Goal: Task Accomplishment & Management: Use online tool/utility

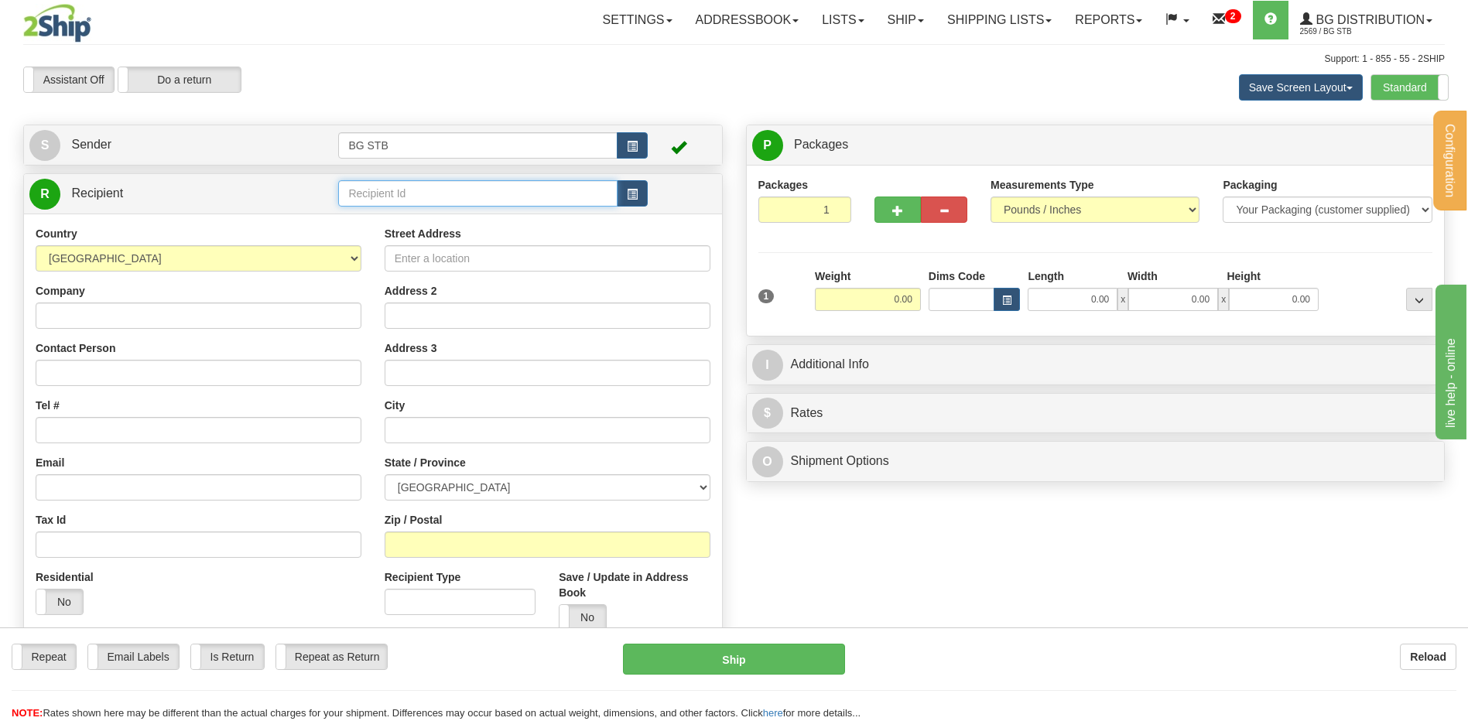
click at [409, 186] on input "text" at bounding box center [477, 193] width 279 height 26
click at [388, 218] on div "BG QUE" at bounding box center [475, 217] width 264 height 17
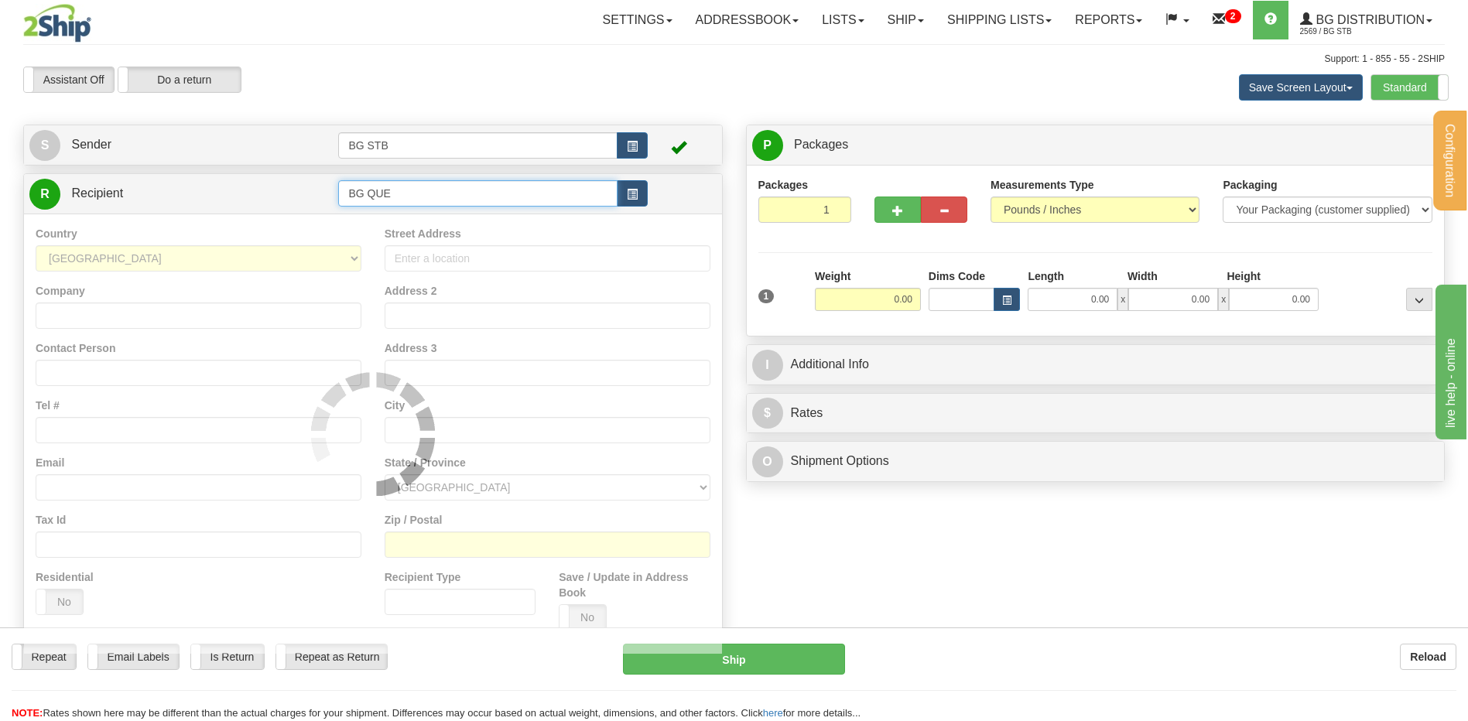
type input "BG QUE"
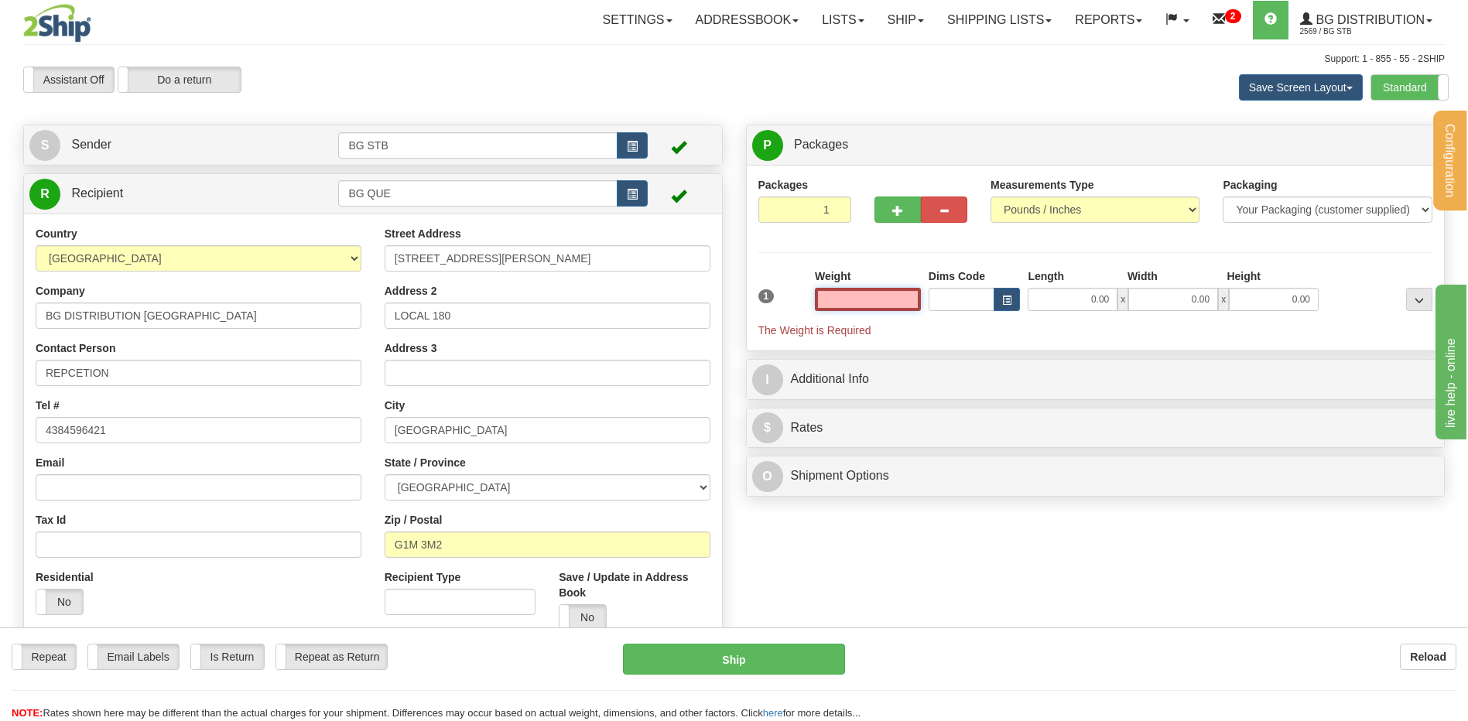
click at [896, 304] on input "text" at bounding box center [868, 299] width 106 height 23
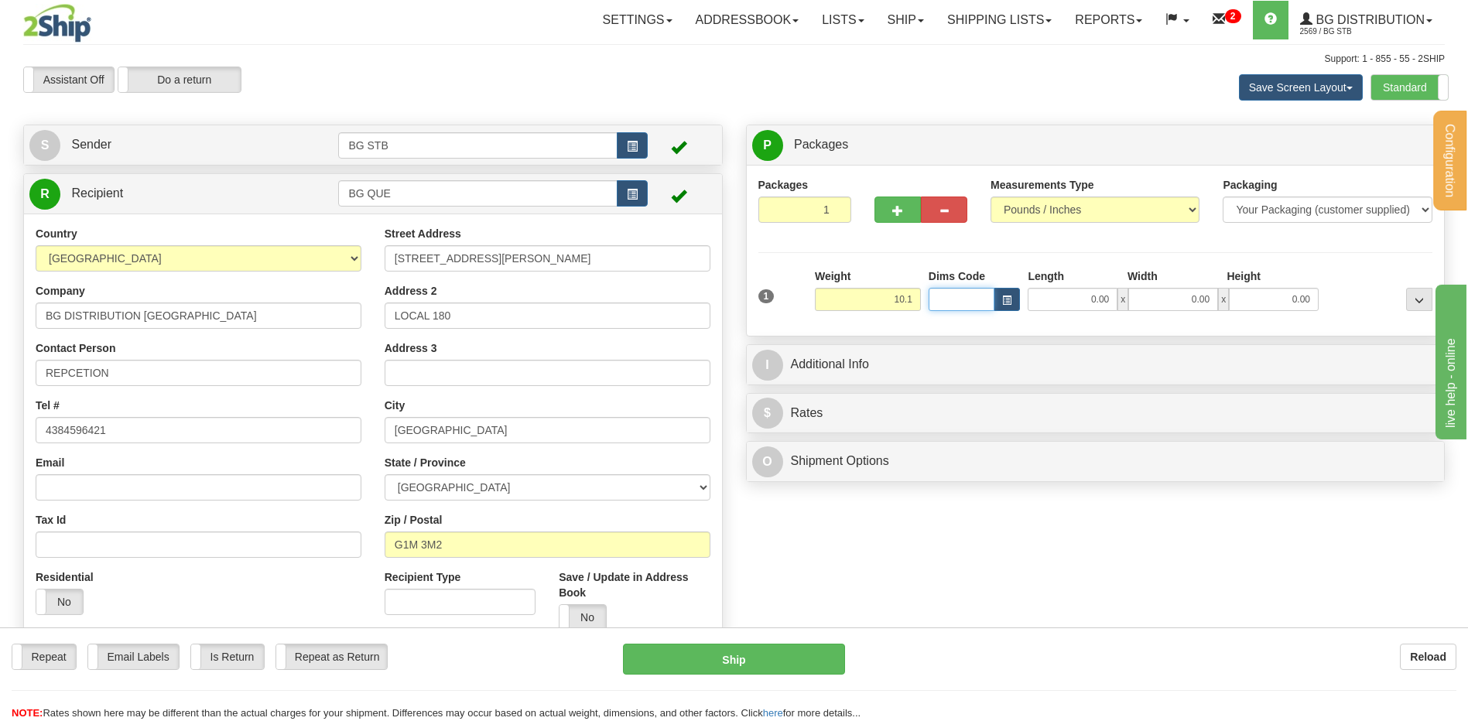
type input "10.10"
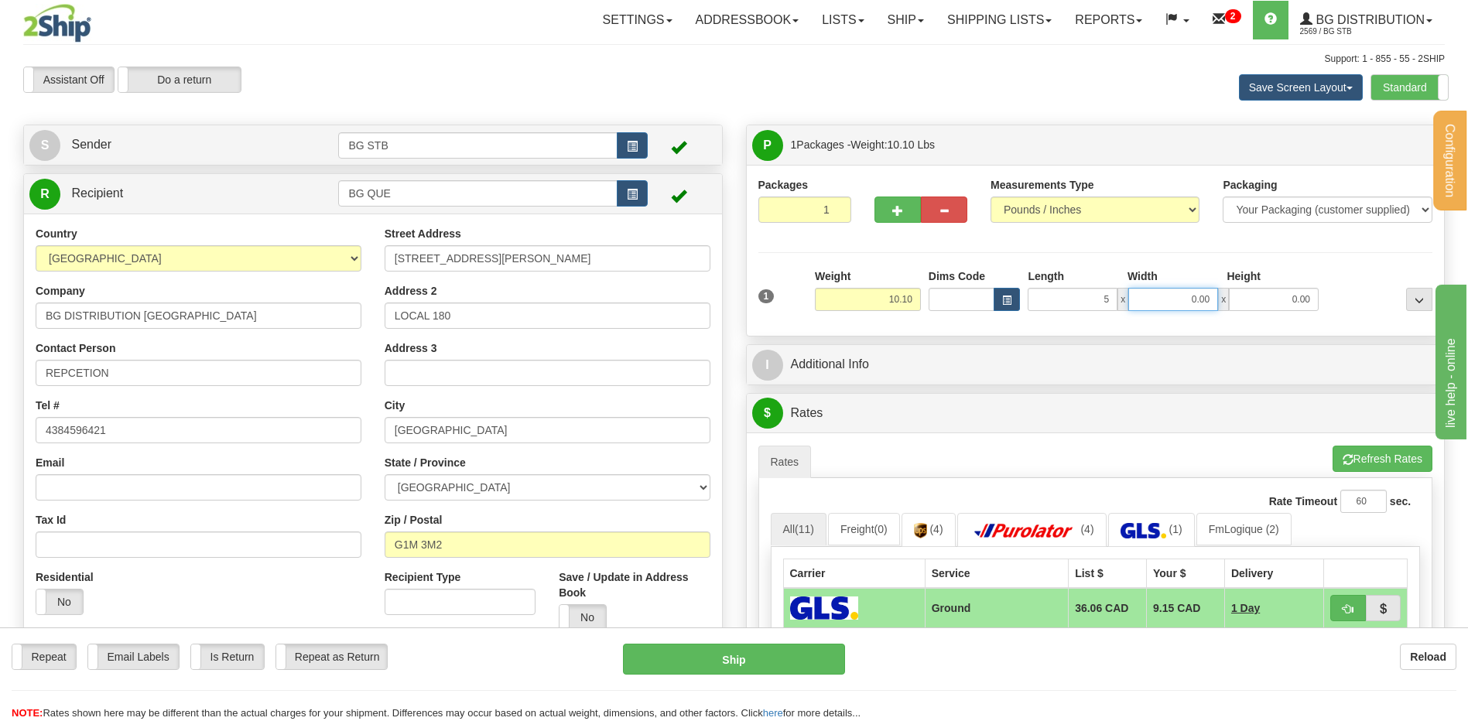
type input "5.00"
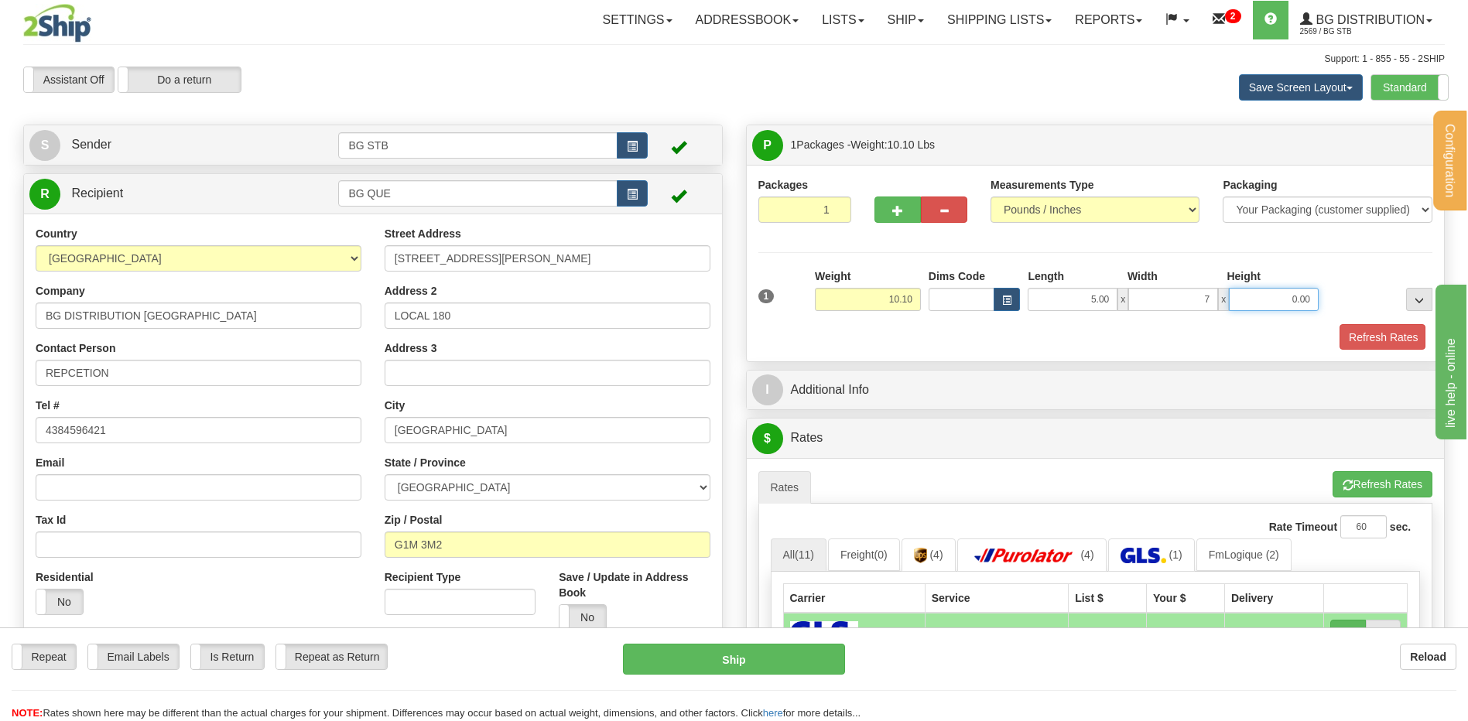
type input "7.00"
type input "12.00"
click at [1334, 343] on div "Refresh Rates" at bounding box center [1096, 337] width 683 height 26
click at [1347, 340] on button "Refresh Rates" at bounding box center [1380, 337] width 89 height 26
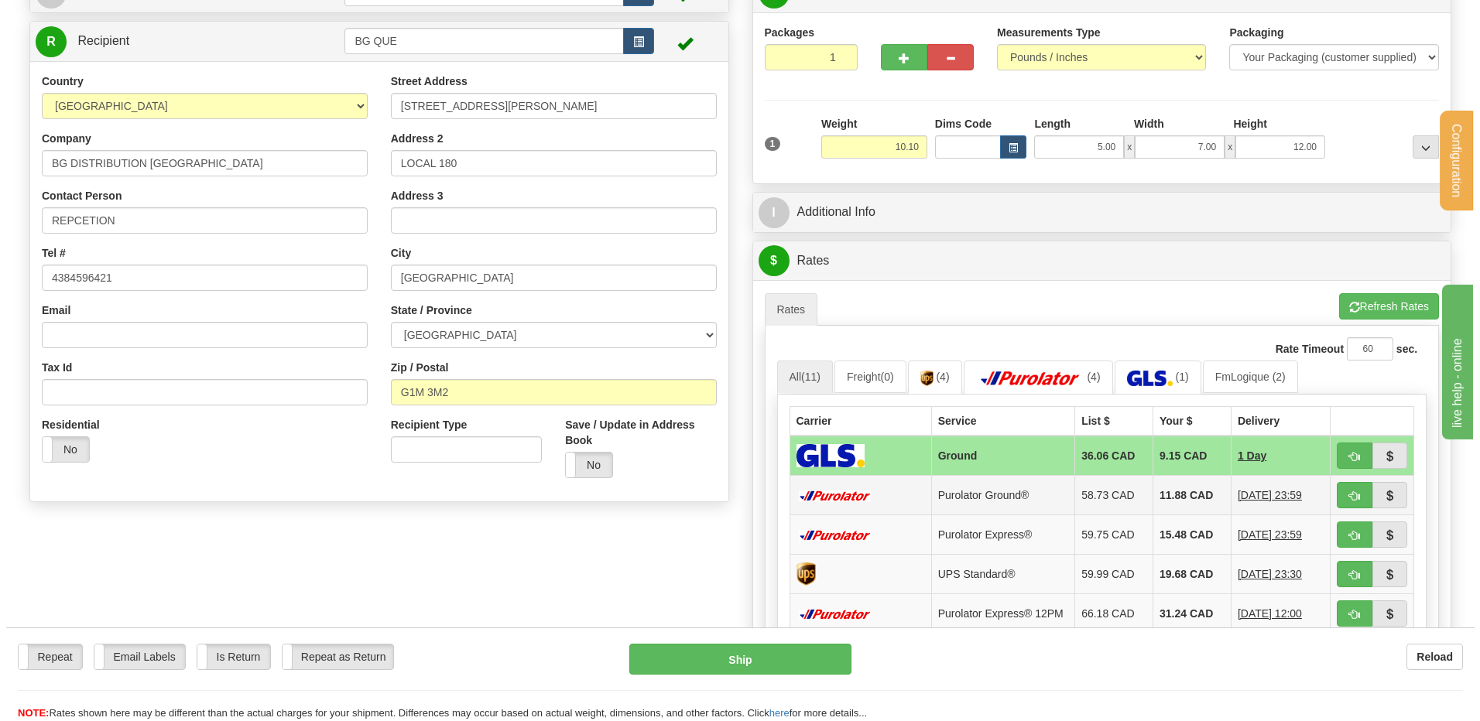
scroll to position [155, 0]
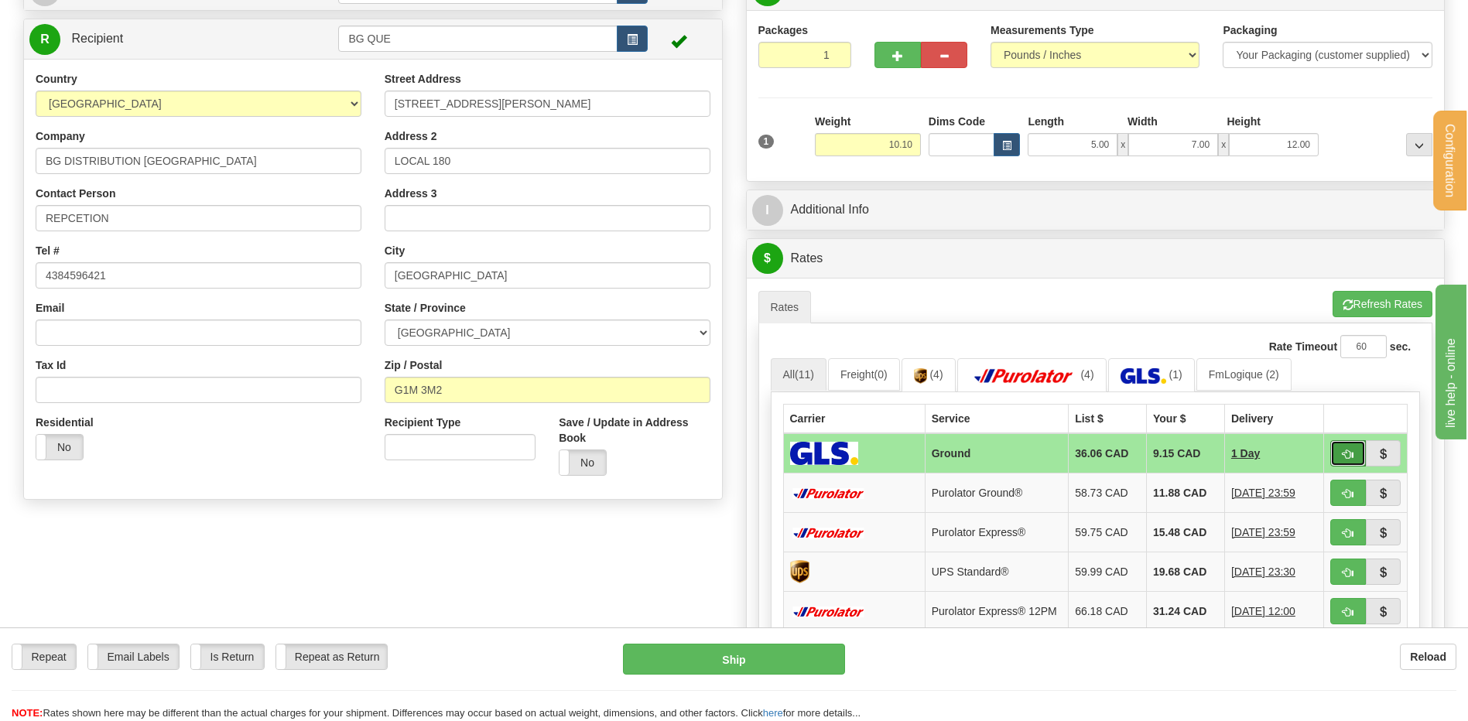
click at [1333, 449] on button "button" at bounding box center [1348, 453] width 36 height 26
type input "1"
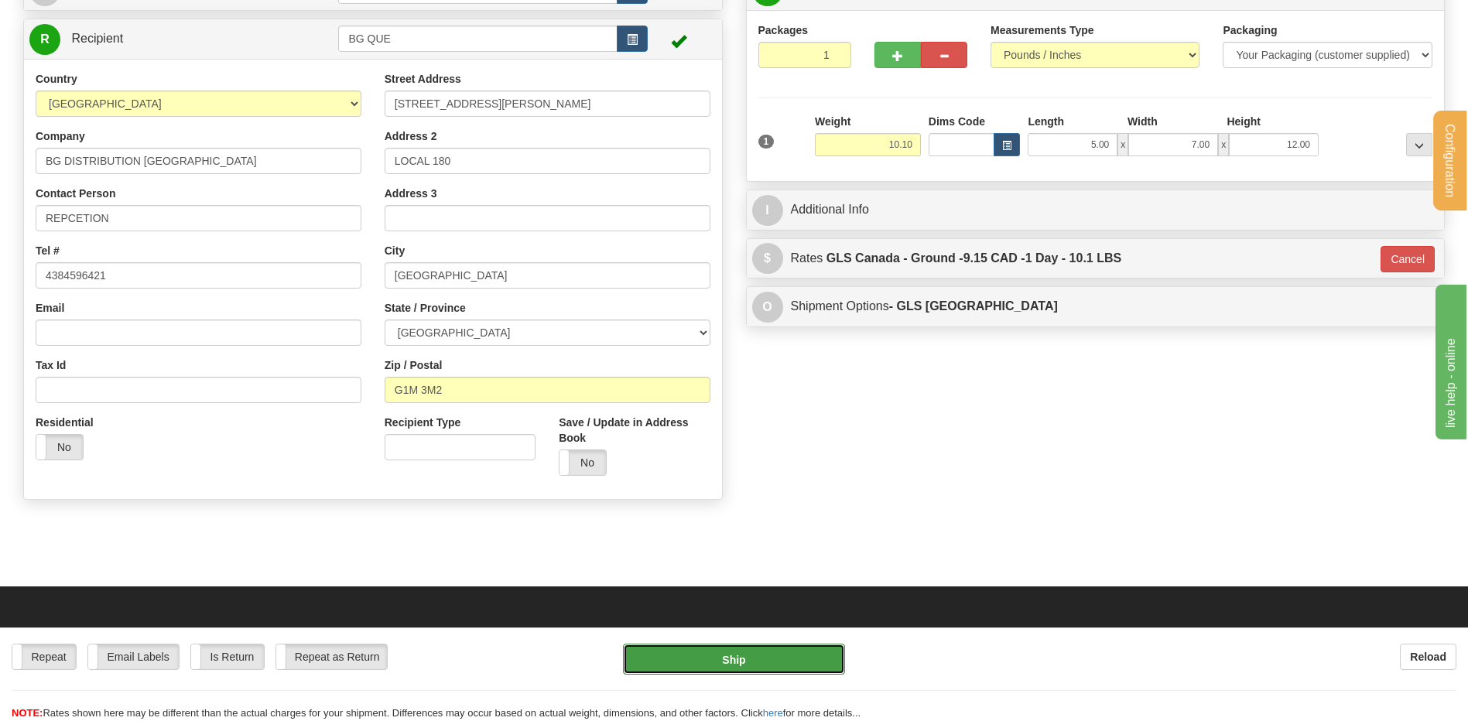
click at [762, 649] on button "Ship" at bounding box center [733, 659] width 221 height 31
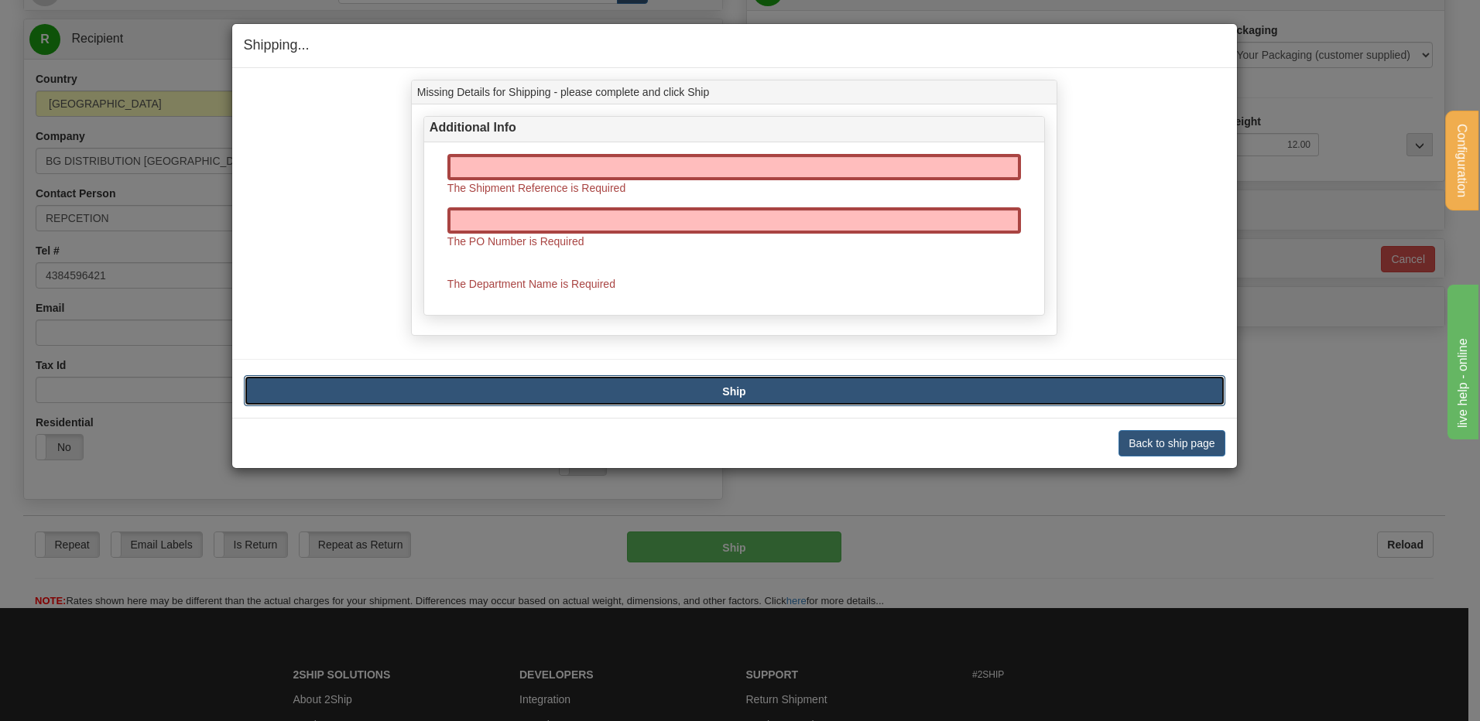
click at [757, 395] on button "Ship" at bounding box center [734, 390] width 981 height 31
click at [659, 160] on input "text" at bounding box center [733, 167] width 573 height 26
type input "."
drag, startPoint x: 706, startPoint y: 215, endPoint x: 727, endPoint y: 286, distance: 73.5
click at [706, 215] on input "text" at bounding box center [733, 220] width 573 height 26
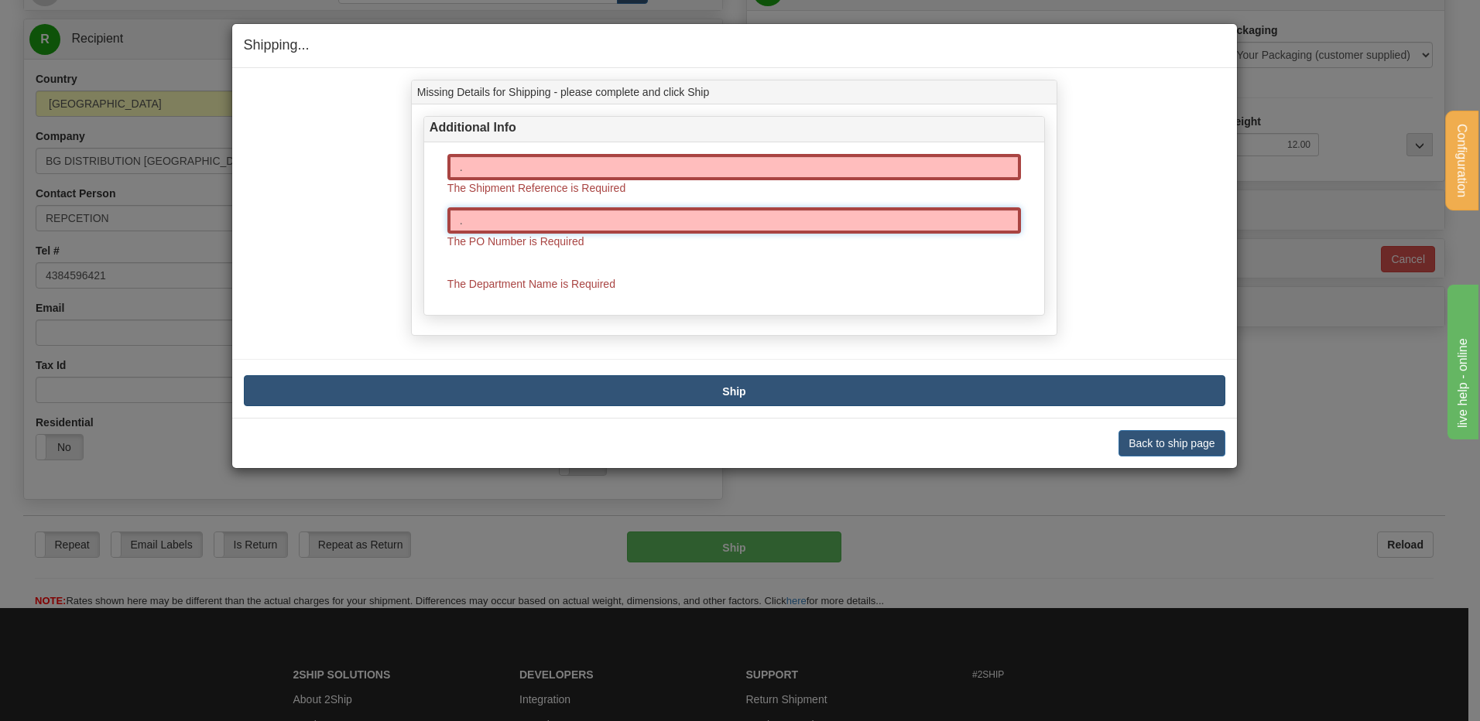
type input "."
click at [751, 379] on button "Ship" at bounding box center [734, 390] width 981 height 31
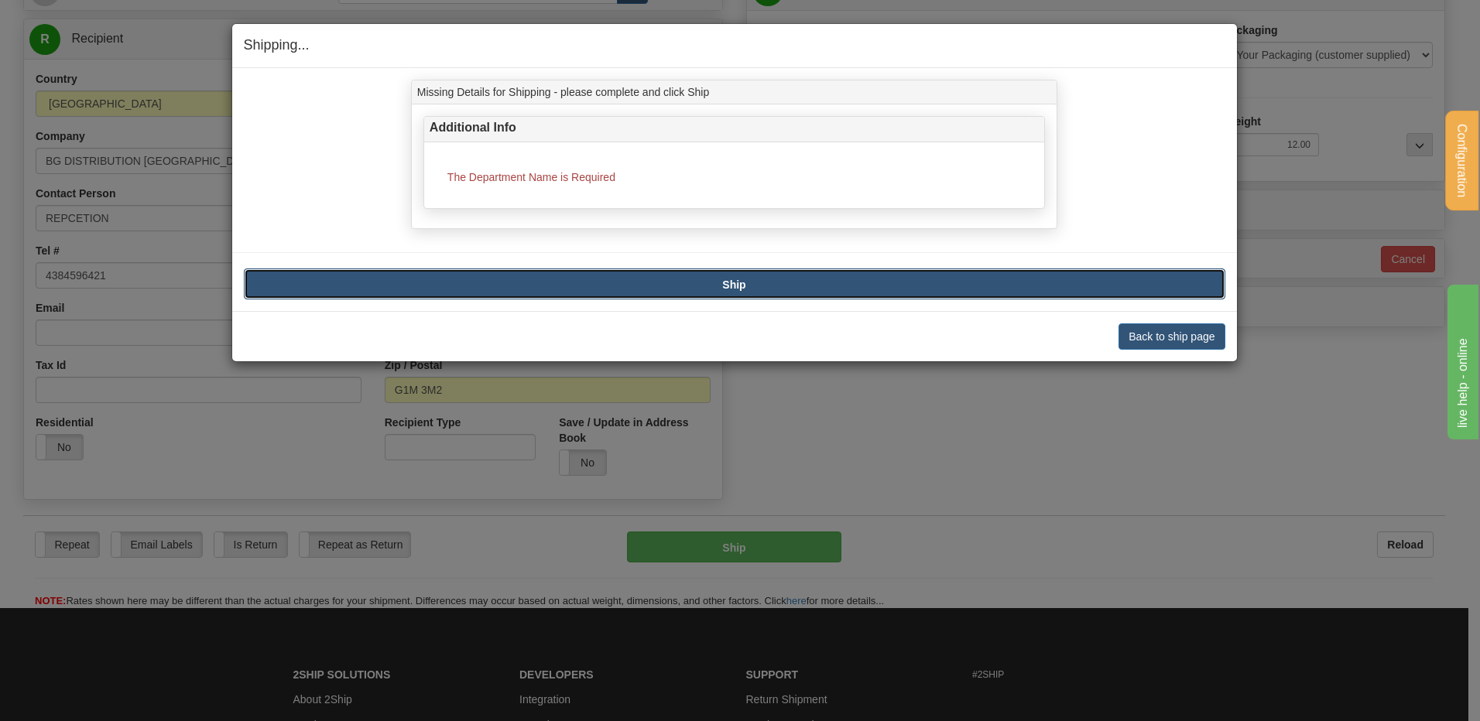
click at [729, 284] on b "Ship" at bounding box center [733, 285] width 23 height 12
click at [1159, 340] on button "Back to ship page" at bounding box center [1171, 336] width 106 height 26
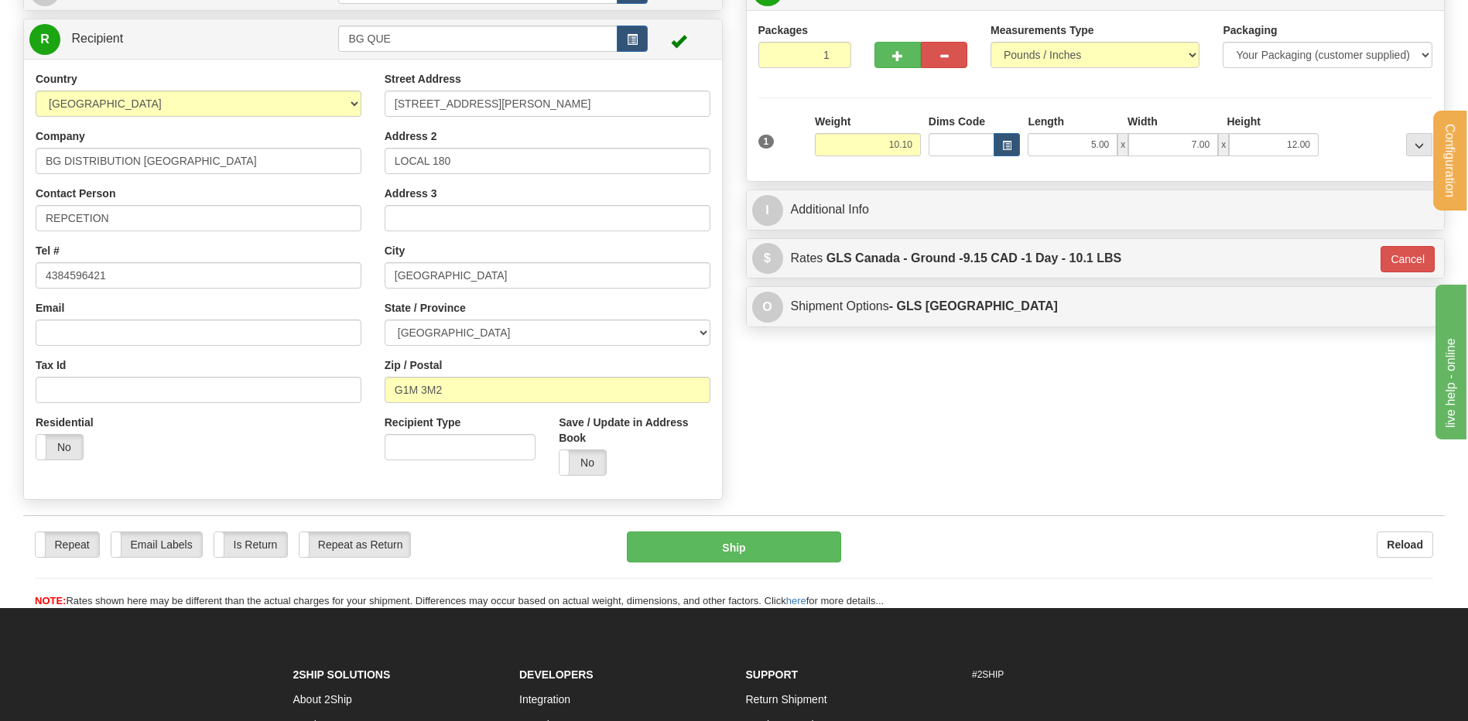
click at [962, 190] on div "I Additional Info" at bounding box center [1096, 210] width 700 height 41
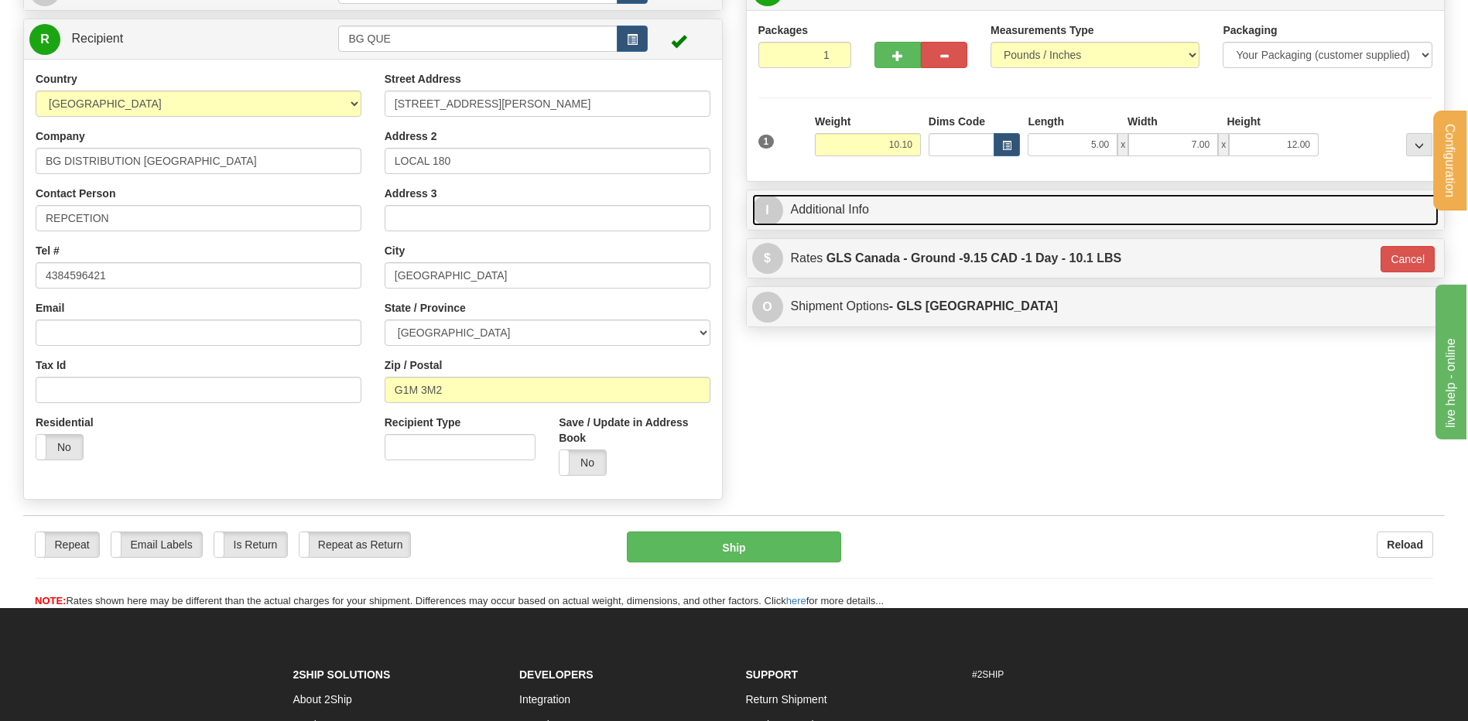
click at [925, 217] on link "I Additional Info" at bounding box center [1095, 210] width 687 height 32
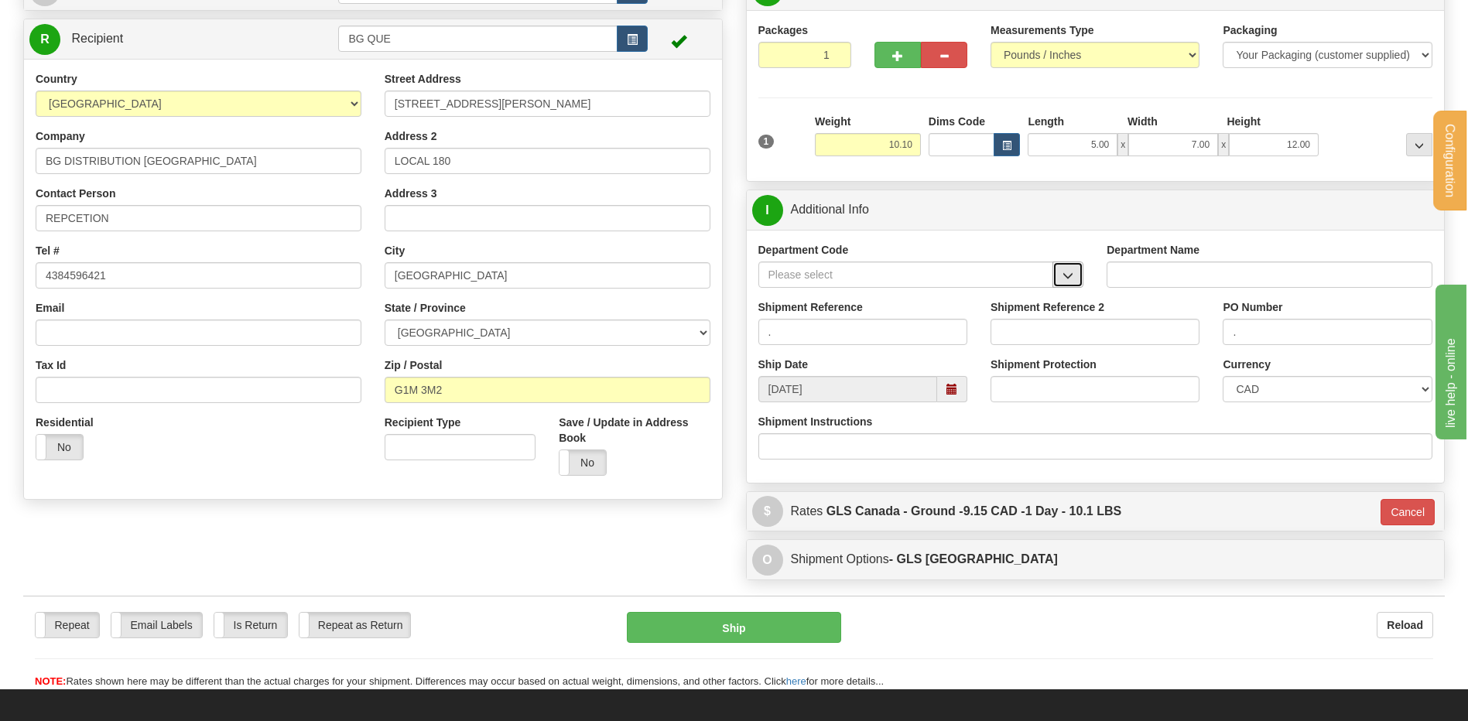
click at [1079, 269] on button "button" at bounding box center [1067, 275] width 31 height 26
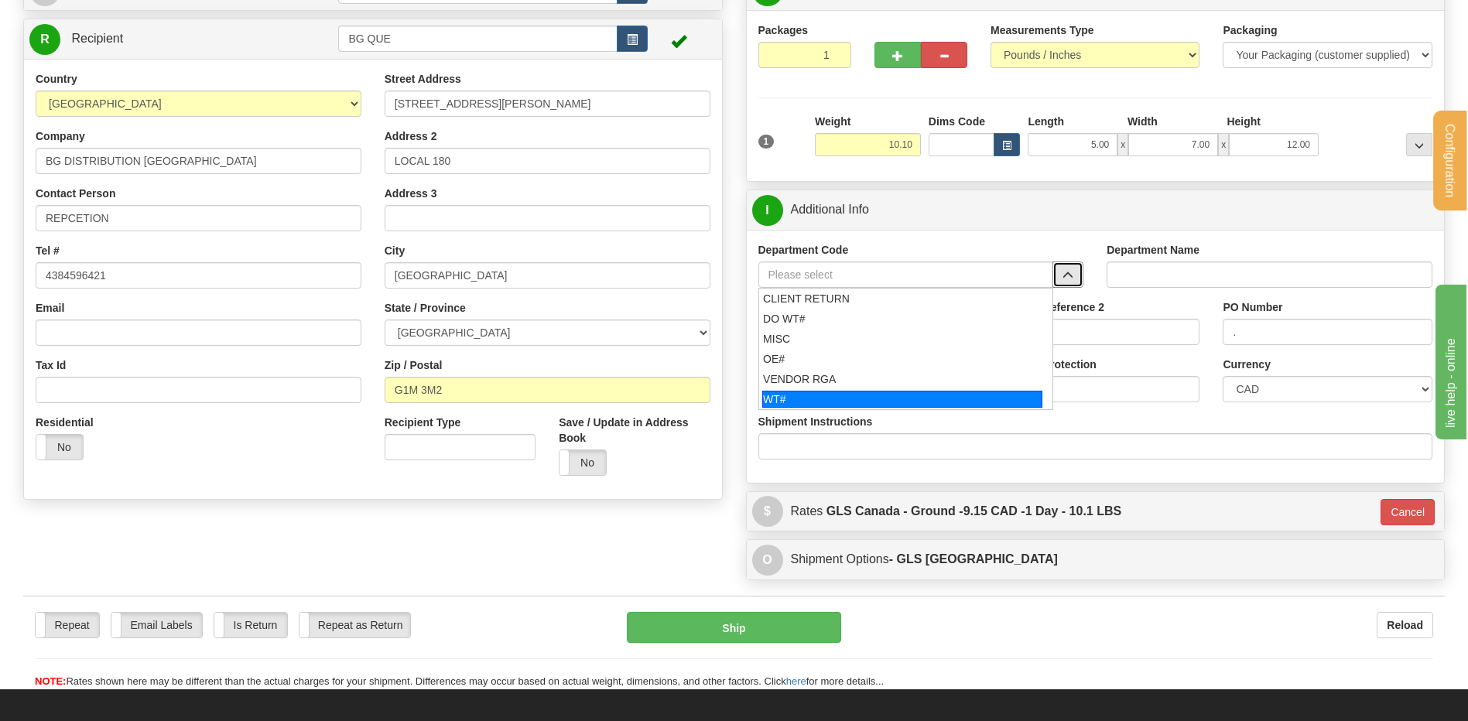
click at [796, 397] on div "WT#" at bounding box center [902, 399] width 280 height 17
type input "WT#"
type input "WAREHOUSE TRANSFERS"
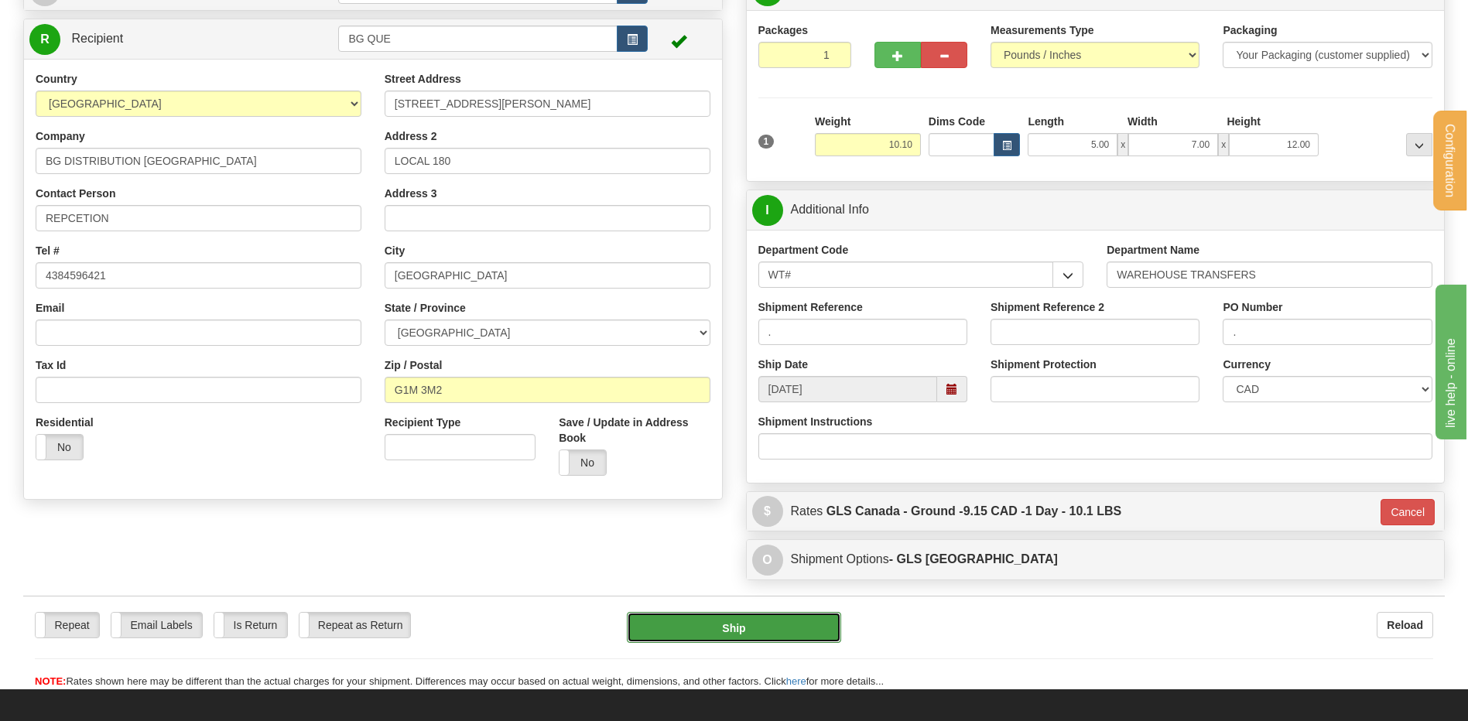
click at [737, 635] on button "Ship" at bounding box center [734, 627] width 214 height 31
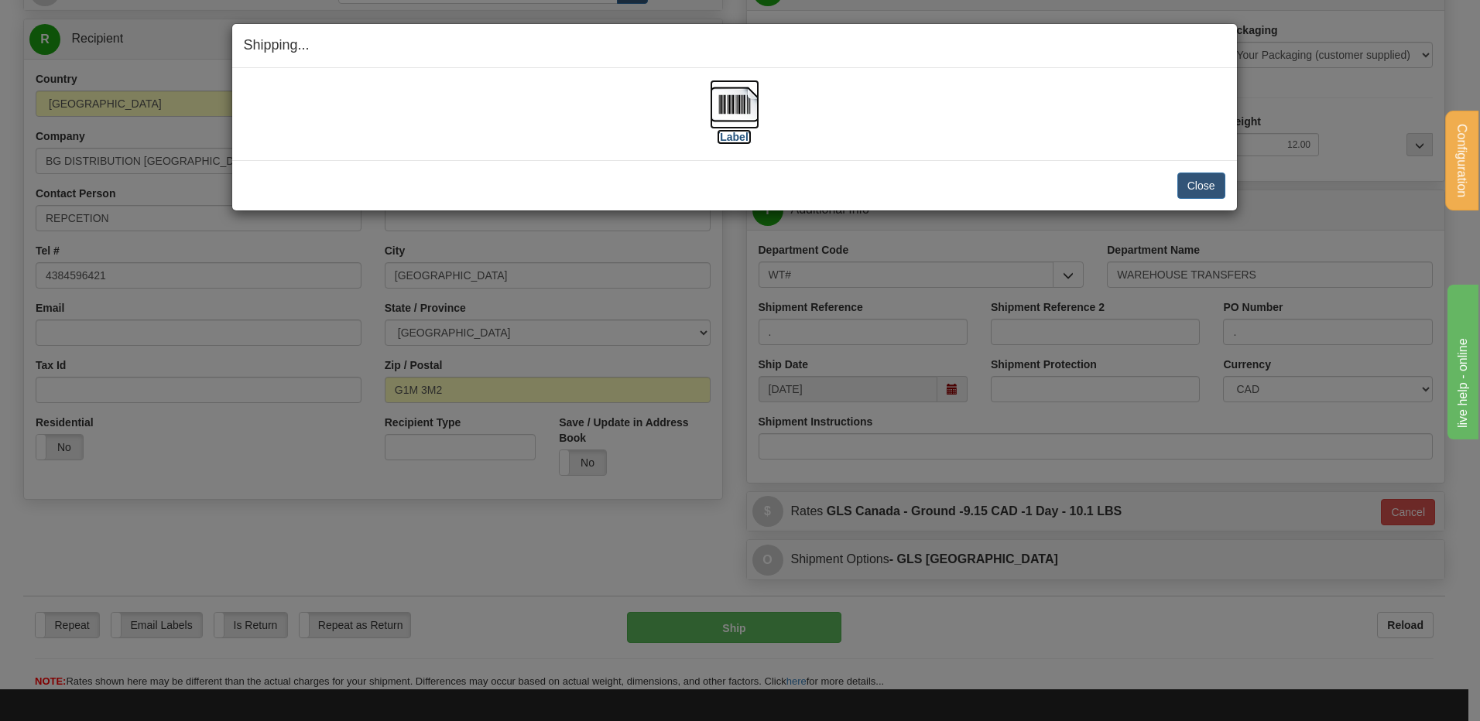
click at [744, 133] on label "[Label]" at bounding box center [735, 136] width 36 height 15
click at [1214, 176] on button "Close" at bounding box center [1201, 186] width 48 height 26
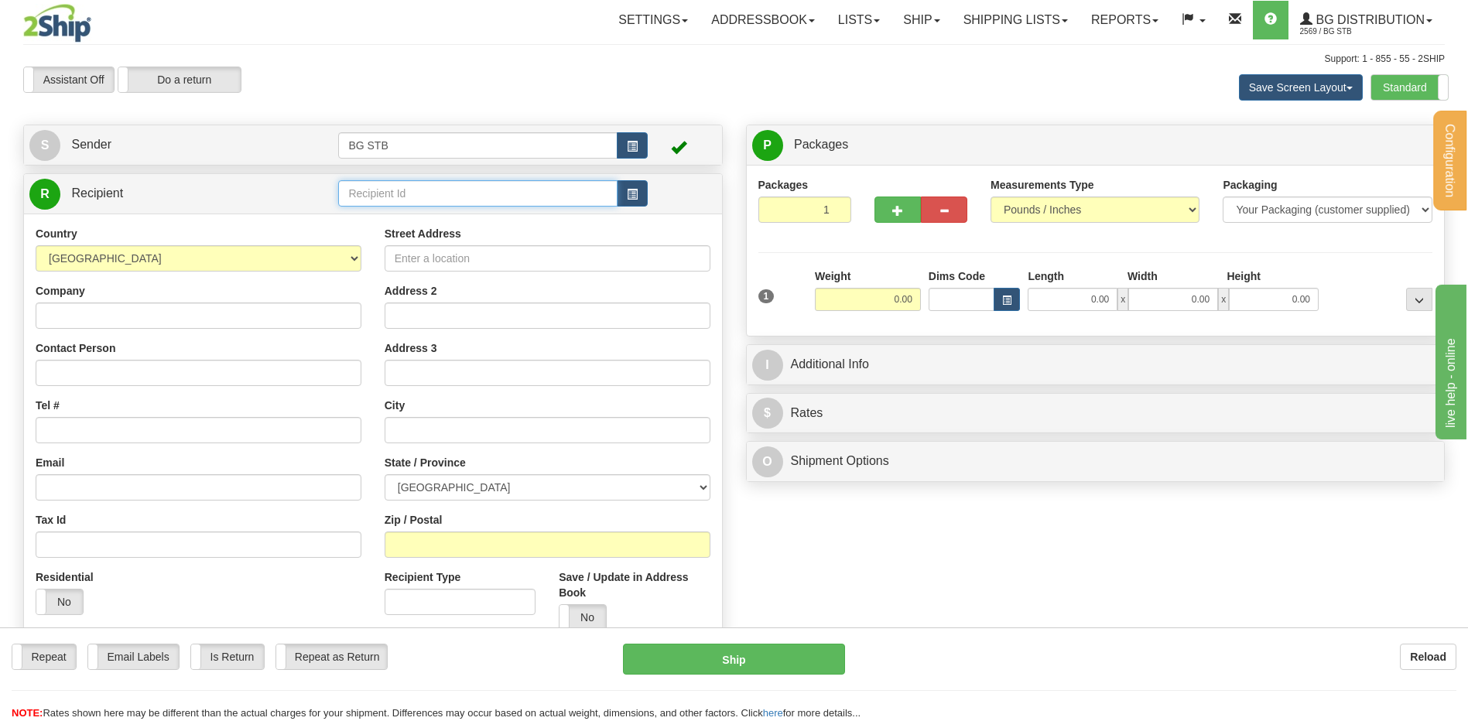
click at [522, 195] on input "text" at bounding box center [477, 193] width 279 height 26
click at [402, 224] on div "4041" at bounding box center [475, 217] width 264 height 17
type input "4041"
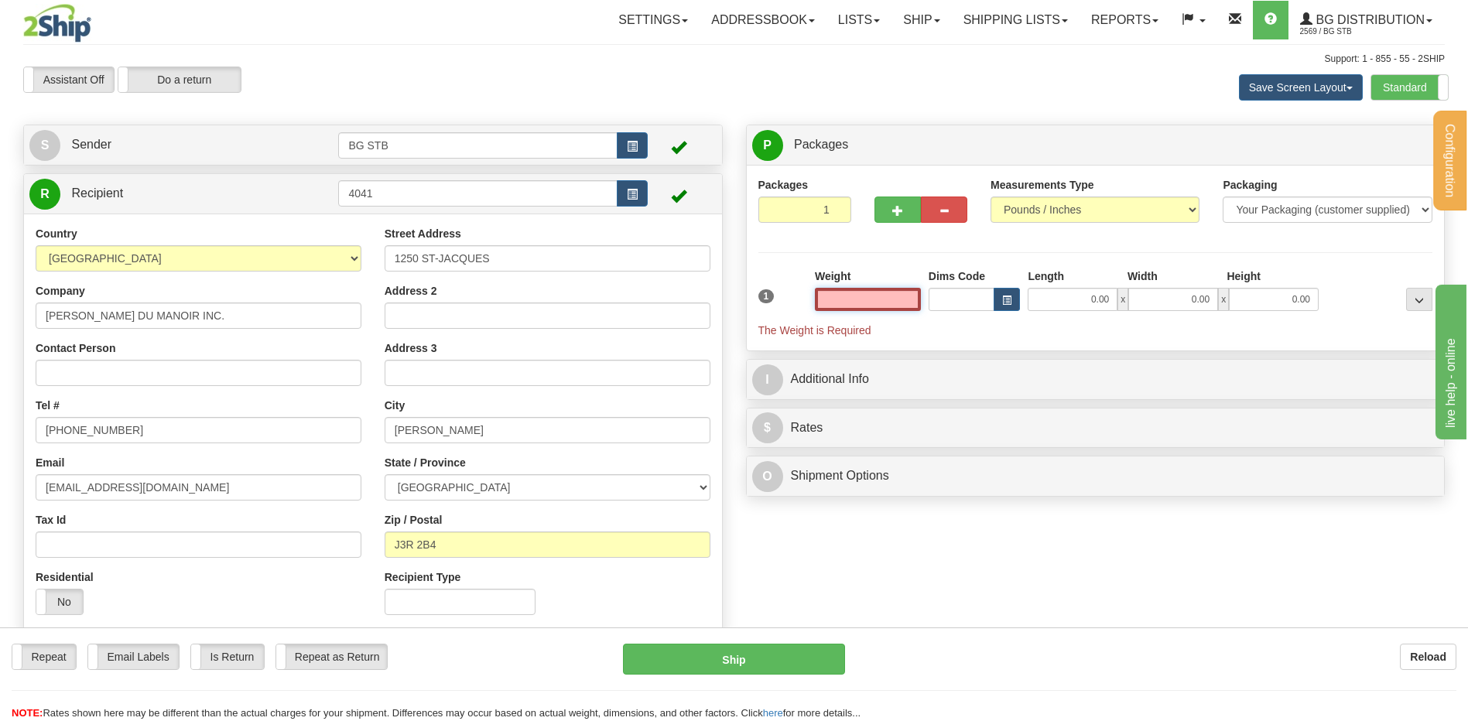
click at [888, 293] on input "text" at bounding box center [868, 299] width 106 height 23
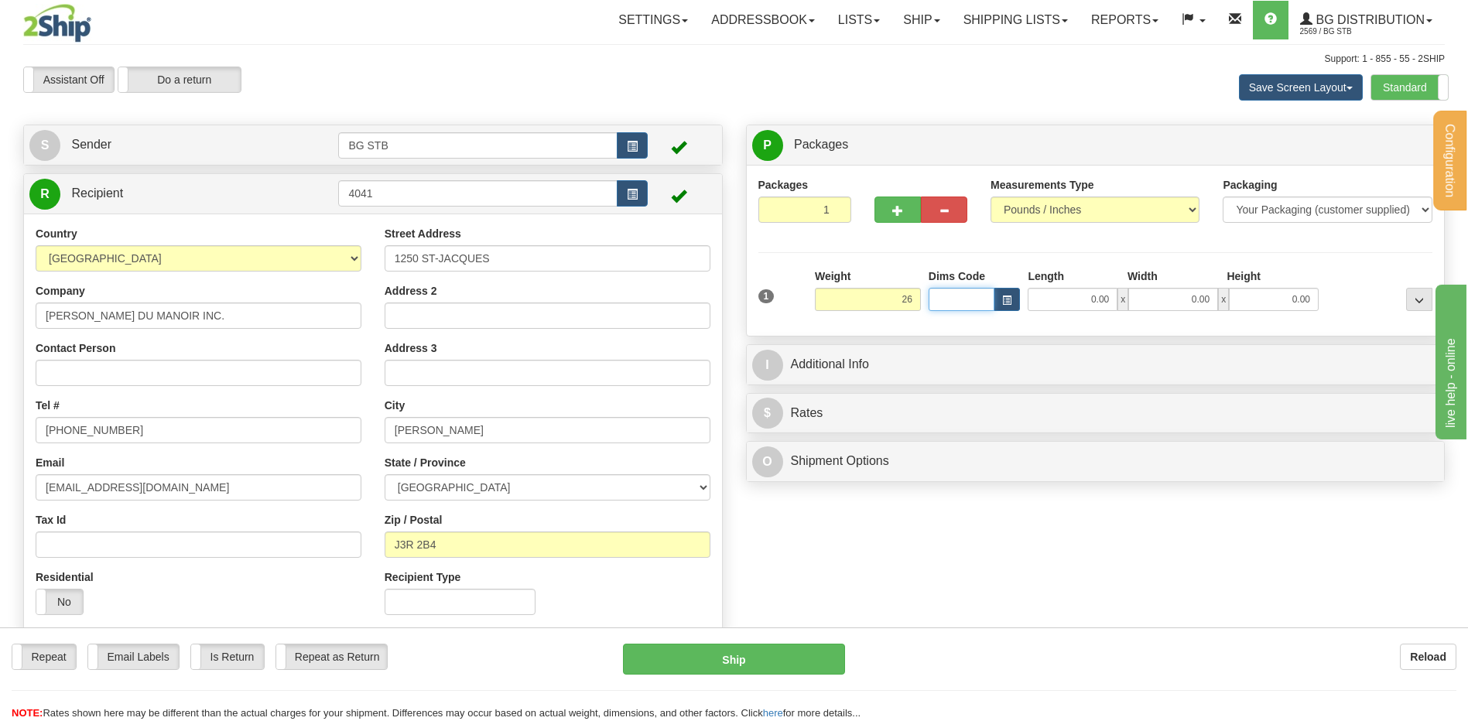
type input "26.00"
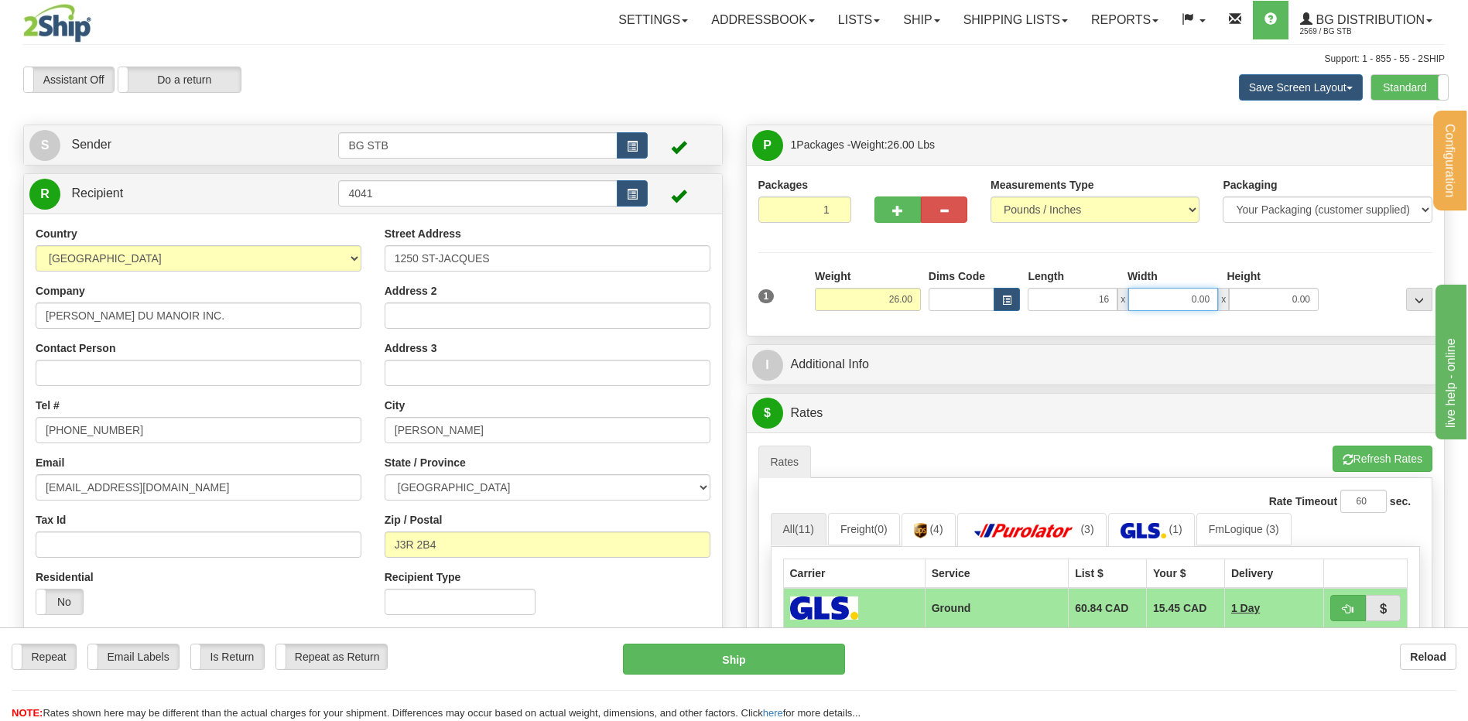
type input "16.00"
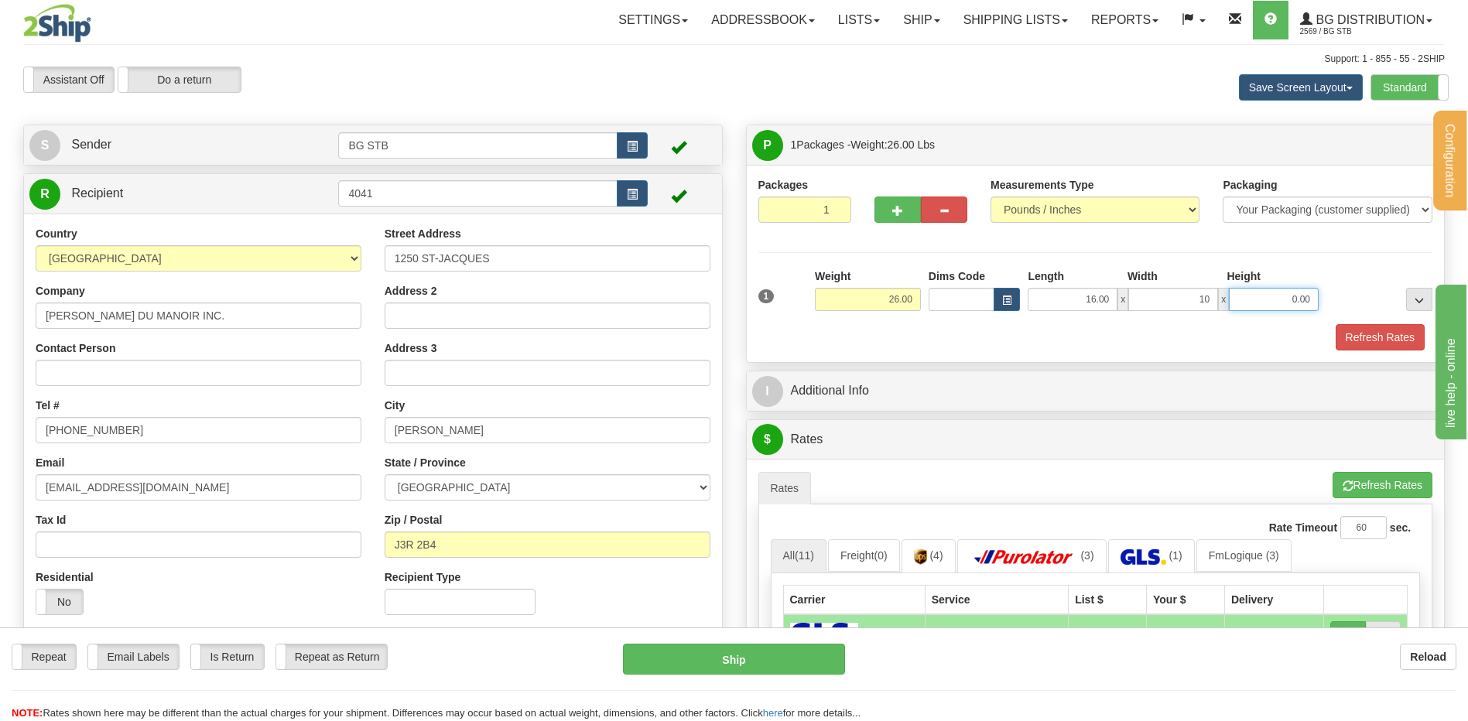
type input "10.00"
type input "15.00"
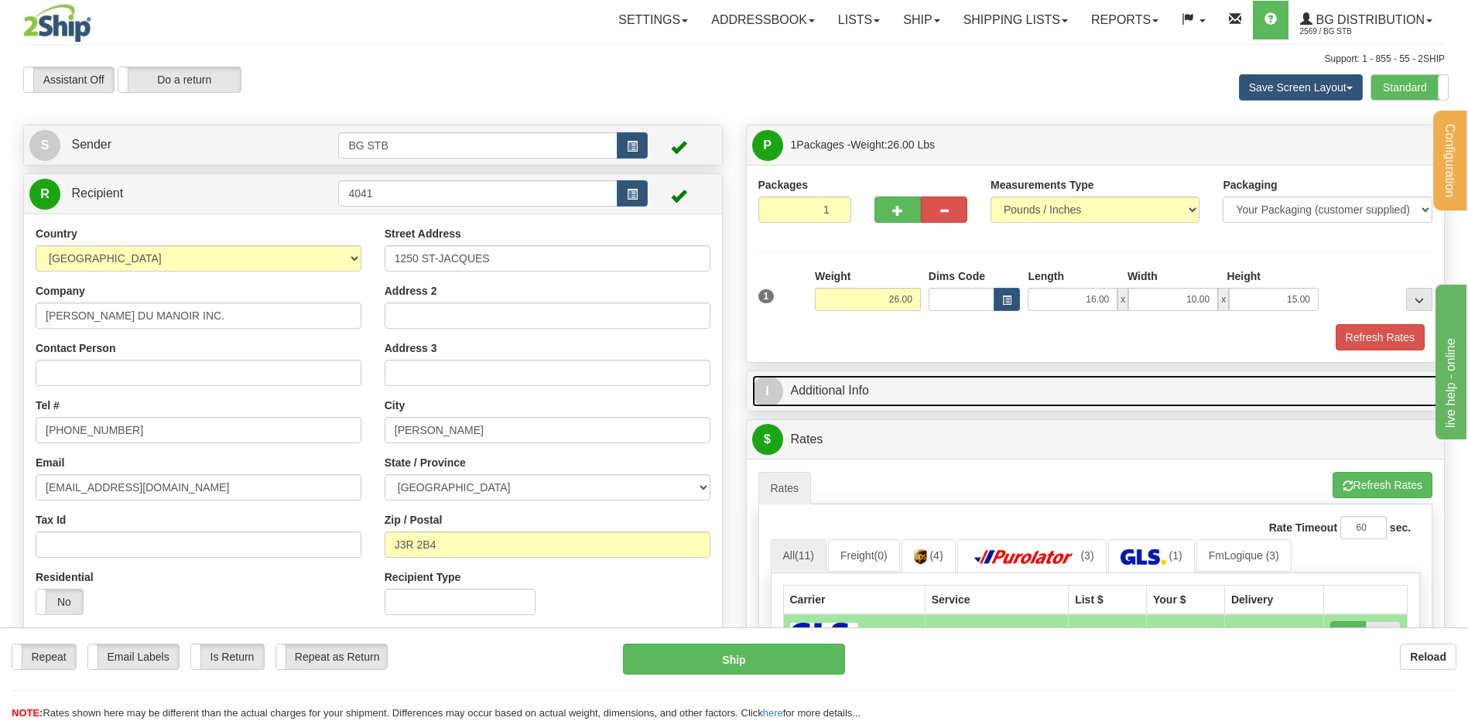
click at [987, 382] on link "I Additional Info" at bounding box center [1095, 391] width 687 height 32
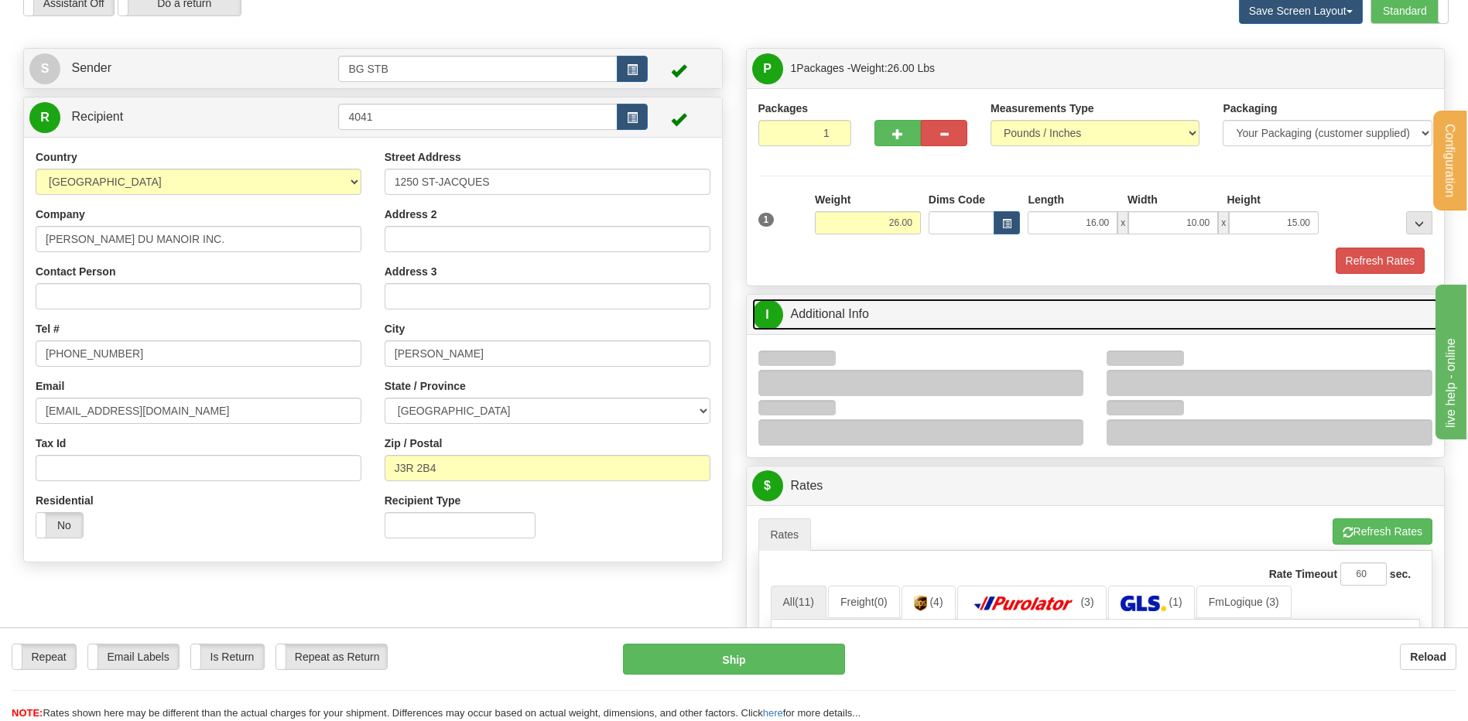
scroll to position [77, 0]
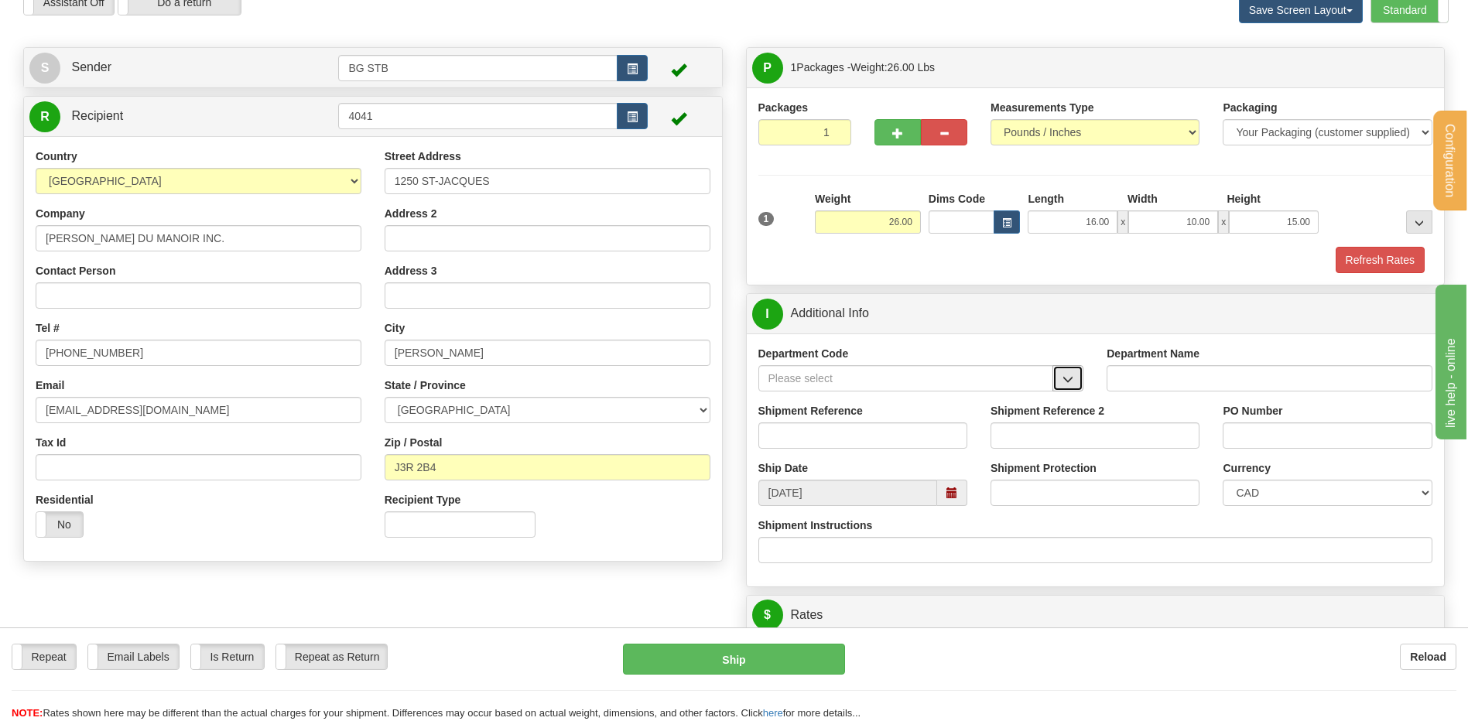
click at [1066, 379] on span "button" at bounding box center [1068, 380] width 11 height 10
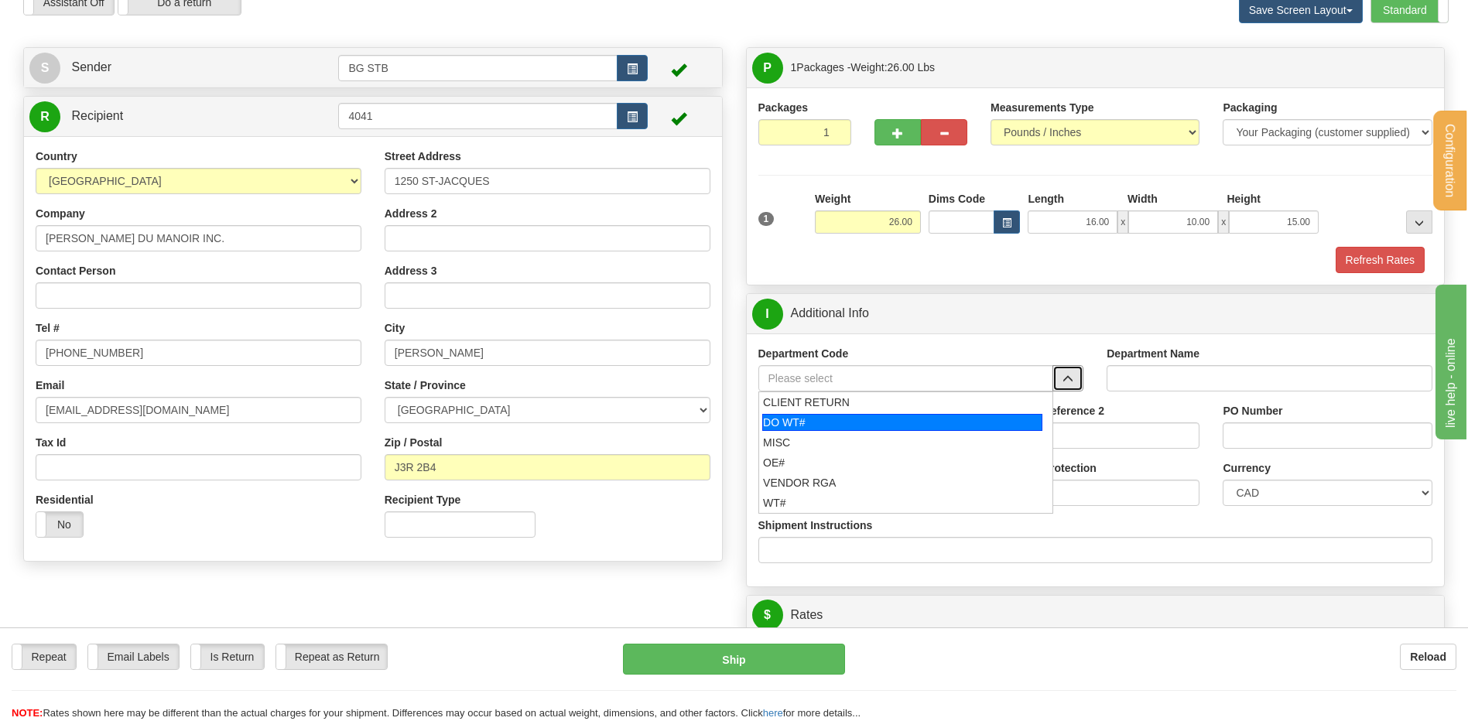
click at [871, 422] on div "DO WT#" at bounding box center [902, 422] width 280 height 17
type input "DO WT#"
type input "DIRECT ORDERS"
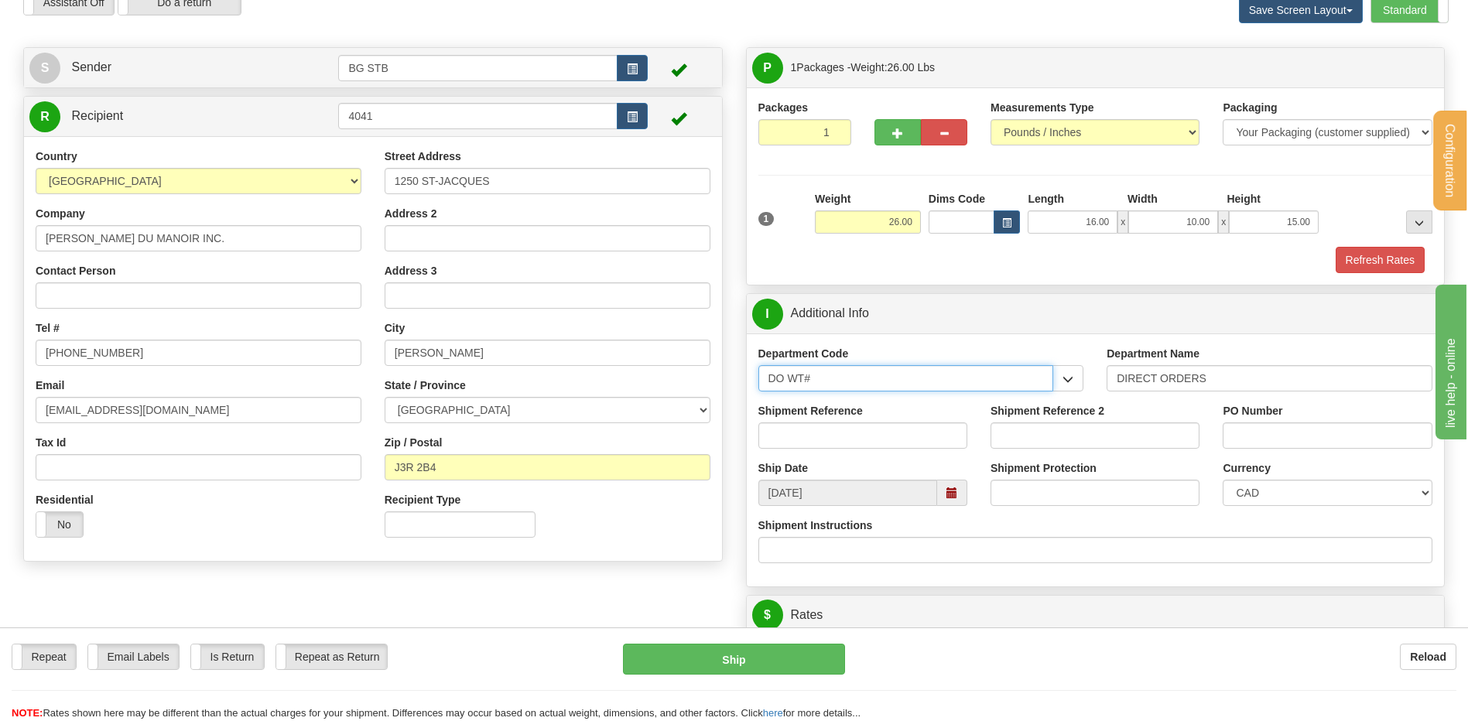
drag, startPoint x: 796, startPoint y: 382, endPoint x: 709, endPoint y: 376, distance: 87.6
click at [709, 47] on div "Create a label for the return Create Pickup Without Label S Sender BG STB" at bounding box center [734, 47] width 1445 height 0
drag, startPoint x: 791, startPoint y: 380, endPoint x: 722, endPoint y: 380, distance: 68.9
click at [722, 47] on div "Create a label for the return Create Pickup Without Label S Sender BG STB" at bounding box center [734, 47] width 1445 height 0
click at [779, 399] on div "OE#" at bounding box center [902, 402] width 280 height 17
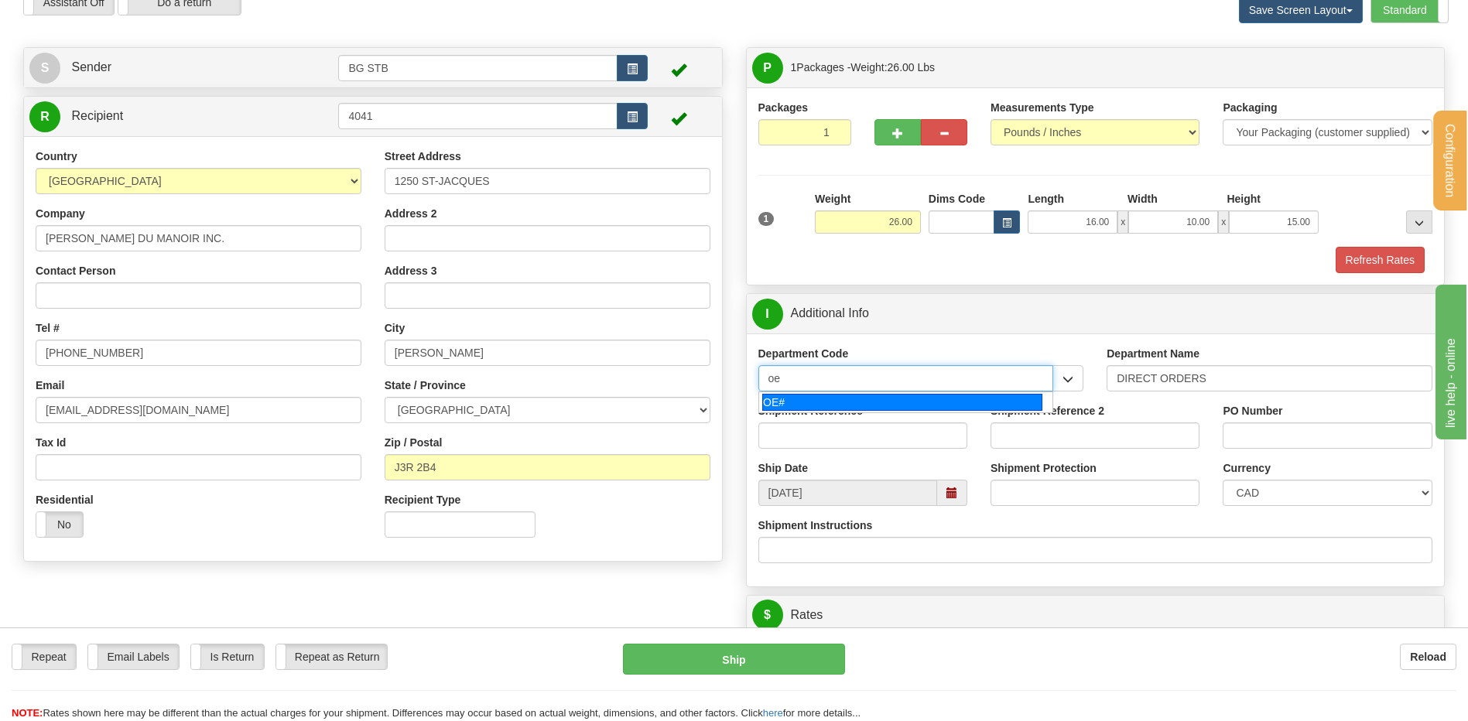
type input "OE#"
type input "ORDERS"
type input "OE#"
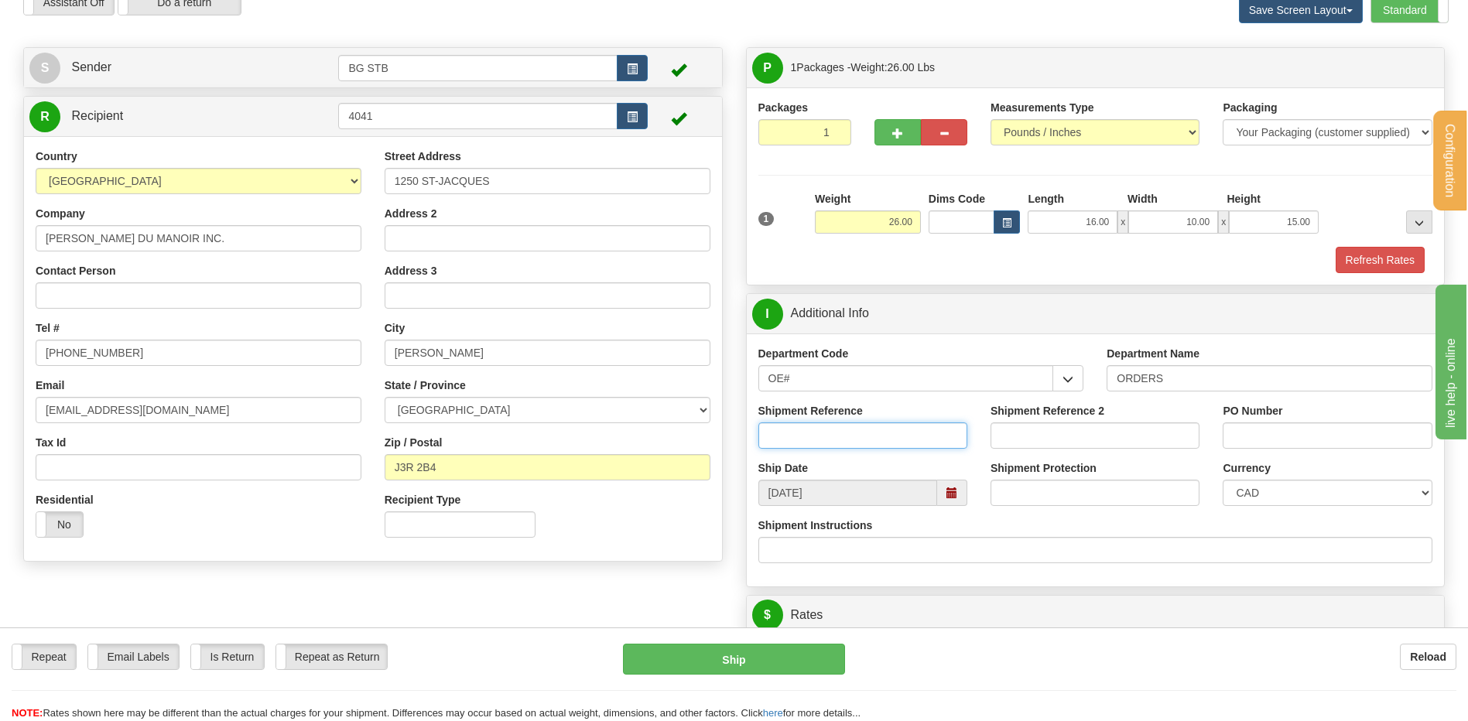
click at [780, 429] on input "Shipment Reference" at bounding box center [862, 436] width 209 height 26
type input "80007108-00"
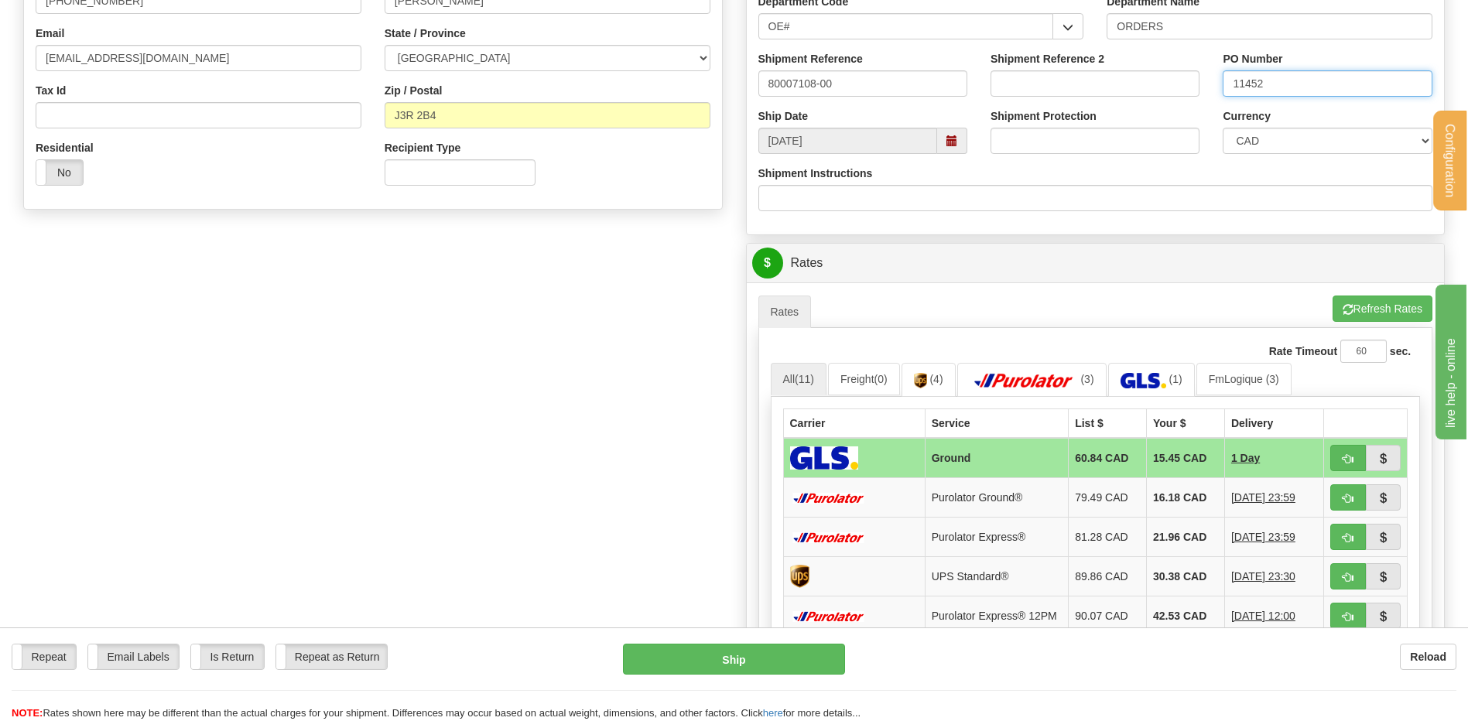
scroll to position [696, 0]
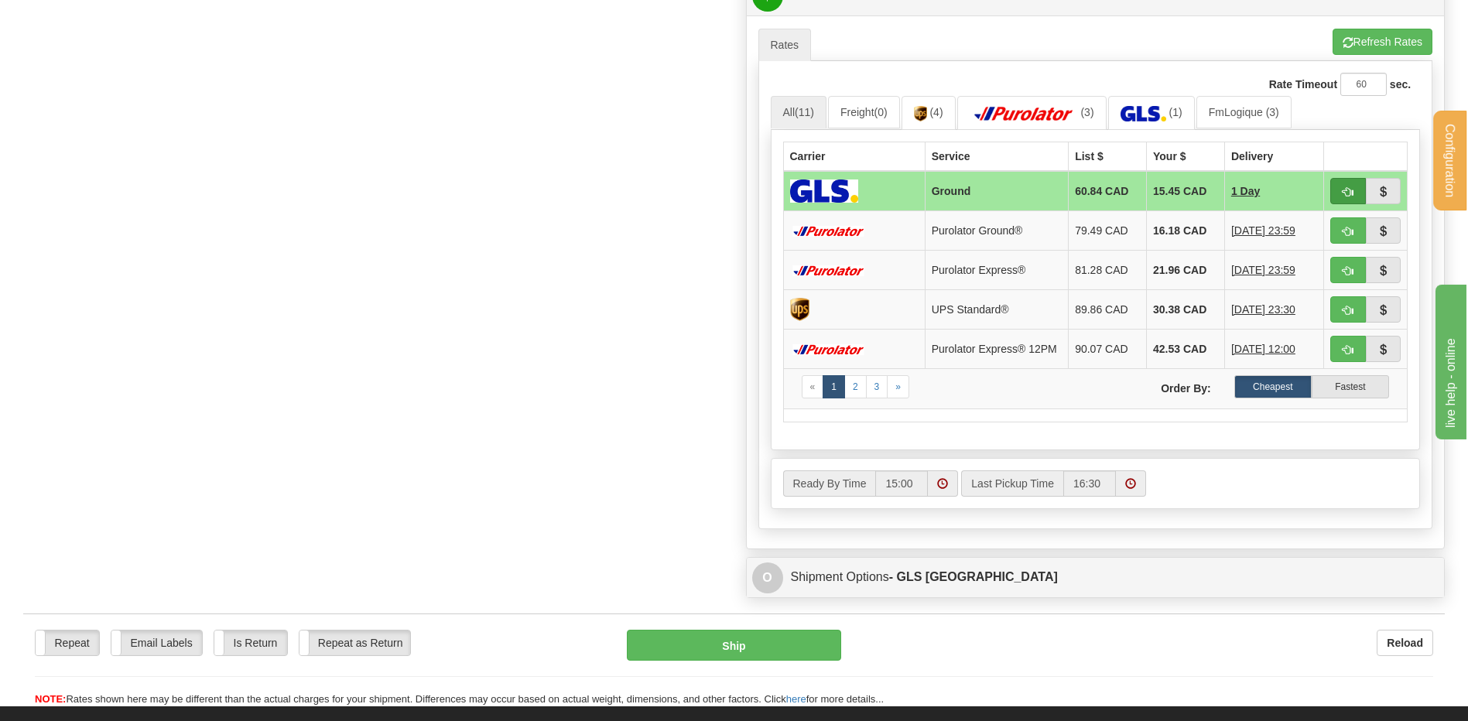
type input "11452"
click at [1343, 187] on span "button" at bounding box center [1348, 192] width 11 height 10
type input "1"
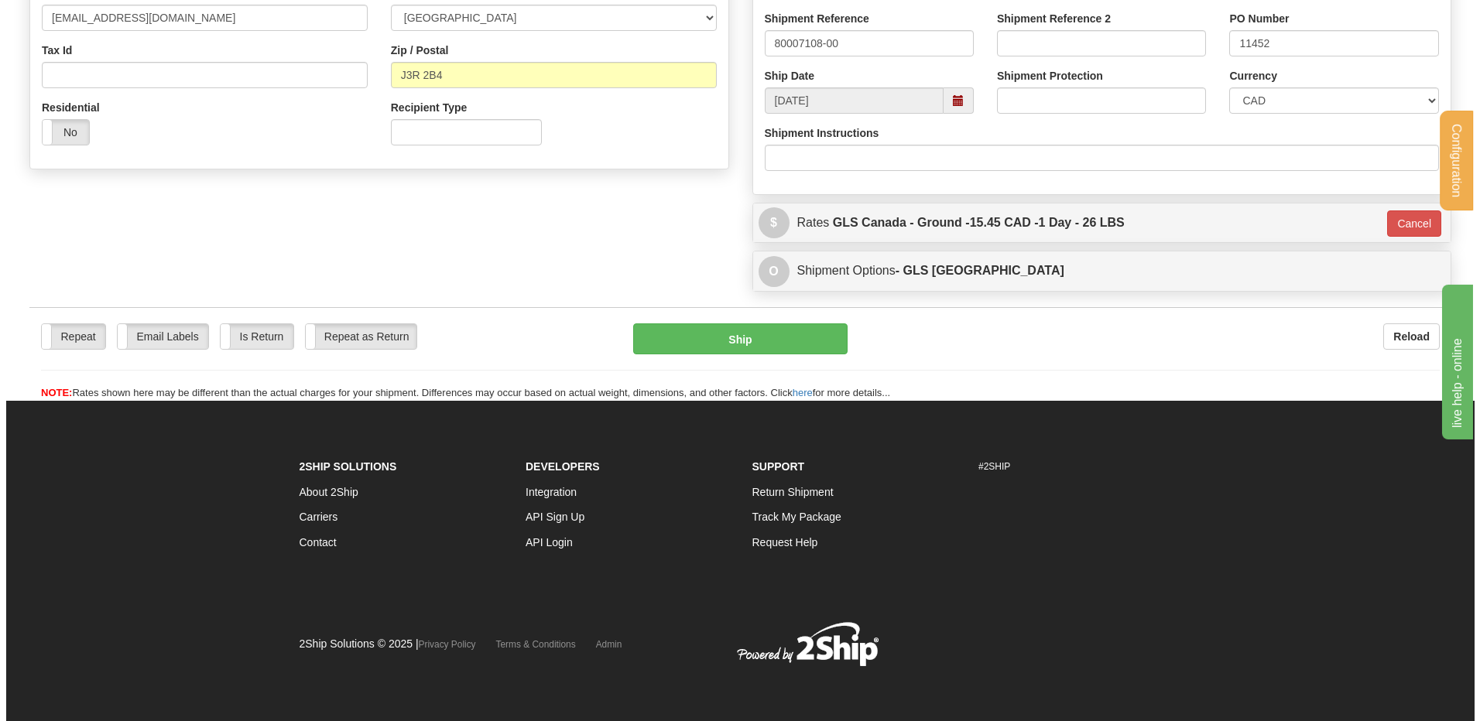
scroll to position [471, 0]
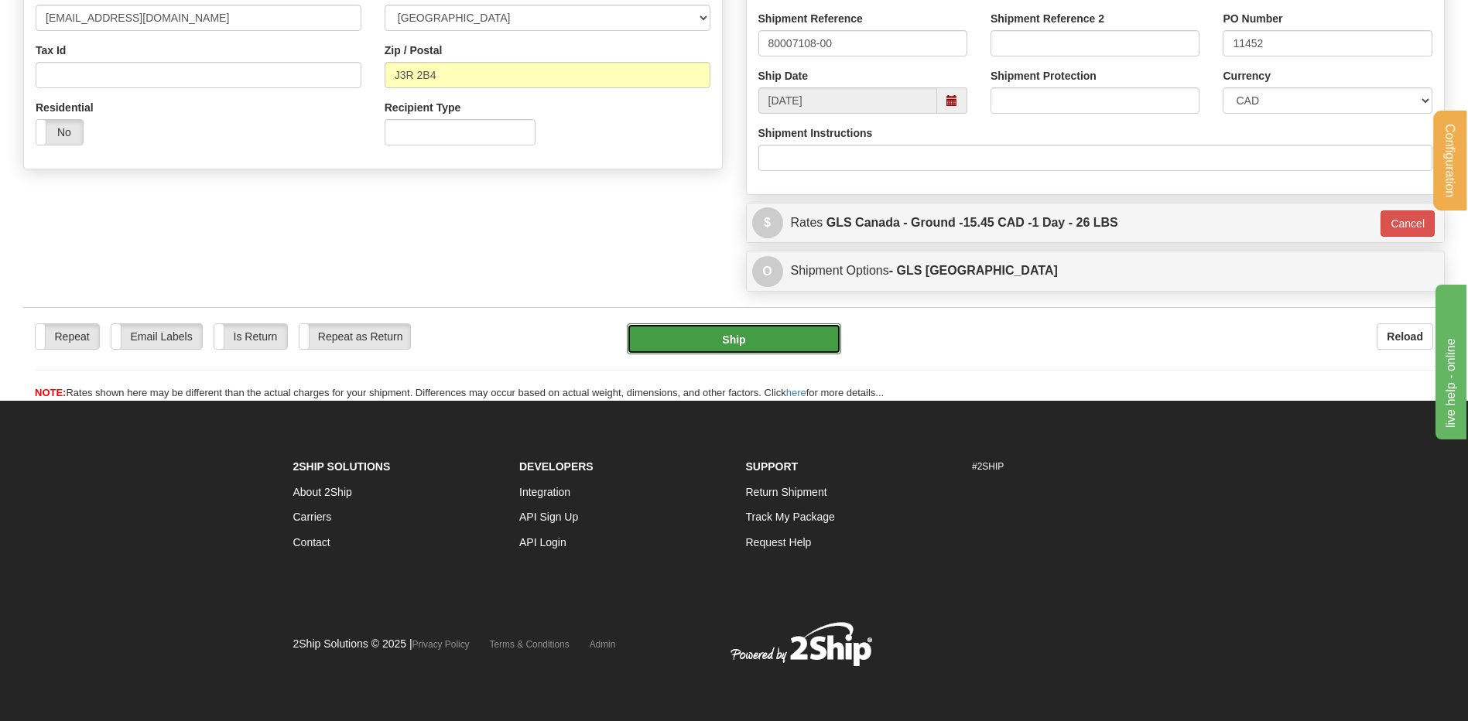
click at [785, 340] on button "Ship" at bounding box center [734, 338] width 214 height 31
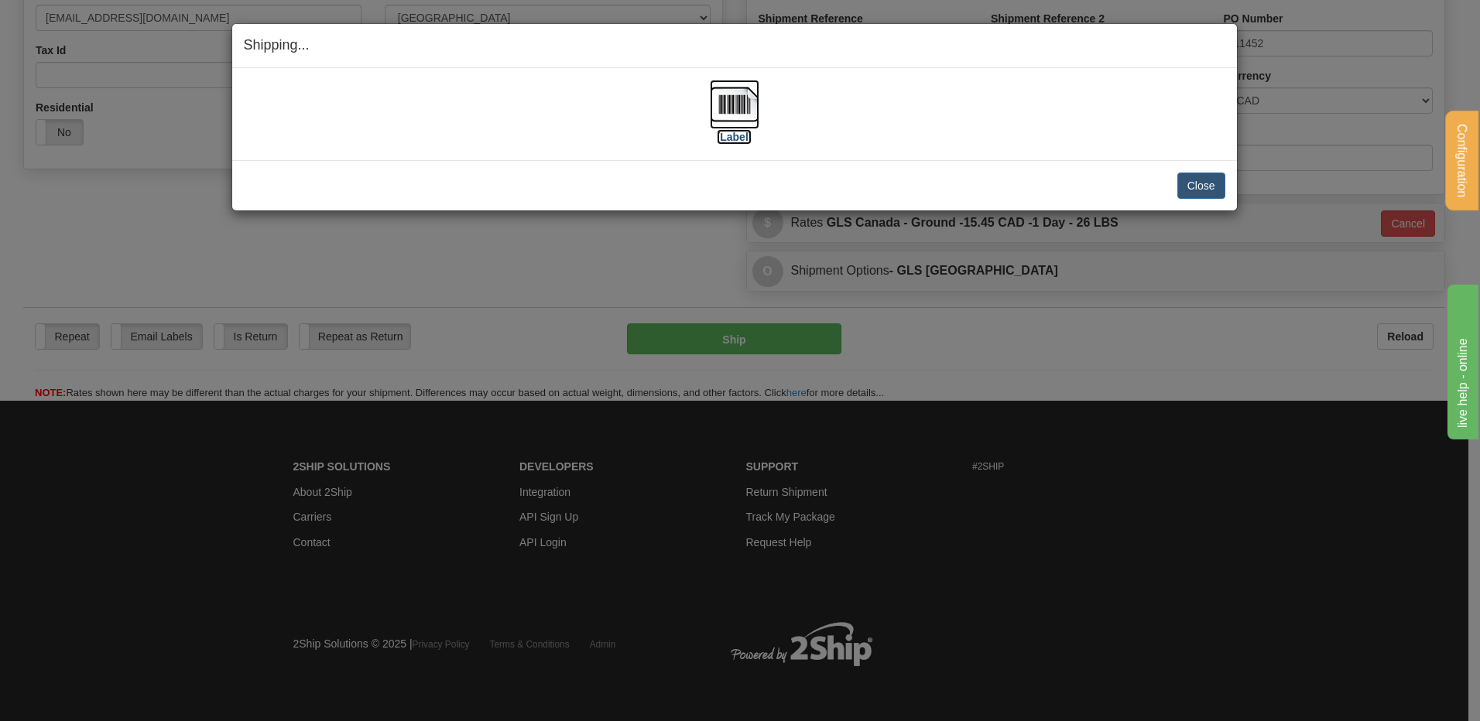
click at [741, 107] on img at bounding box center [735, 105] width 50 height 50
click at [1240, 19] on div "Shipping... Your SHIPMENT will EXPIRE in [Label] IMPORTANT NOTICE Embassy / Con…" at bounding box center [740, 360] width 1480 height 721
click at [1209, 205] on div "Close Cancel Cancel Shipment and Quit Pickup Quit Pickup ONLY" at bounding box center [734, 185] width 1004 height 50
click at [1207, 191] on button "Close" at bounding box center [1201, 186] width 48 height 26
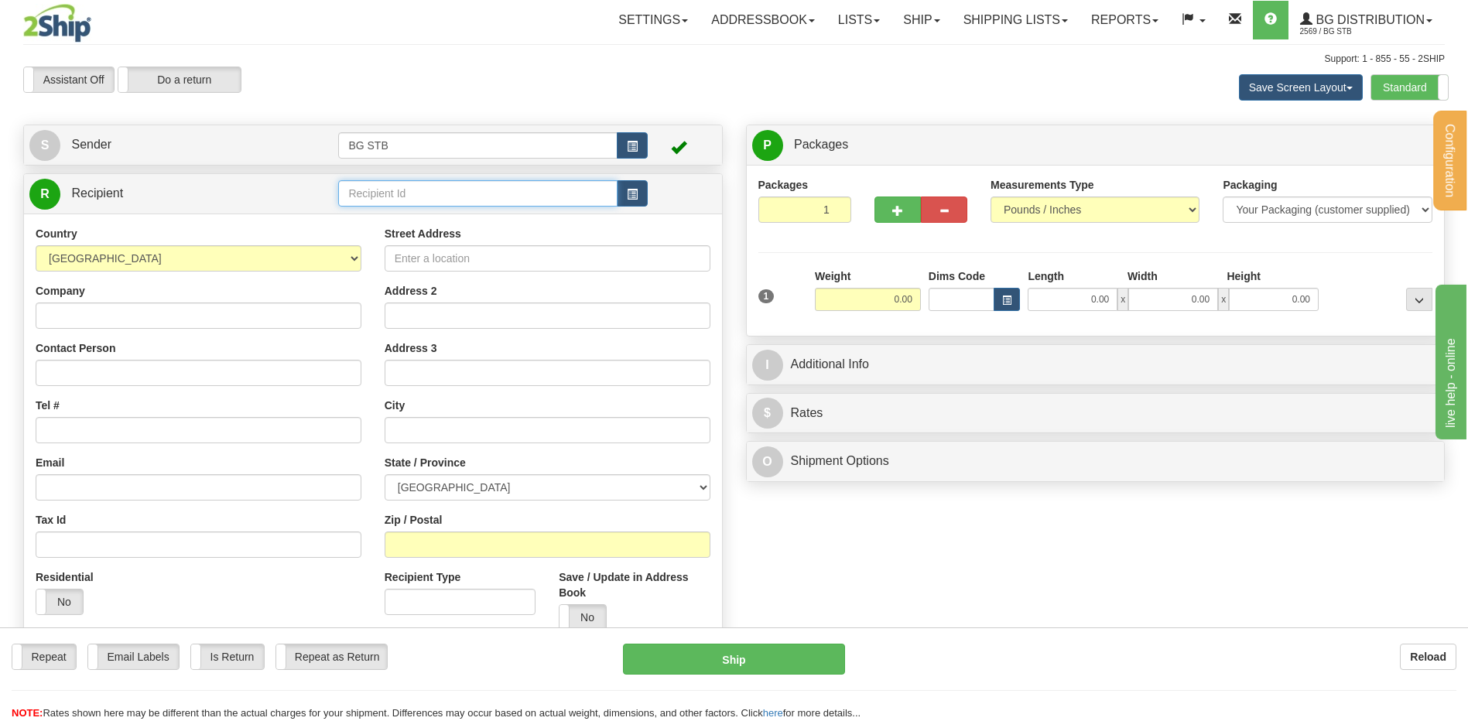
click at [406, 197] on input "text" at bounding box center [477, 193] width 279 height 26
click at [392, 225] on div "1009" at bounding box center [475, 217] width 264 height 17
type input "1009"
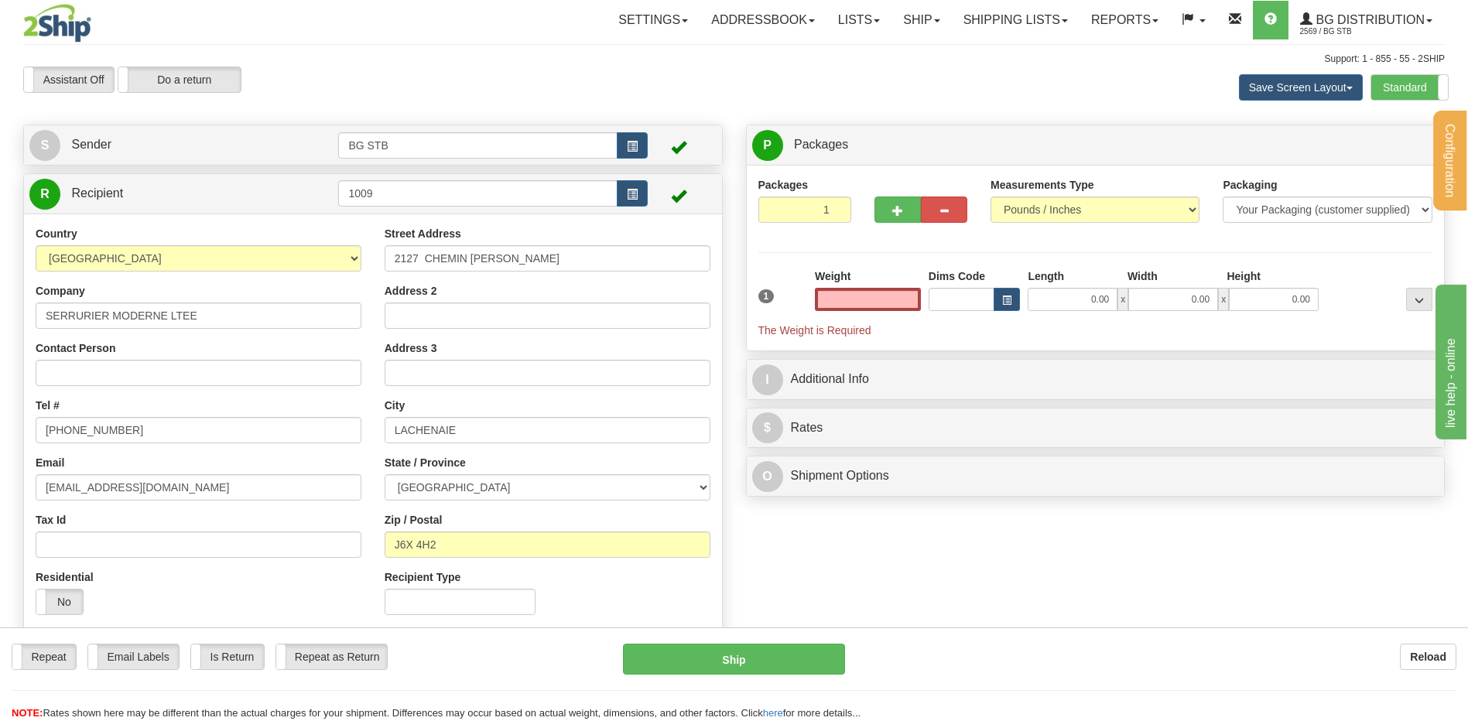
type input "0.00"
click at [885, 285] on div "Weight 0.00" at bounding box center [868, 290] width 106 height 43
click at [881, 290] on input "0.00" at bounding box center [868, 299] width 106 height 23
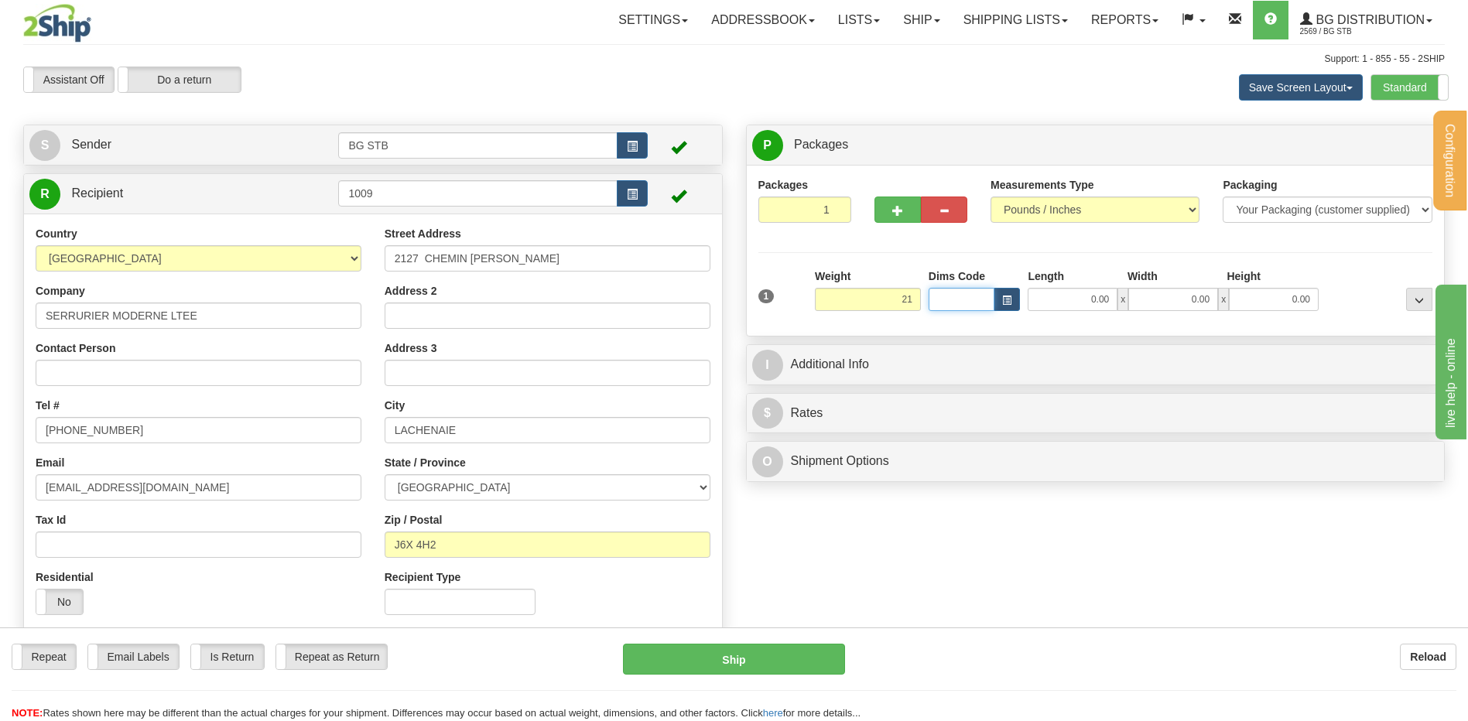
type input "21.00"
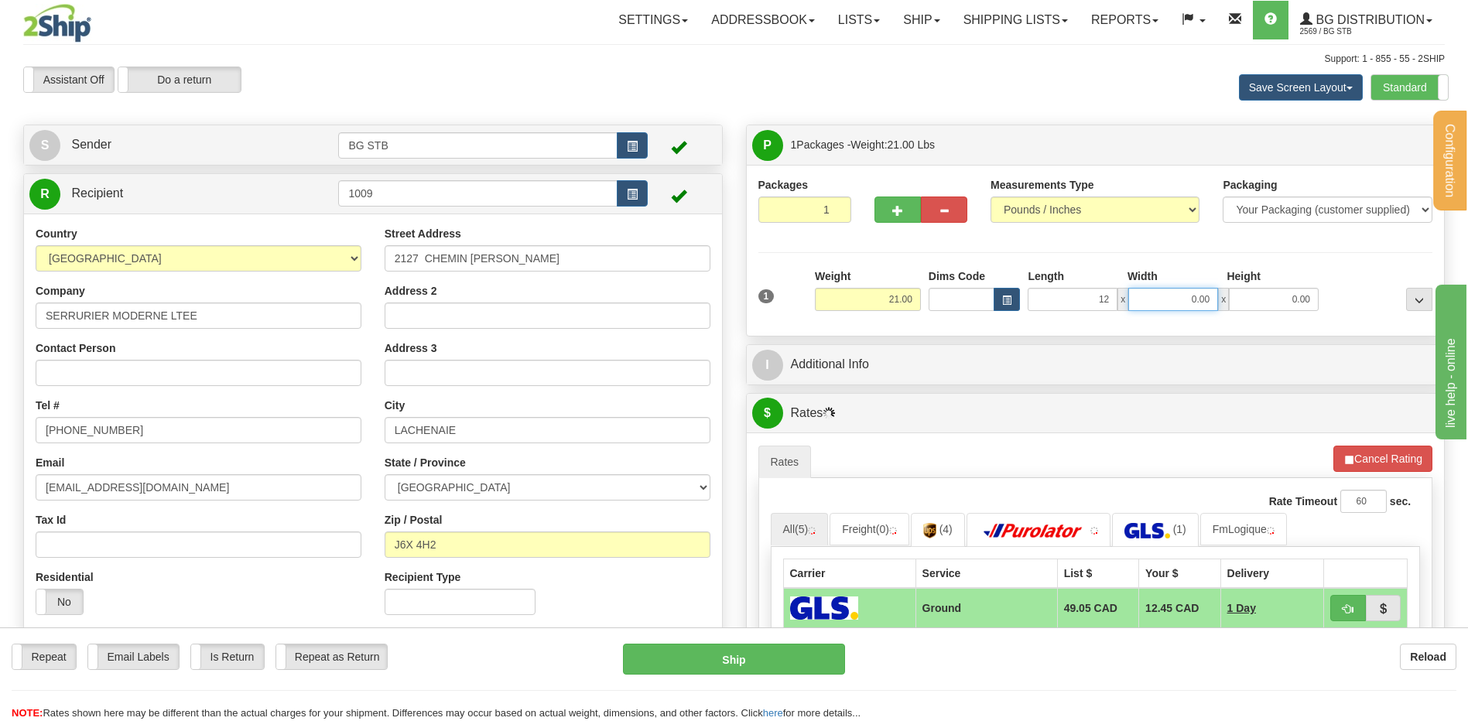
type input "12.00"
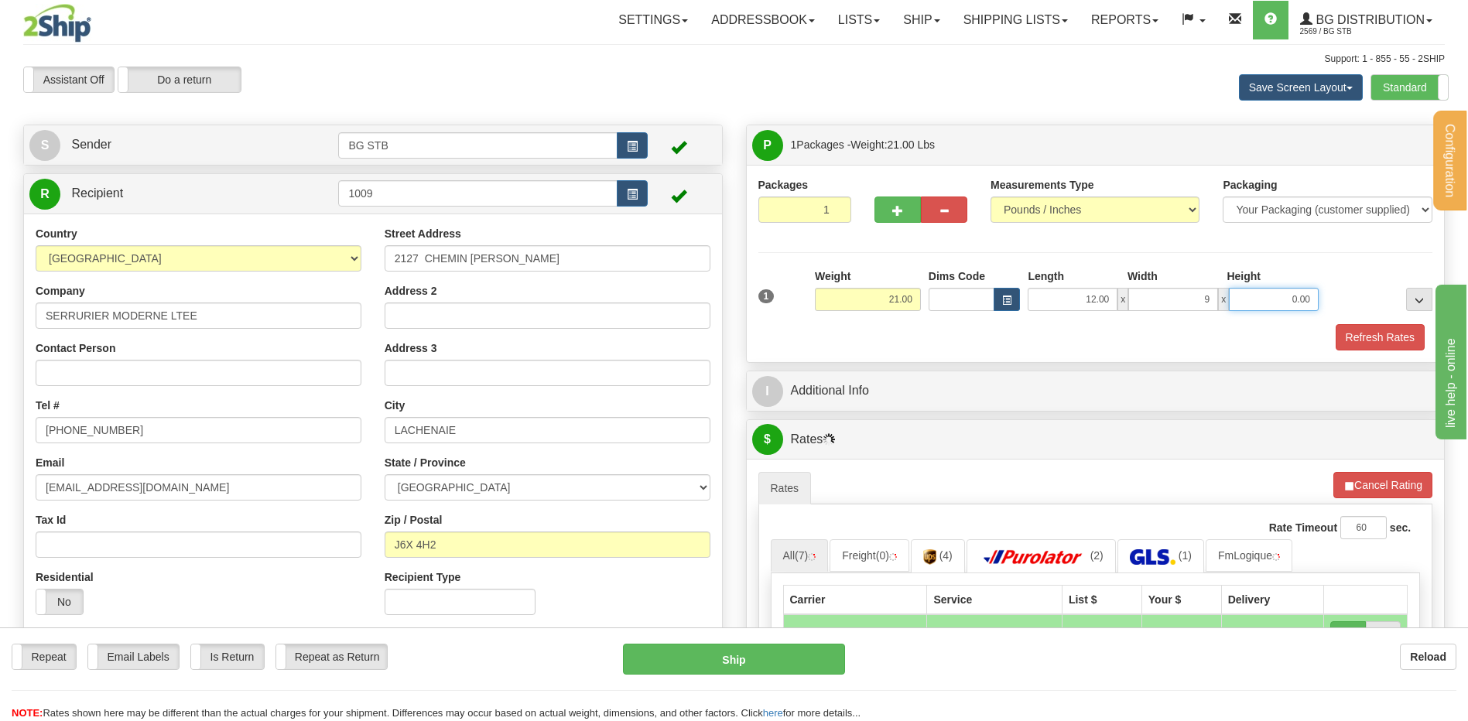
type input "9.00"
type input "8.00"
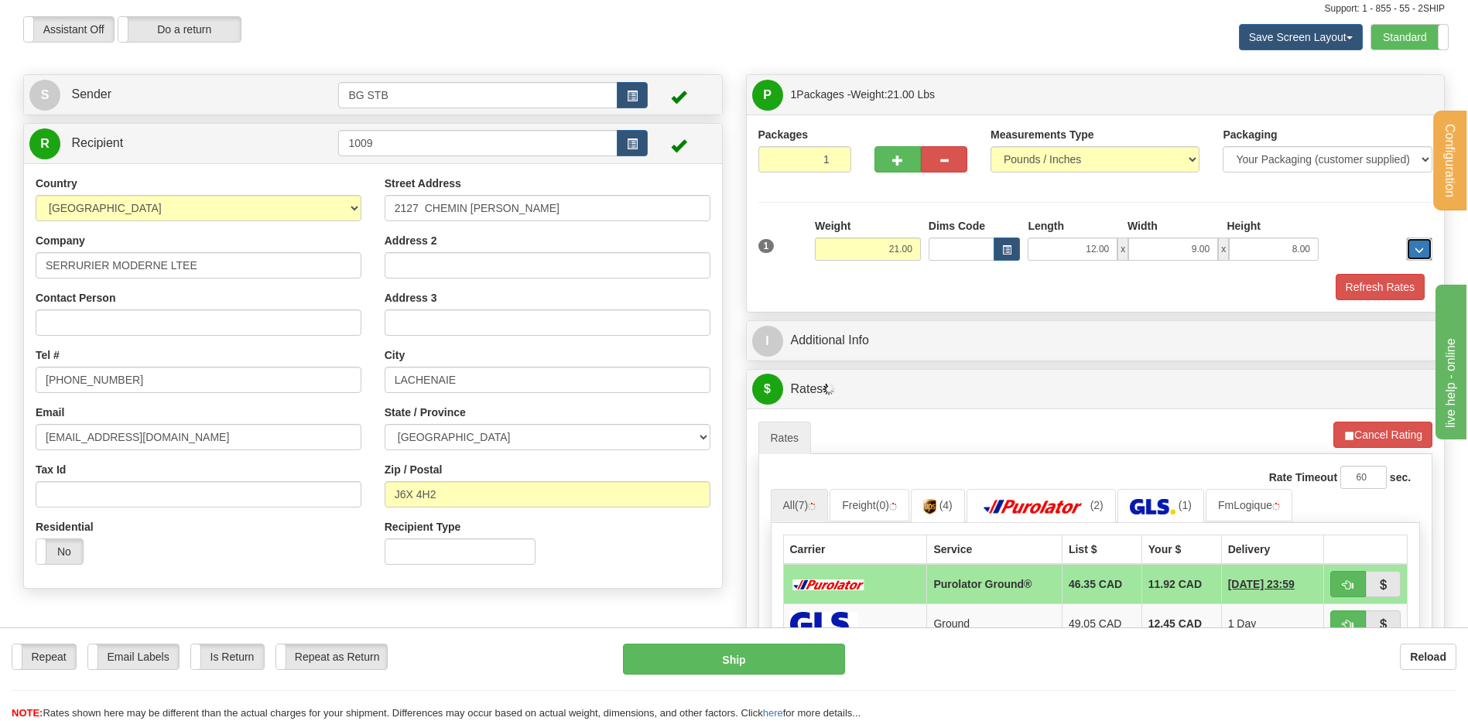
scroll to position [77, 0]
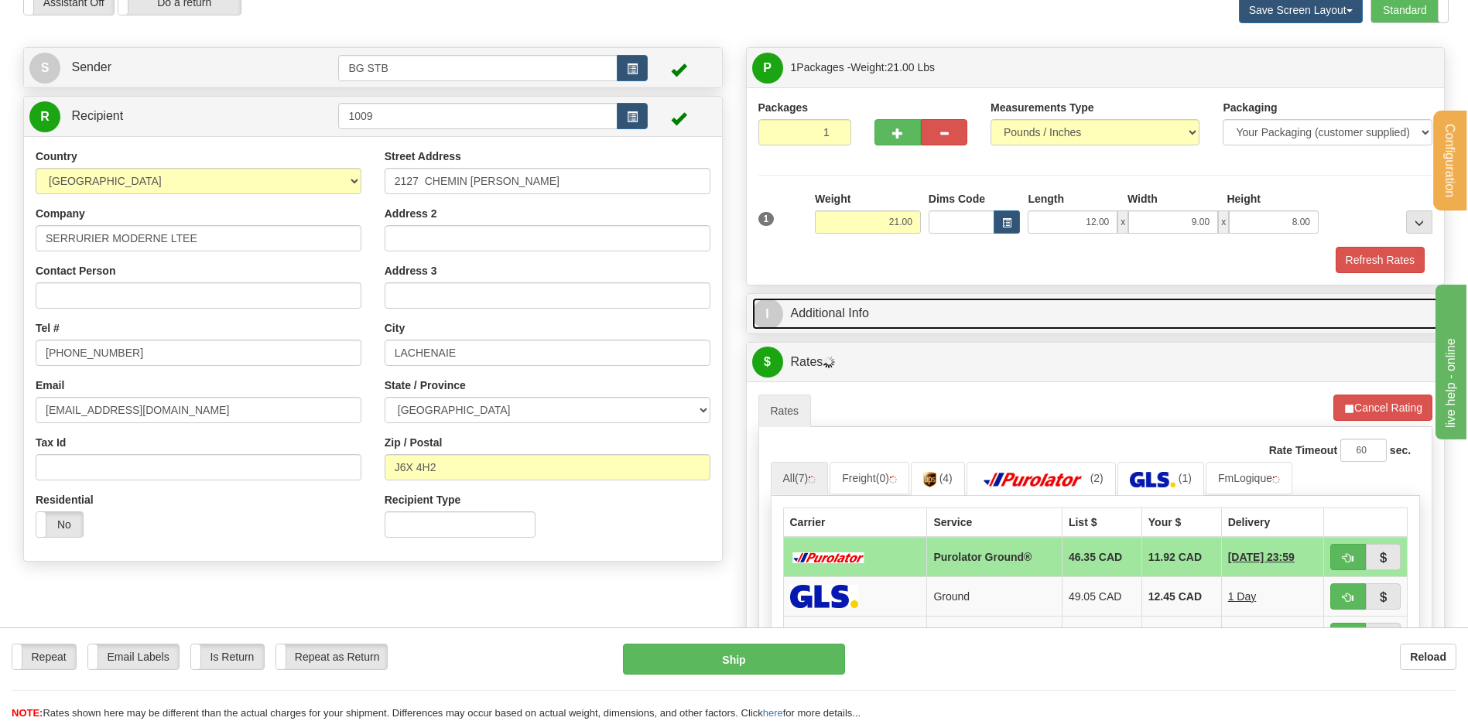
drag, startPoint x: 936, startPoint y: 306, endPoint x: 901, endPoint y: 322, distance: 38.1
click at [936, 306] on link "I Additional Info" at bounding box center [1095, 314] width 687 height 32
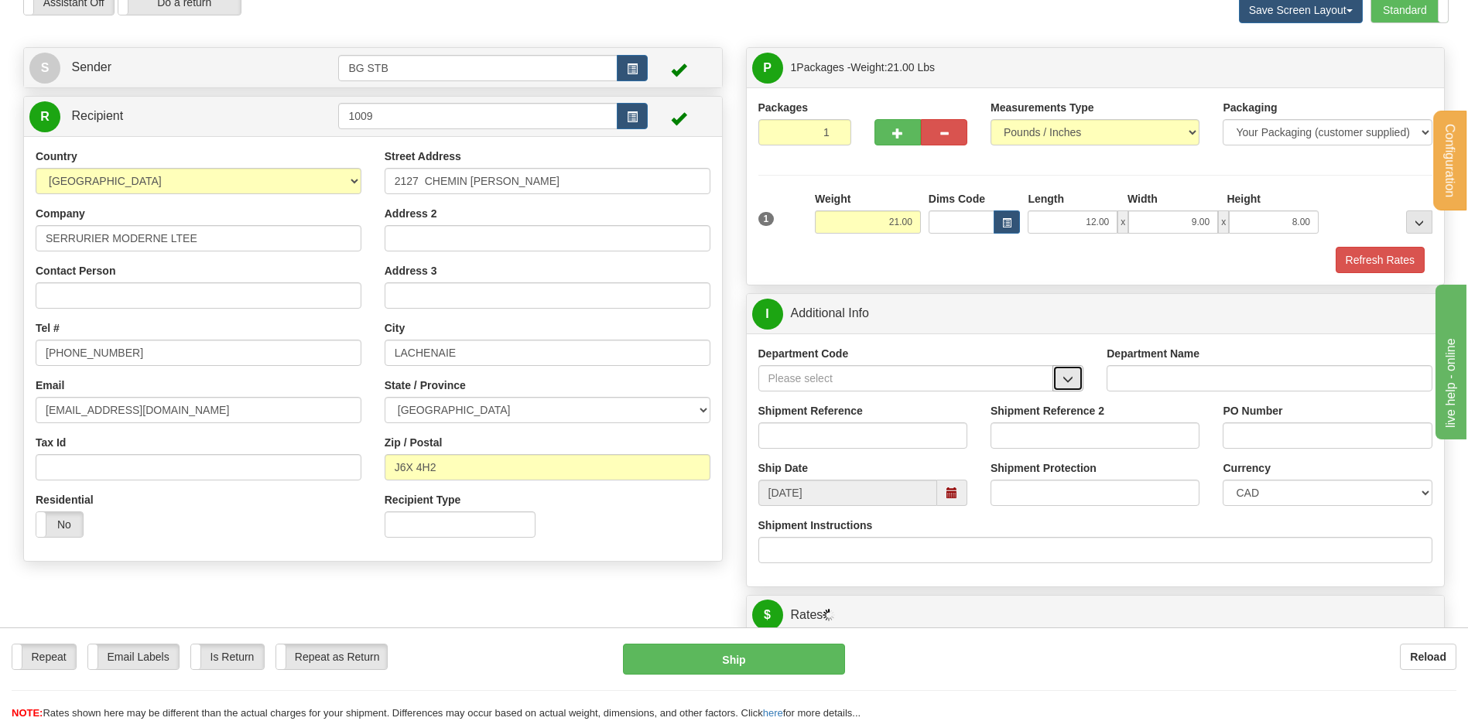
click at [1059, 366] on button "button" at bounding box center [1067, 378] width 31 height 26
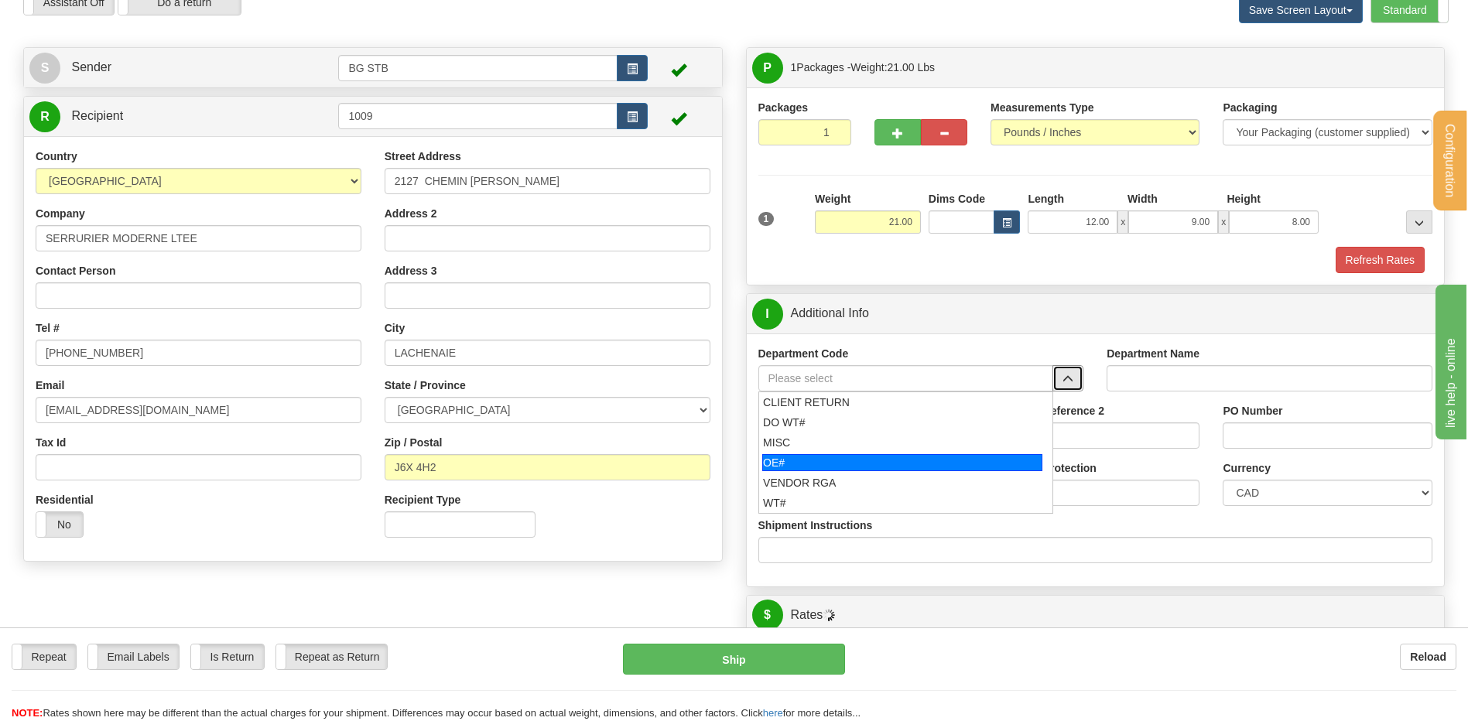
click at [876, 457] on div "OE#" at bounding box center [902, 462] width 280 height 17
type input "OE#"
type input "ORDERS"
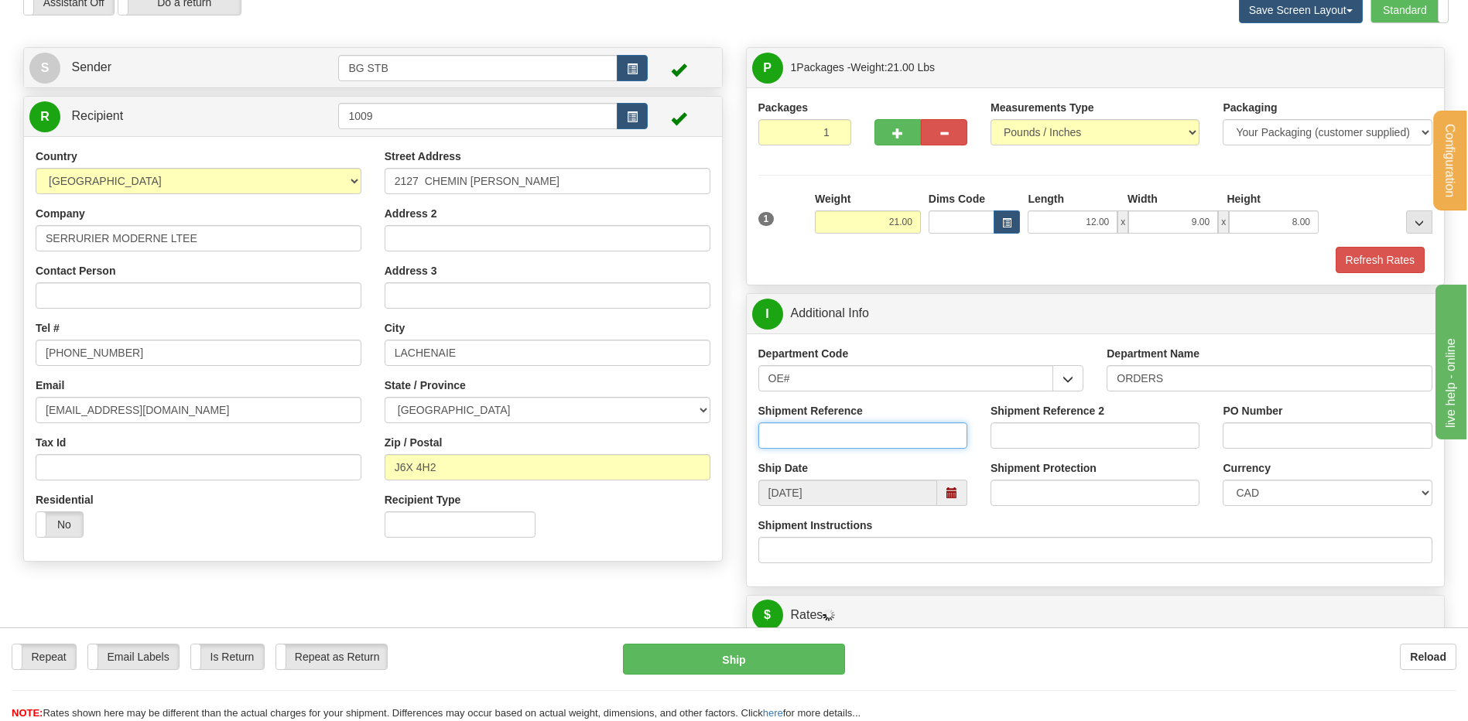
click at [862, 432] on input "Shipment Reference" at bounding box center [862, 436] width 209 height 26
type input "80007138-00"
click at [1233, 439] on input "PO Number" at bounding box center [1327, 436] width 209 height 26
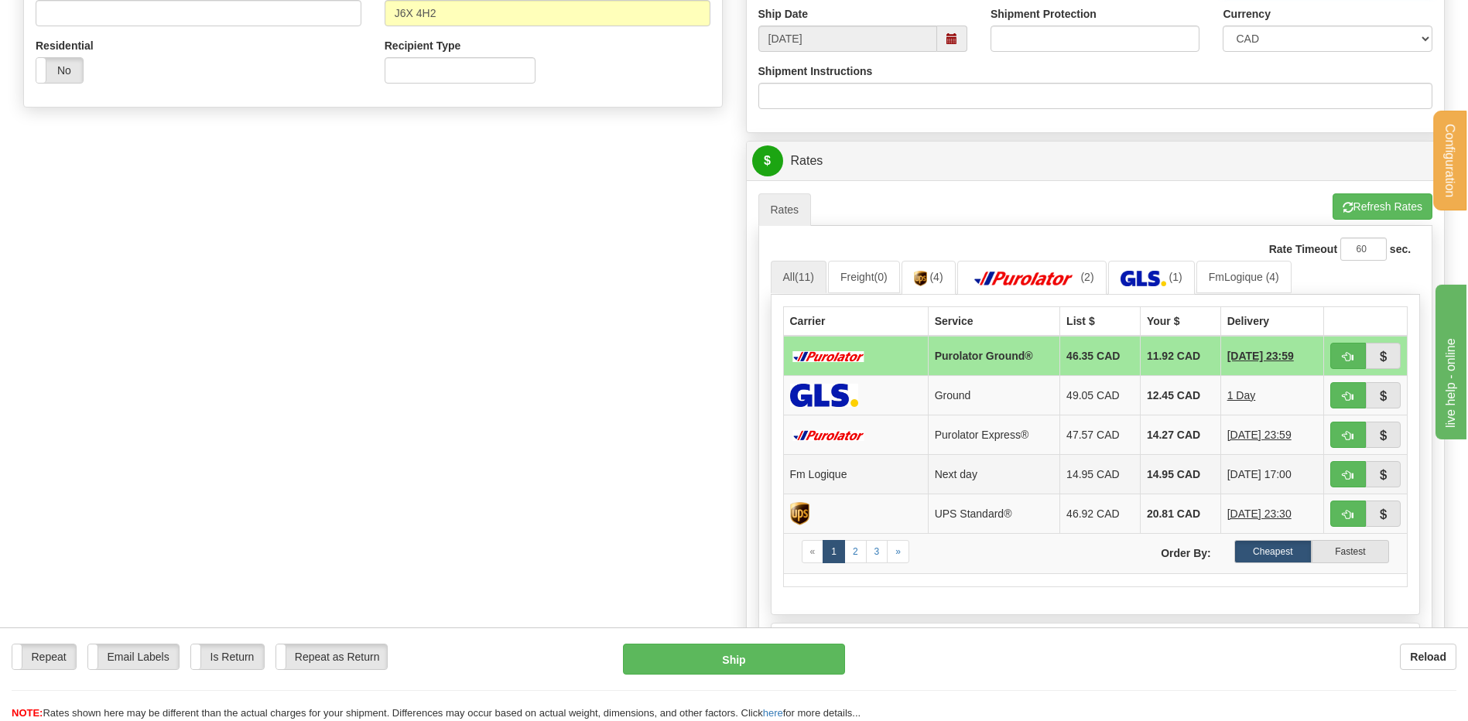
scroll to position [542, 0]
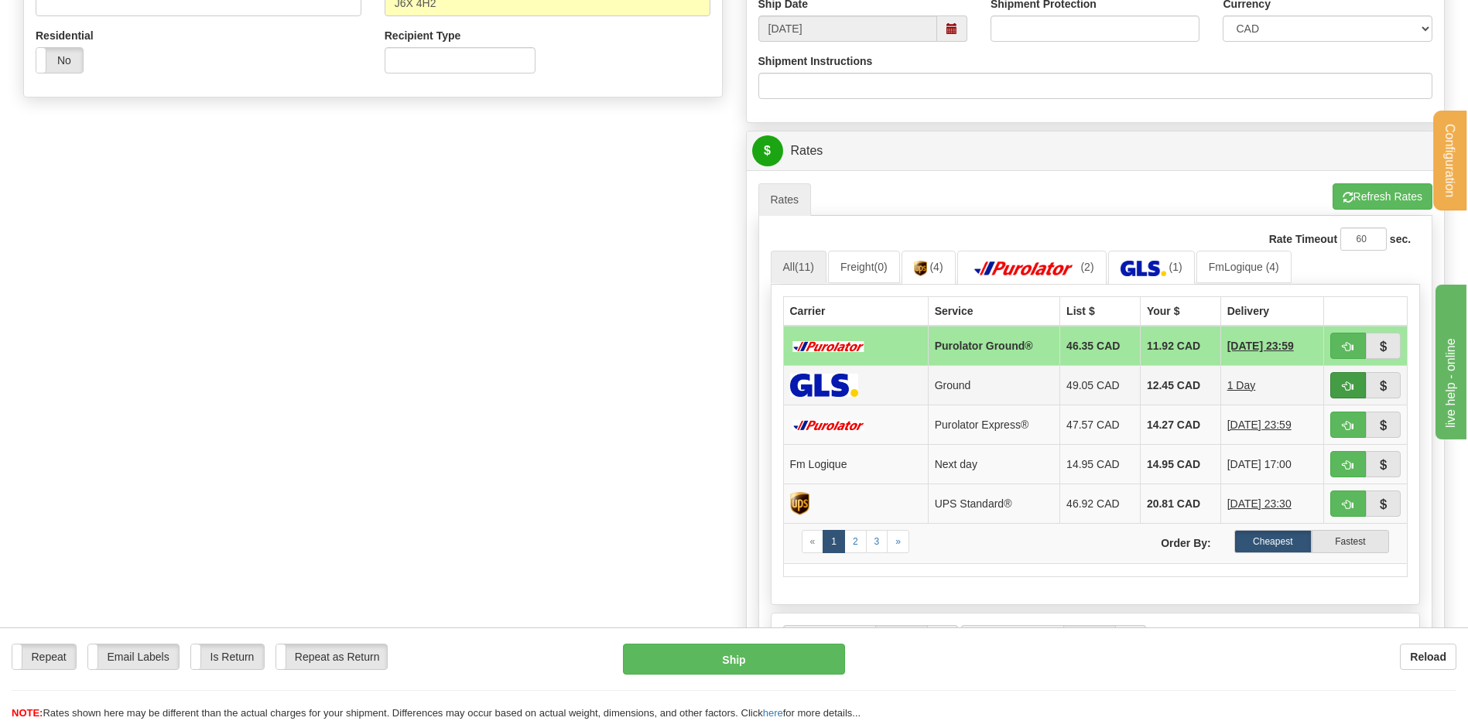
type input "5660"
click at [1343, 388] on span "button" at bounding box center [1348, 387] width 11 height 10
type input "1"
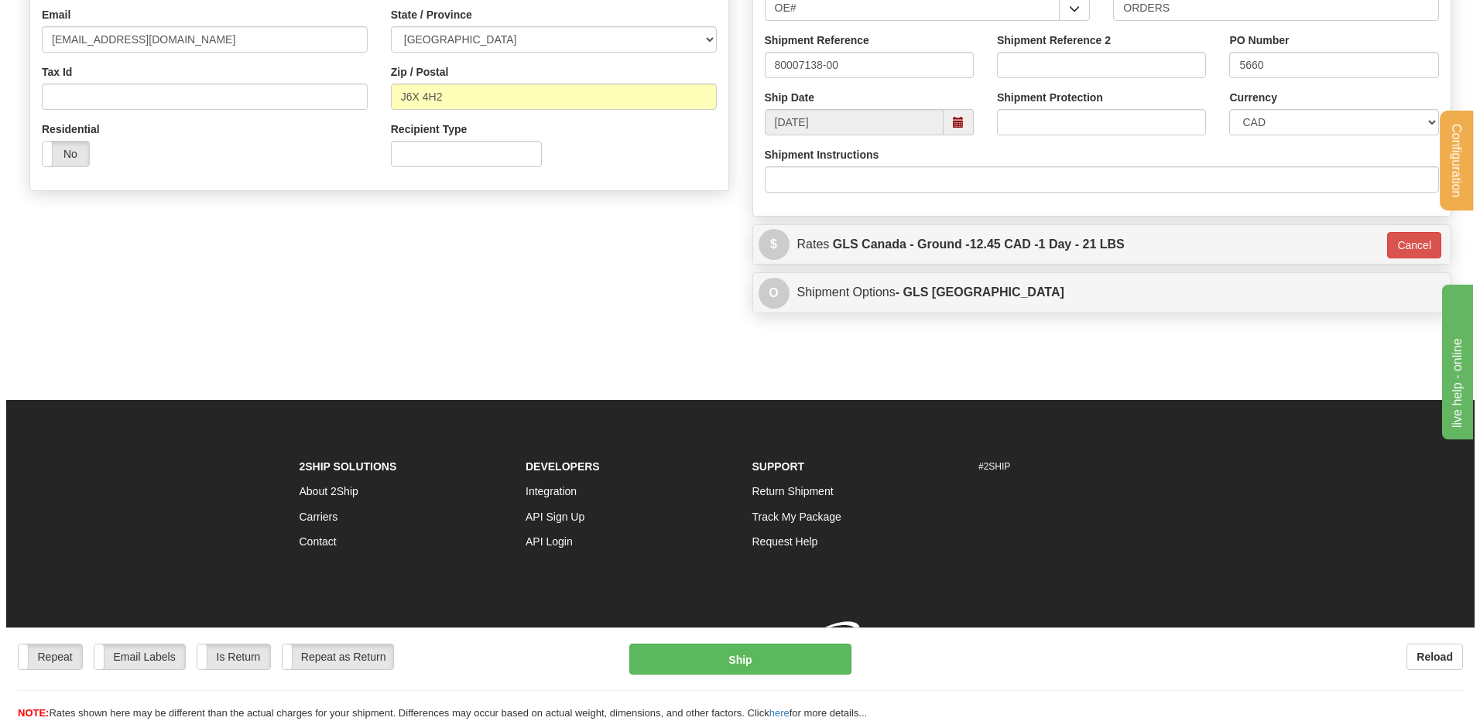
scroll to position [471, 0]
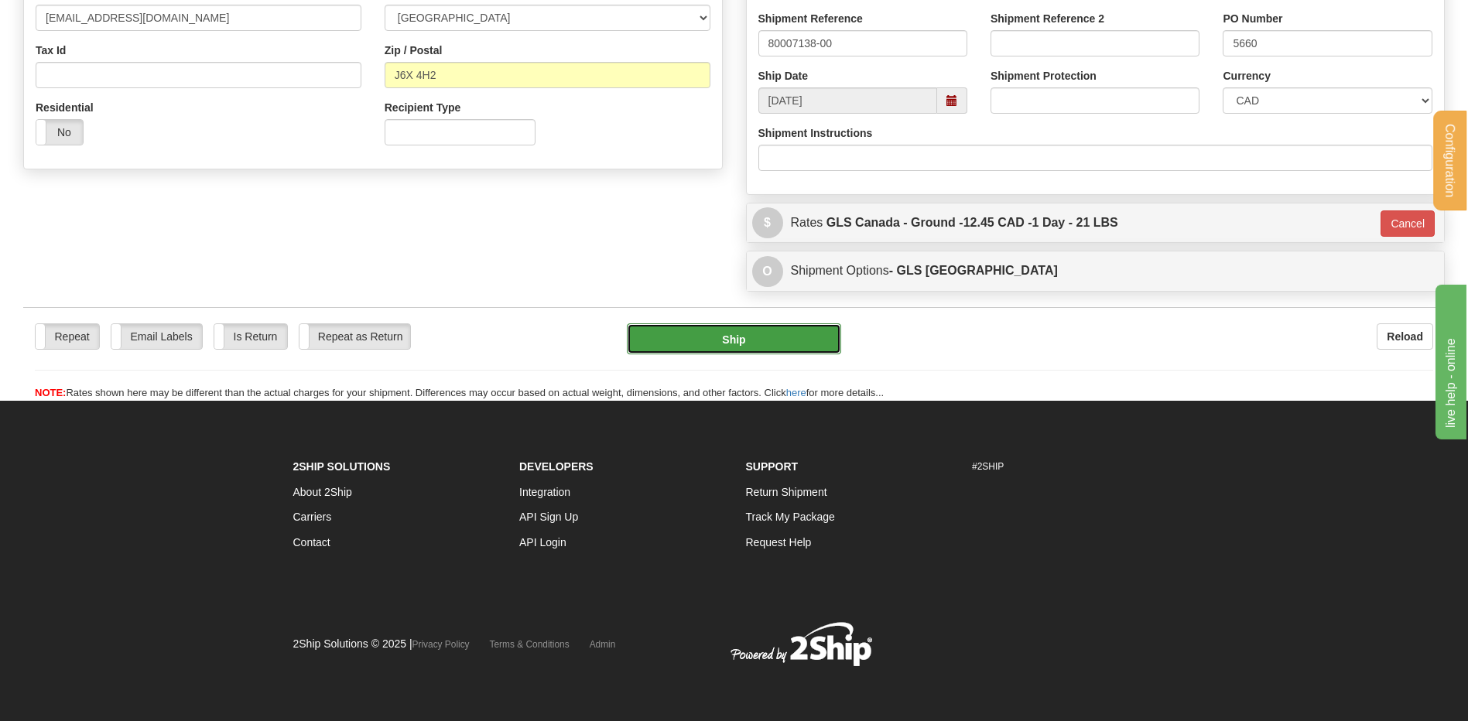
click at [723, 345] on button "Ship" at bounding box center [734, 338] width 214 height 31
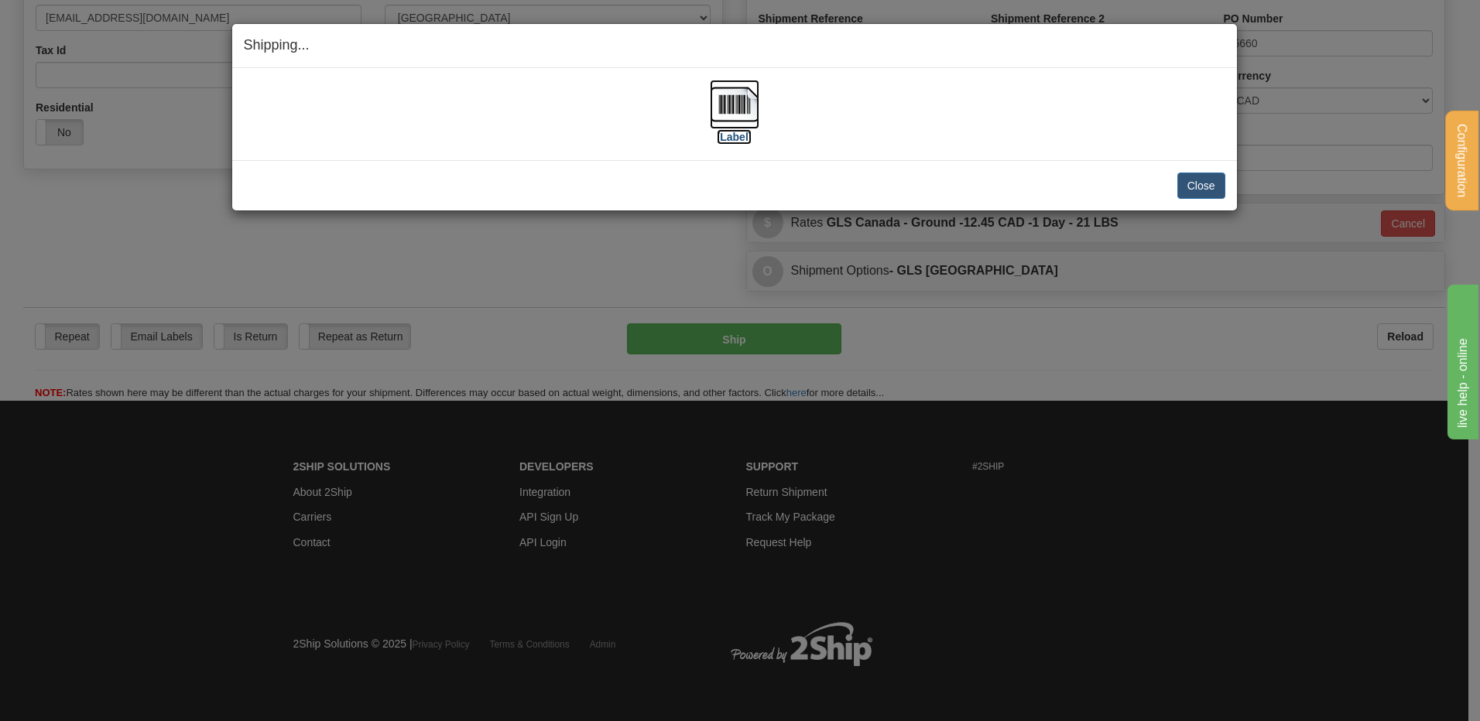
click at [729, 119] on img at bounding box center [735, 105] width 50 height 50
click at [1193, 190] on button "Close" at bounding box center [1201, 186] width 48 height 26
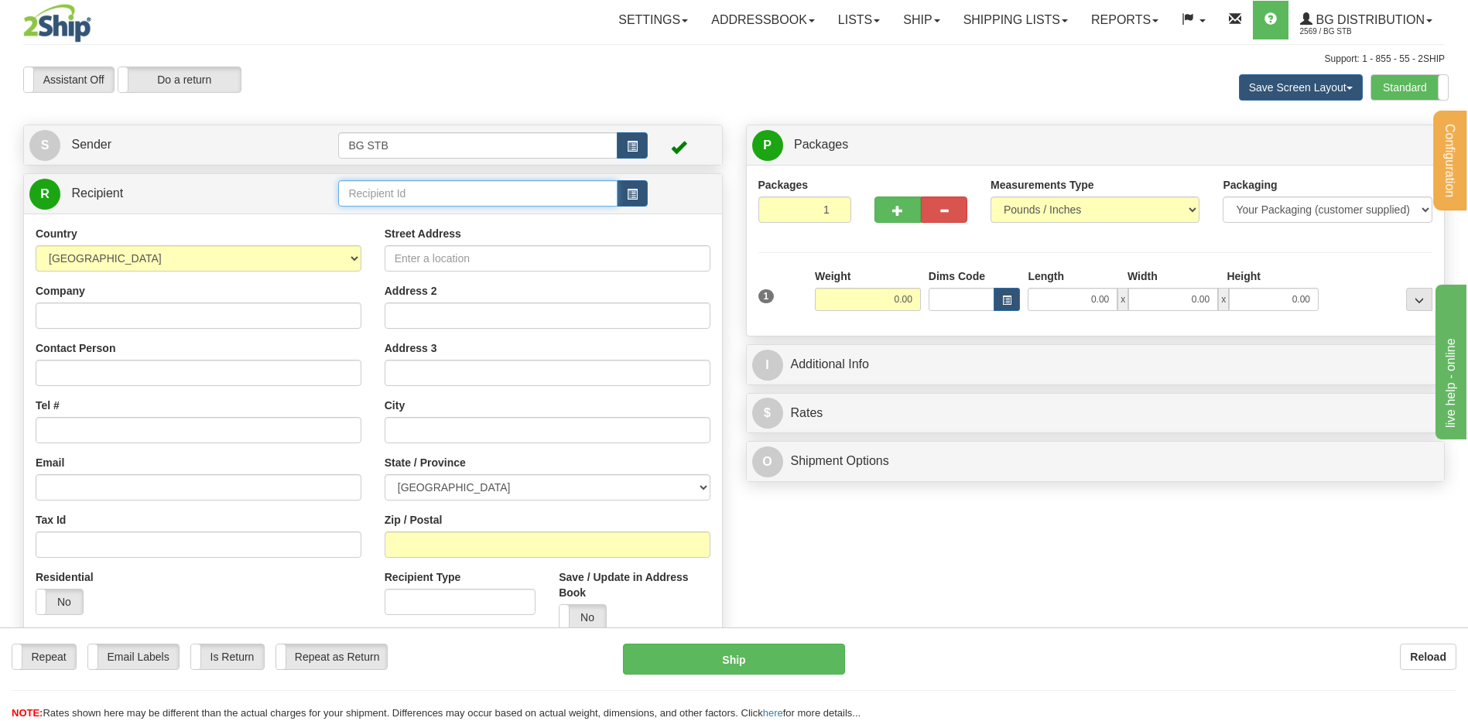
click at [374, 195] on input "text" at bounding box center [477, 193] width 279 height 26
click at [363, 216] on div "1252" at bounding box center [475, 217] width 264 height 17
type input "1252"
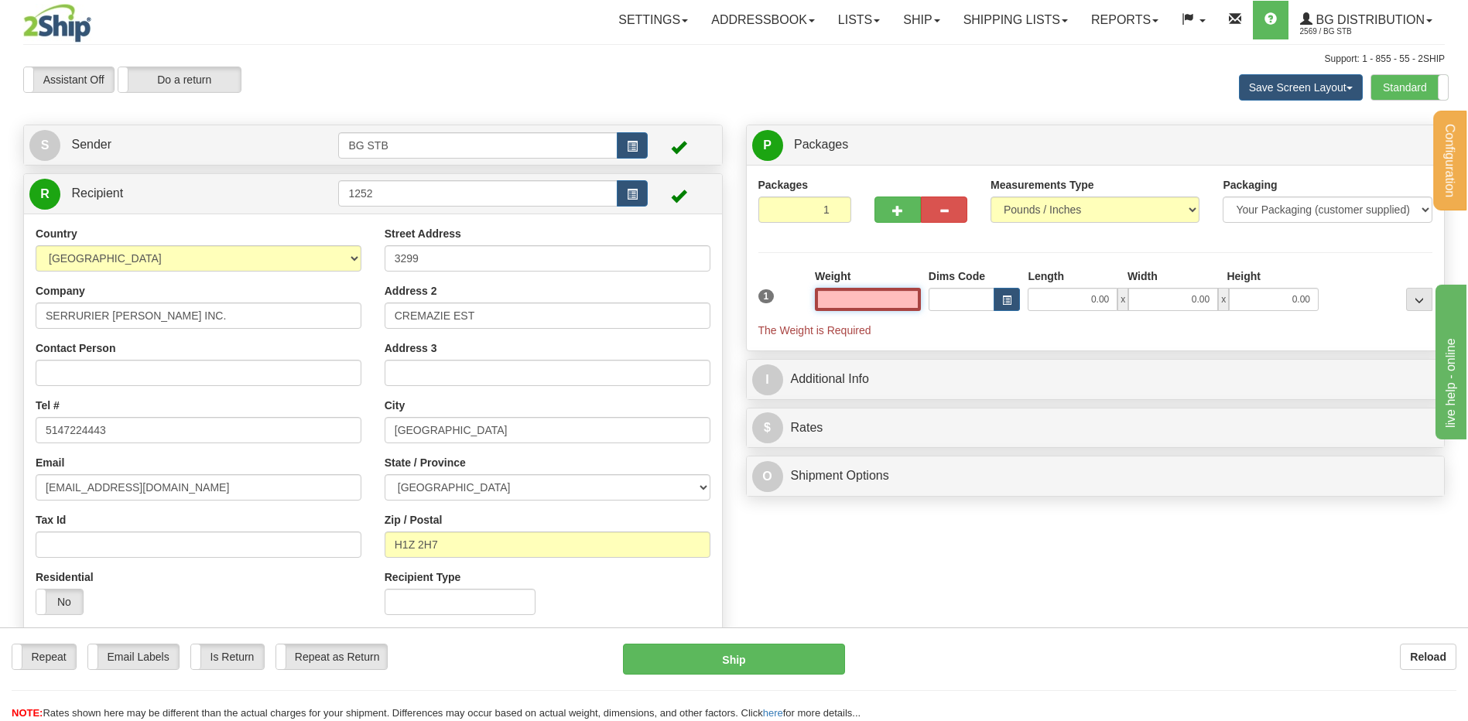
click at [895, 303] on input "text" at bounding box center [868, 299] width 106 height 23
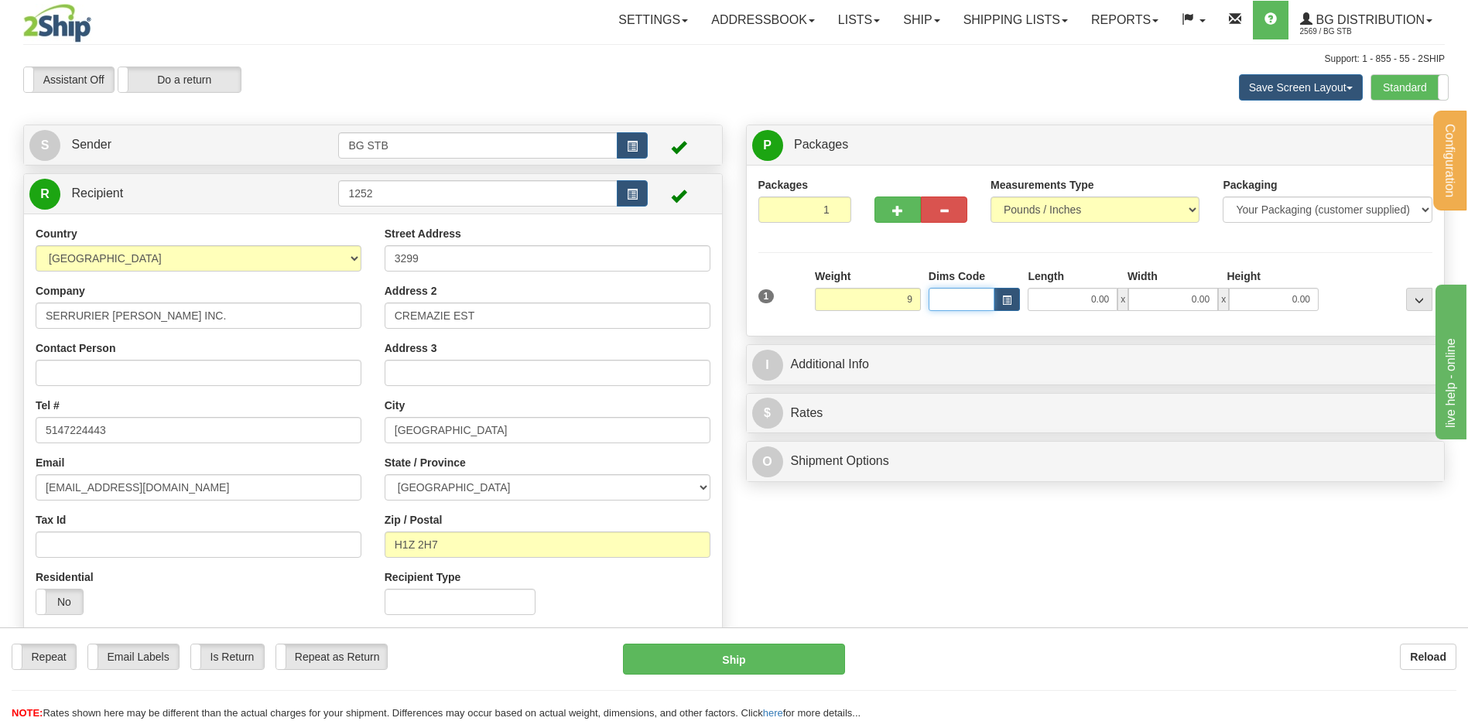
type input "9.00"
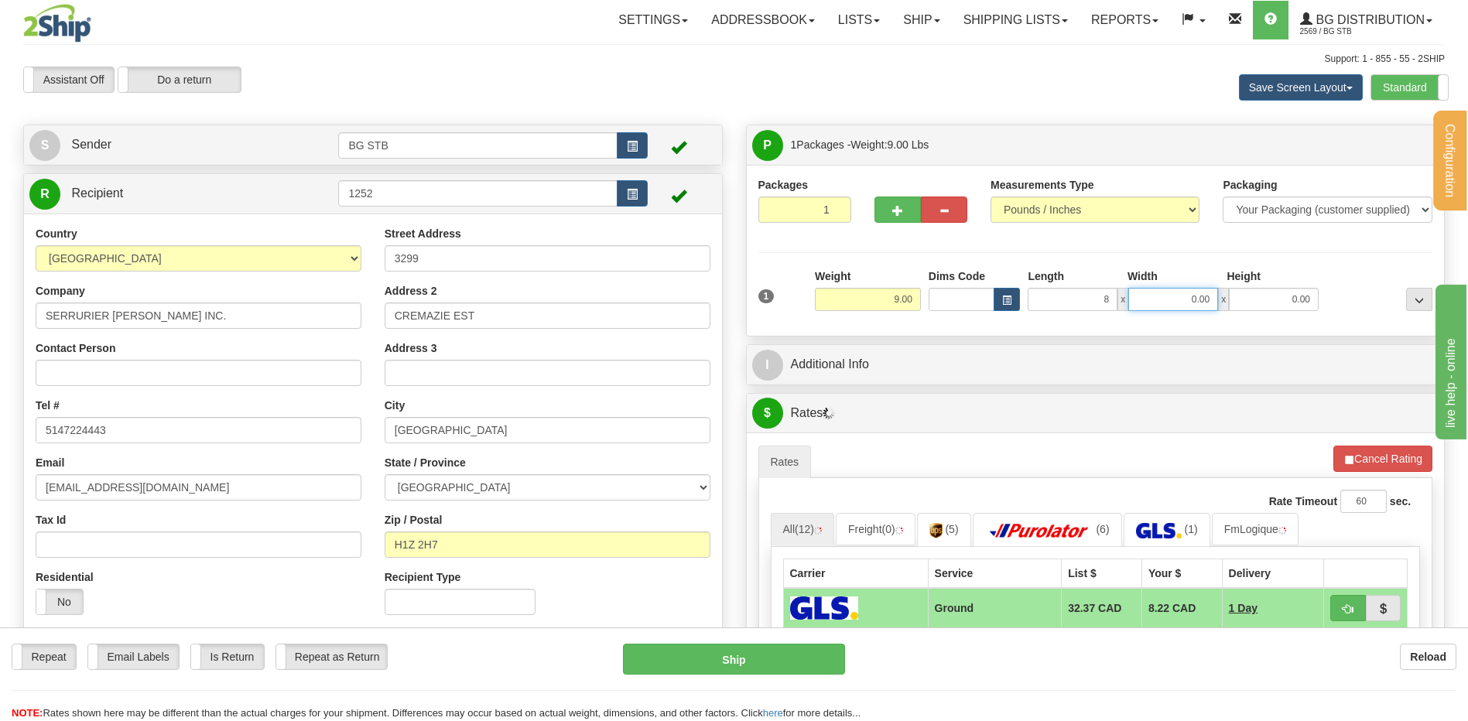
type input "8.00"
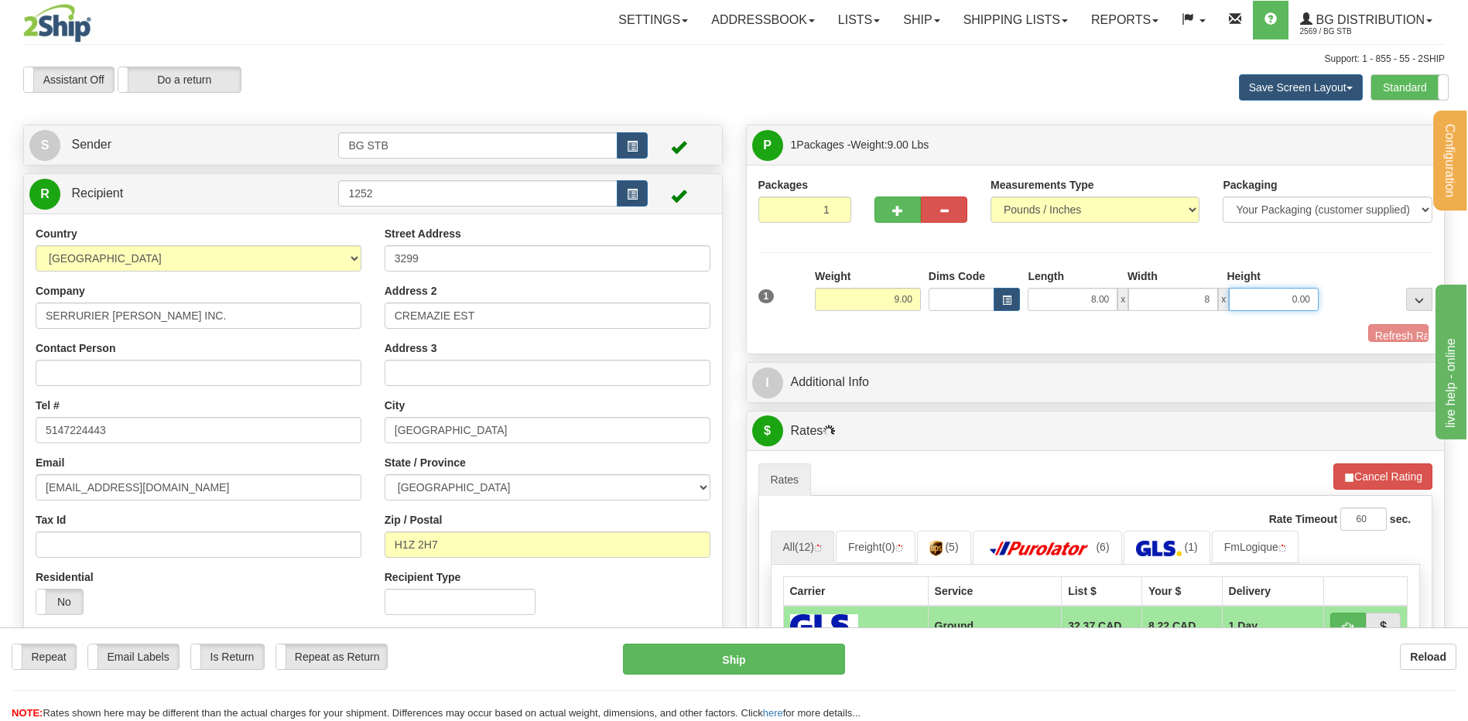
type input "8.00"
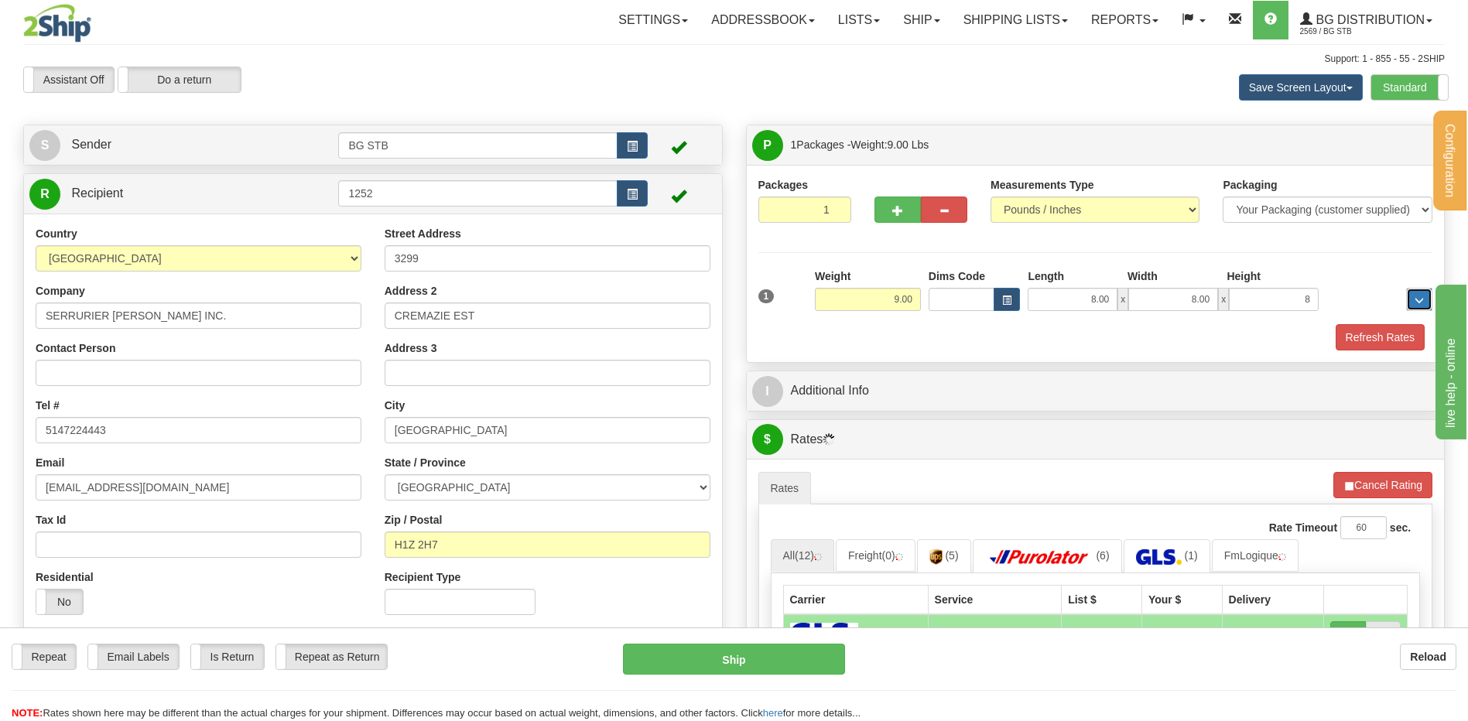
type input "8.00"
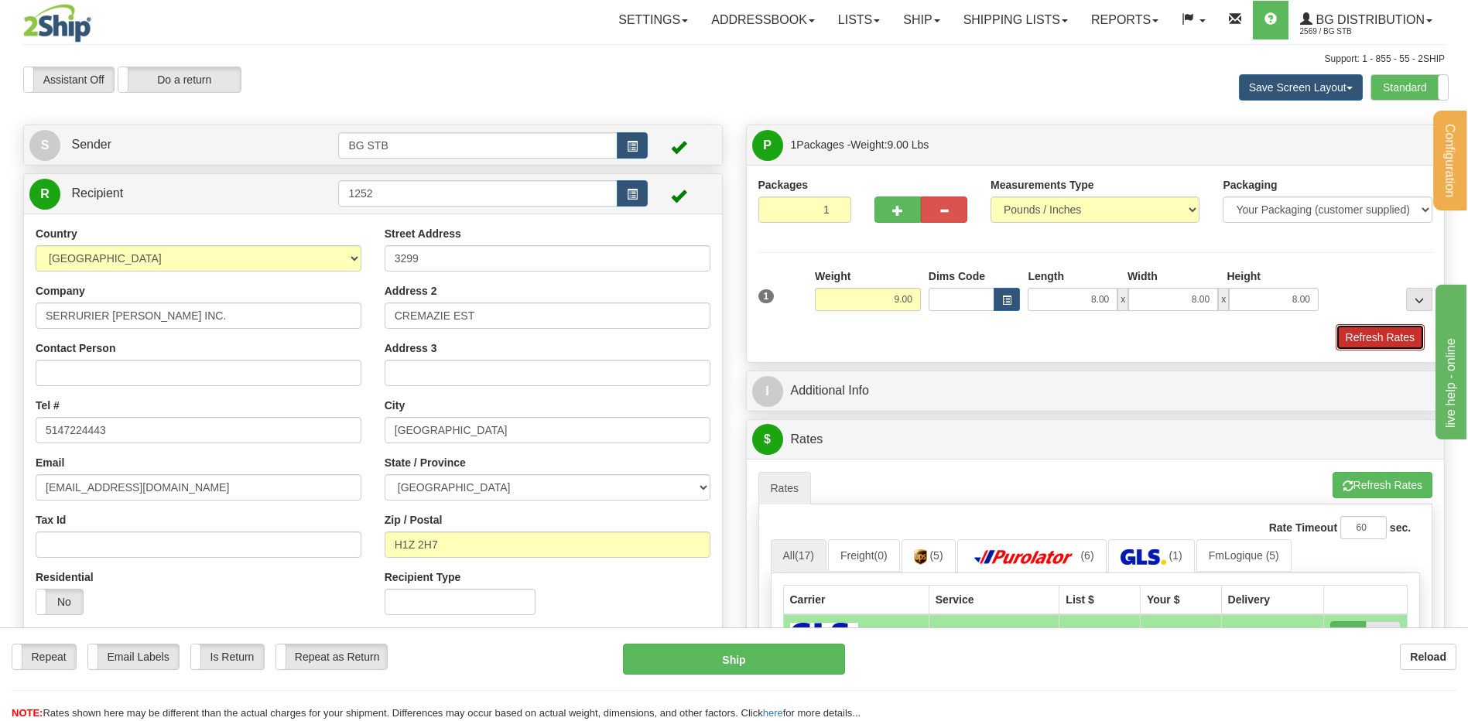
click at [1336, 328] on button "Refresh Rates" at bounding box center [1380, 337] width 89 height 26
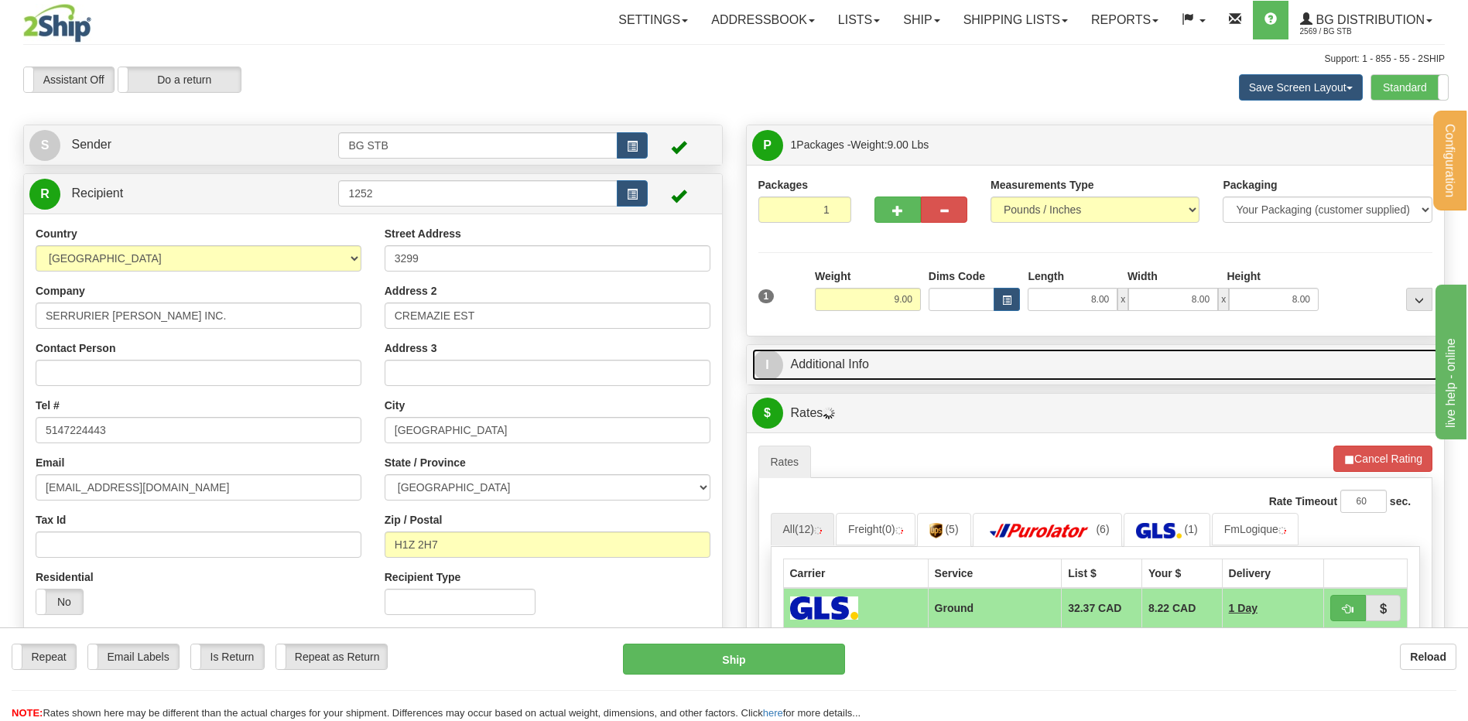
click at [862, 362] on link "I Additional Info" at bounding box center [1095, 365] width 687 height 32
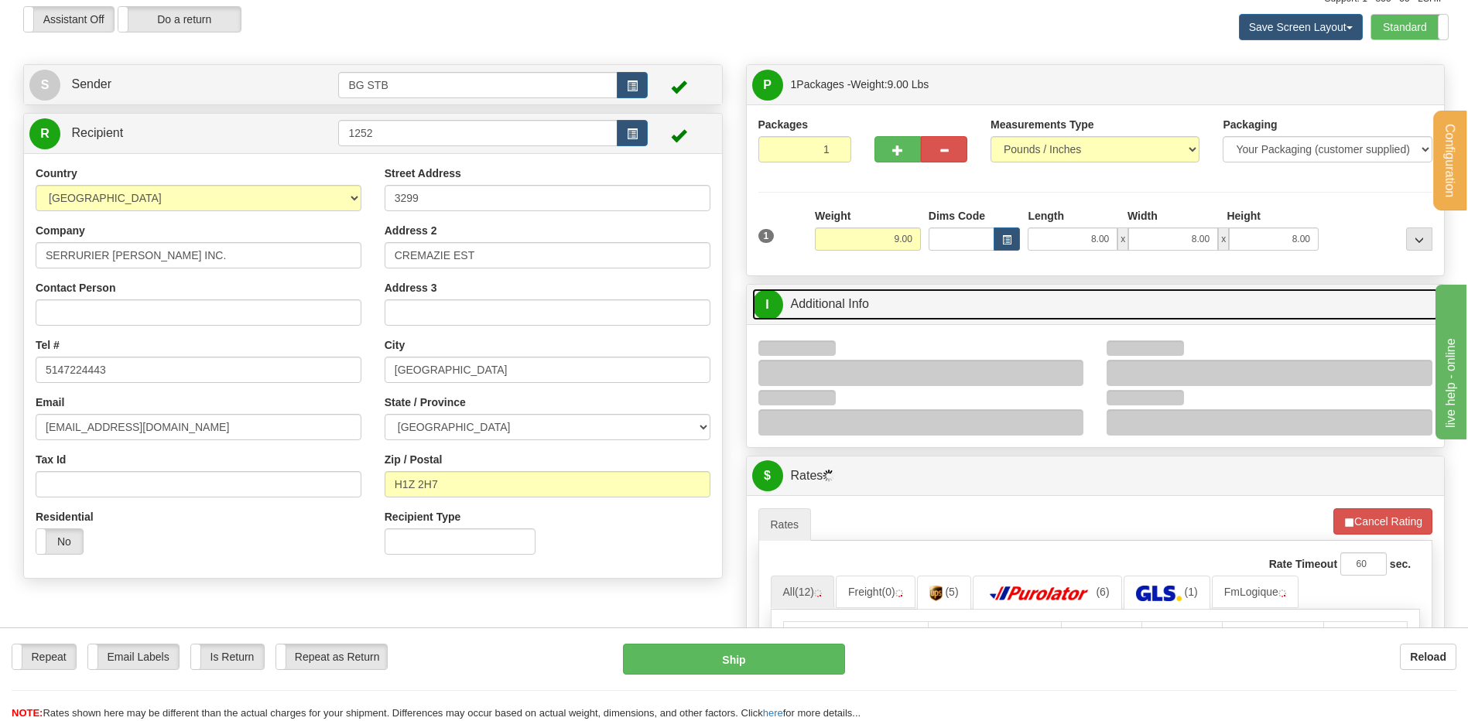
scroll to position [77, 0]
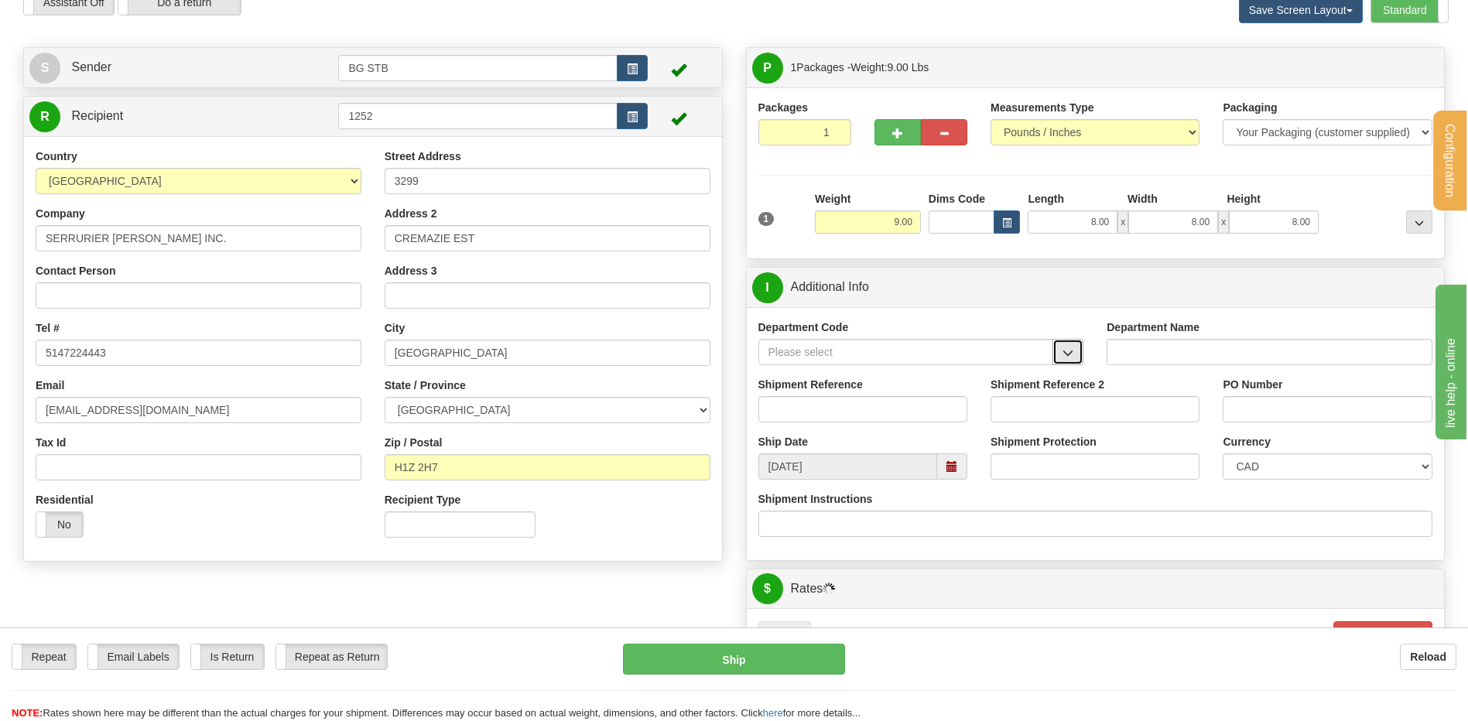
drag, startPoint x: 1076, startPoint y: 344, endPoint x: 1066, endPoint y: 345, distance: 9.4
click at [1075, 344] on button "button" at bounding box center [1067, 352] width 31 height 26
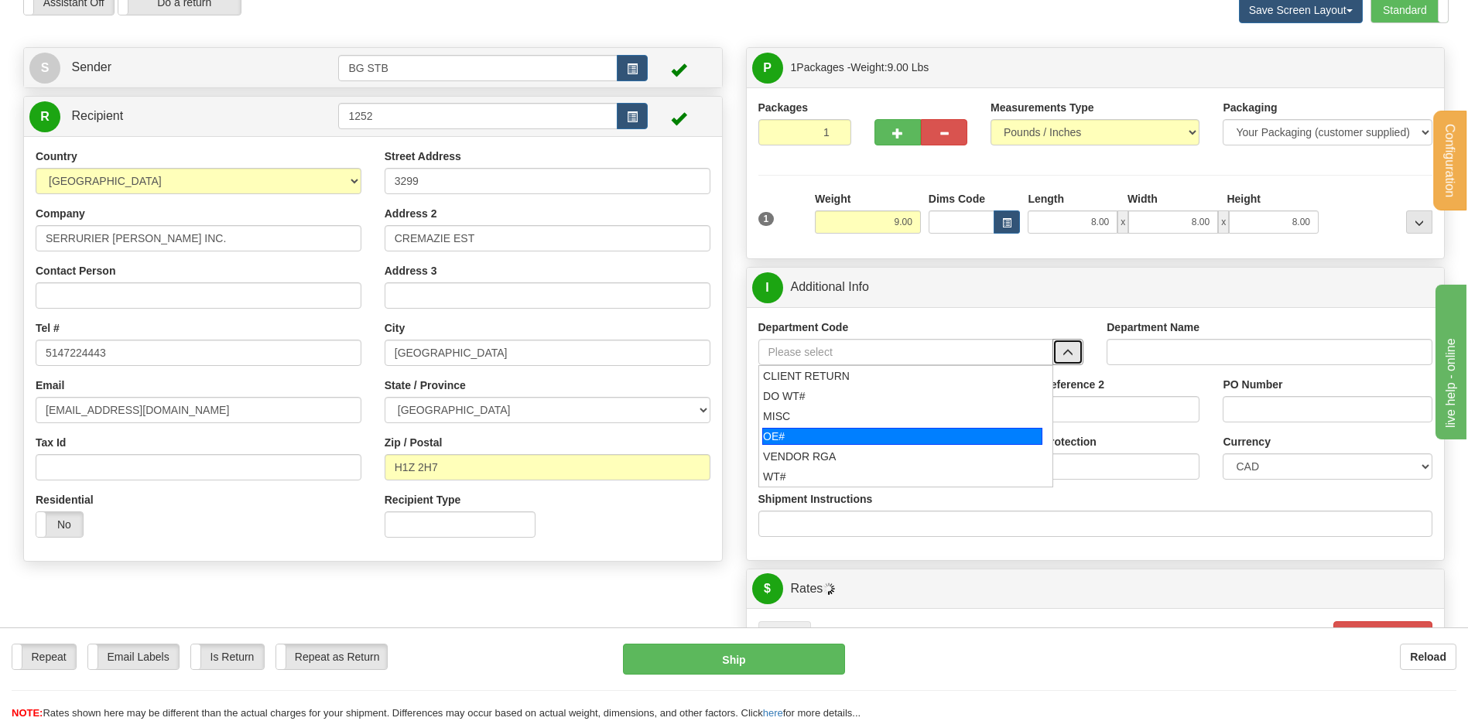
click at [824, 433] on div "OE#" at bounding box center [902, 436] width 280 height 17
type input "OE#"
type input "ORDERS"
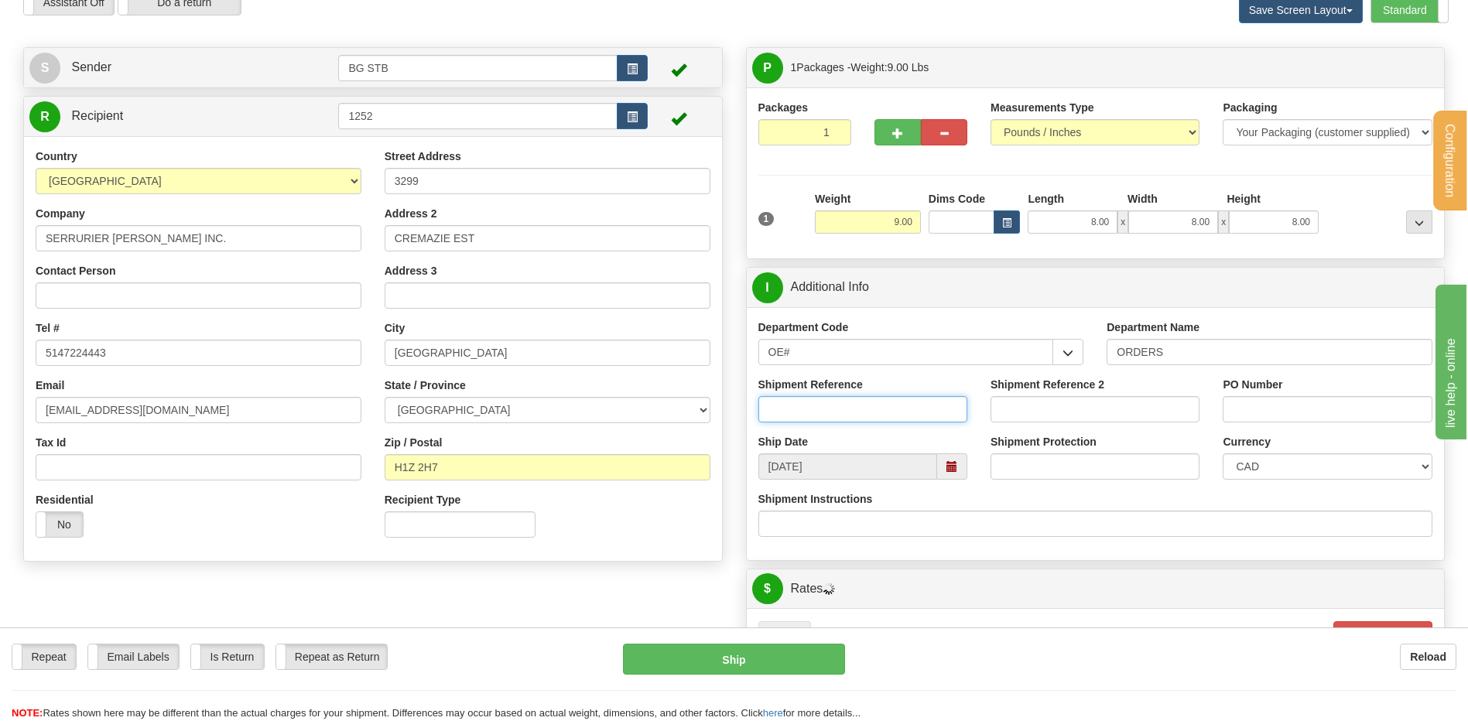
click at [811, 412] on input "Shipment Reference" at bounding box center [862, 409] width 209 height 26
type input "80006961-02//01//7123-00"
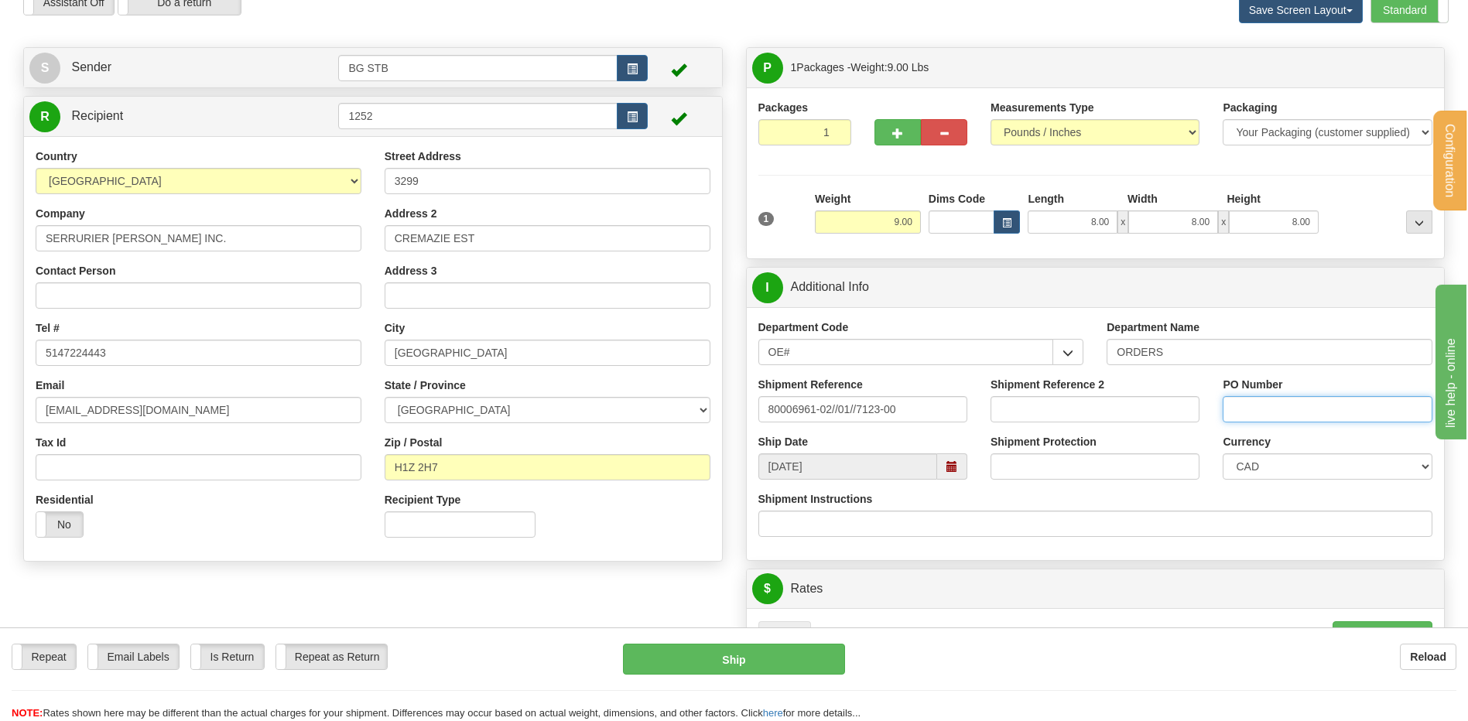
click at [1278, 409] on input "PO Number" at bounding box center [1327, 409] width 209 height 26
click at [1245, 412] on input "6545//6350" at bounding box center [1327, 409] width 209 height 26
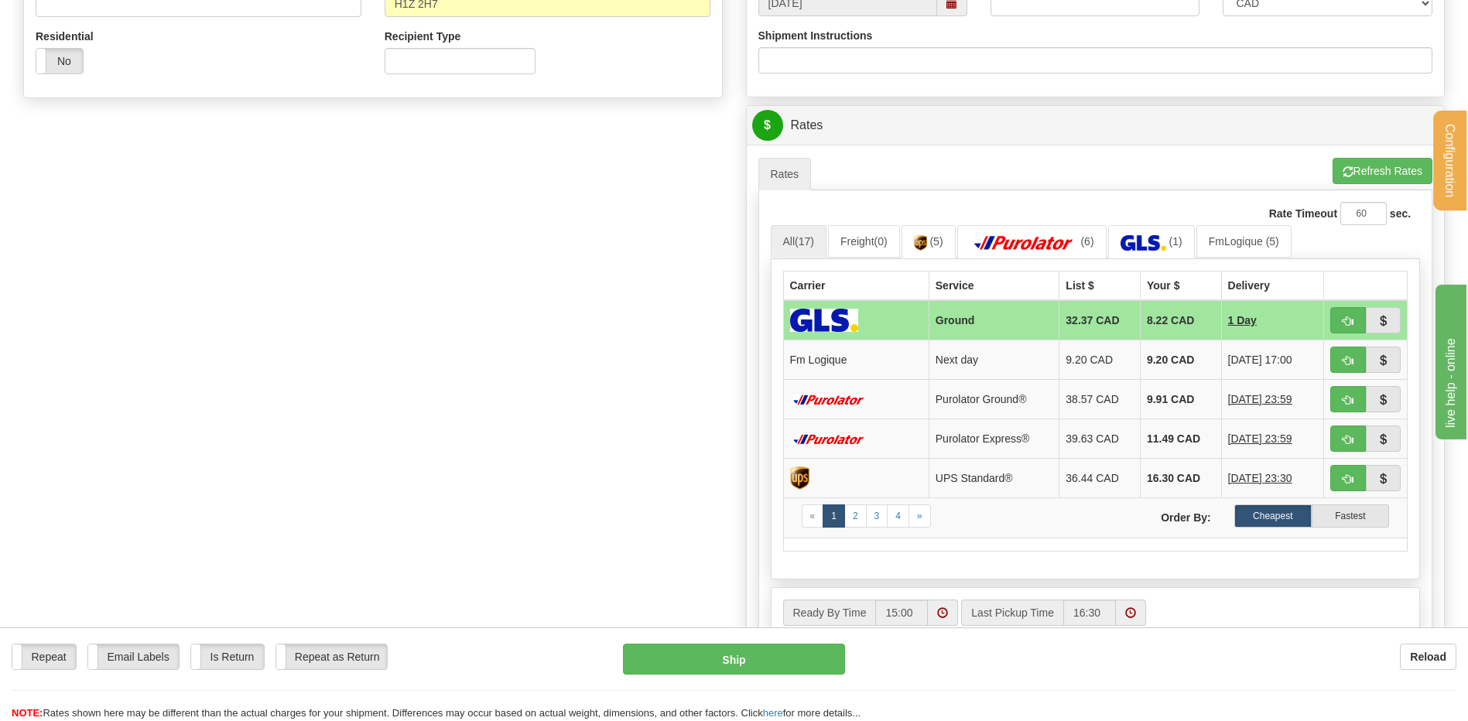
scroll to position [542, 0]
type input "6345//6350"
click at [1357, 353] on button "button" at bounding box center [1348, 359] width 36 height 26
type input "jour"
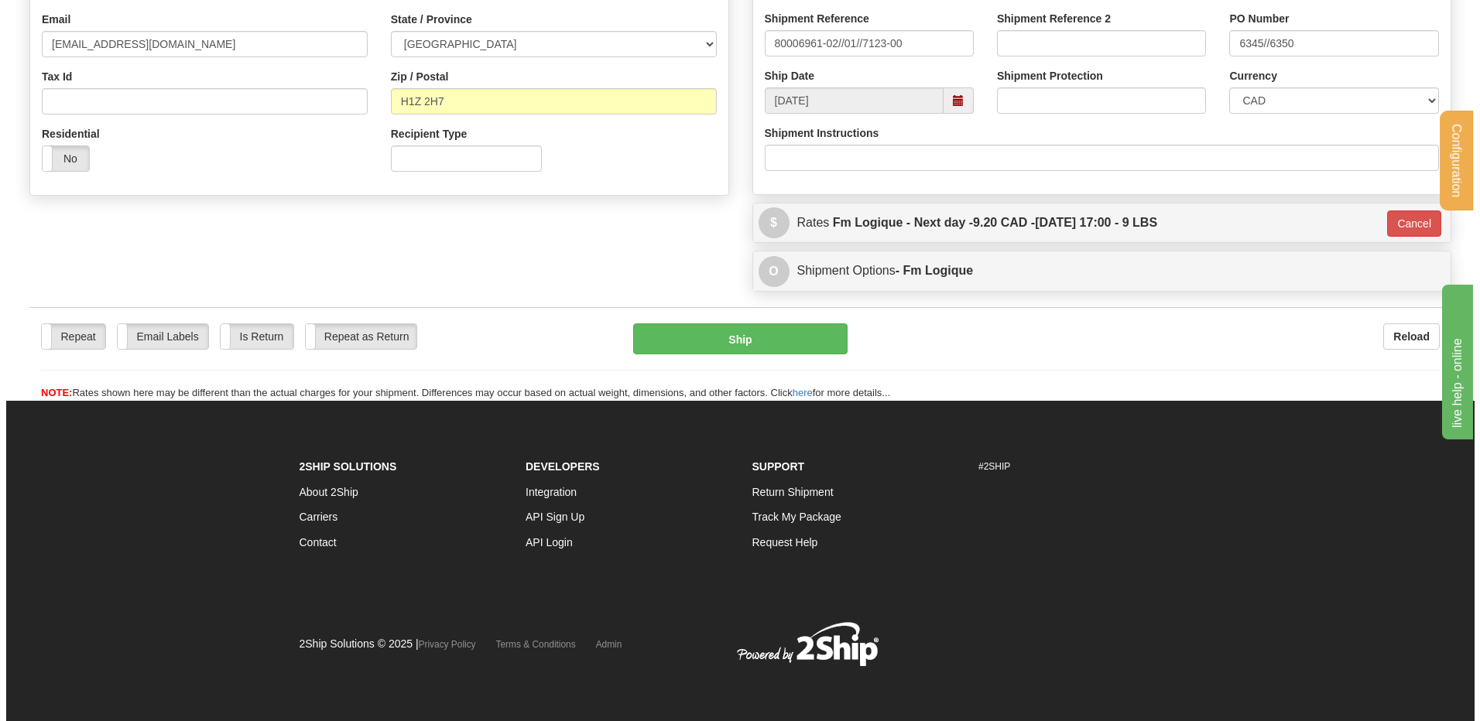
scroll to position [444, 0]
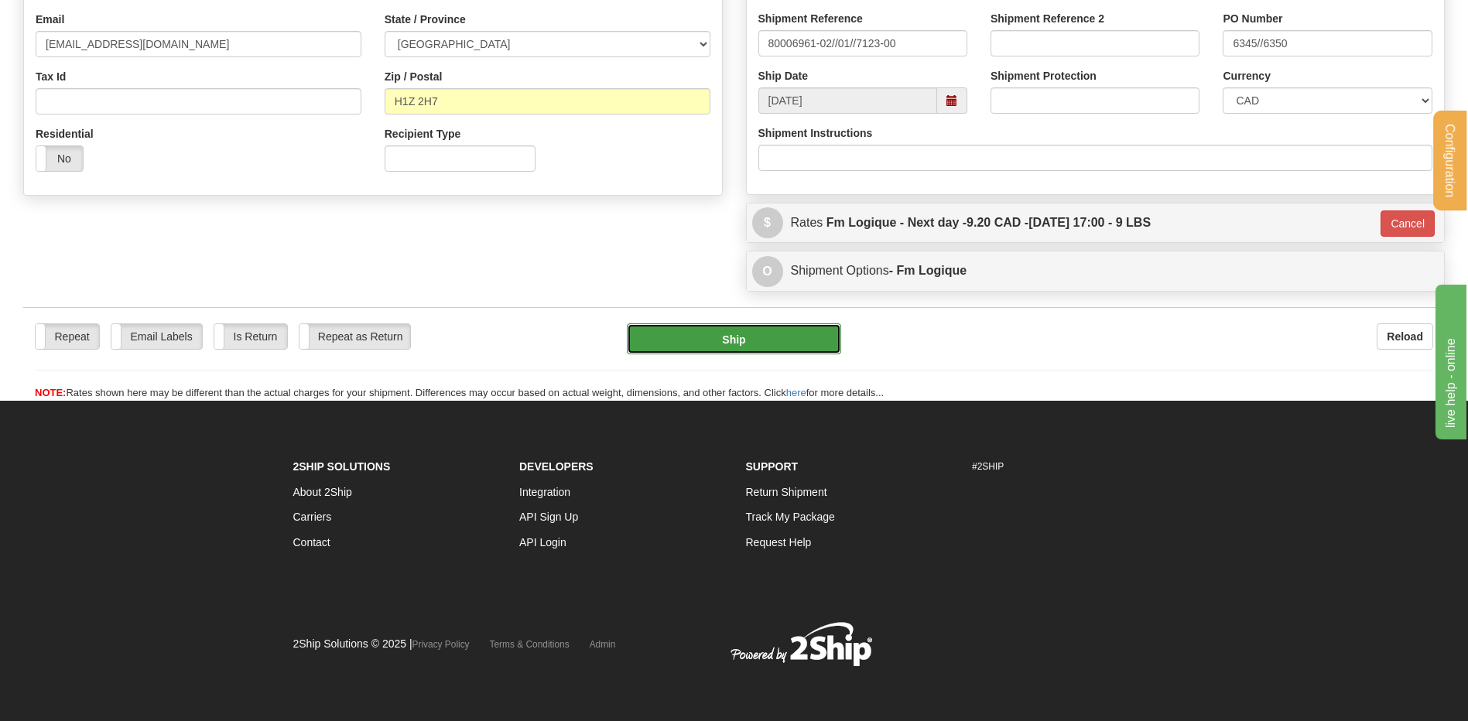
click at [779, 335] on button "Ship" at bounding box center [734, 338] width 214 height 31
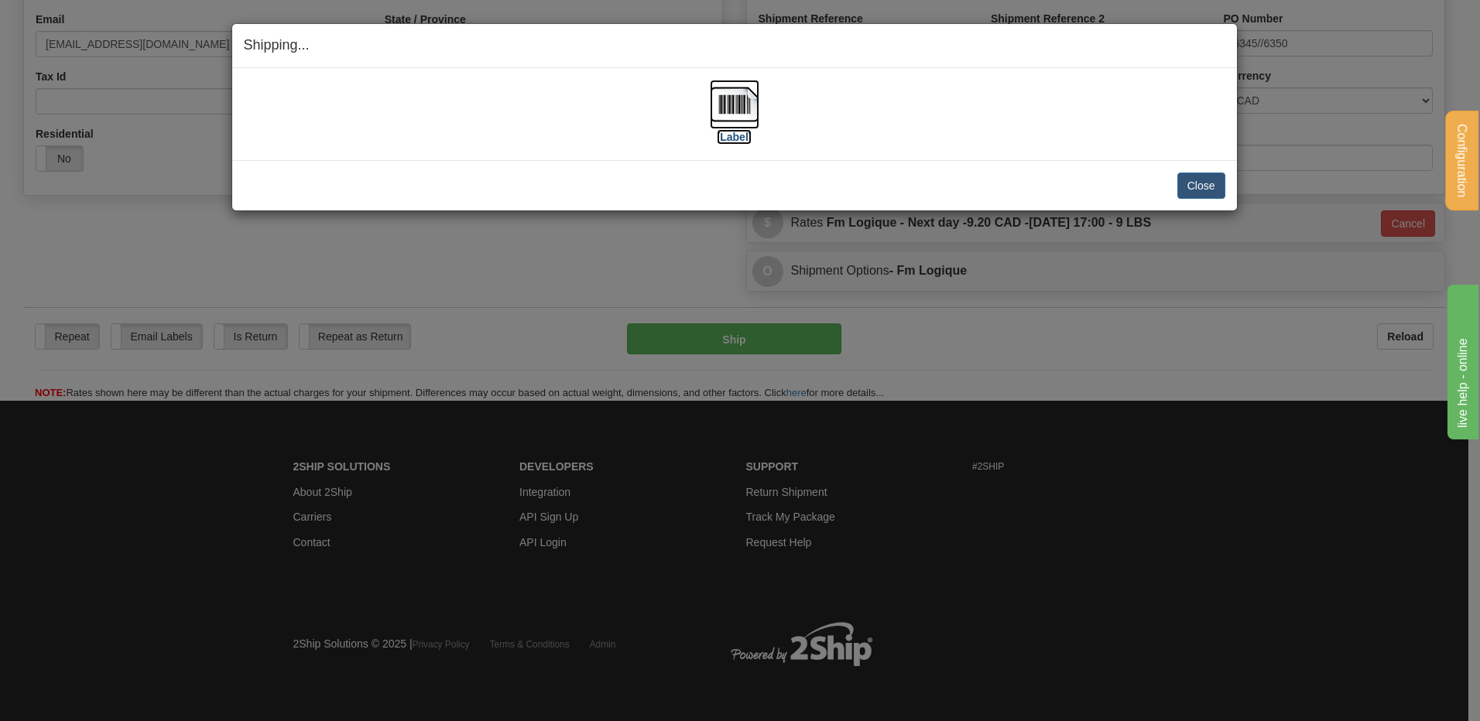
click at [741, 136] on label "[Label]" at bounding box center [735, 136] width 36 height 15
click at [1012, 111] on div "[Label]" at bounding box center [734, 114] width 981 height 69
click at [1206, 190] on button "Close" at bounding box center [1201, 186] width 48 height 26
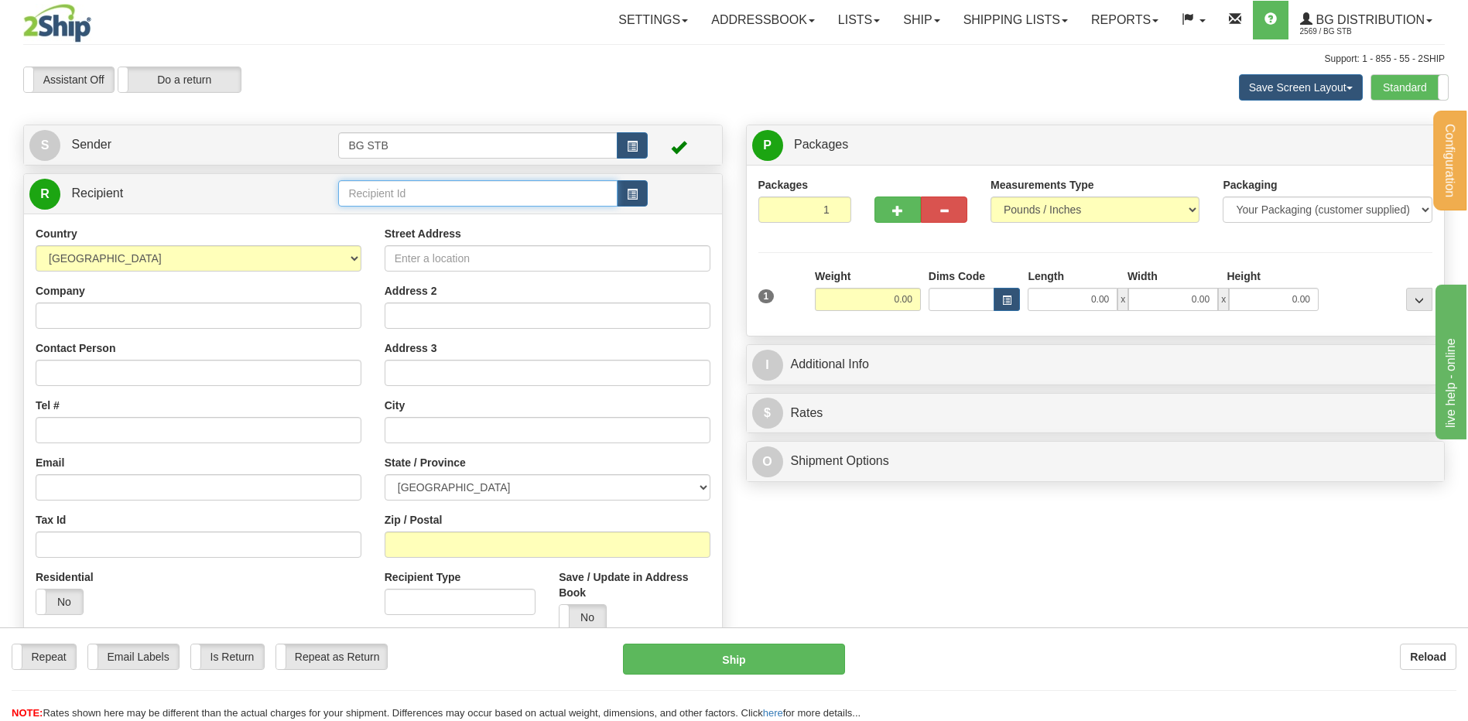
click at [548, 193] on input "text" at bounding box center [477, 193] width 279 height 26
click at [391, 218] on div "9402" at bounding box center [475, 217] width 264 height 17
type input "9402"
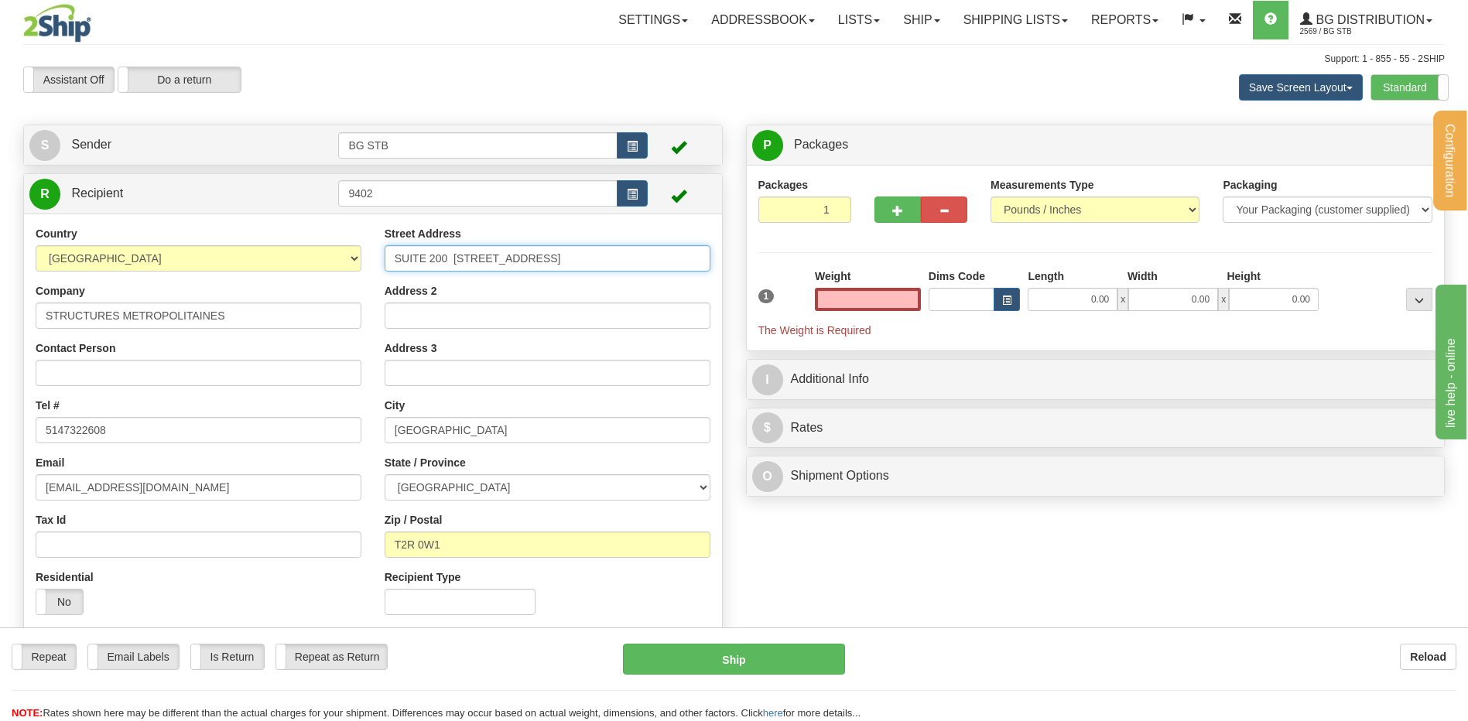
type input "0.00"
drag, startPoint x: 563, startPoint y: 253, endPoint x: 159, endPoint y: 167, distance: 412.2
click at [159, 167] on div "Create a label for the return Create Pickup Without Label S Sender BG STB" at bounding box center [373, 386] width 723 height 522
type input "450 chemin du golf"
drag, startPoint x: 453, startPoint y: 441, endPoint x: 354, endPoint y: 428, distance: 99.9
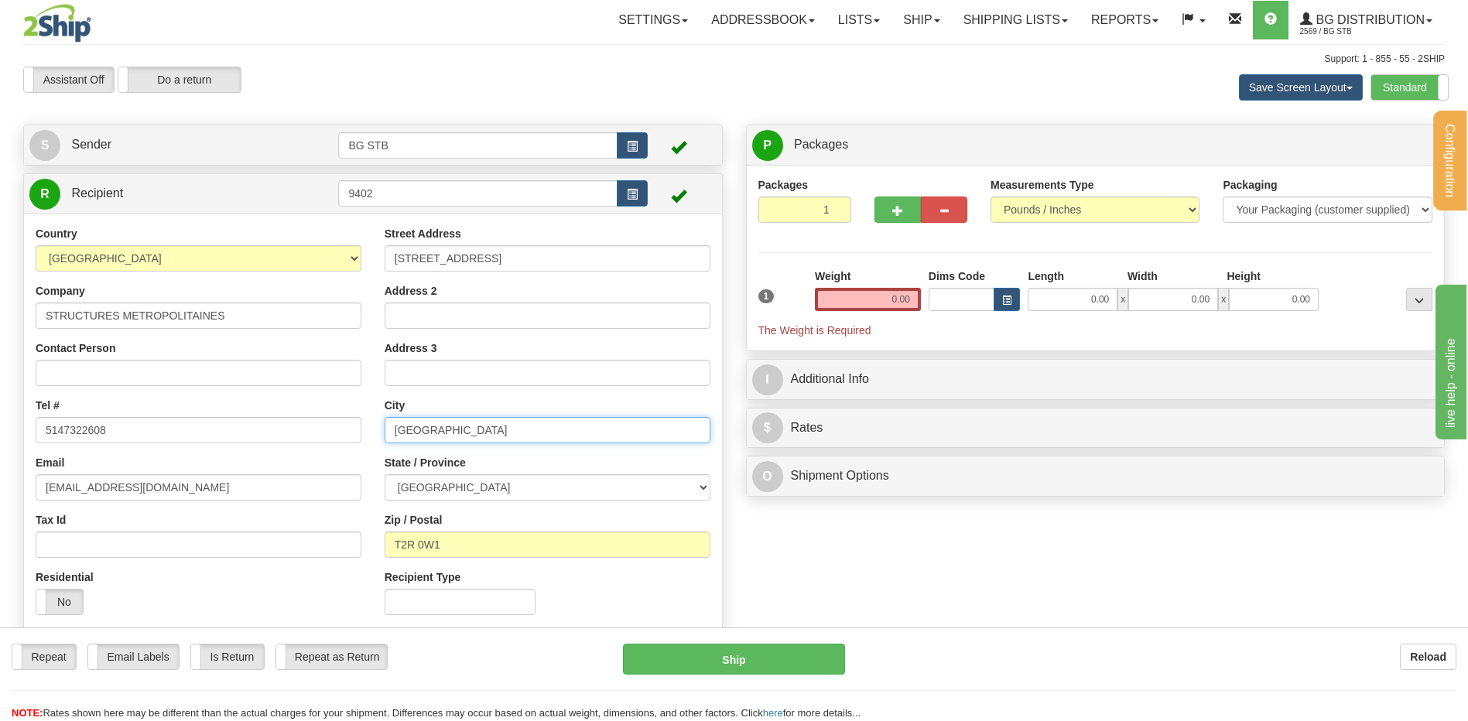
click at [354, 428] on div "Country AFGHANISTAN ALAND ISLANDS ALBANIA ALGERIA AMERICAN SAMOA ANDORRA ANGOLA…" at bounding box center [373, 426] width 698 height 401
type input "v"
type input "VERDUN"
click at [437, 489] on select "ALBERTA BRITISH COLUMBIA MANITOBA NEW BRUNSWICK NEWFOUNDLAND NOVA SCOTIA NUNAVU…" at bounding box center [548, 487] width 326 height 26
select select "QC"
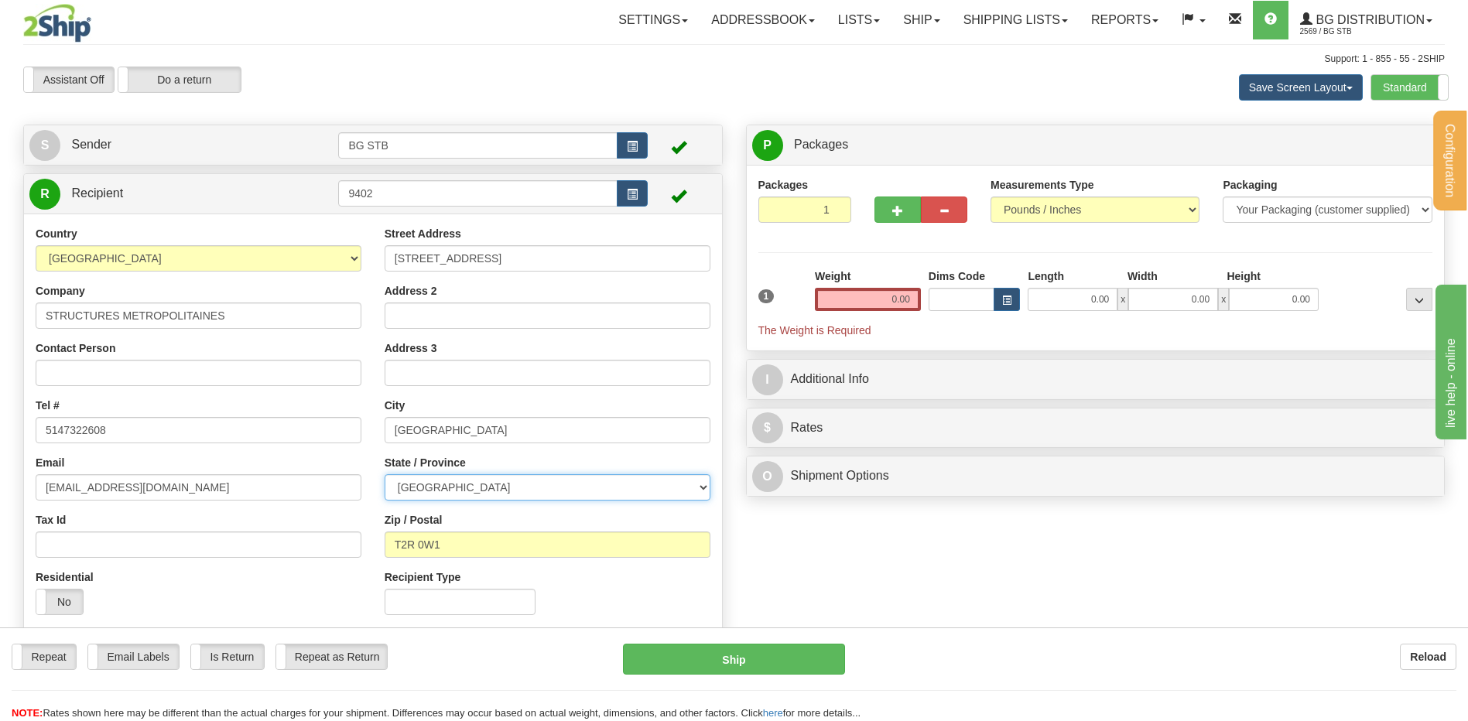
click at [385, 474] on select "ALBERTA BRITISH COLUMBIA MANITOBA NEW BRUNSWICK NEWFOUNDLAND NOVA SCOTIA NUNAVU…" at bounding box center [548, 487] width 326 height 26
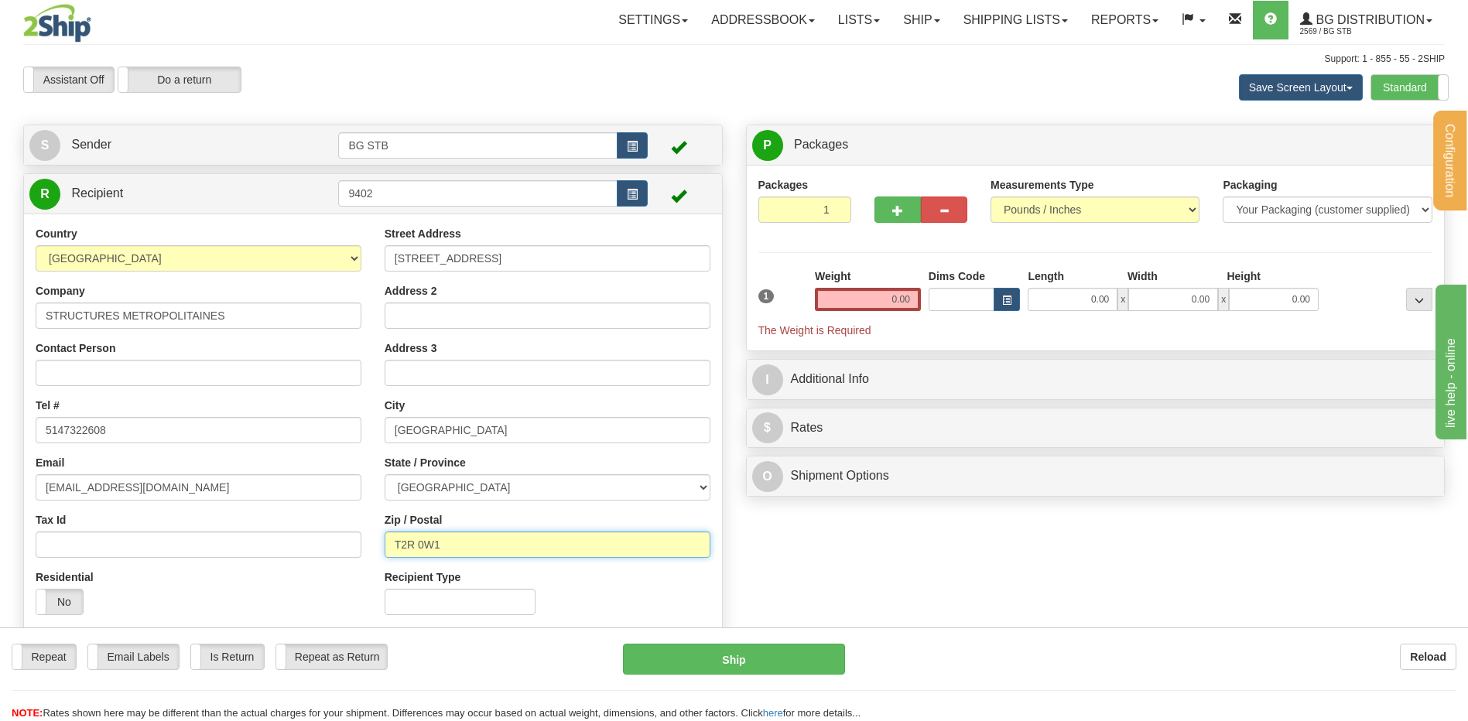
drag, startPoint x: 443, startPoint y: 546, endPoint x: 347, endPoint y: 532, distance: 96.2
click at [347, 532] on div "Country AFGHANISTAN ALAND ISLANDS ALBANIA ALGERIA AMERICAN SAMOA ANDORRA ANGOLA…" at bounding box center [373, 426] width 698 height 401
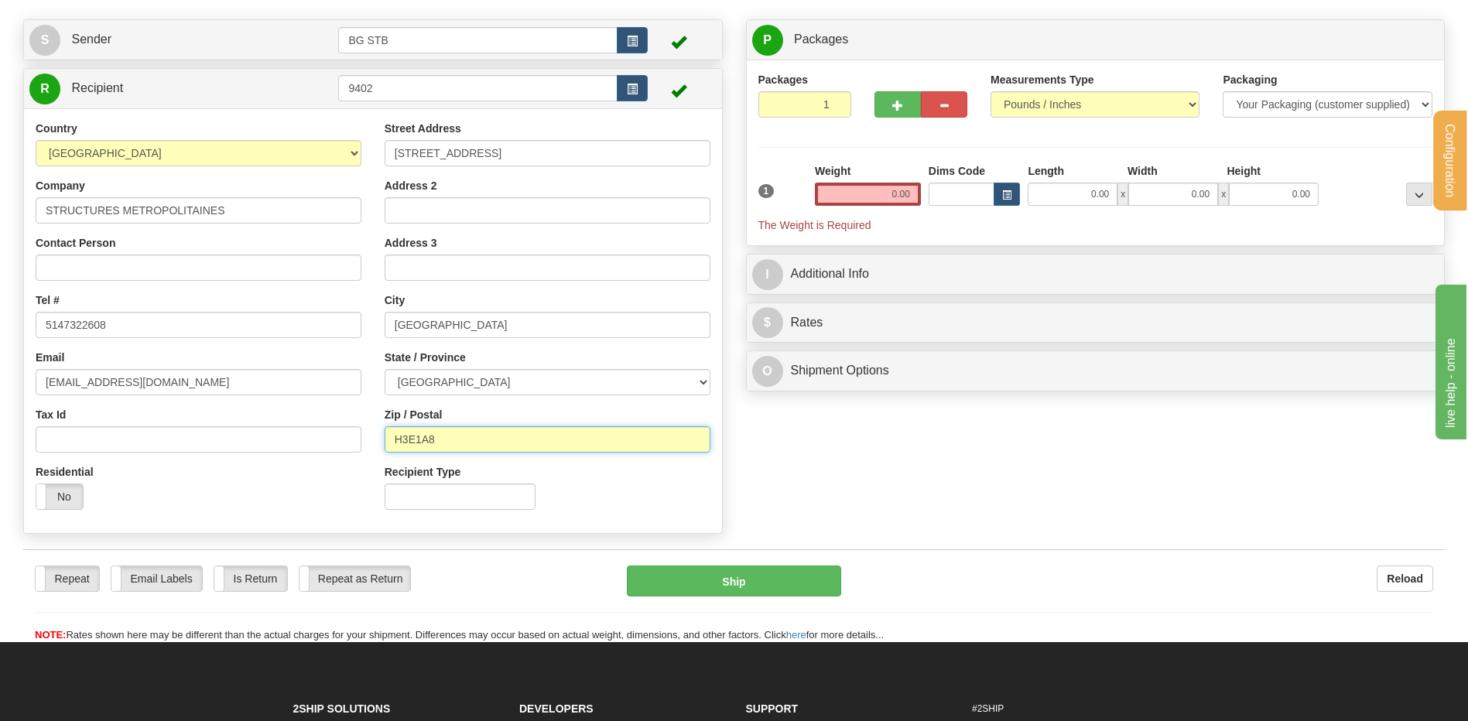
scroll to position [77, 0]
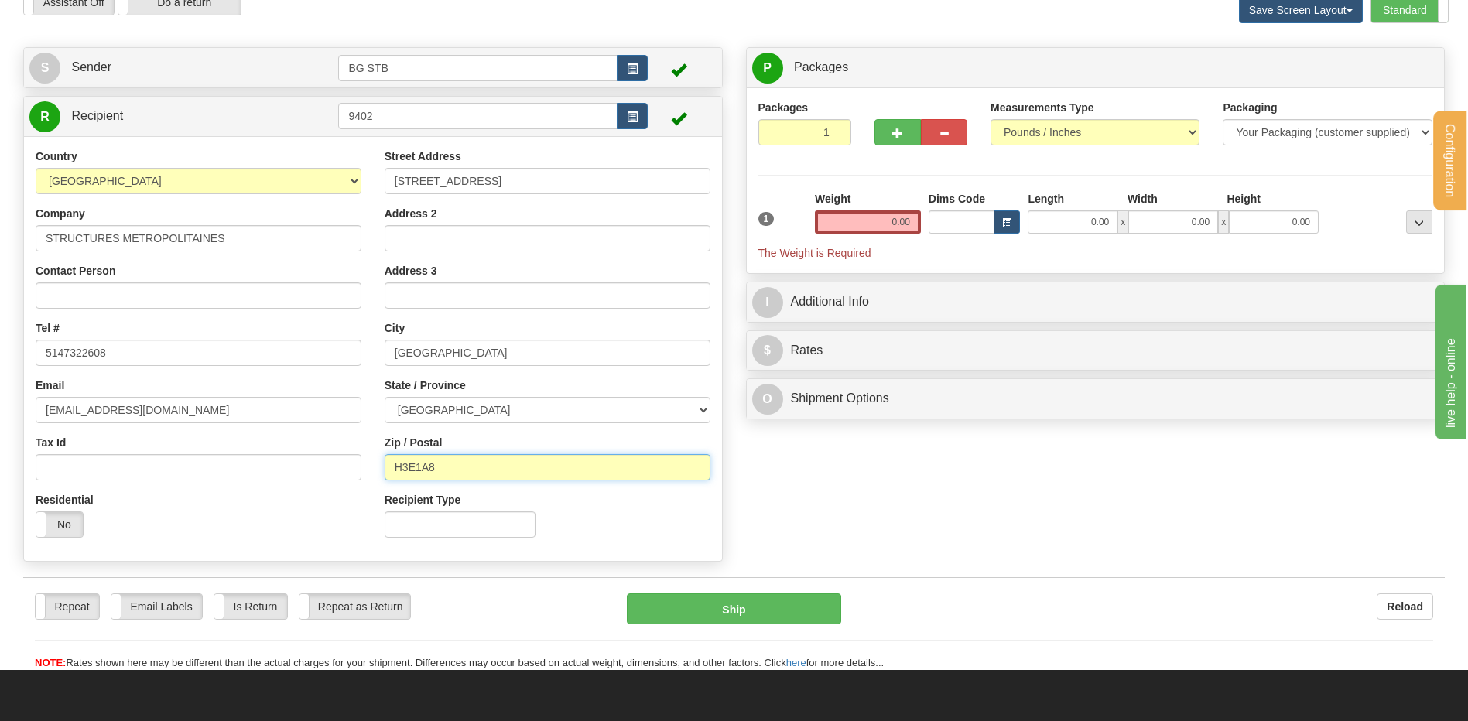
type input "H3E1A8"
click at [891, 217] on input "0.00" at bounding box center [868, 221] width 106 height 23
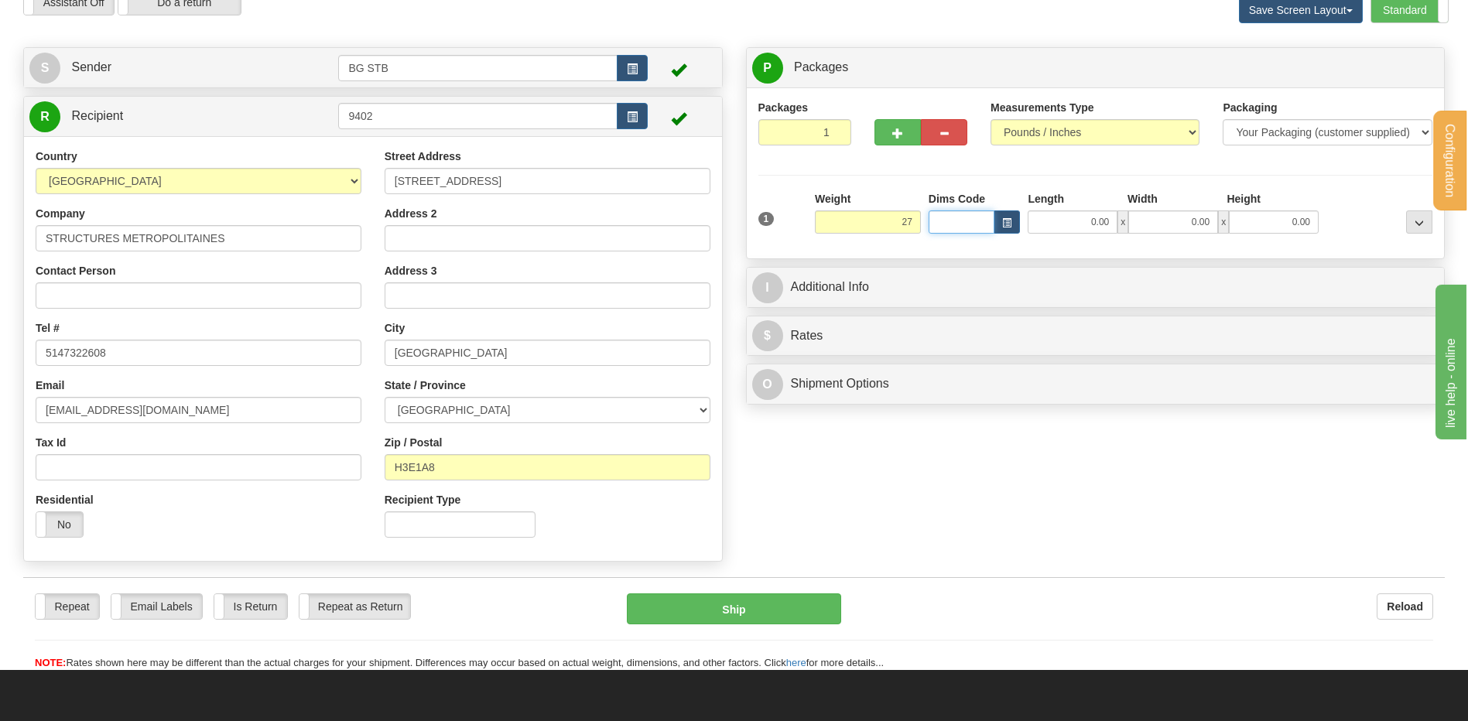
type input "27.00"
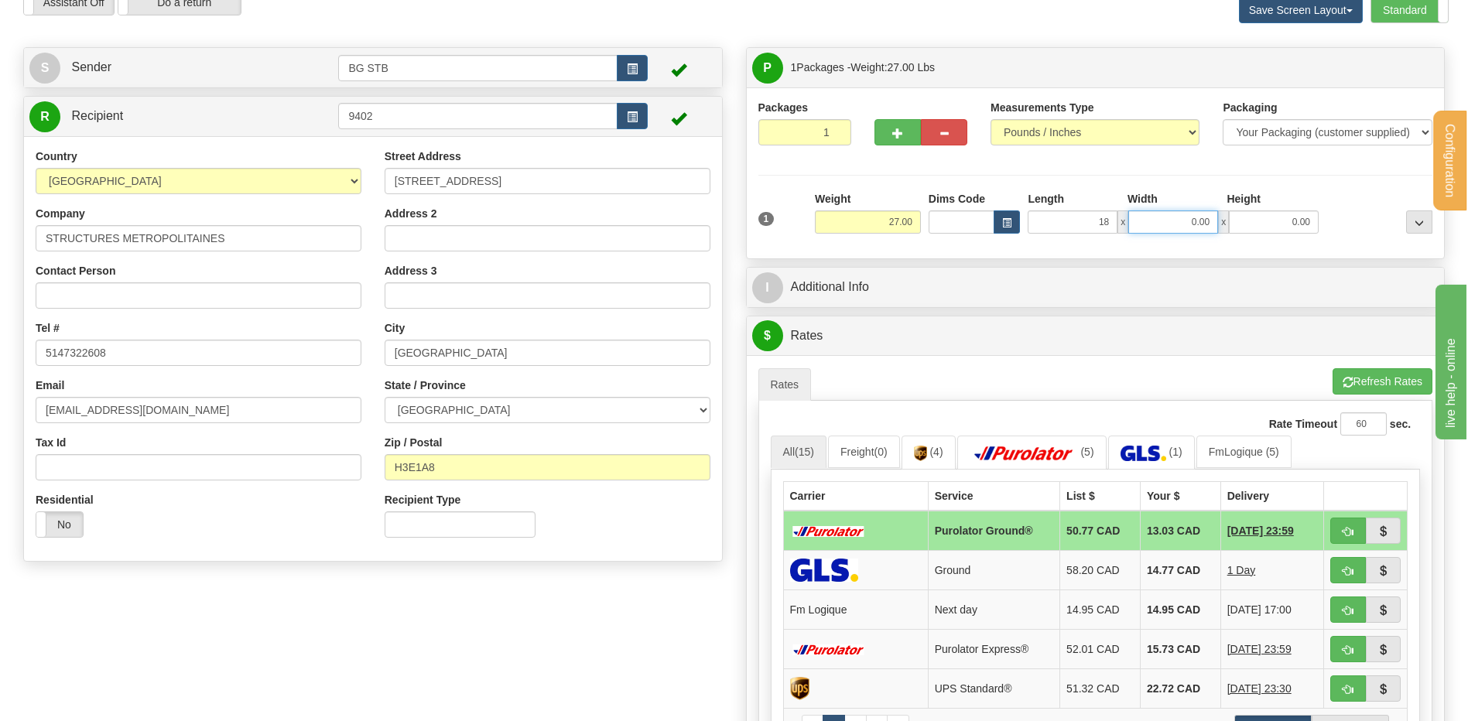
type input "18.00"
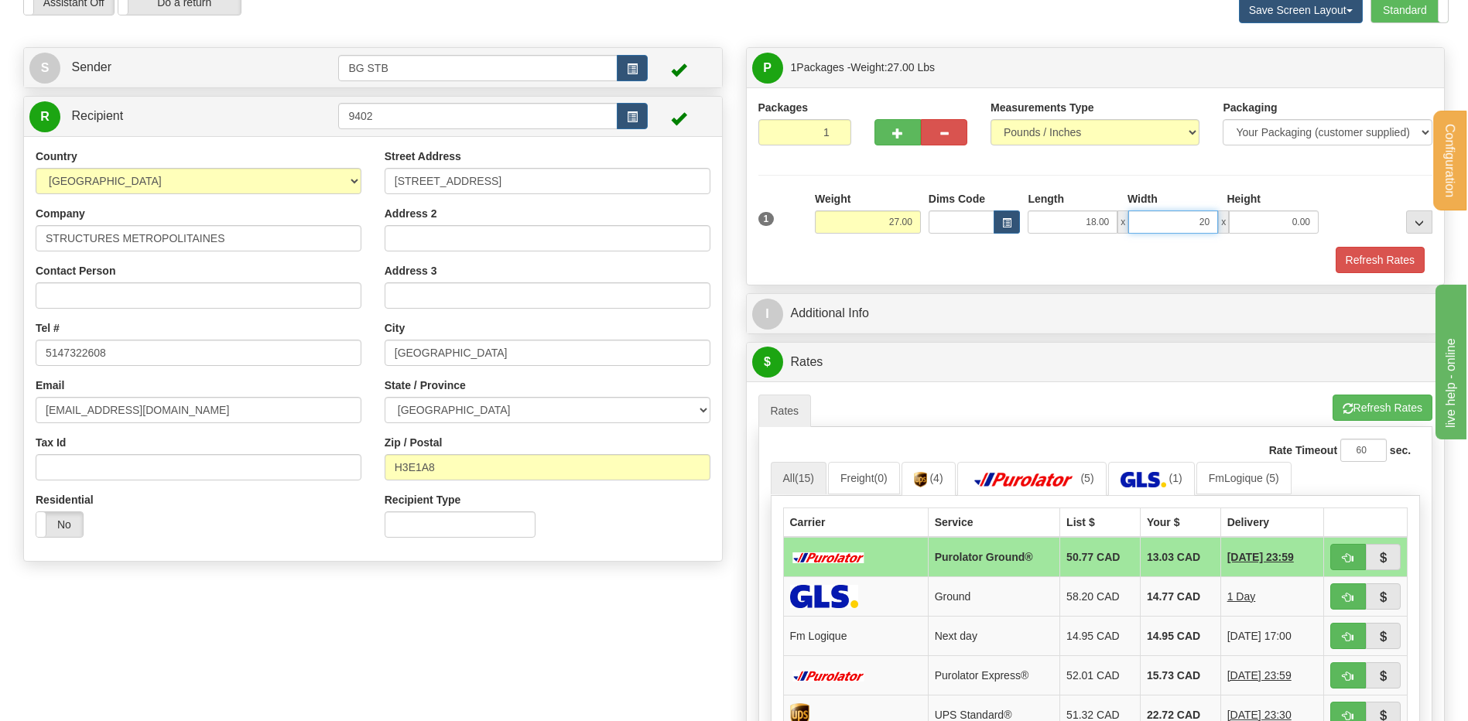
type input "20.00"
type input "10.00"
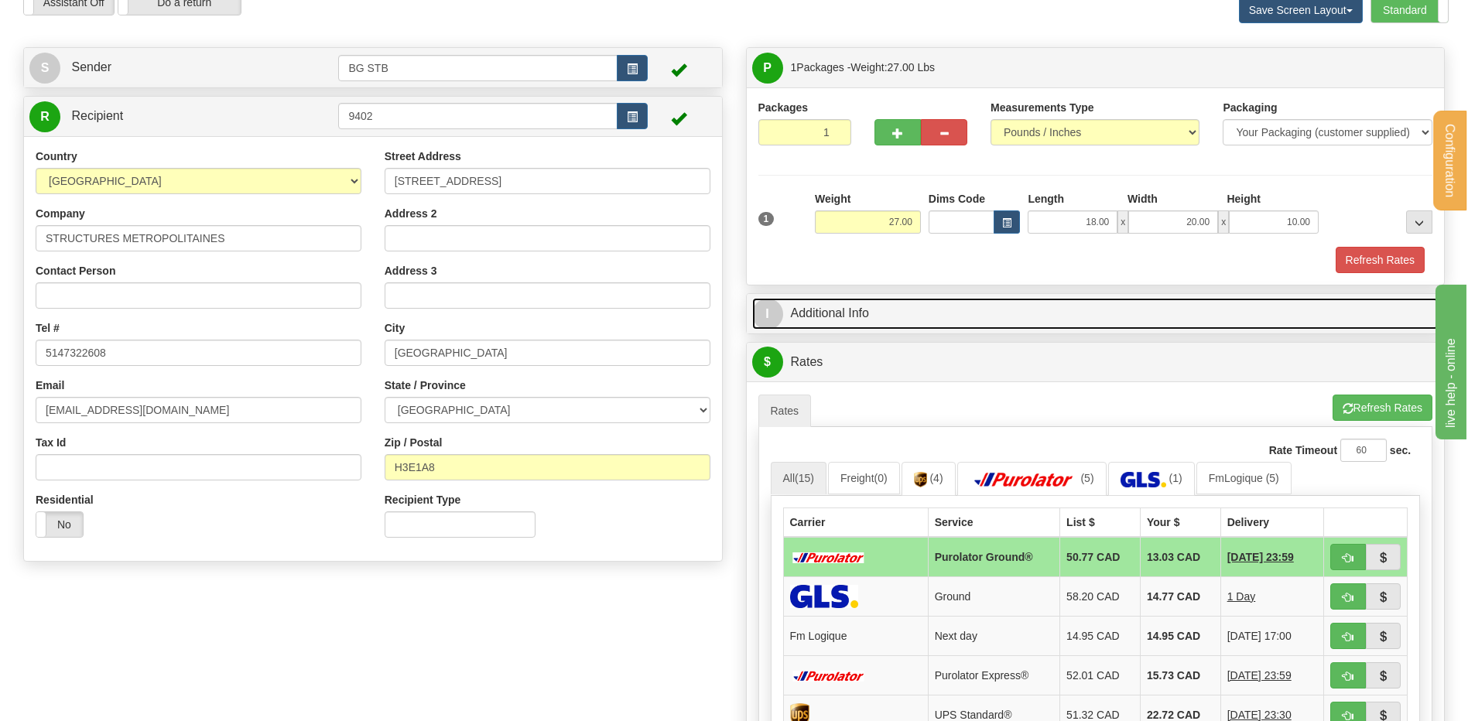
drag, startPoint x: 850, startPoint y: 316, endPoint x: 896, endPoint y: 318, distance: 46.5
click at [850, 316] on link "I Additional Info" at bounding box center [1095, 314] width 687 height 32
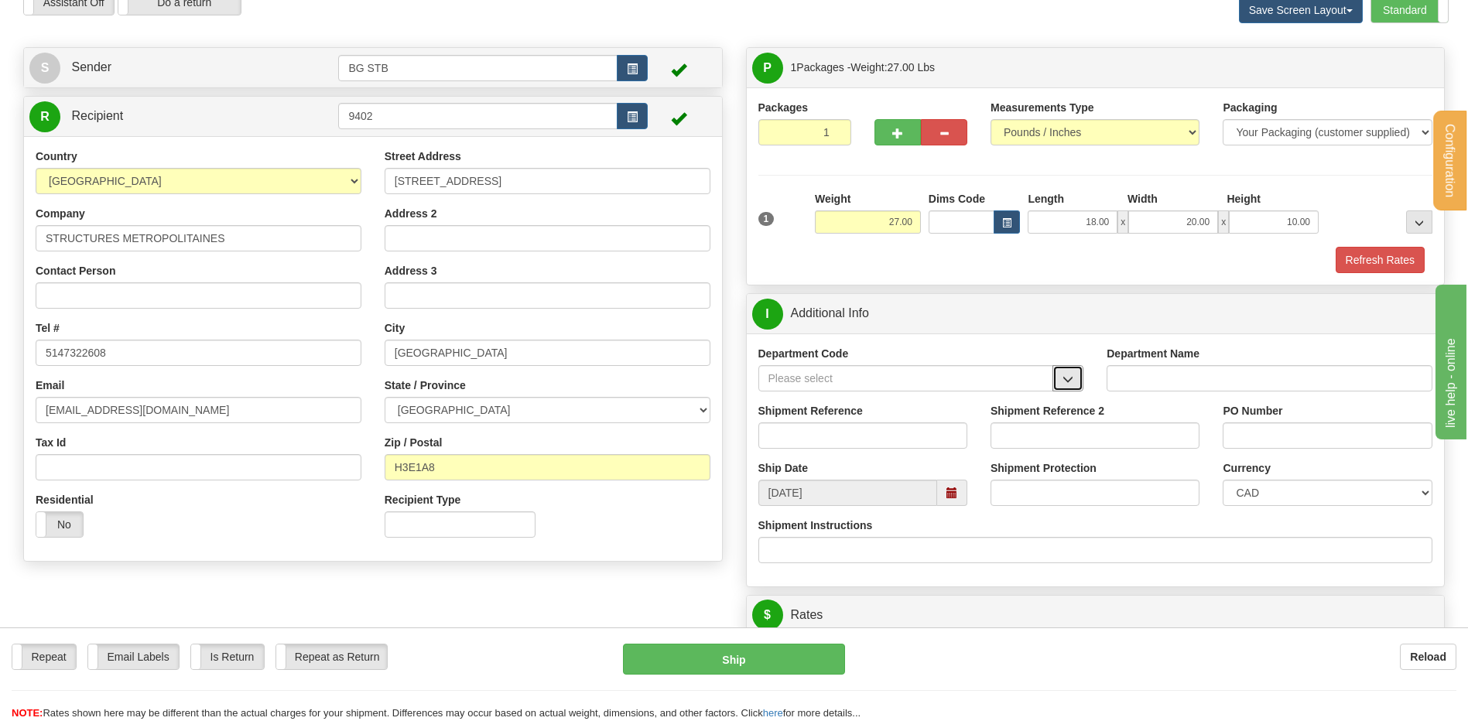
drag, startPoint x: 1066, startPoint y: 373, endPoint x: 1011, endPoint y: 384, distance: 55.2
click at [1064, 371] on button "button" at bounding box center [1067, 378] width 31 height 26
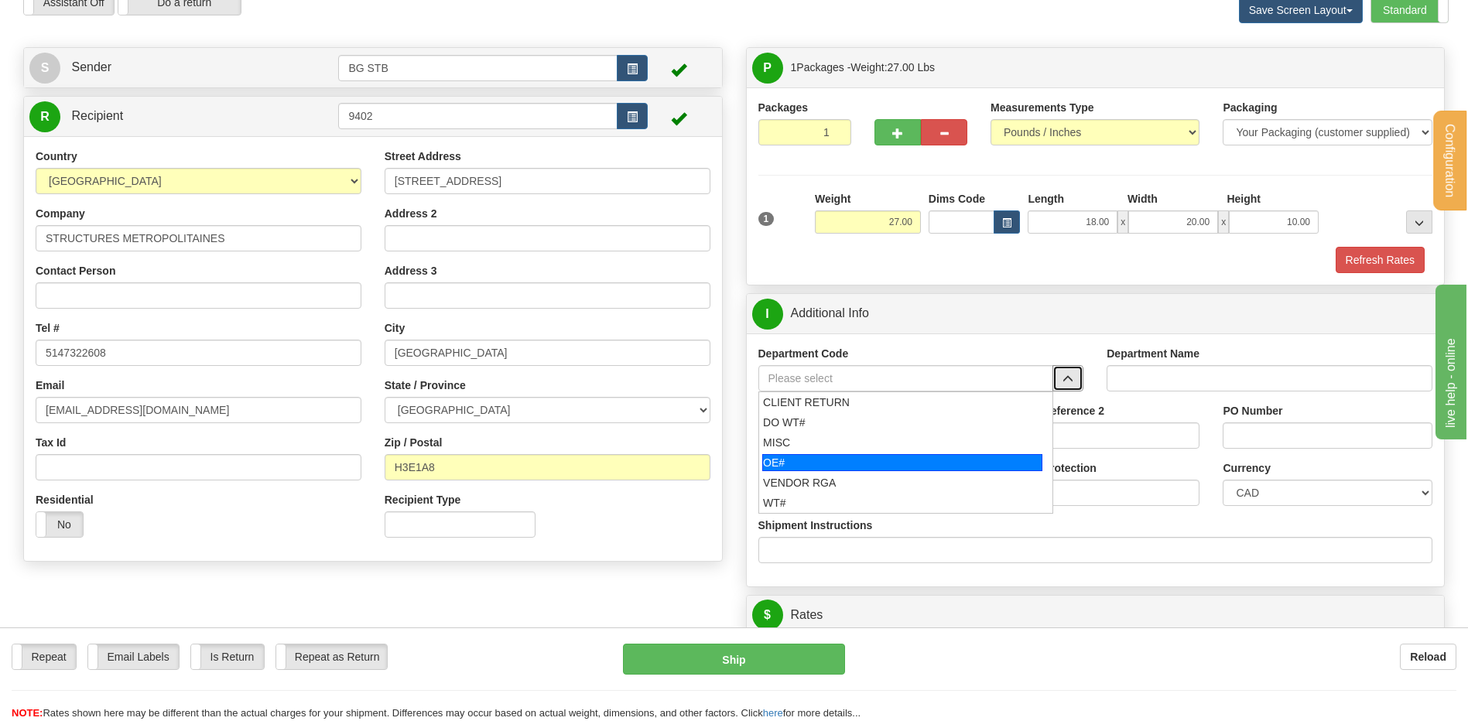
click at [838, 466] on div "OE#" at bounding box center [902, 462] width 280 height 17
type input "OE#"
type input "ORDERS"
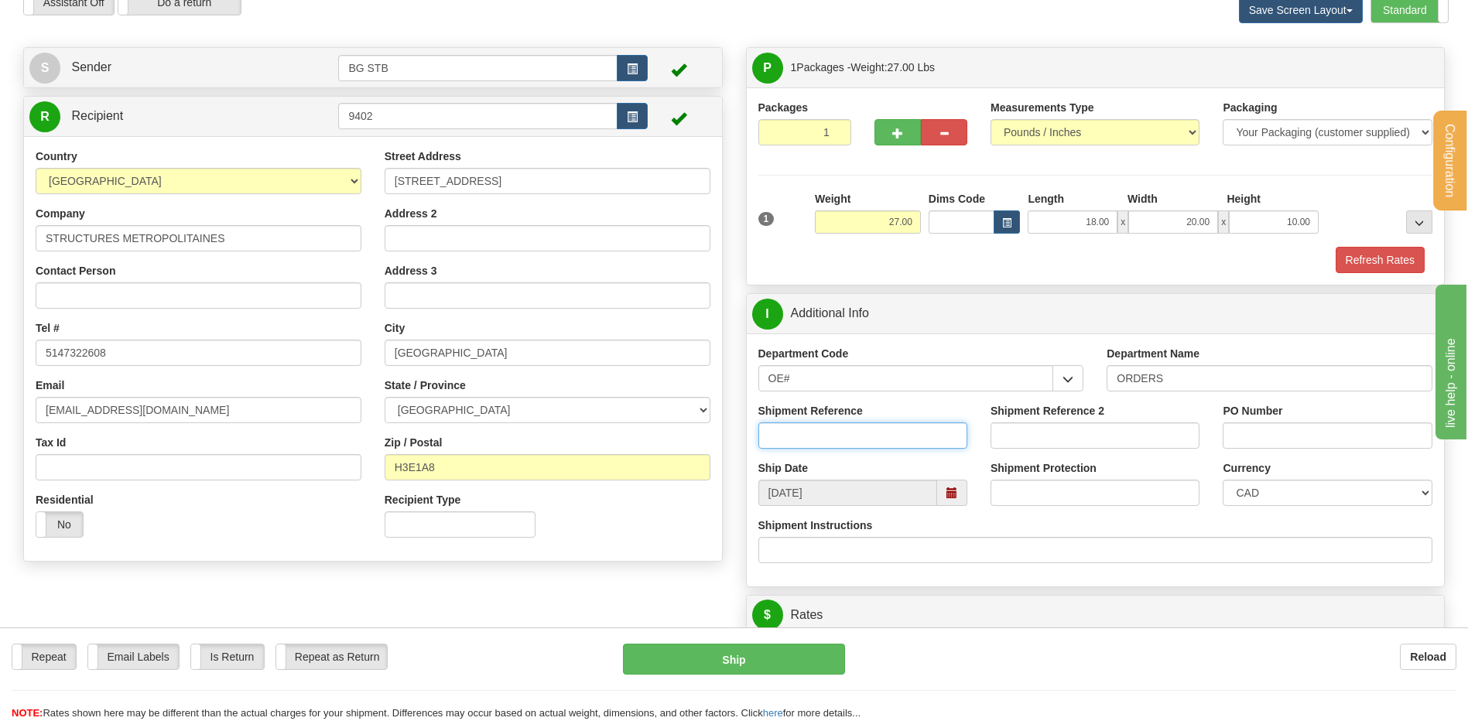
click at [840, 430] on input "Shipment Reference" at bounding box center [862, 436] width 209 height 26
type input "80005133-00"
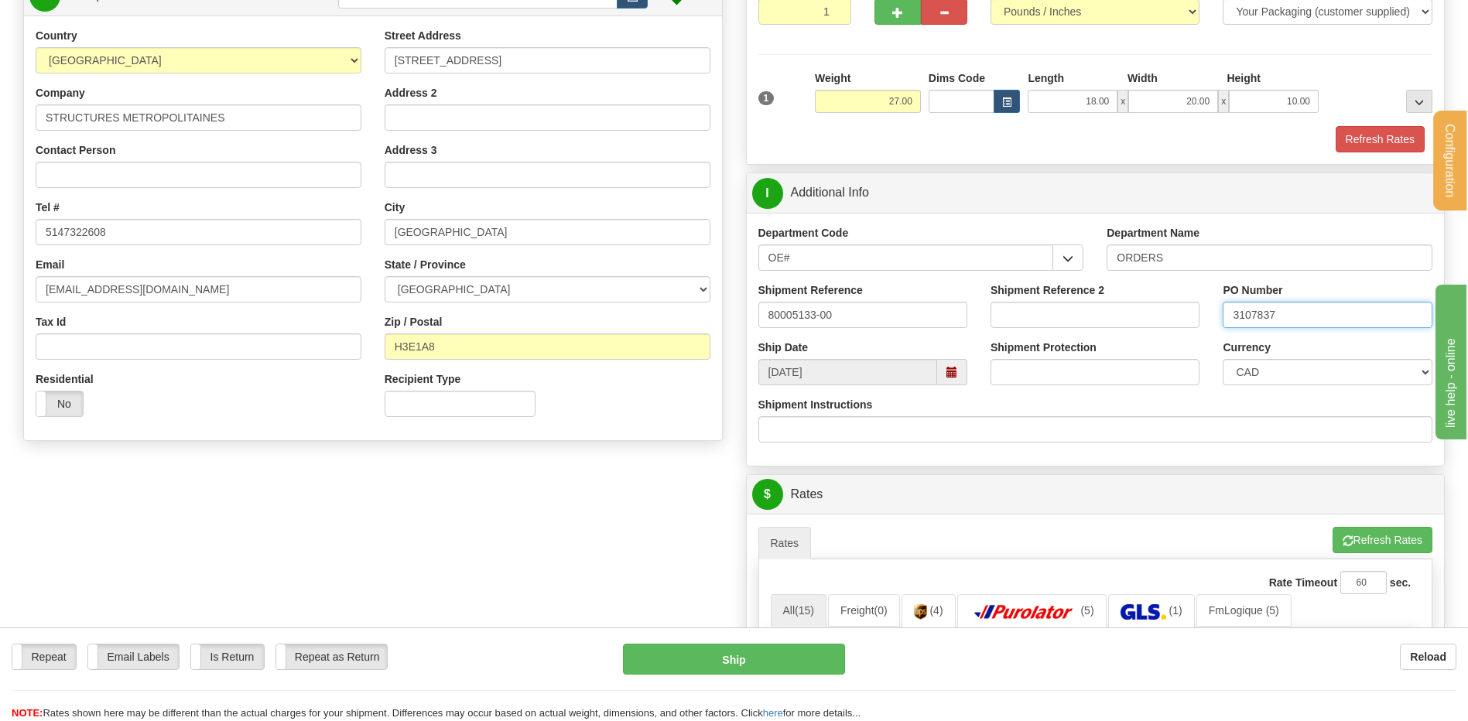
scroll to position [464, 0]
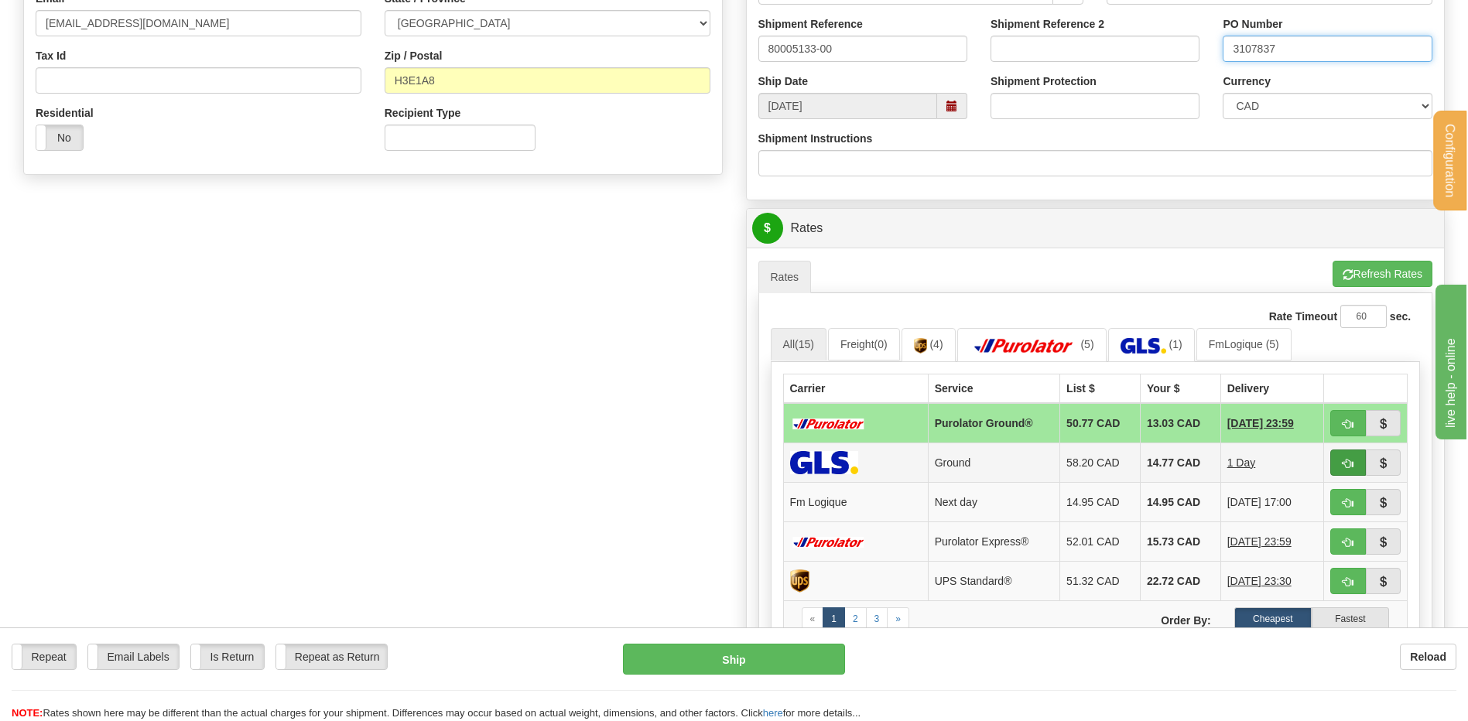
type input "3107837"
click at [1340, 457] on button "button" at bounding box center [1348, 463] width 36 height 26
type input "1"
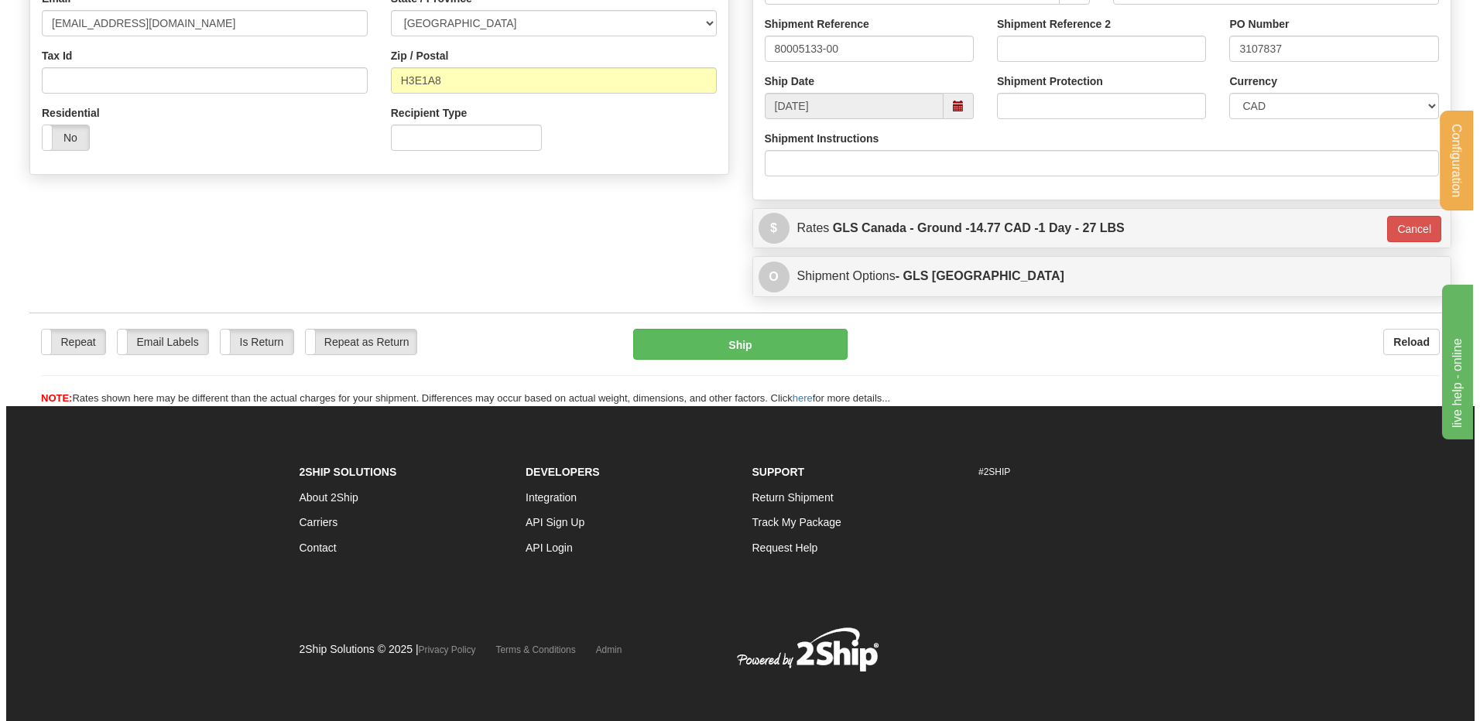
scroll to position [460, 0]
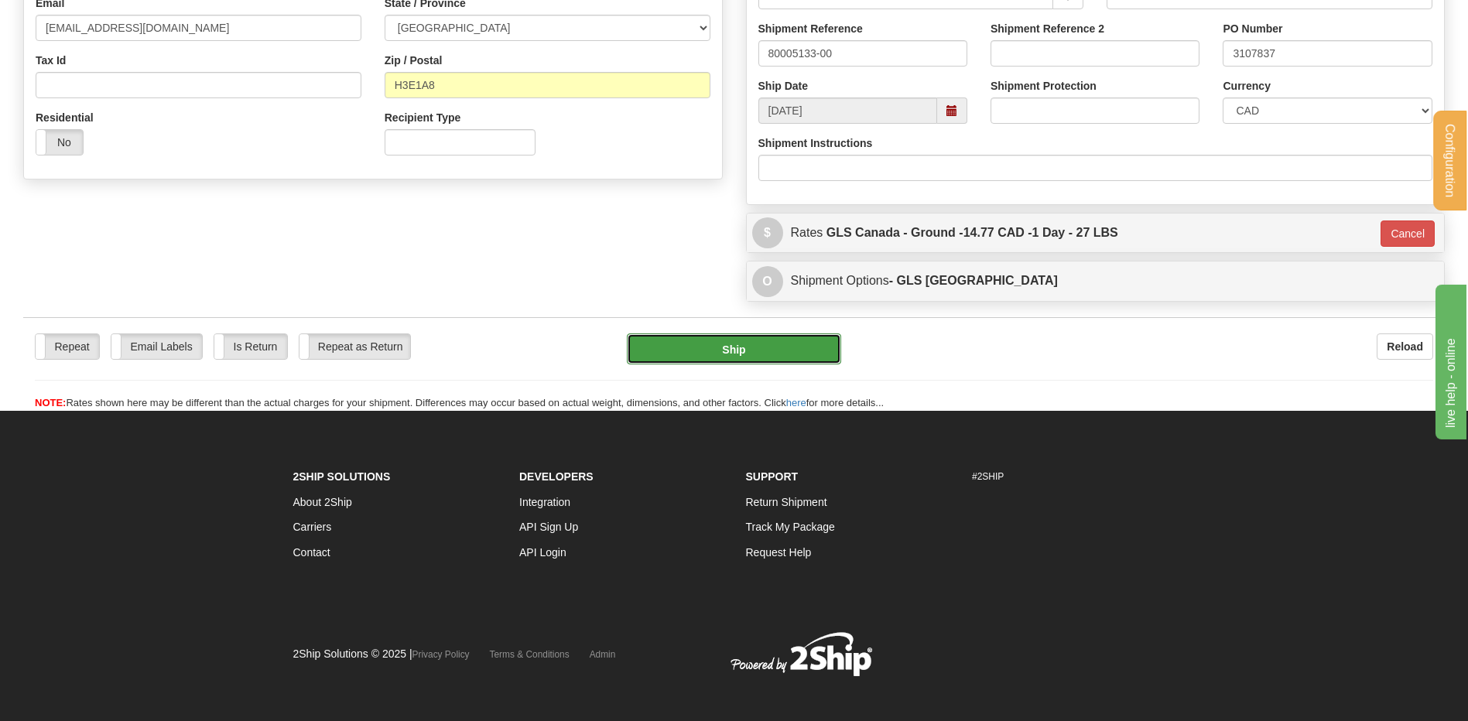
click at [780, 346] on button "Ship" at bounding box center [734, 349] width 214 height 31
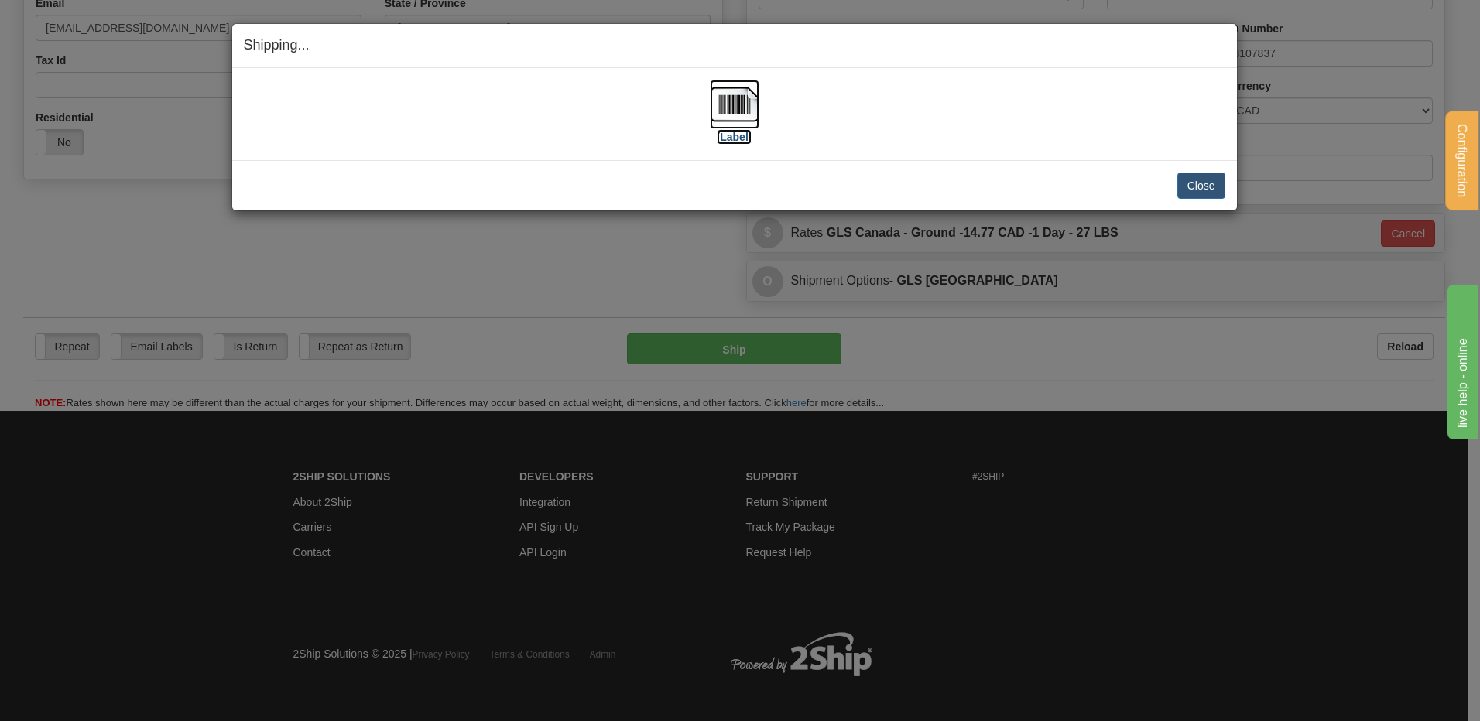
click at [728, 122] on img at bounding box center [735, 105] width 50 height 50
click at [1200, 174] on button "Close" at bounding box center [1201, 186] width 48 height 26
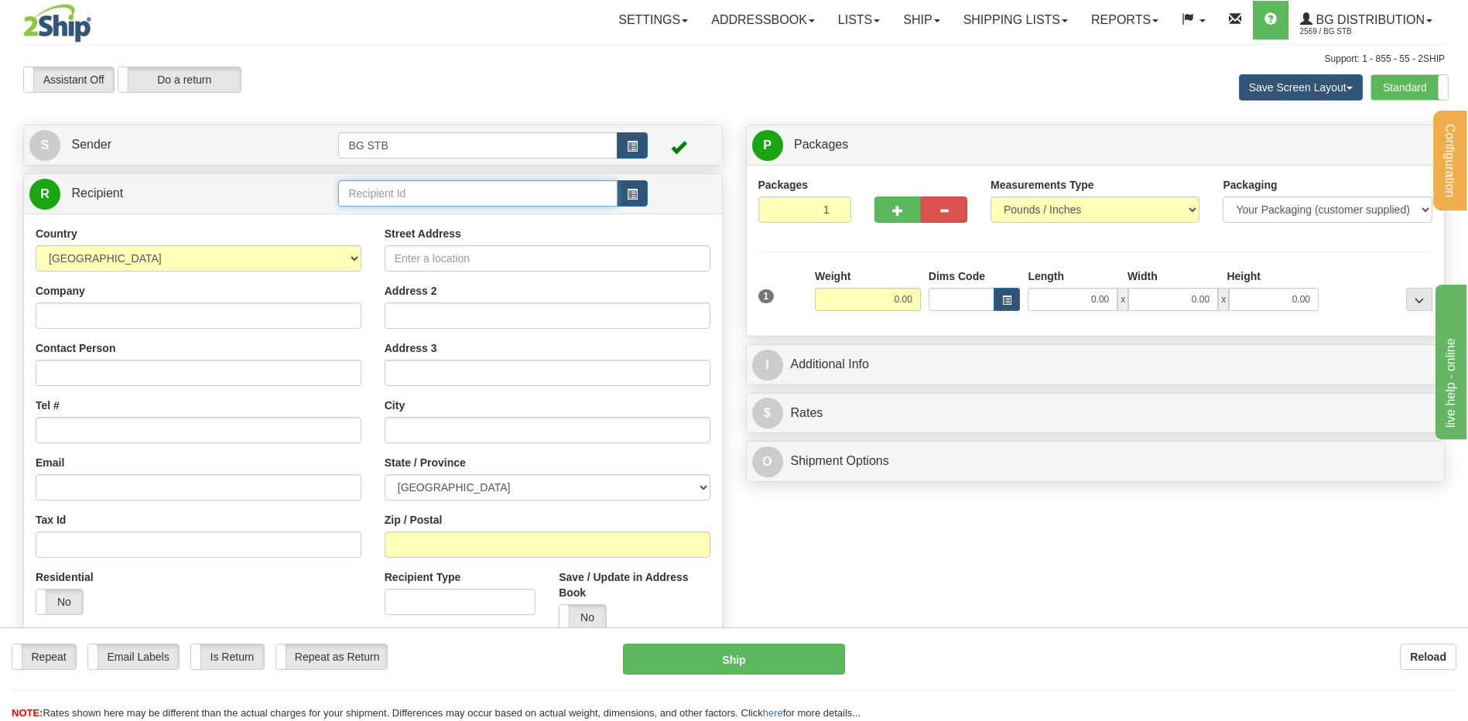
click at [392, 204] on input "text" at bounding box center [477, 193] width 279 height 26
click at [388, 218] on div "1183" at bounding box center [475, 217] width 264 height 17
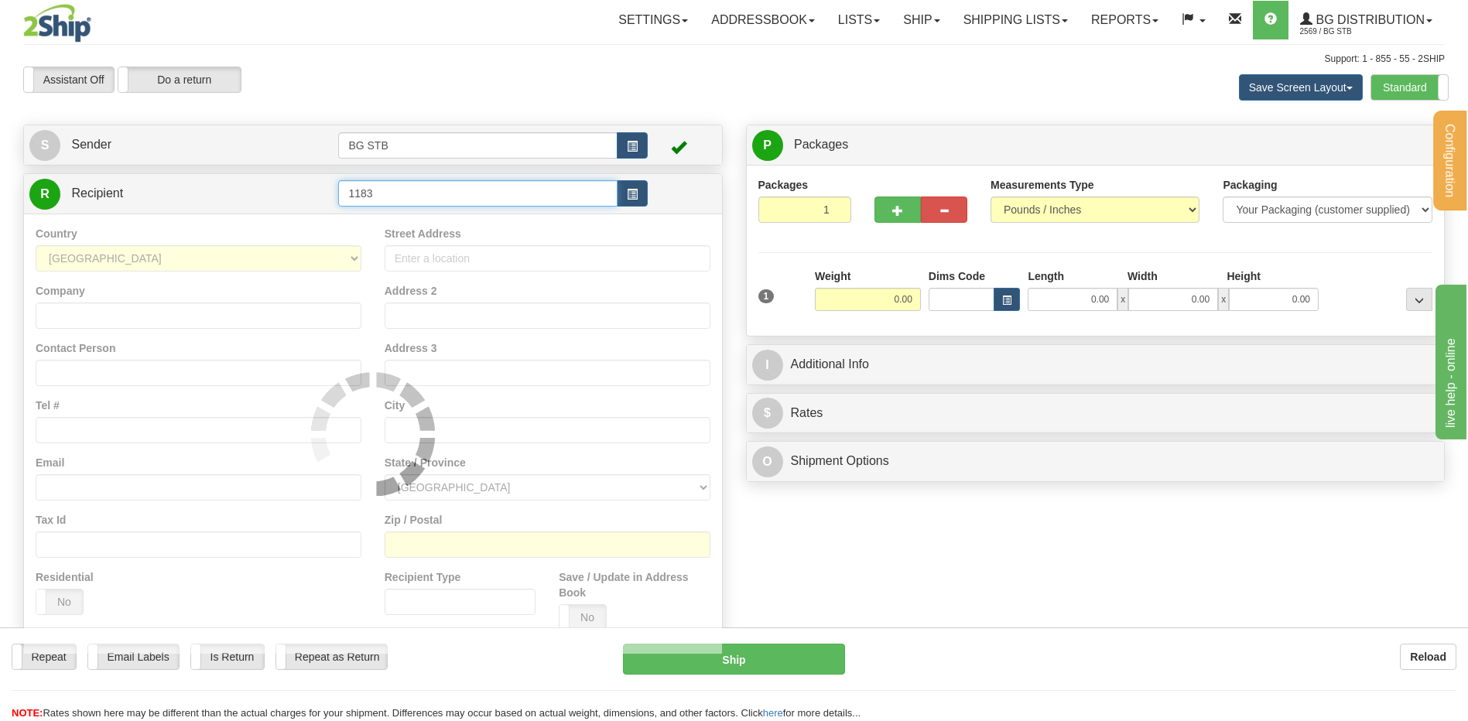
type input "1183"
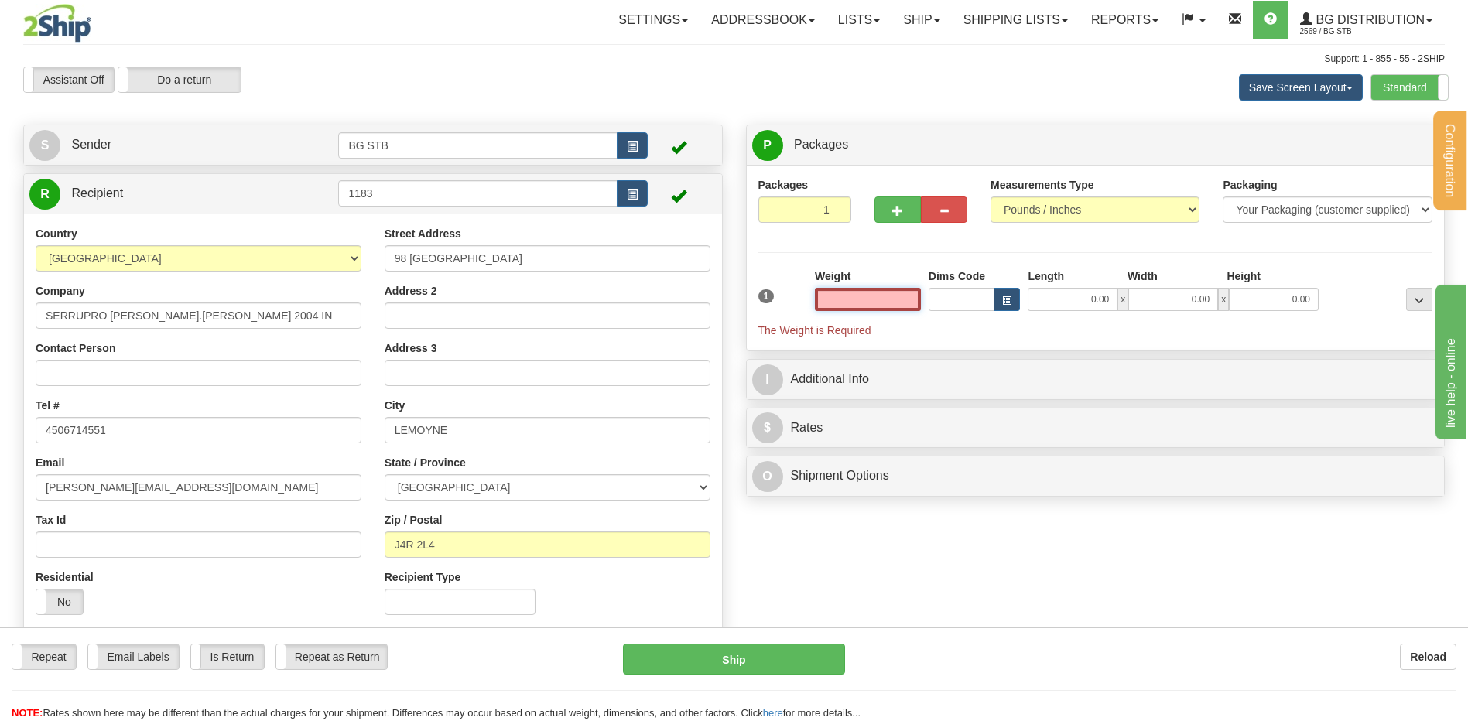
click at [869, 296] on input "text" at bounding box center [868, 299] width 106 height 23
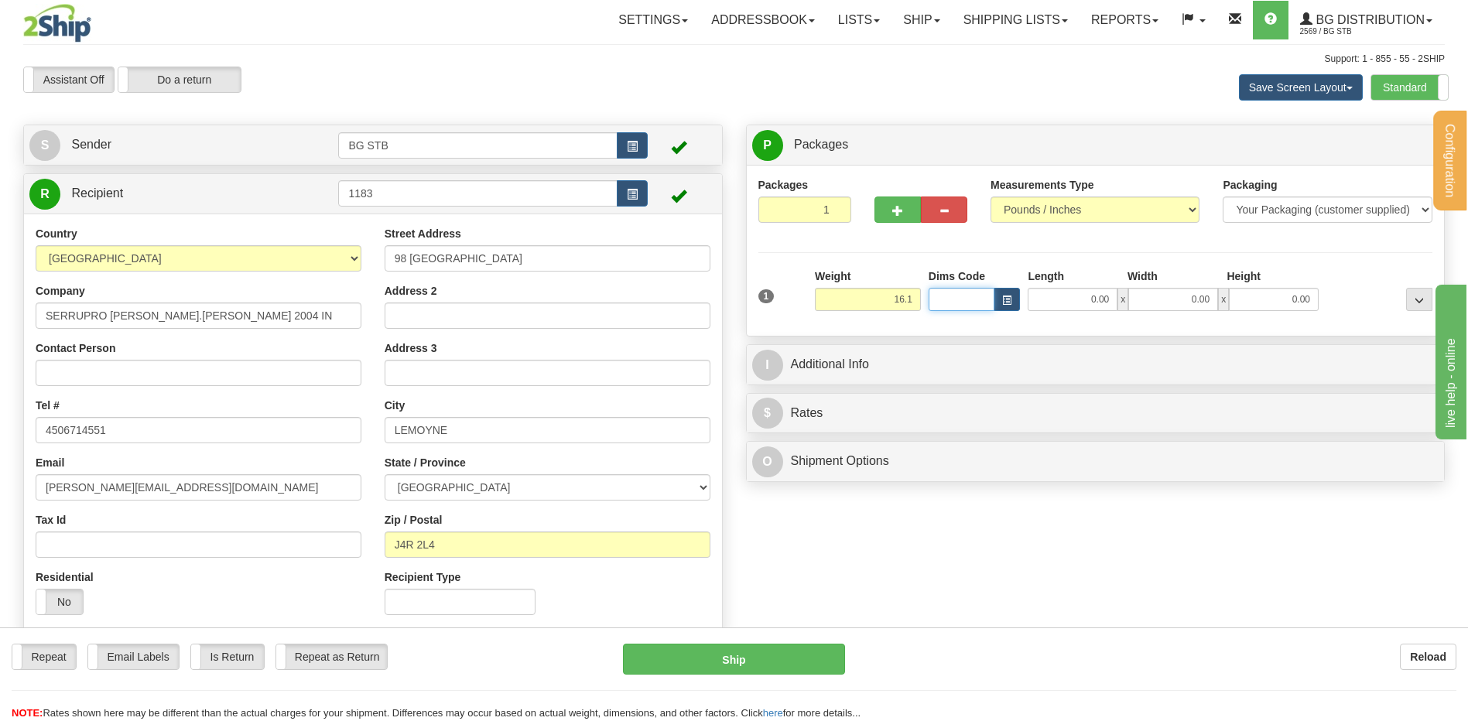
type input "16.10"
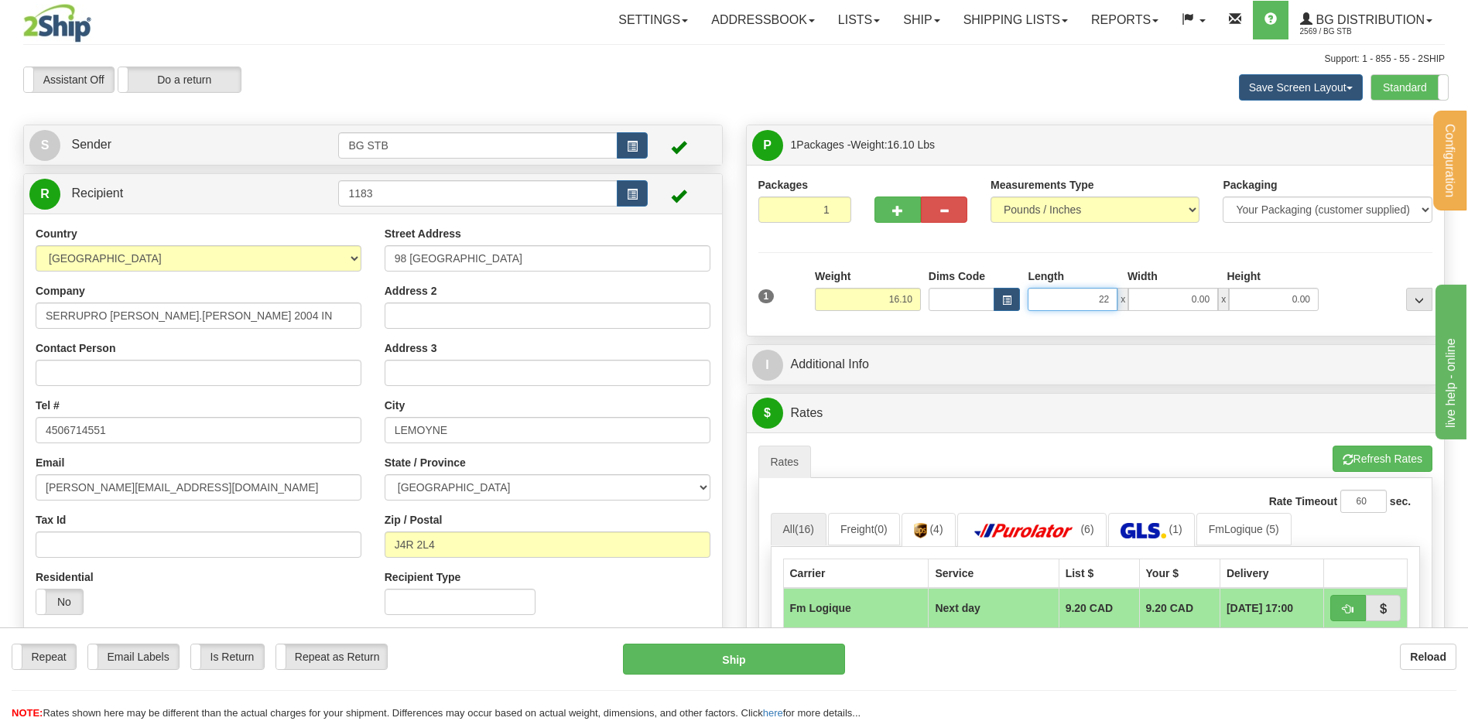
type input "22.00"
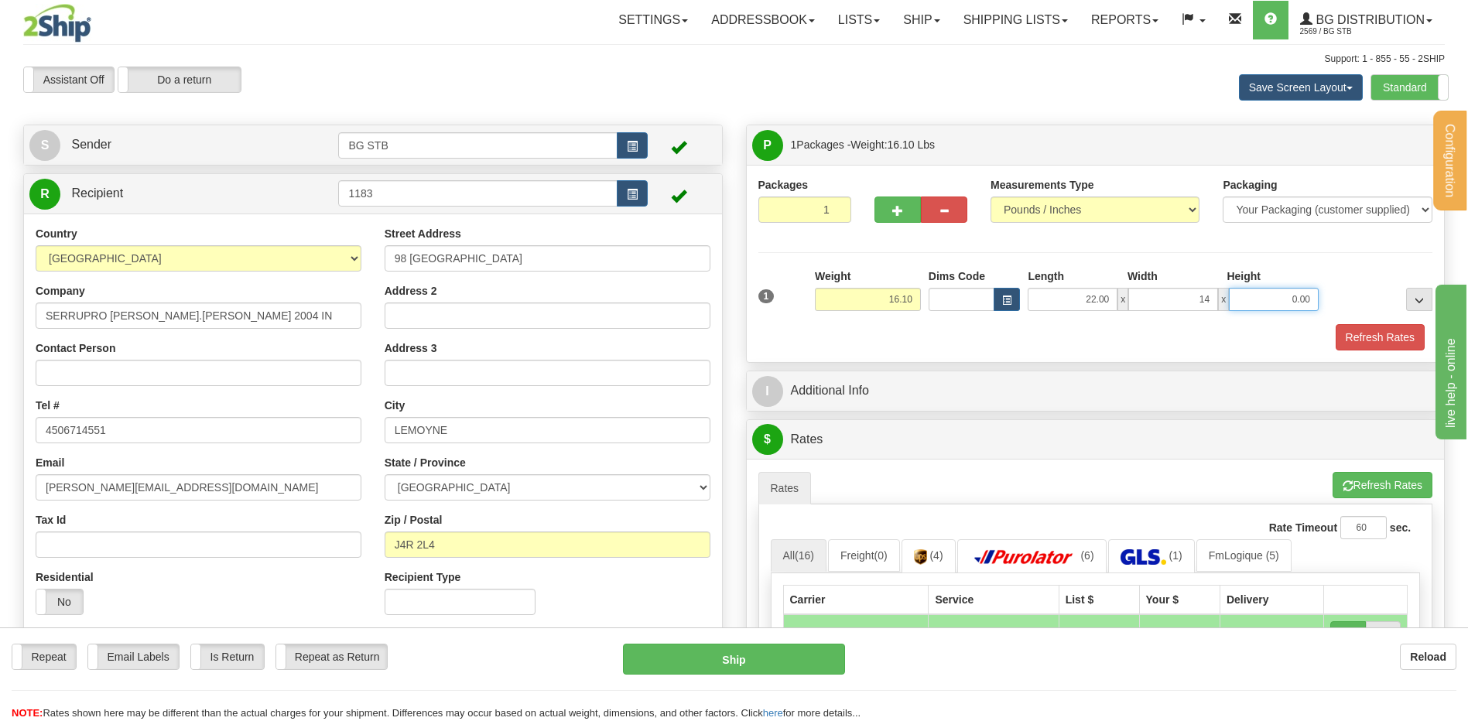
type input "14.00"
type input "7.00"
click at [1336, 324] on button "Refresh Rates" at bounding box center [1380, 337] width 89 height 26
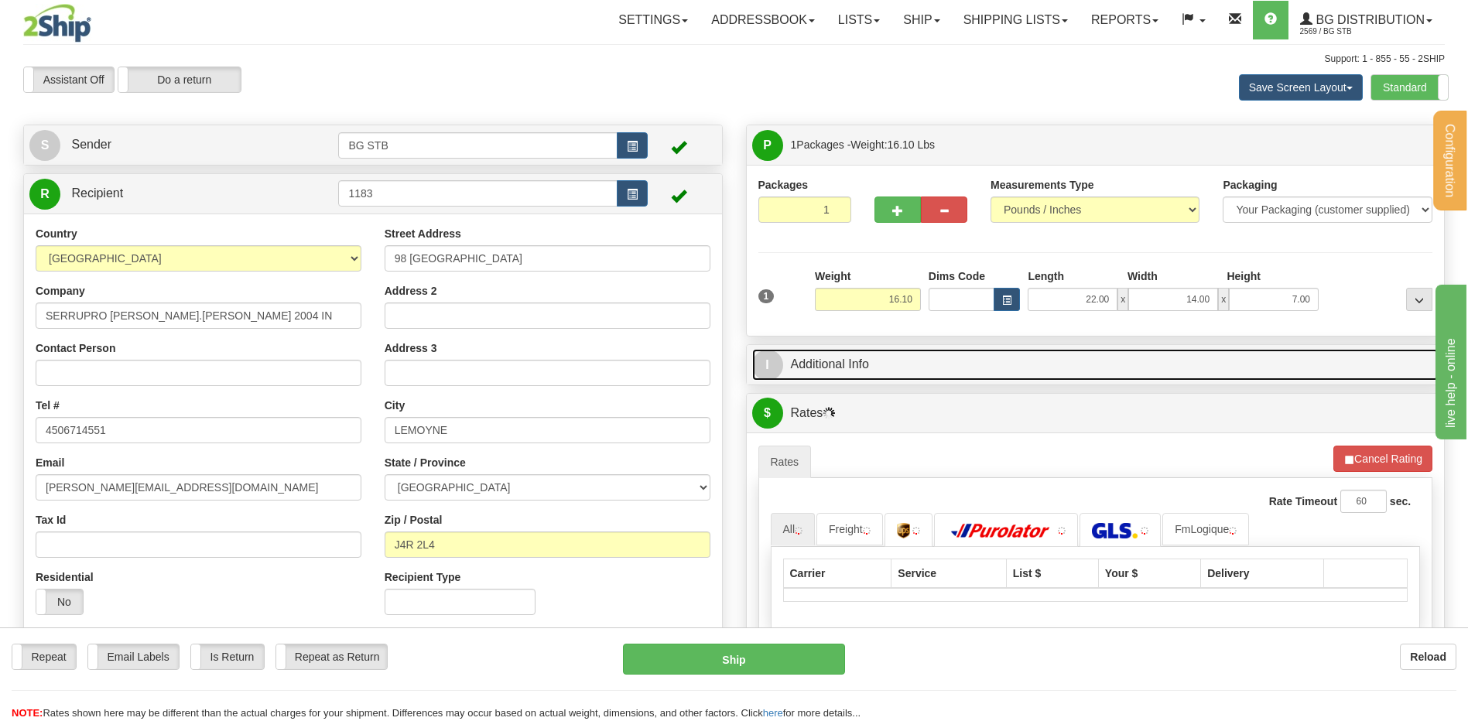
click at [752, 349] on link "I Additional Info" at bounding box center [1095, 365] width 687 height 32
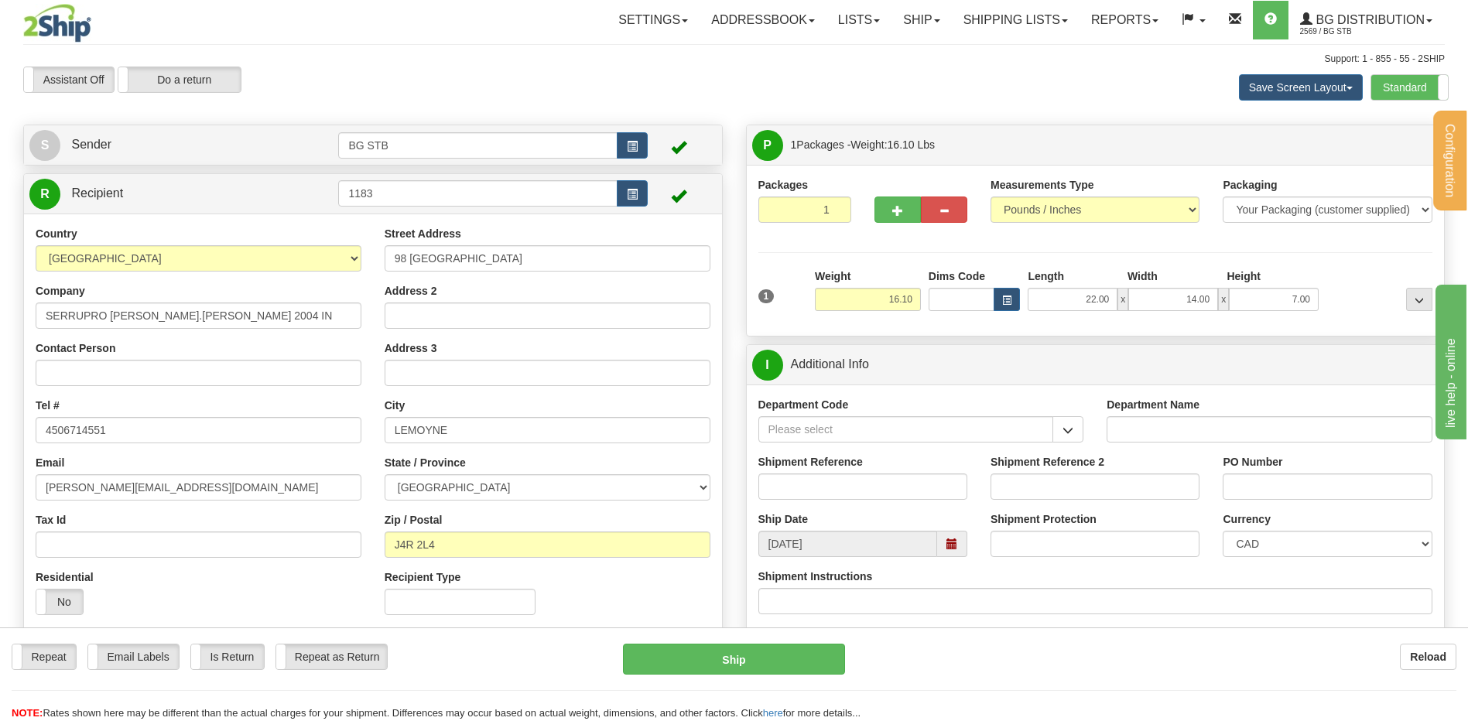
scroll to position [11, 0]
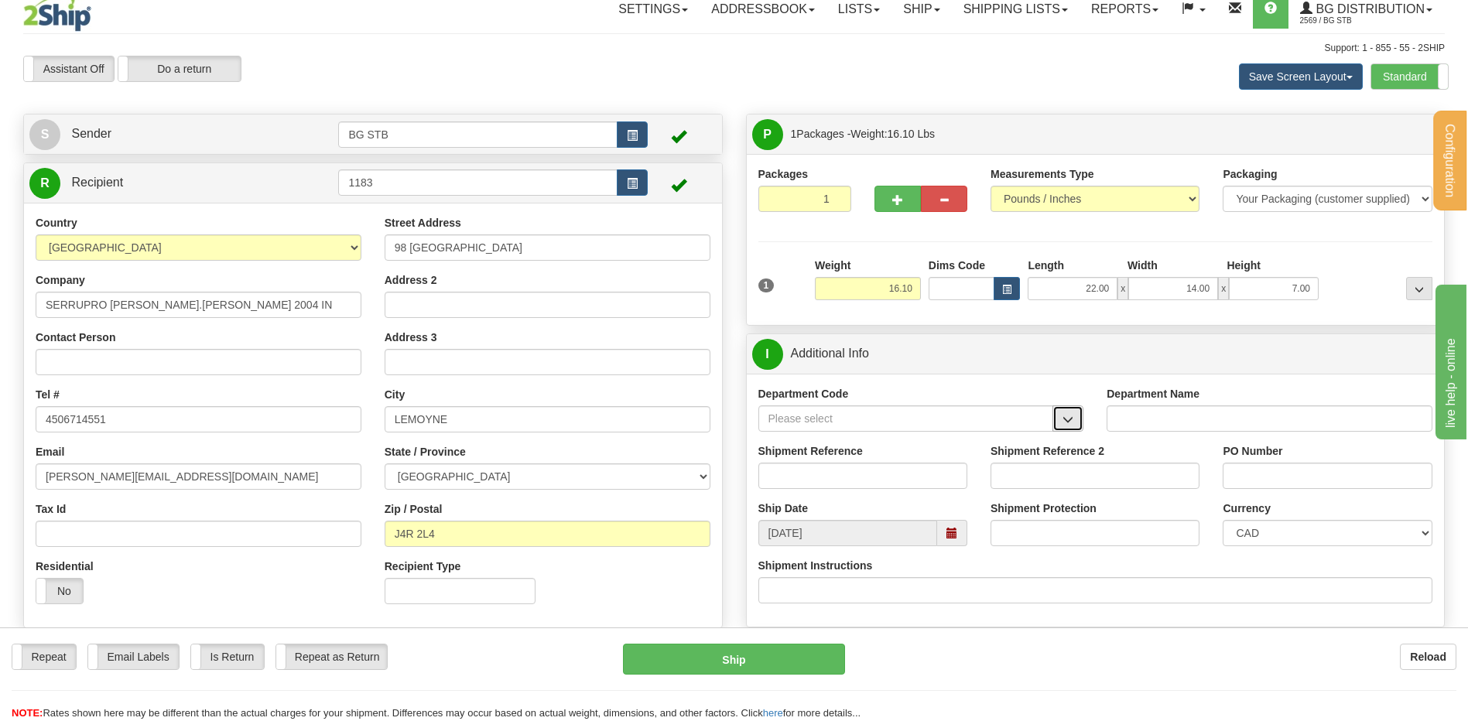
click at [1070, 412] on button "button" at bounding box center [1067, 419] width 31 height 26
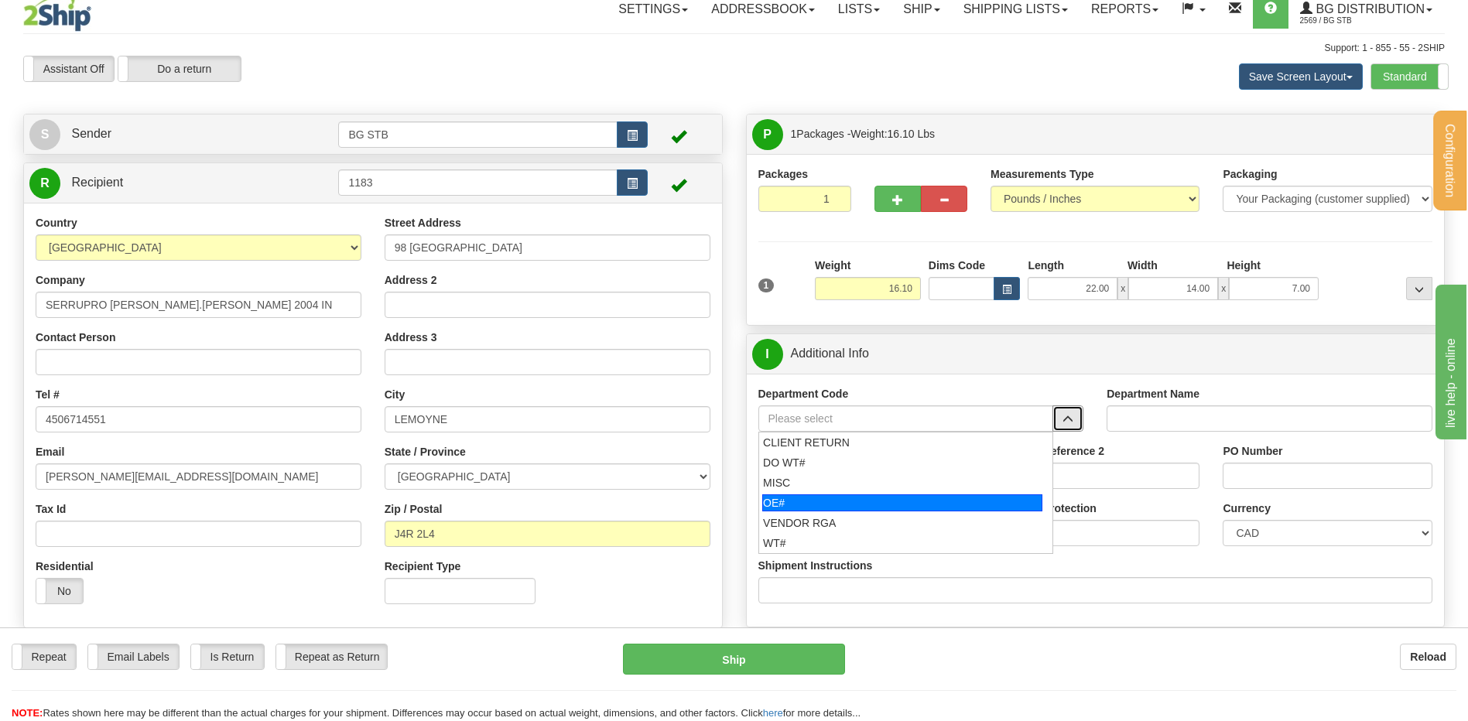
click at [879, 502] on div "OE#" at bounding box center [902, 502] width 280 height 17
type input "OE#"
type input "ORDERS"
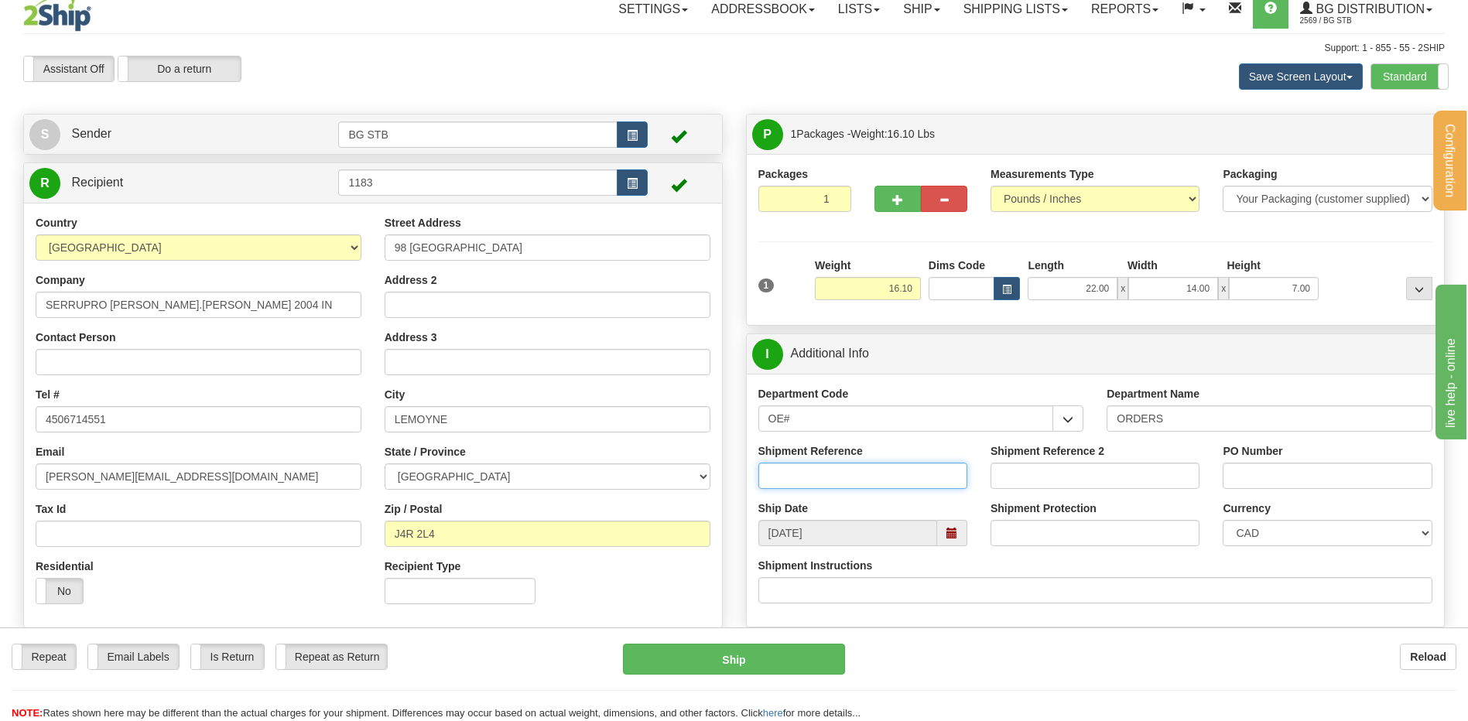
click at [881, 474] on input "Shipment Reference" at bounding box center [862, 476] width 209 height 26
type input "80007109-*00"
click at [1349, 484] on input "PO Number" at bounding box center [1327, 476] width 209 height 26
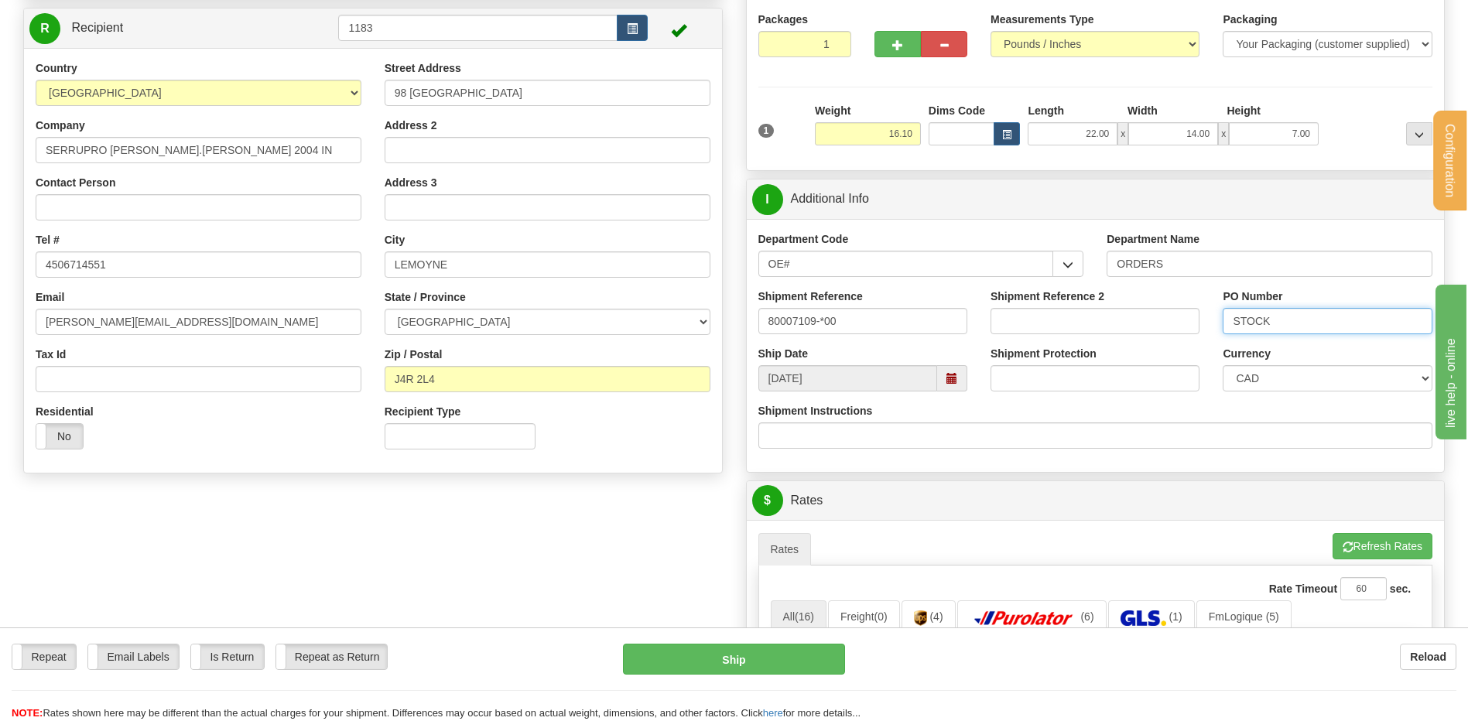
scroll to position [475, 0]
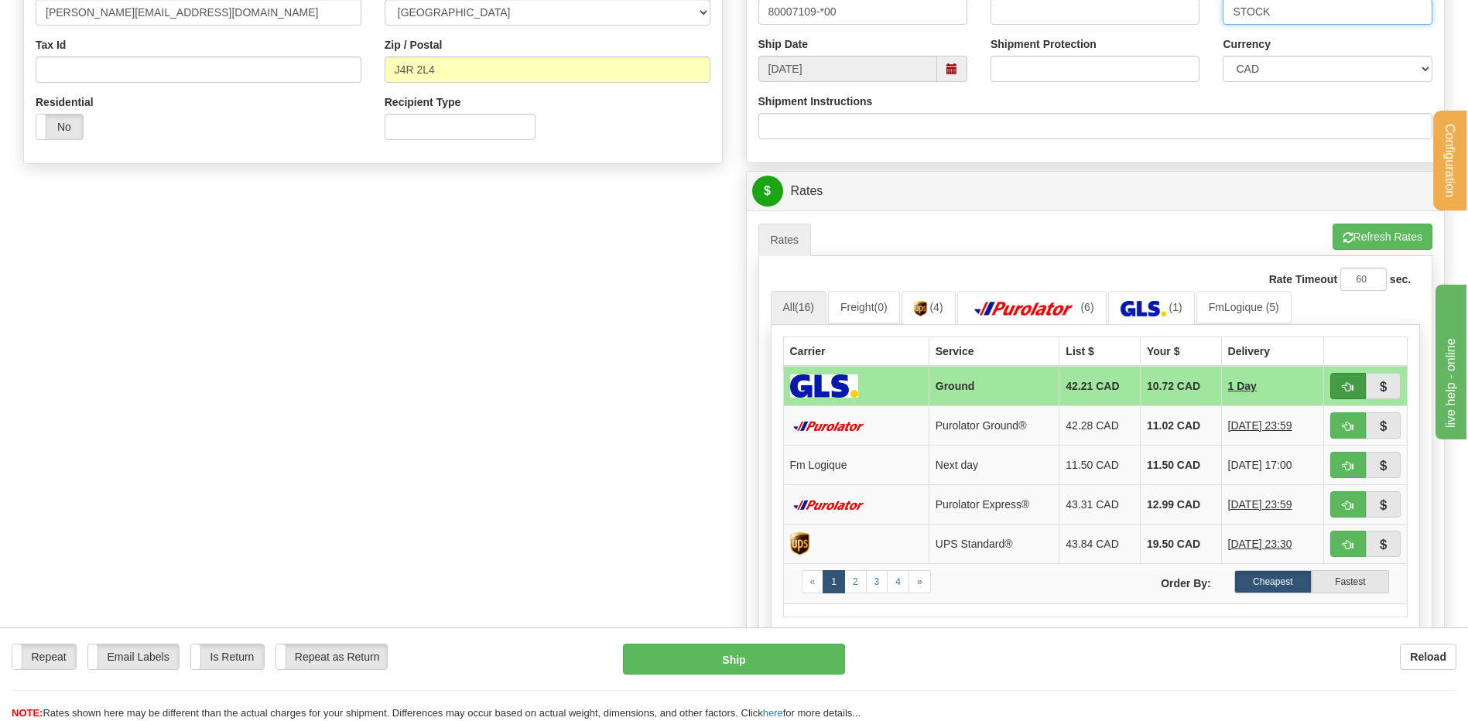
type input "STOCK"
drag, startPoint x: 1347, startPoint y: 385, endPoint x: 1264, endPoint y: 420, distance: 89.8
click at [1347, 385] on span "button" at bounding box center [1348, 387] width 11 height 10
type input "1"
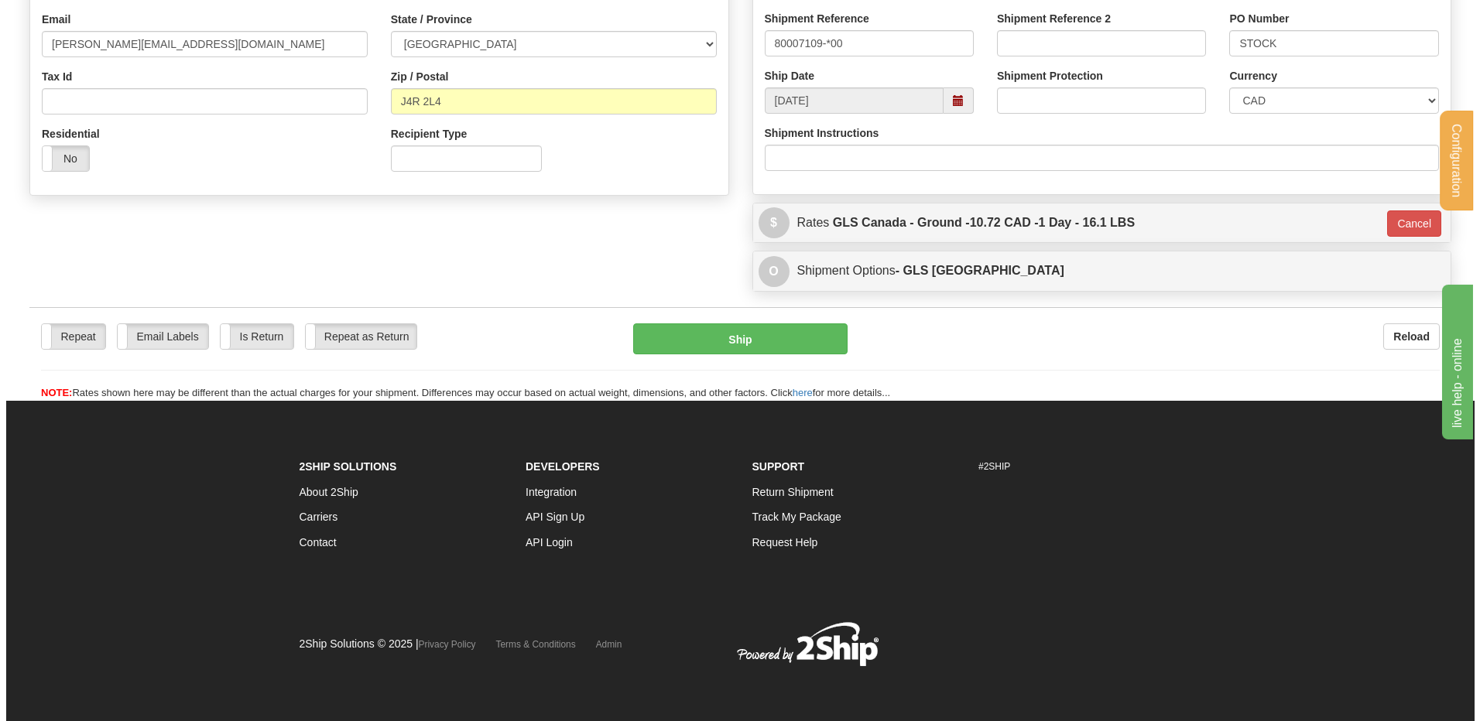
scroll to position [444, 0]
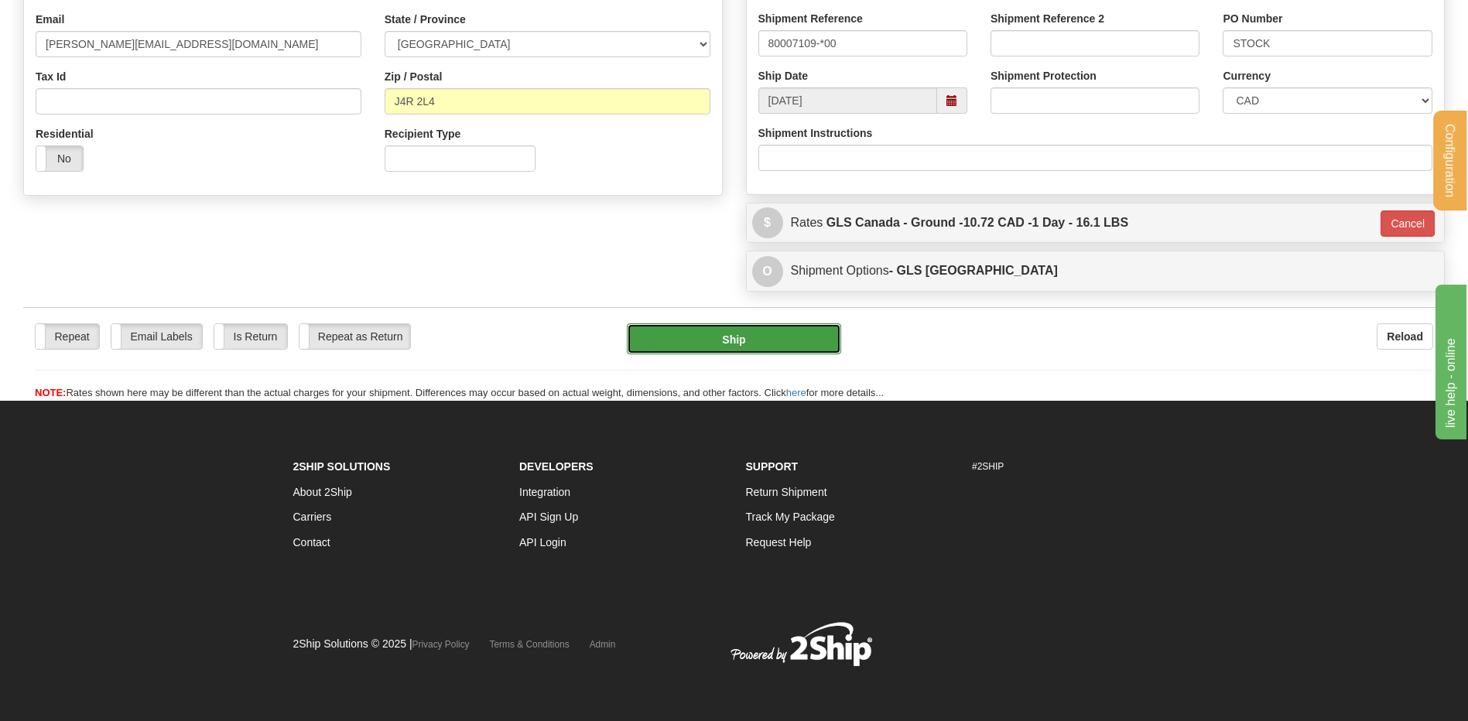
click at [785, 339] on button "Ship" at bounding box center [734, 338] width 214 height 31
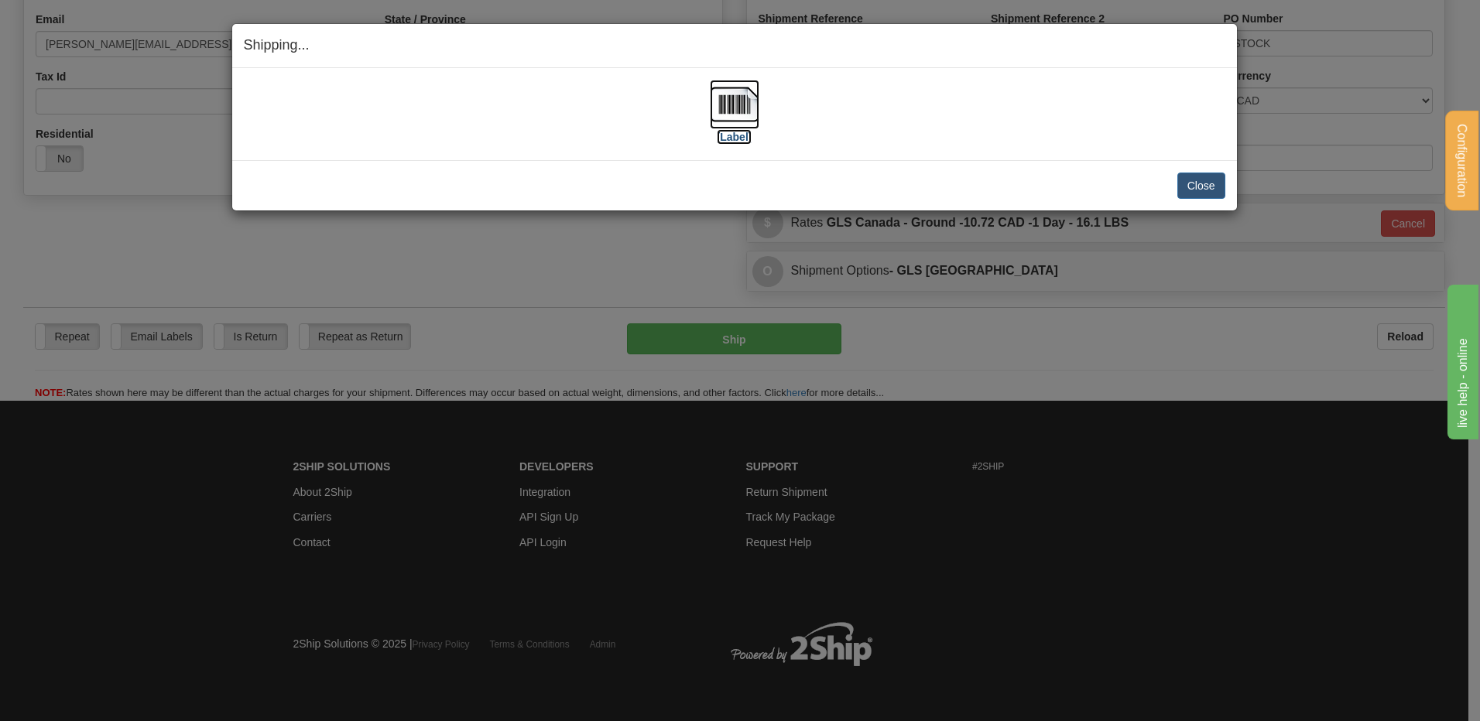
click at [735, 133] on label "[Label]" at bounding box center [735, 136] width 36 height 15
click at [1213, 185] on button "Close" at bounding box center [1201, 186] width 48 height 26
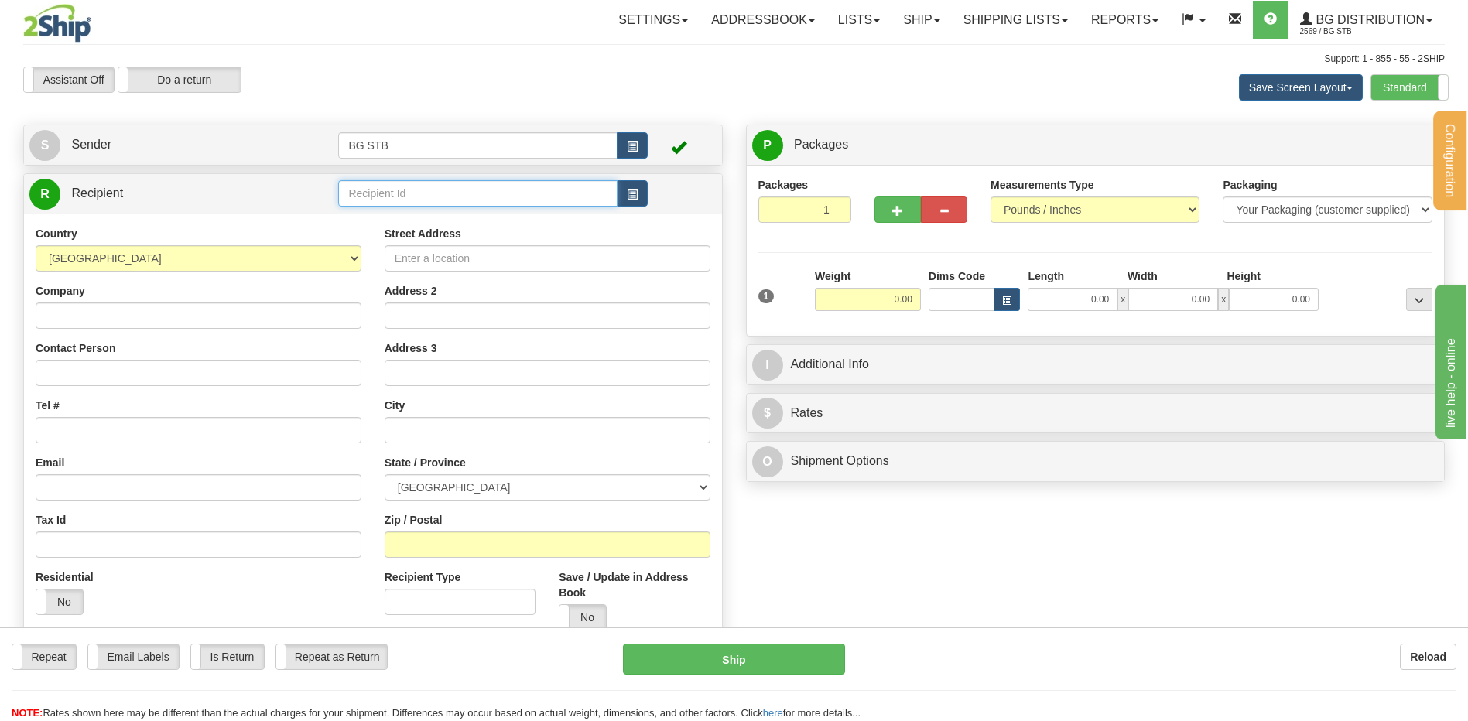
click at [384, 199] on input "text" at bounding box center [477, 193] width 279 height 26
click at [388, 227] on li "1186" at bounding box center [477, 217] width 277 height 20
type input "1186"
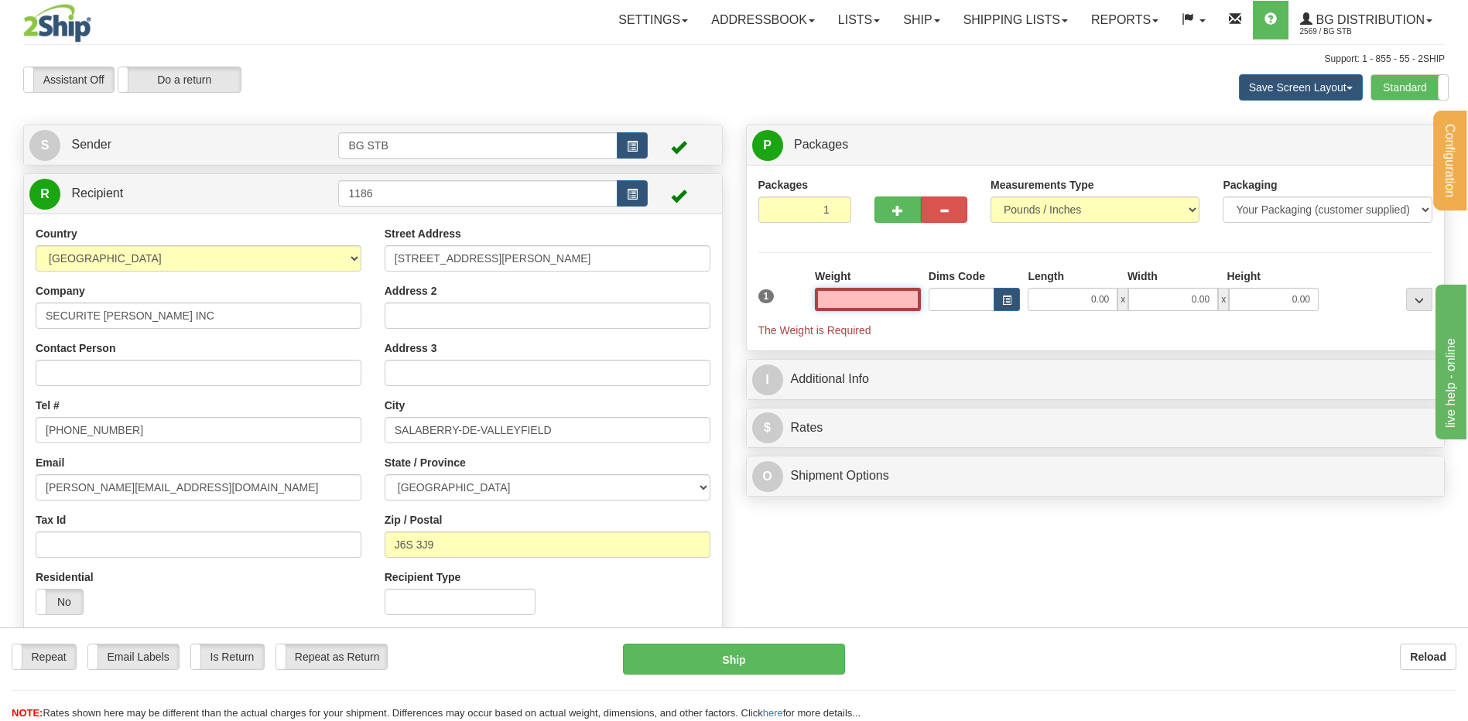
click at [860, 296] on input "text" at bounding box center [868, 299] width 106 height 23
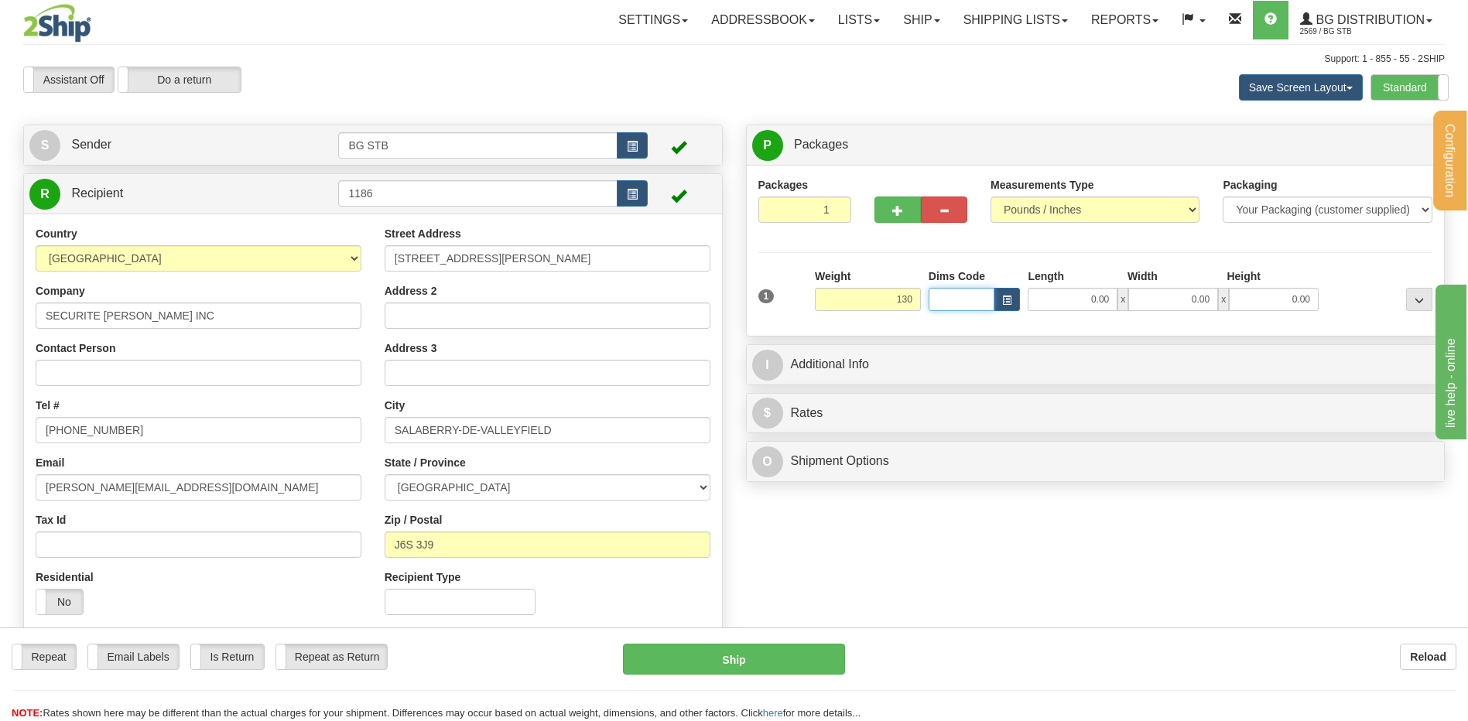
type input "130.00"
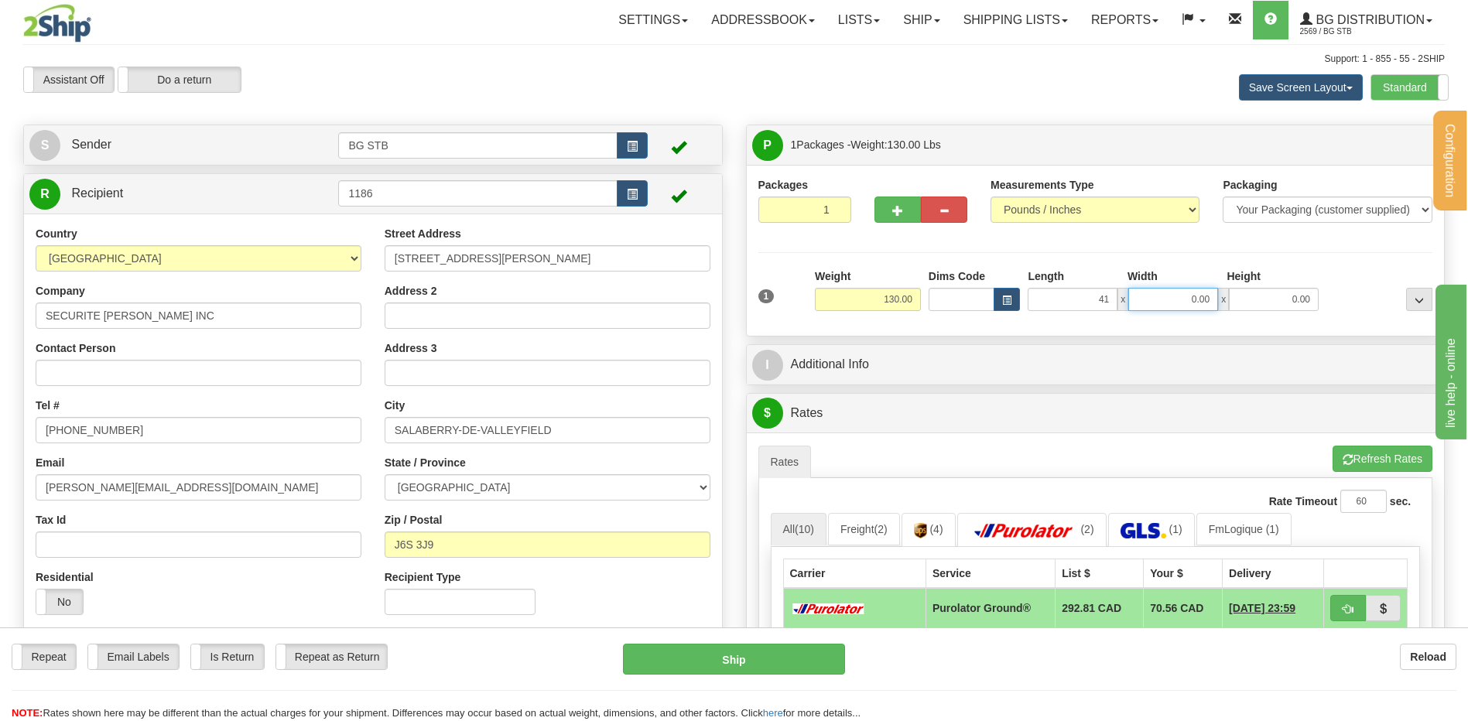
type input "41.00"
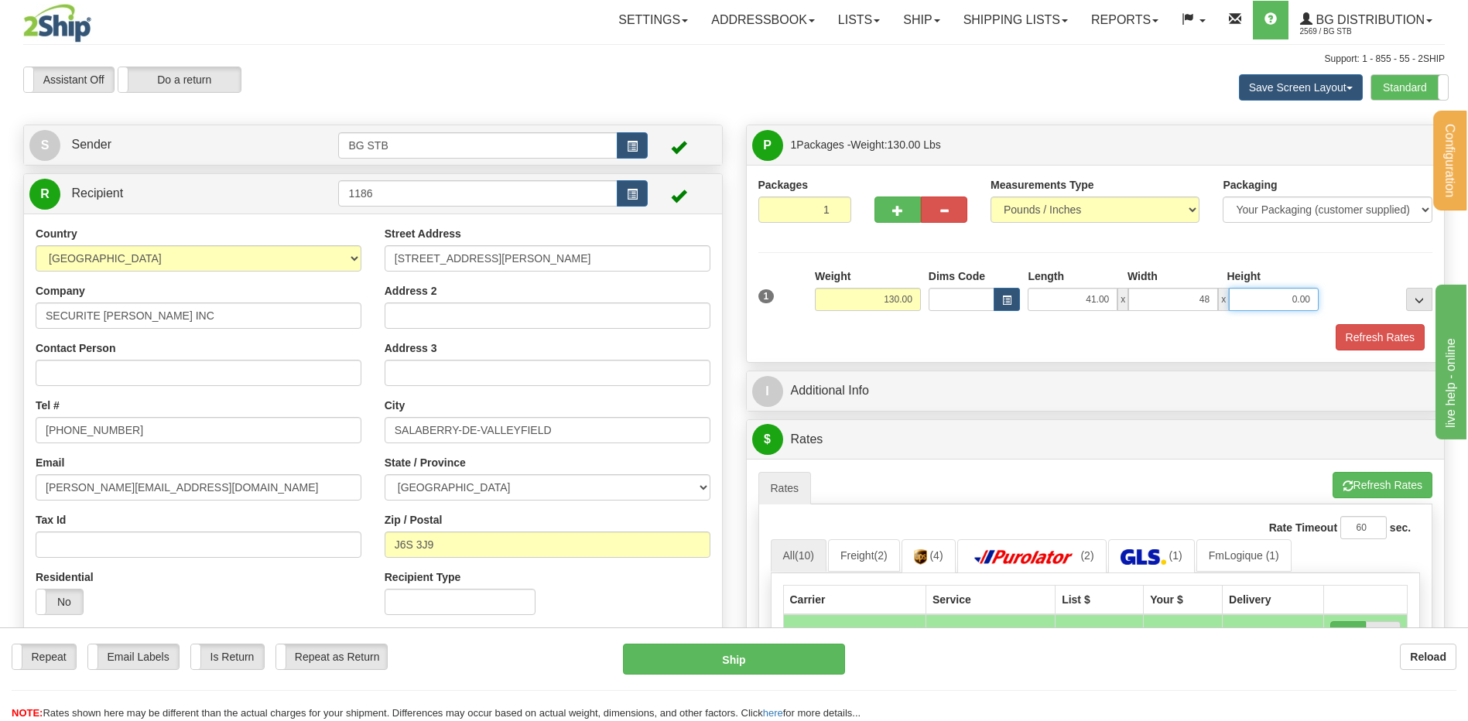
type input "48.00"
type input "28.00"
drag, startPoint x: 1383, startPoint y: 330, endPoint x: 1271, endPoint y: 340, distance: 111.9
click at [1383, 330] on button "Refresh Rates" at bounding box center [1380, 337] width 89 height 26
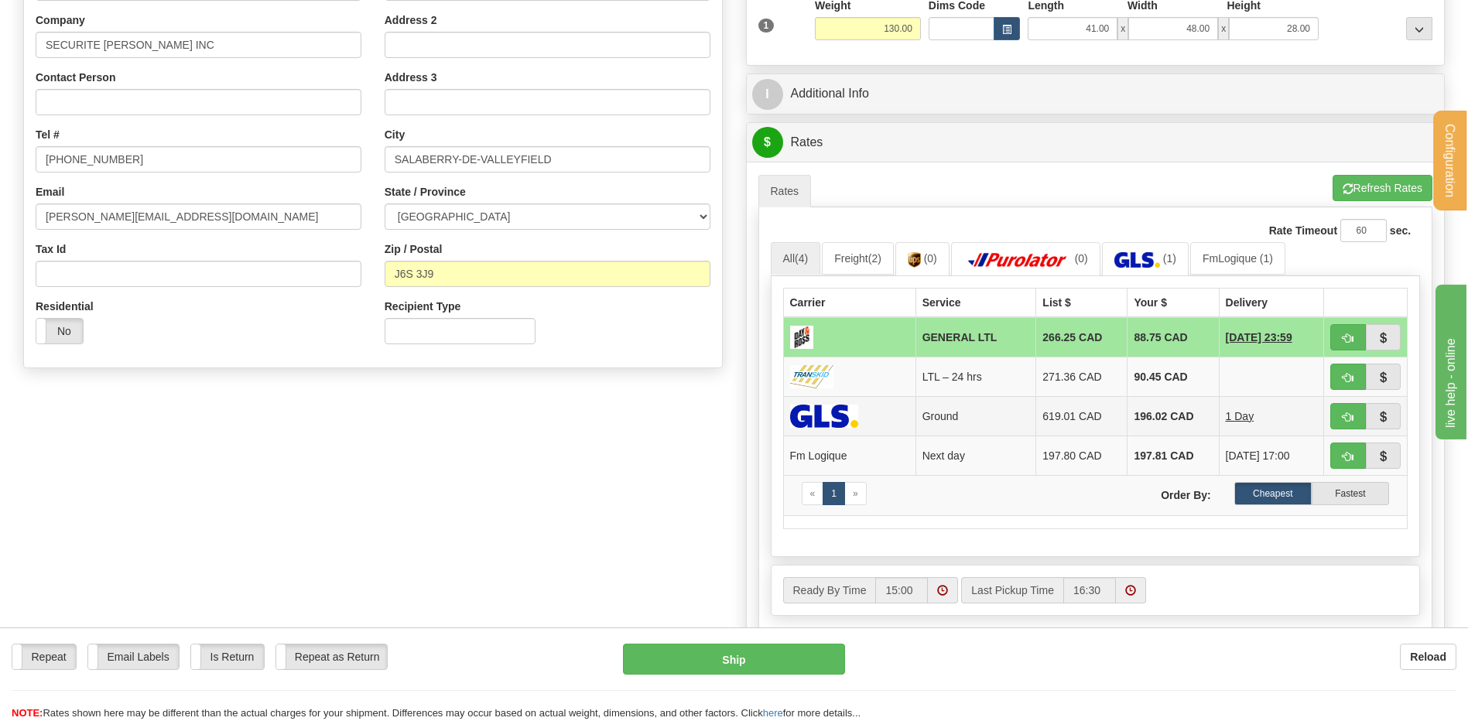
scroll to position [310, 0]
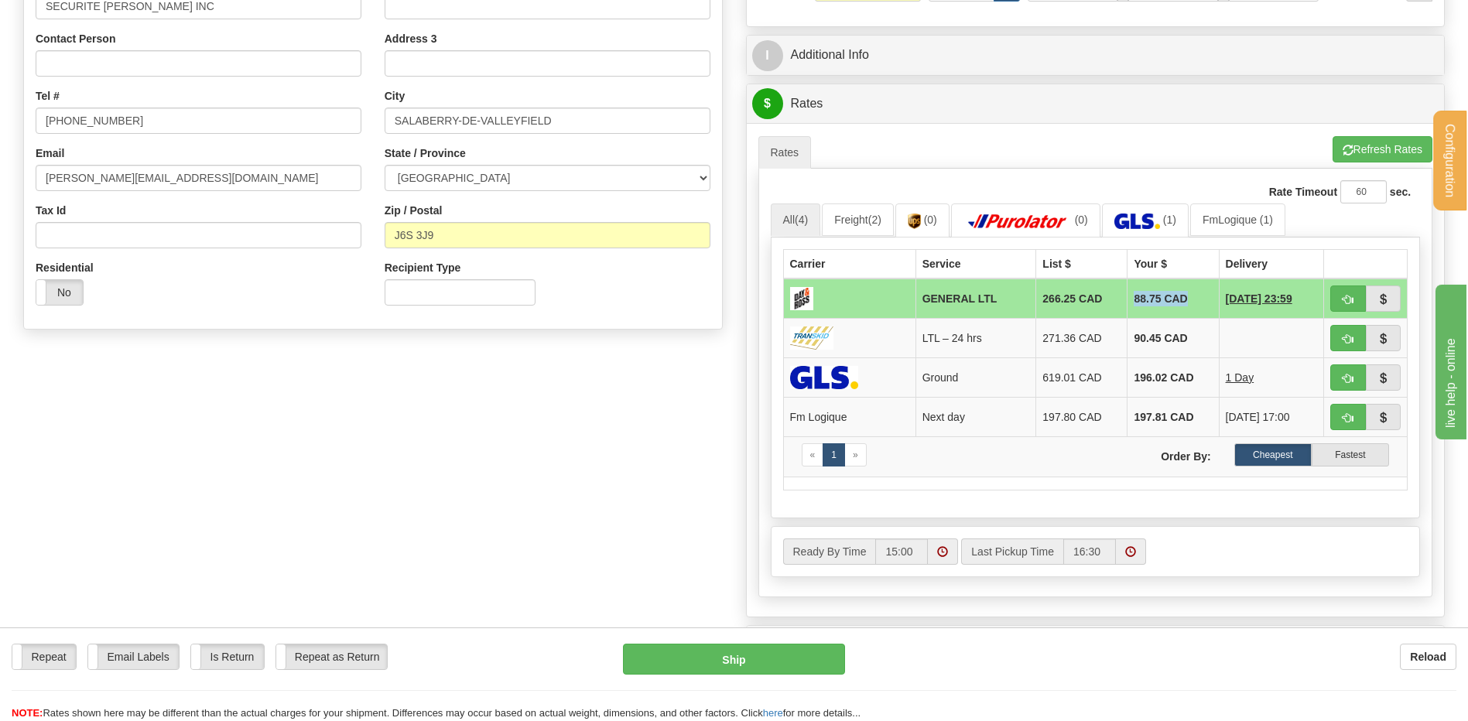
drag, startPoint x: 1134, startPoint y: 293, endPoint x: 1104, endPoint y: 296, distance: 31.1
click at [1104, 296] on tr "GENERAL LTL 266.25 CAD 88.75 CAD [DATE] 23:59" at bounding box center [1095, 299] width 625 height 40
click at [1033, 125] on div "A change has been made which could impact your rate estimate. To ensure the est…" at bounding box center [1096, 369] width 698 height 493
drag, startPoint x: 1182, startPoint y: 297, endPoint x: 1116, endPoint y: 297, distance: 65.8
click at [1128, 297] on td "88.75 CAD" at bounding box center [1173, 299] width 91 height 40
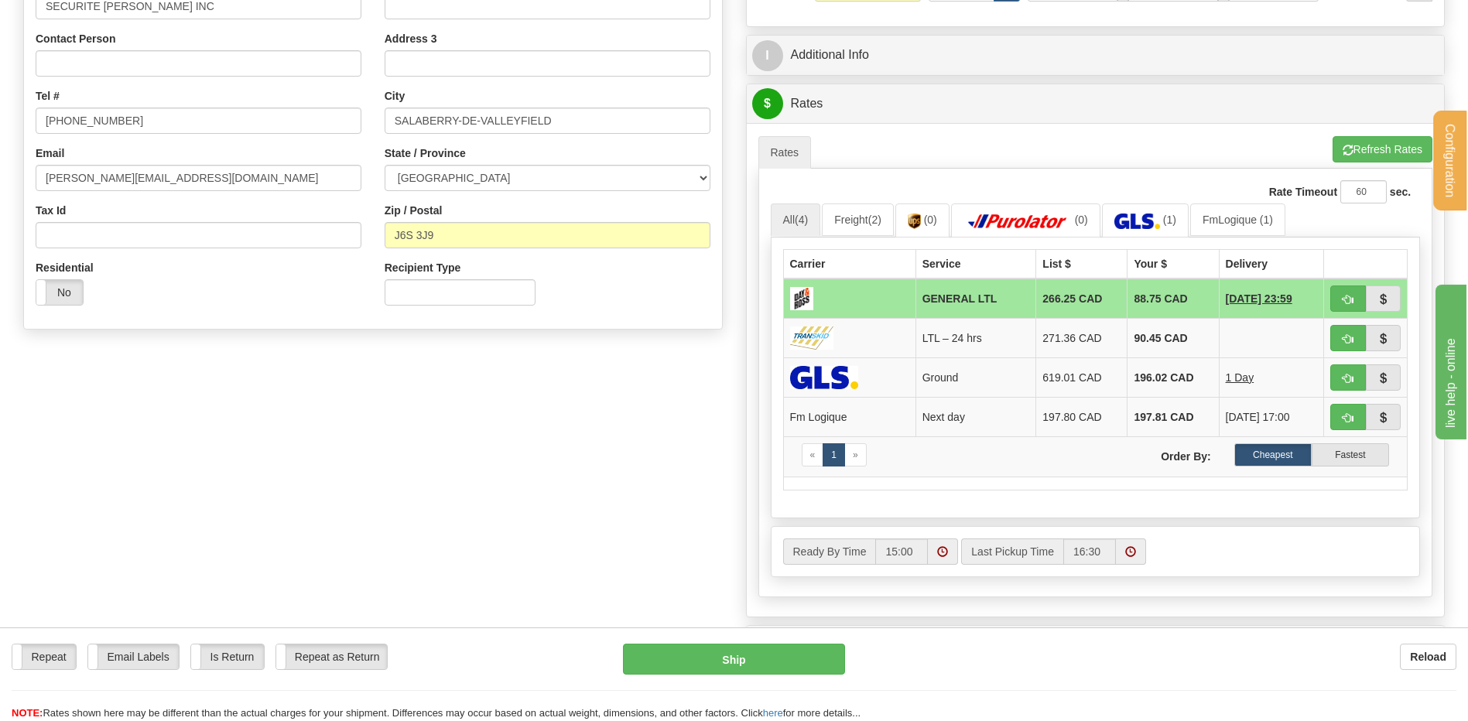
click at [1083, 132] on div "A change has been made which could impact your rate estimate. To ensure the est…" at bounding box center [1096, 369] width 698 height 493
drag, startPoint x: 1181, startPoint y: 295, endPoint x: 1120, endPoint y: 214, distance: 101.7
click at [1128, 303] on td "88.75 CAD" at bounding box center [1173, 299] width 91 height 40
click at [1095, 142] on ul "Rates Pickup Refresh Rates Cancel Rating" at bounding box center [1095, 152] width 675 height 33
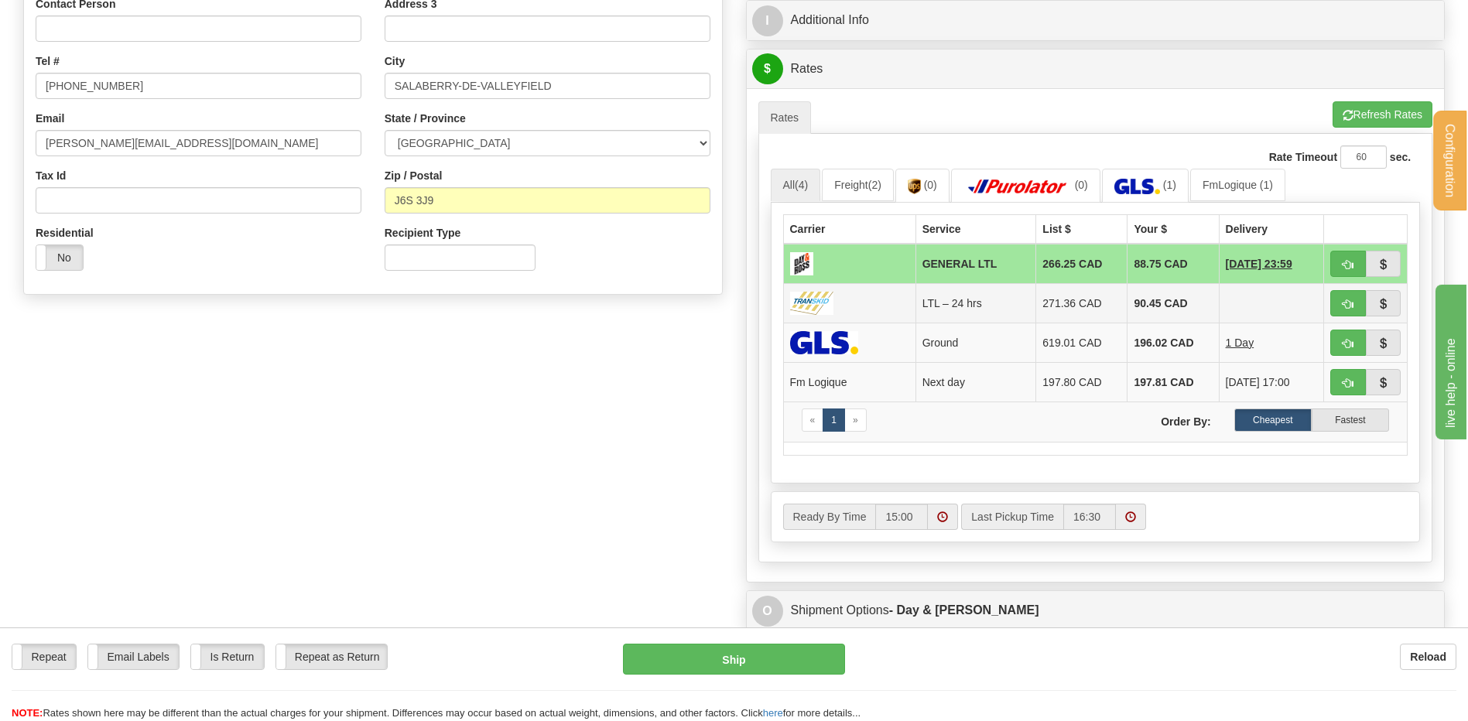
scroll to position [232, 0]
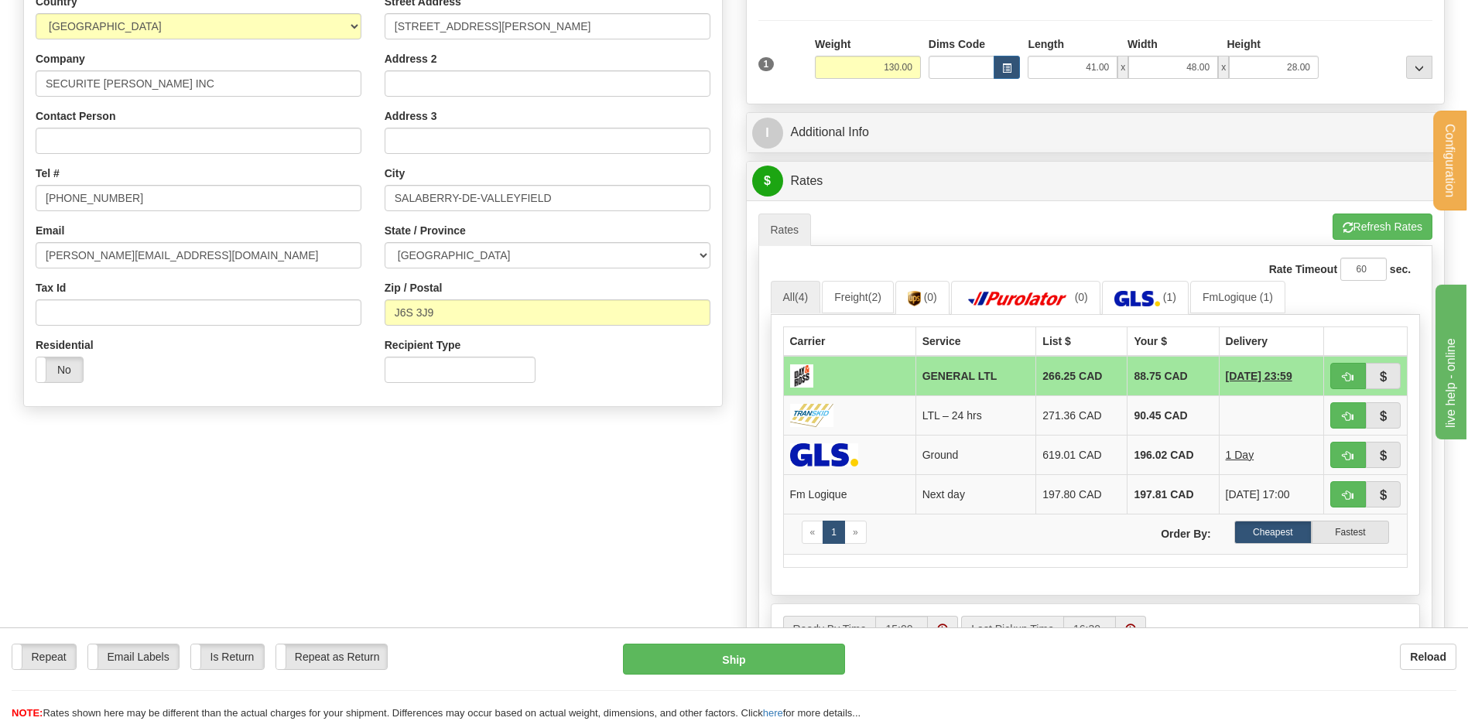
click at [734, 460] on div "P Packages 1 Packages - Weight: 130.00 Lbs Shipment Level Shipm. Package Level …" at bounding box center [1095, 321] width 723 height 858
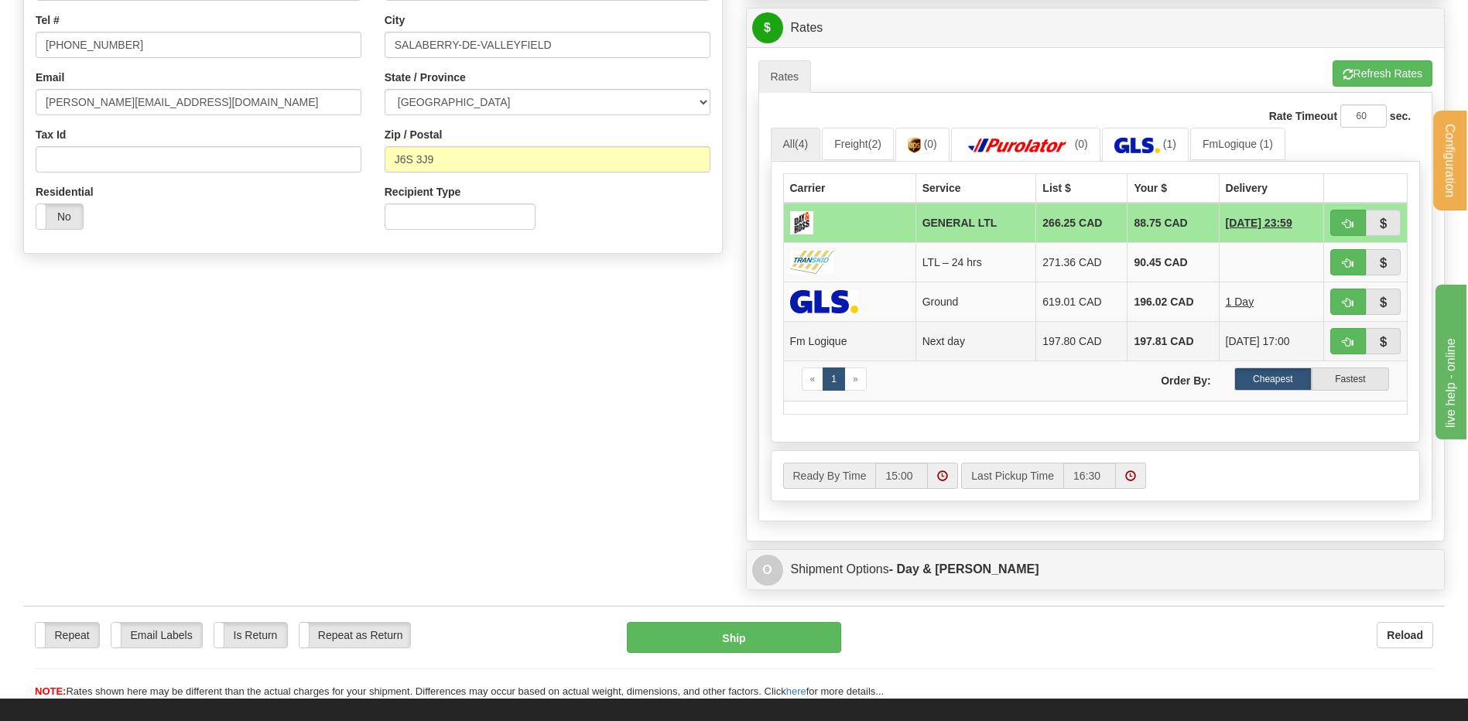
scroll to position [387, 0]
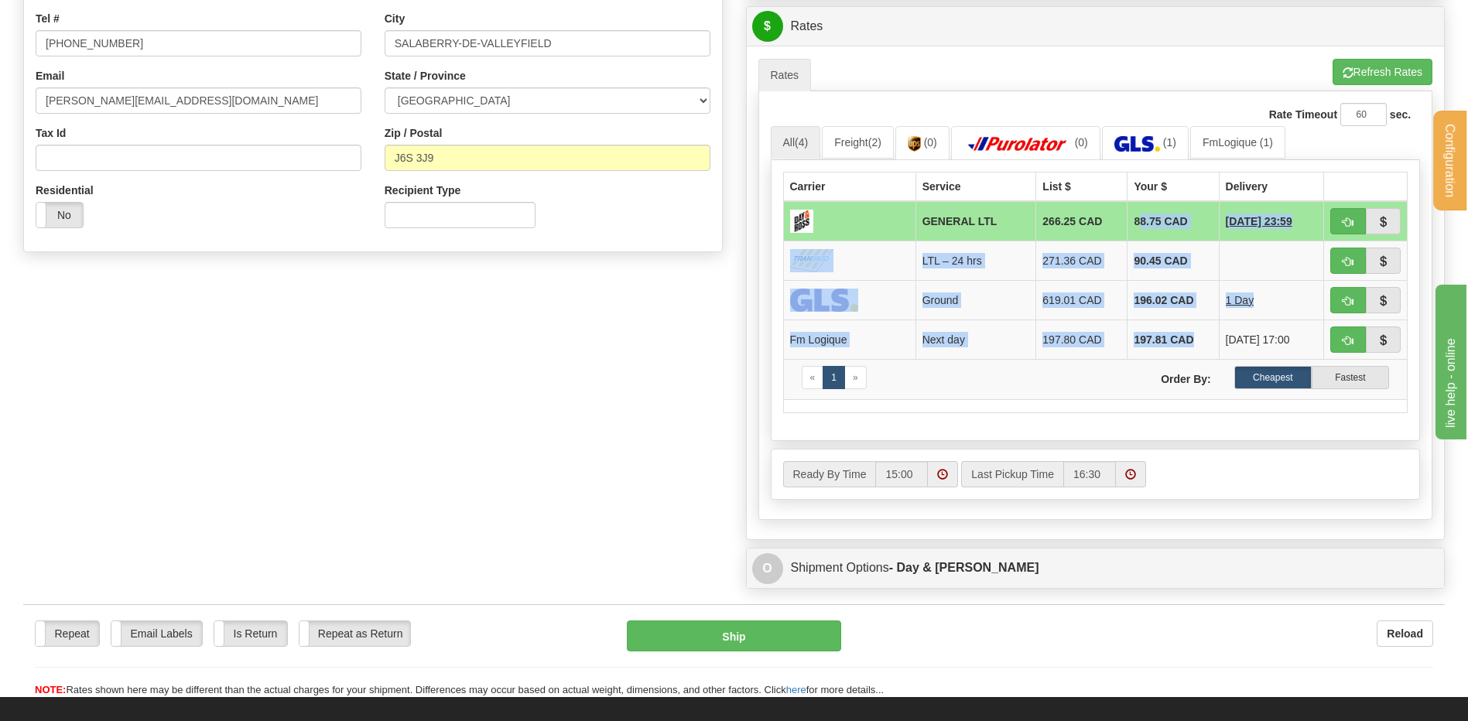
drag, startPoint x: 1175, startPoint y: 333, endPoint x: 1124, endPoint y: 211, distance: 131.8
click at [1124, 211] on tbody "GENERAL LTL 266.25 CAD 88.75 CAD [DATE] 23:59 LTL – 24 hrs 271.36 CAD 90.45 CAD…" at bounding box center [1095, 300] width 625 height 199
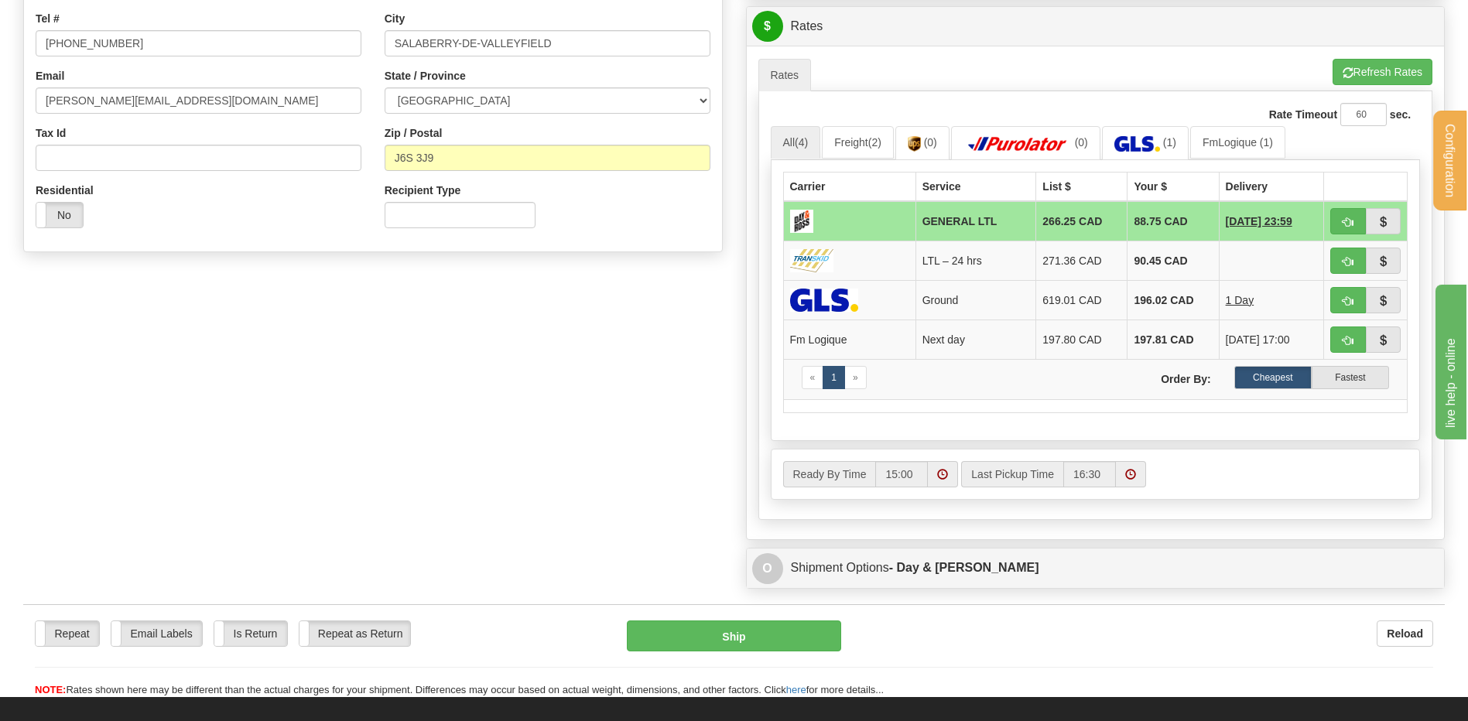
click at [554, 351] on div "Create a label for the return Create Pickup Without Label S" at bounding box center [734, 167] width 1445 height 858
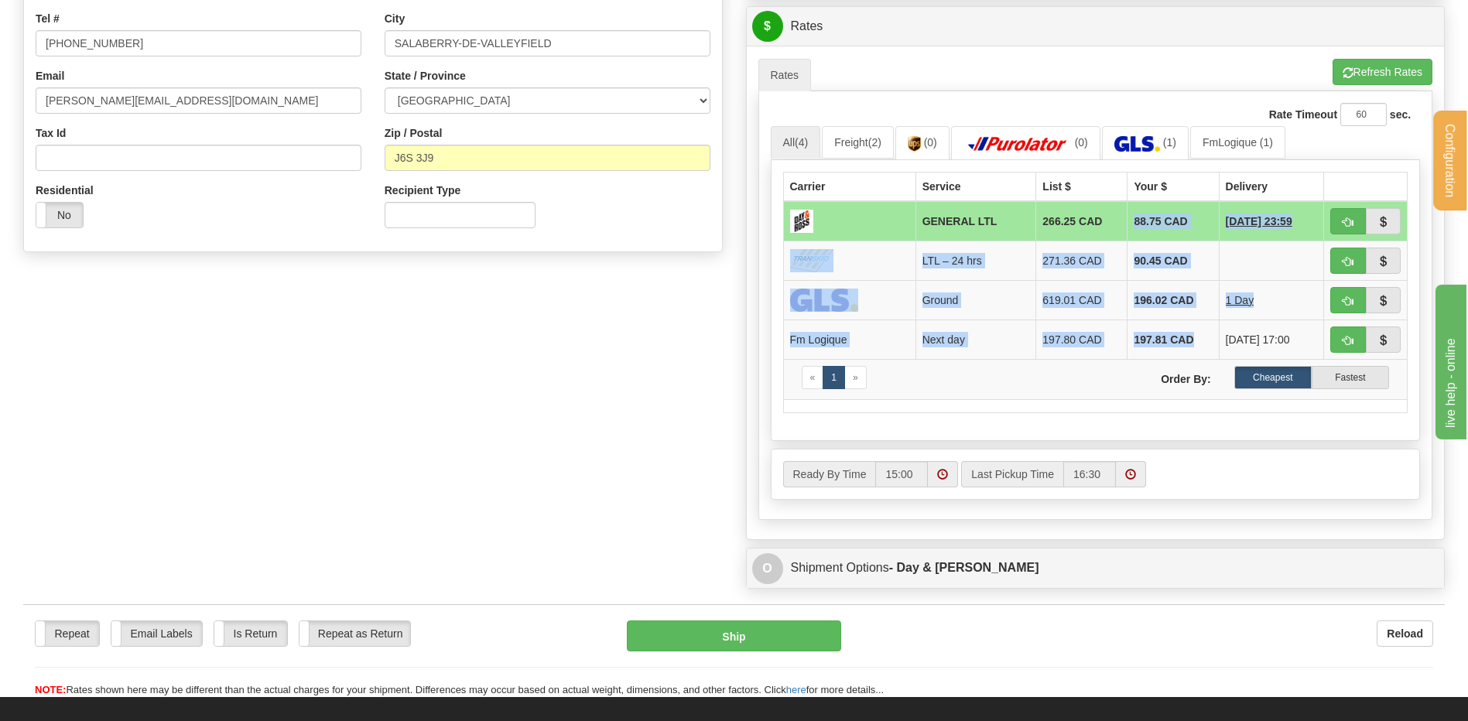
drag, startPoint x: 1177, startPoint y: 347, endPoint x: 1105, endPoint y: 213, distance: 152.7
click at [1105, 213] on tbody "GENERAL LTL 266.25 CAD 88.75 CAD [DATE] 23:59 LTL – 24 hrs 271.36 CAD 90.45 CAD…" at bounding box center [1095, 300] width 625 height 199
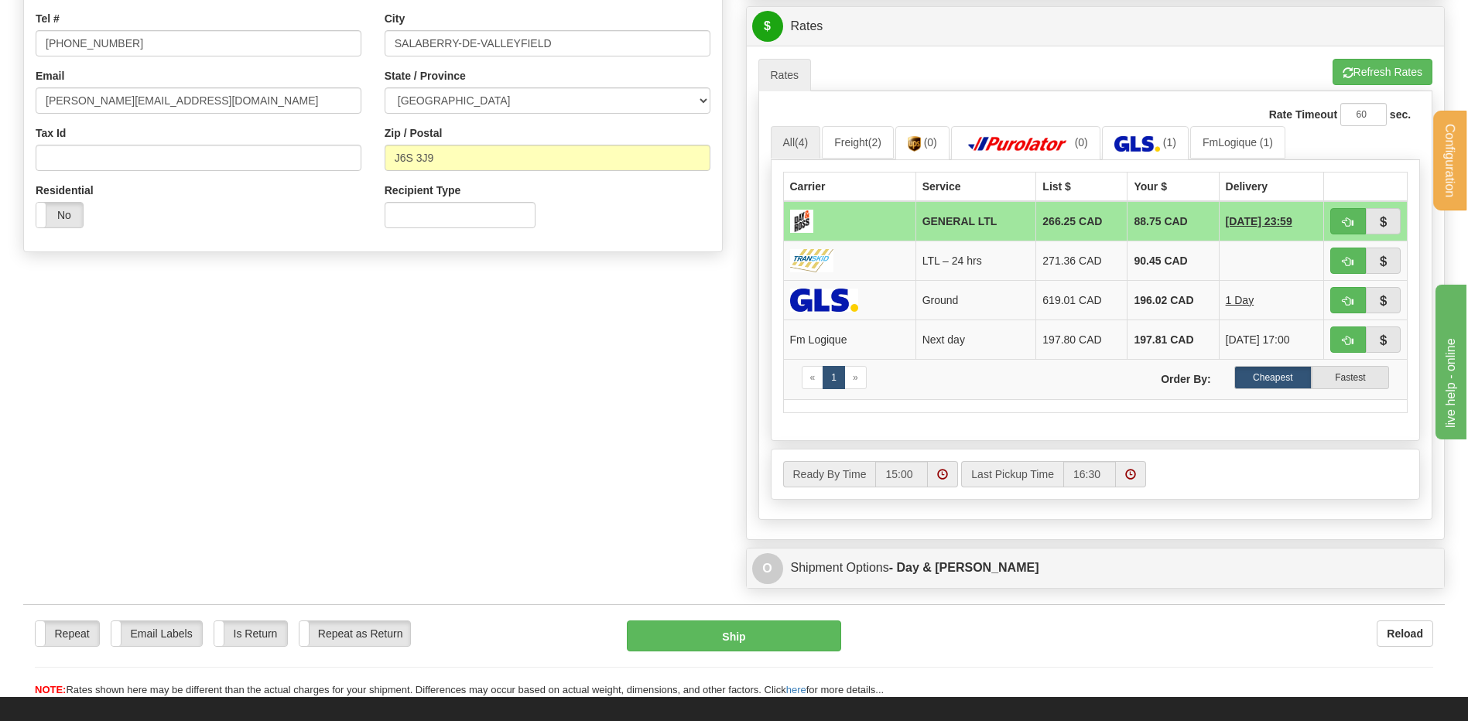
click at [614, 338] on div "Create a label for the return Create Pickup Without Label S" at bounding box center [734, 167] width 1445 height 858
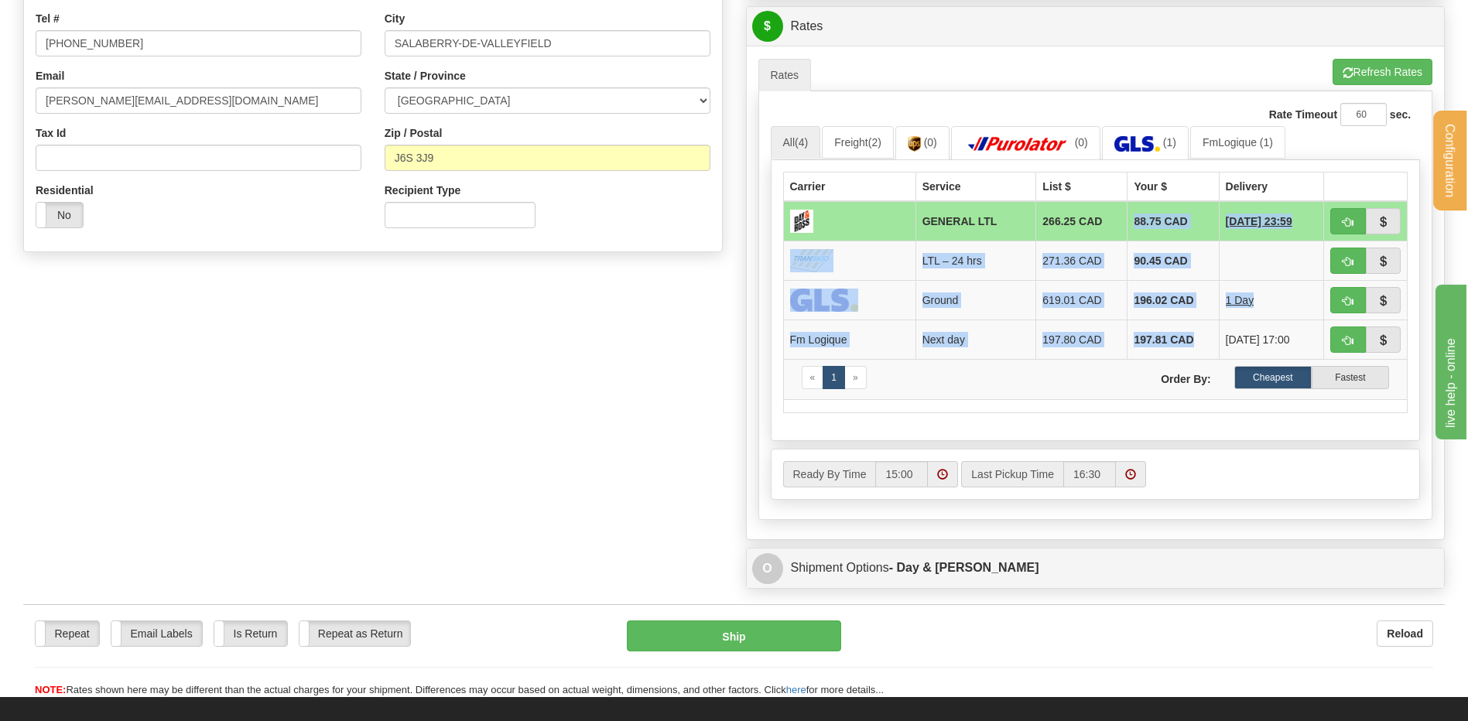
drag, startPoint x: 1183, startPoint y: 340, endPoint x: 1120, endPoint y: 211, distance: 143.3
click at [1120, 211] on tbody "GENERAL LTL 266.25 CAD 88.75 CAD [DATE] 23:59 LTL – 24 hrs 271.36 CAD 90.45 CAD…" at bounding box center [1095, 300] width 625 height 199
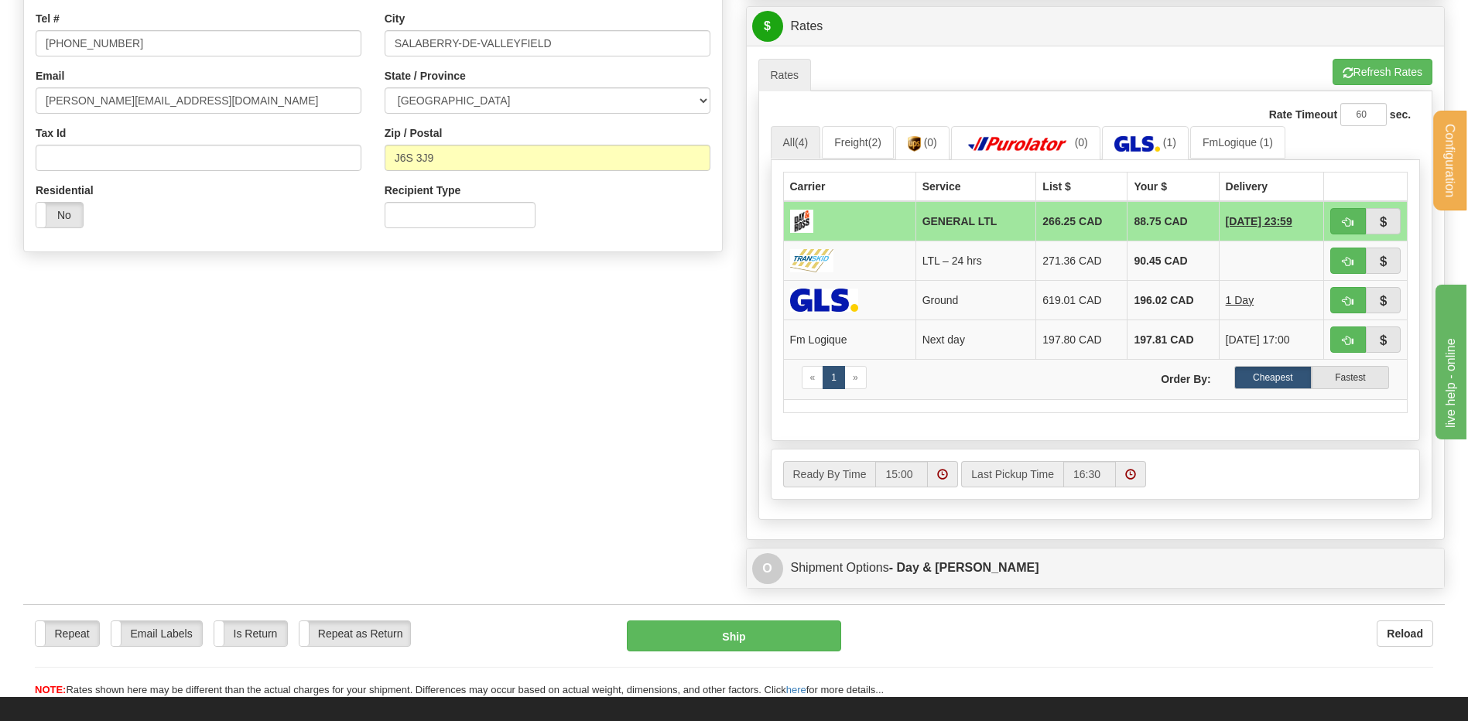
click at [628, 308] on div "Create a label for the return Create Pickup Without Label S" at bounding box center [734, 167] width 1445 height 858
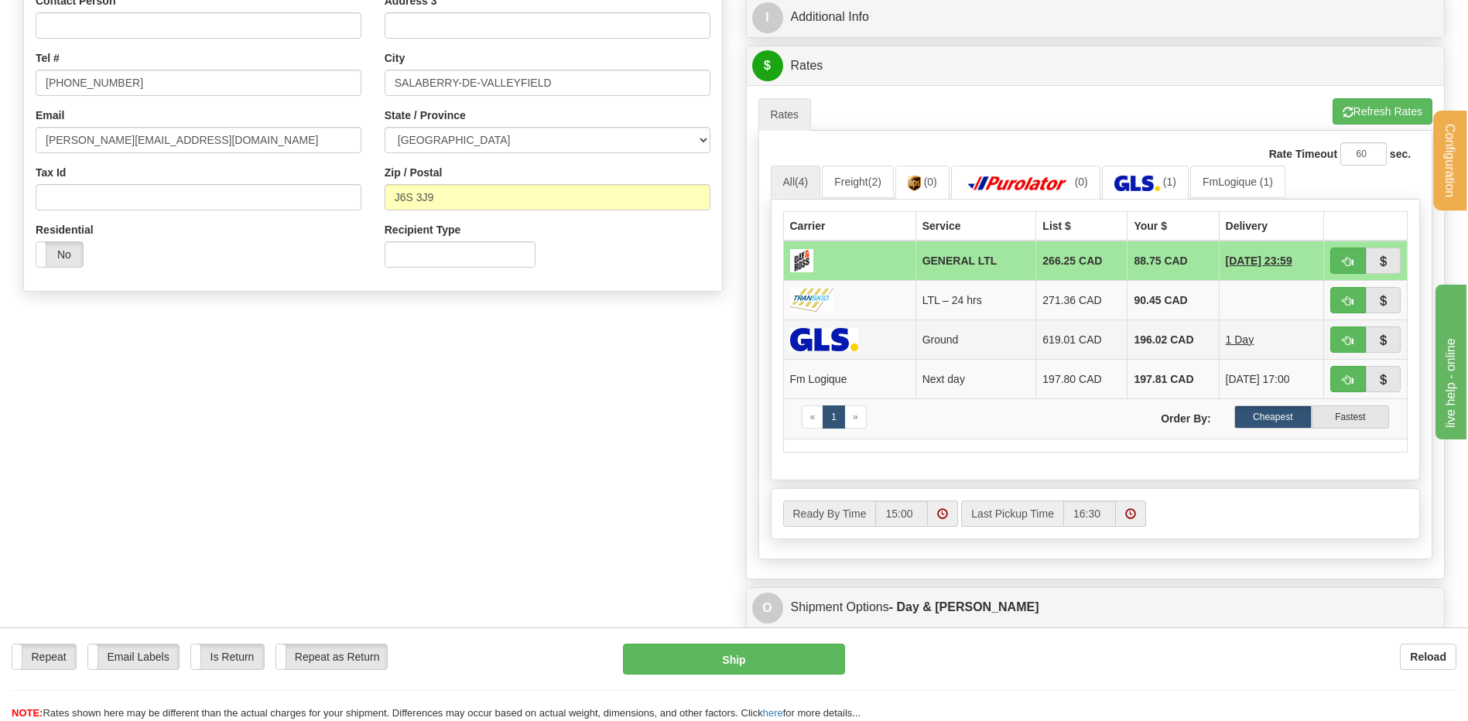
scroll to position [310, 0]
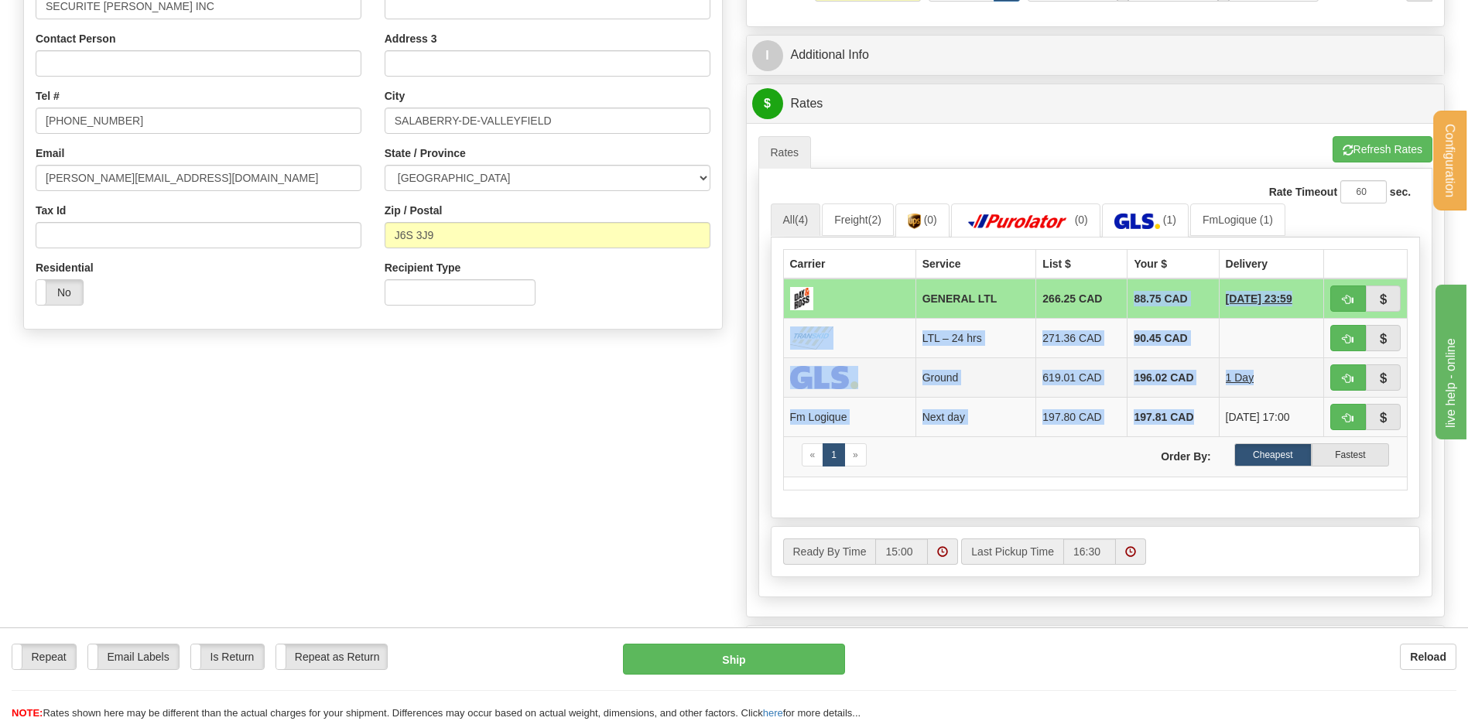
drag, startPoint x: 1126, startPoint y: 301, endPoint x: 817, endPoint y: 386, distance: 320.3
click at [1178, 425] on tbody "GENERAL LTL 266.25 CAD 88.75 CAD [DATE] 23:59 LTL – 24 hrs 271.36 CAD 90.45 CAD…" at bounding box center [1095, 378] width 625 height 199
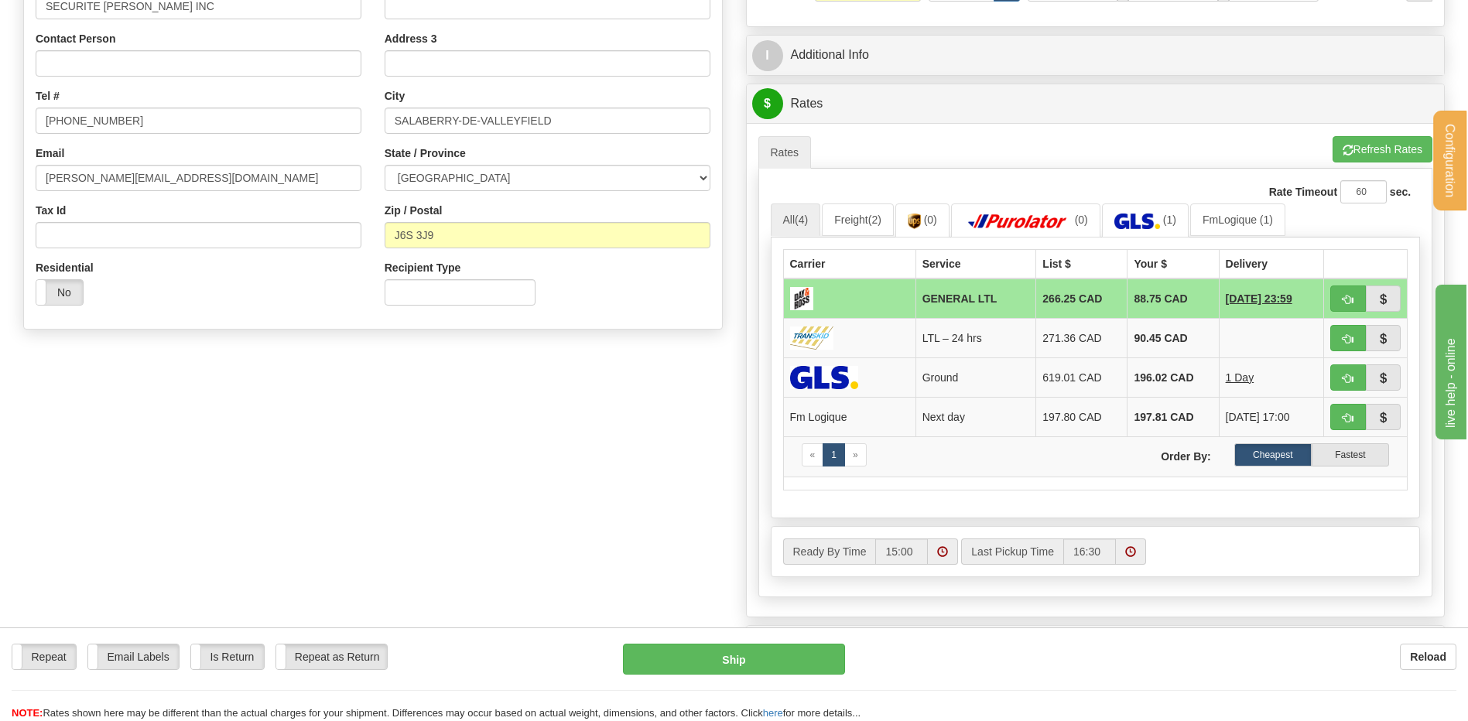
drag, startPoint x: 624, startPoint y: 400, endPoint x: 635, endPoint y: 400, distance: 11.6
click at [625, 400] on div "Create a label for the return Create Pickup Without Label S" at bounding box center [734, 244] width 1445 height 858
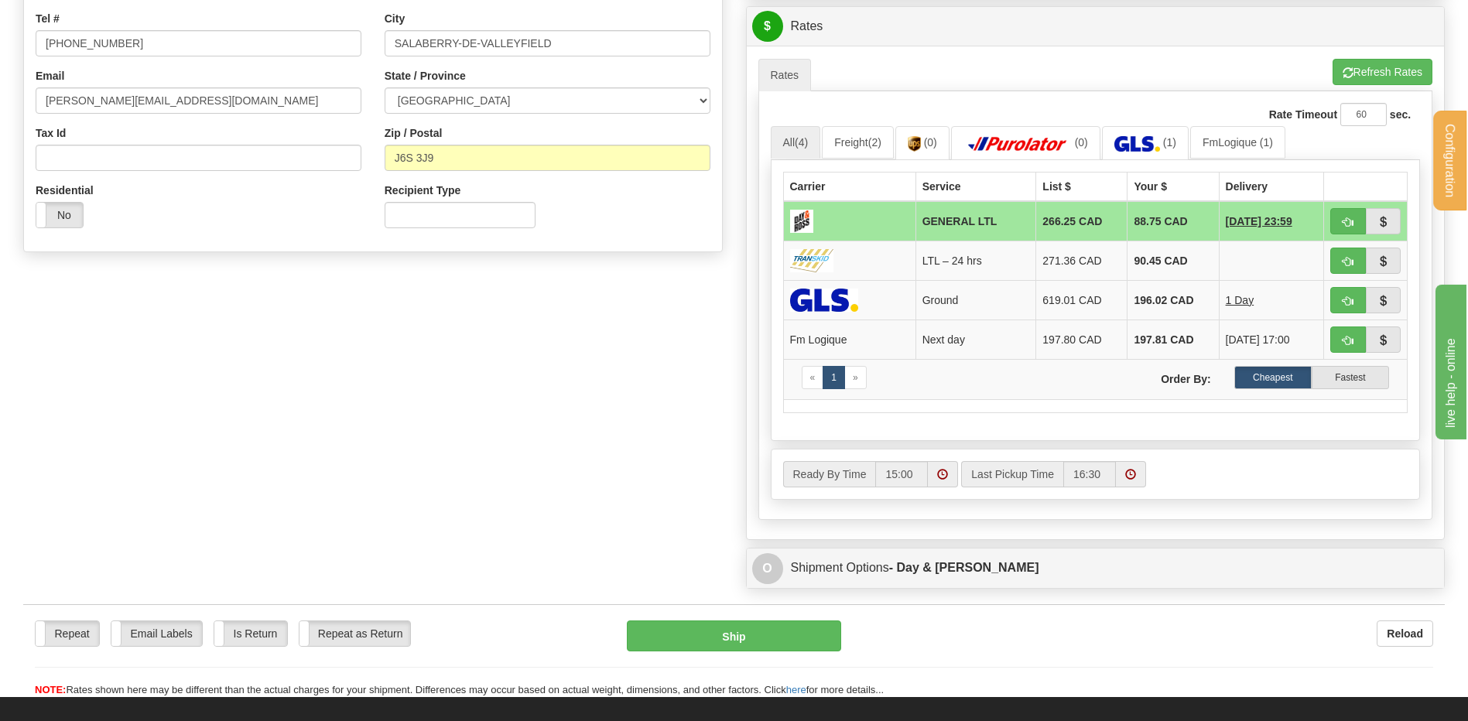
click at [594, 359] on div "Create a label for the return Create Pickup Without Label S" at bounding box center [734, 167] width 1445 height 858
click at [1346, 257] on span "button" at bounding box center [1348, 262] width 11 height 10
type input "24 hrs"
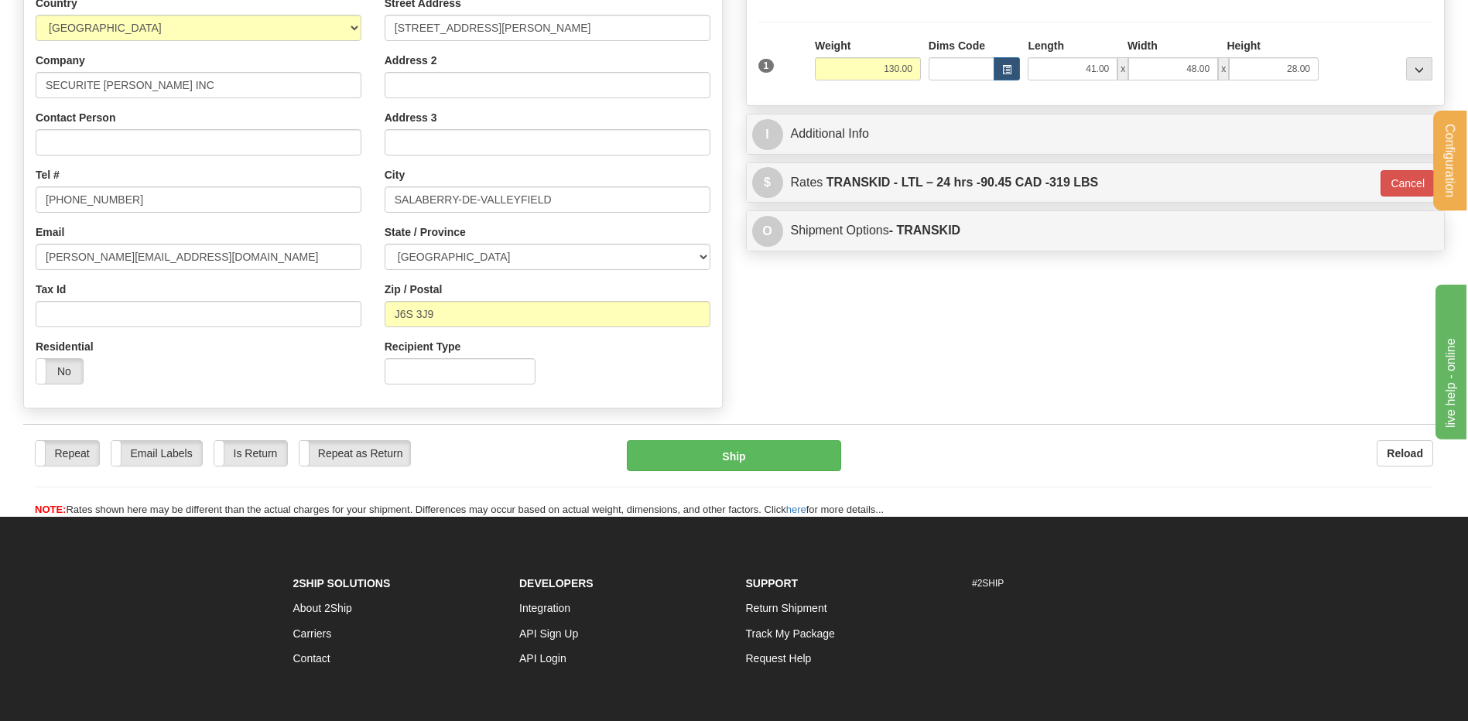
scroll to position [193, 0]
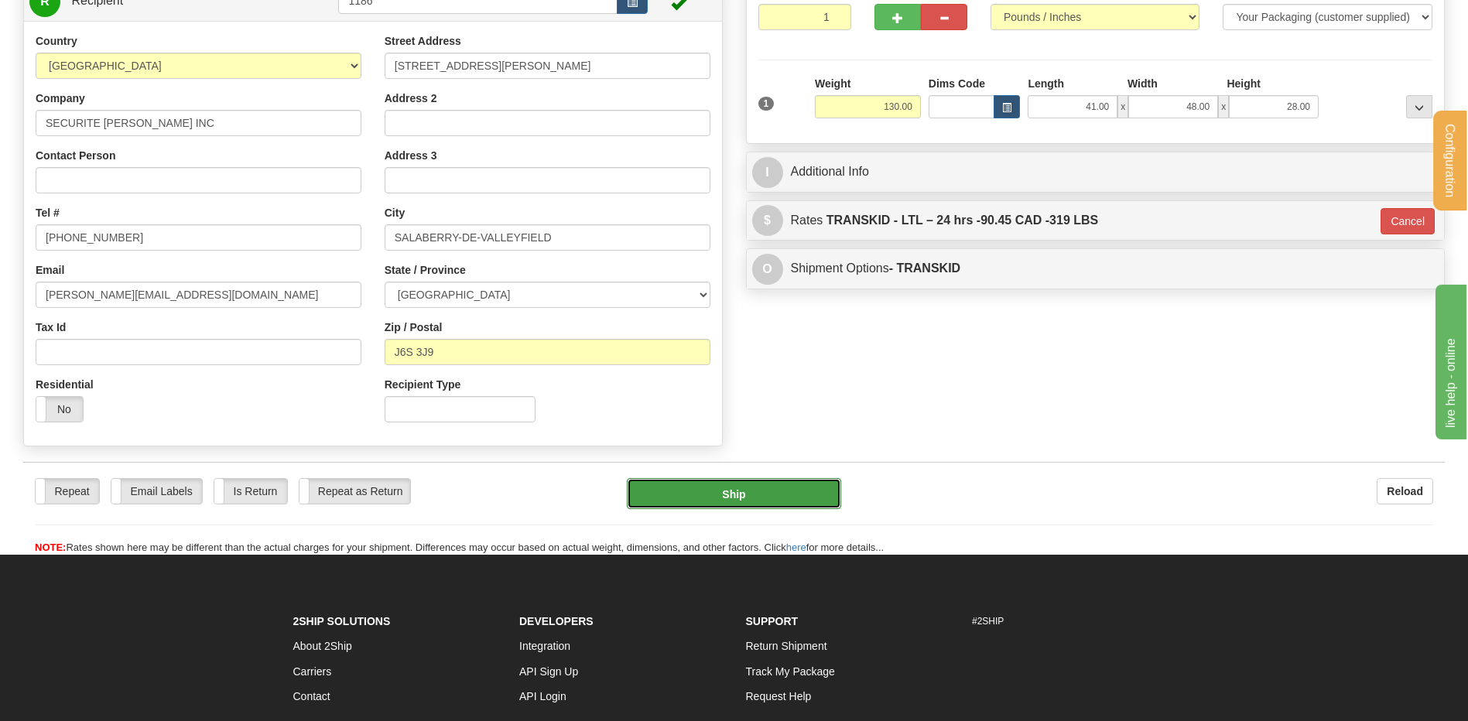
click at [761, 485] on button "Ship" at bounding box center [734, 493] width 214 height 31
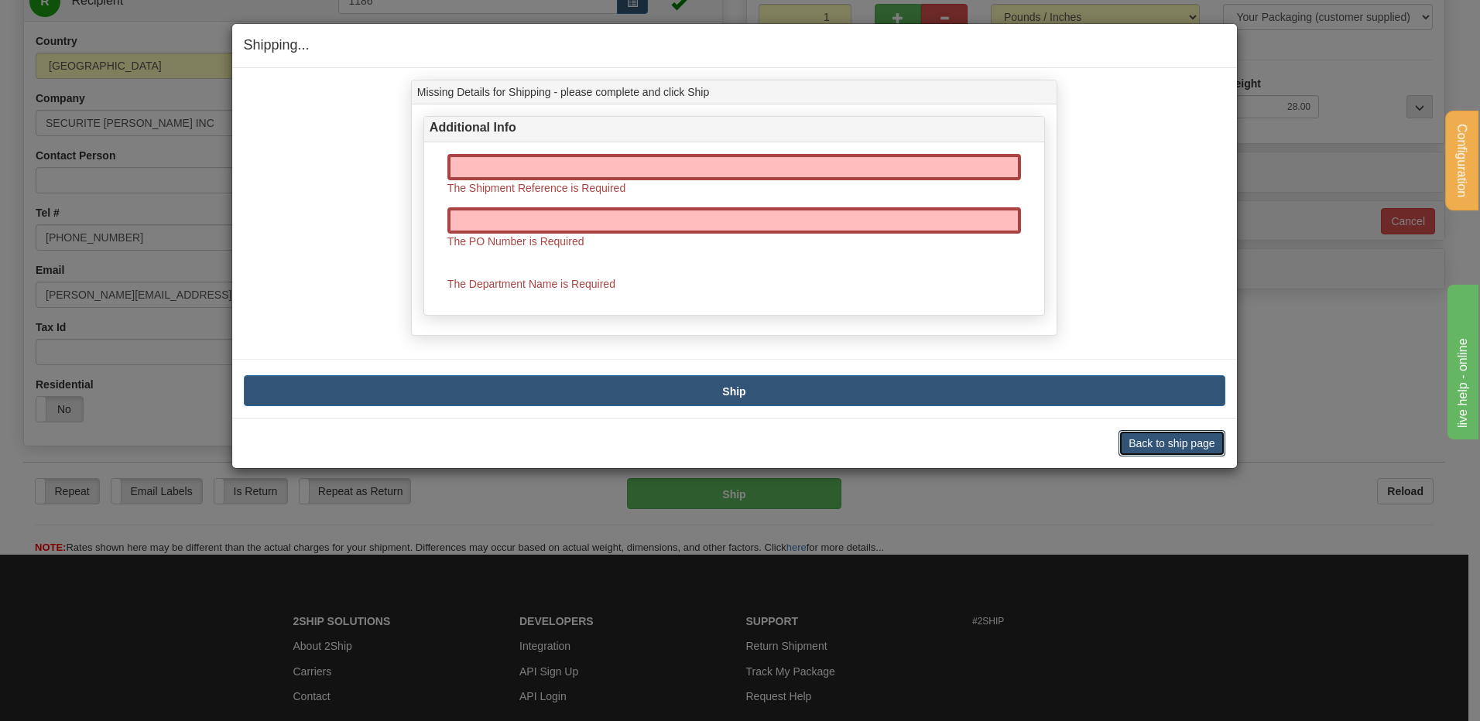
drag, startPoint x: 1169, startPoint y: 440, endPoint x: 1112, endPoint y: 431, distance: 57.1
click at [1167, 440] on button "Back to ship page" at bounding box center [1171, 443] width 106 height 26
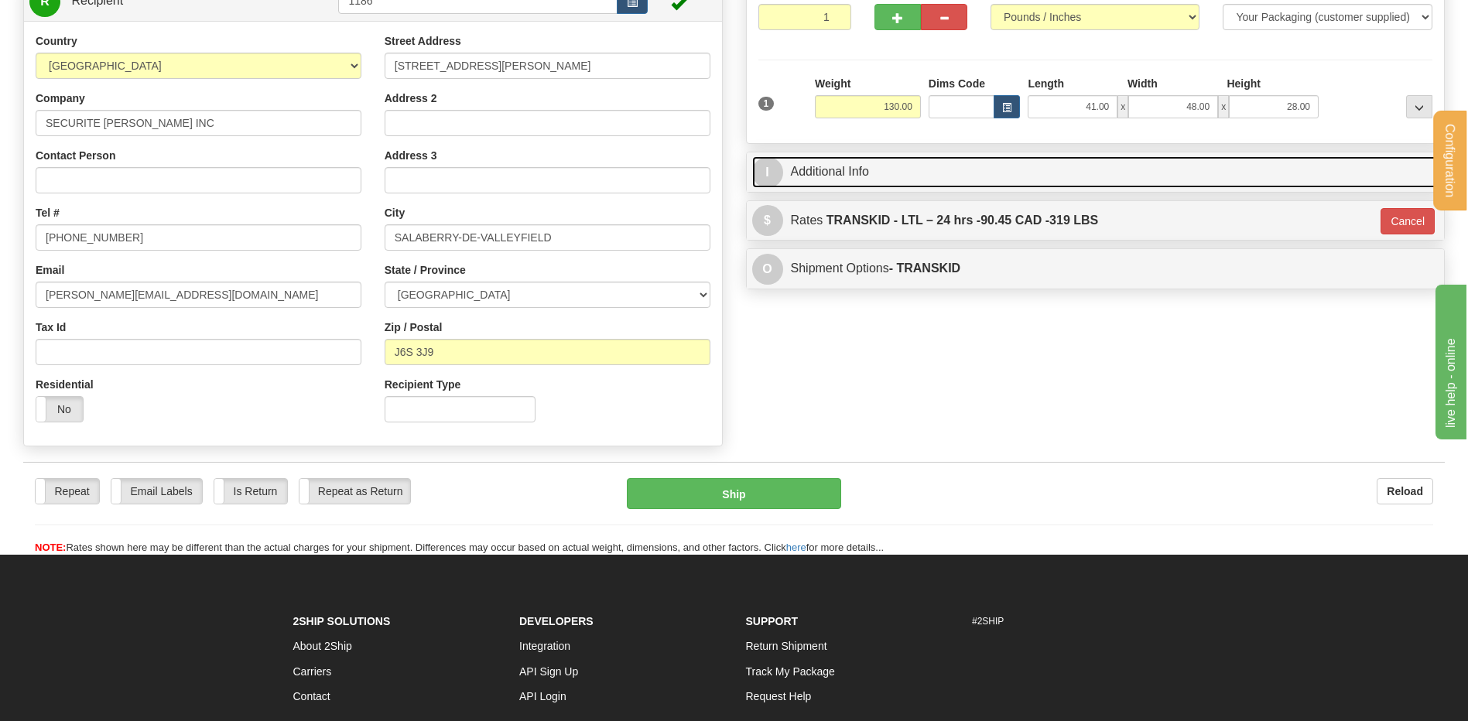
click at [895, 166] on link "I Additional Info" at bounding box center [1095, 172] width 687 height 32
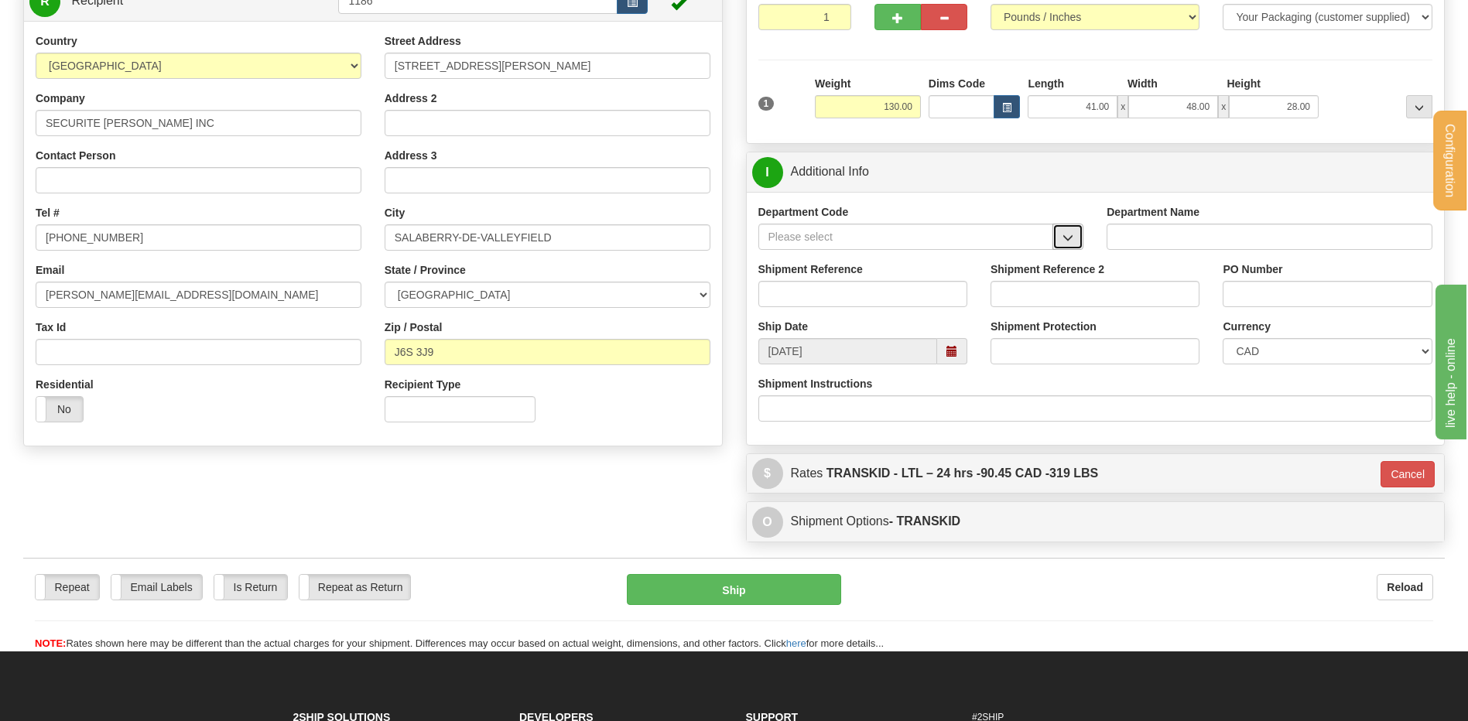
click at [1070, 224] on button "button" at bounding box center [1067, 237] width 31 height 26
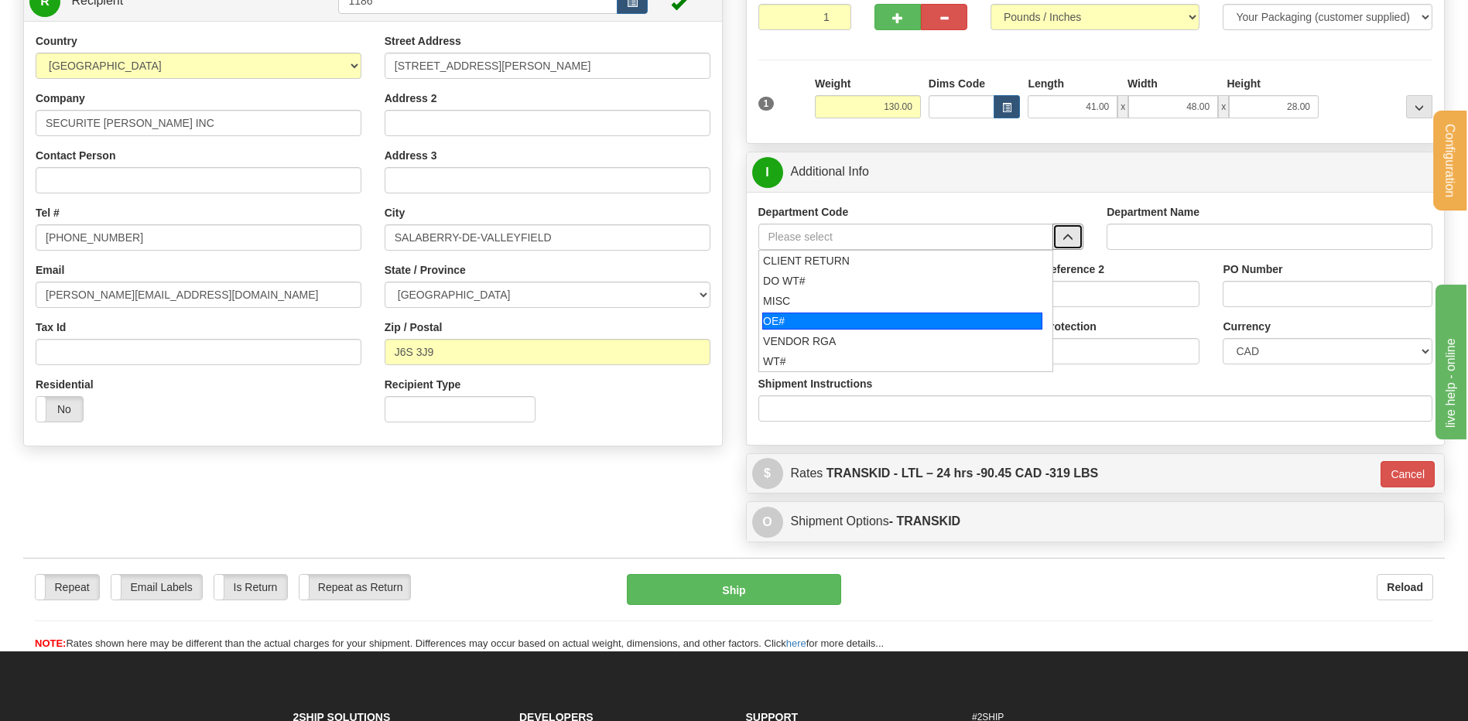
click at [823, 323] on div "OE#" at bounding box center [902, 321] width 280 height 17
type input "OE#"
type input "ORDERS"
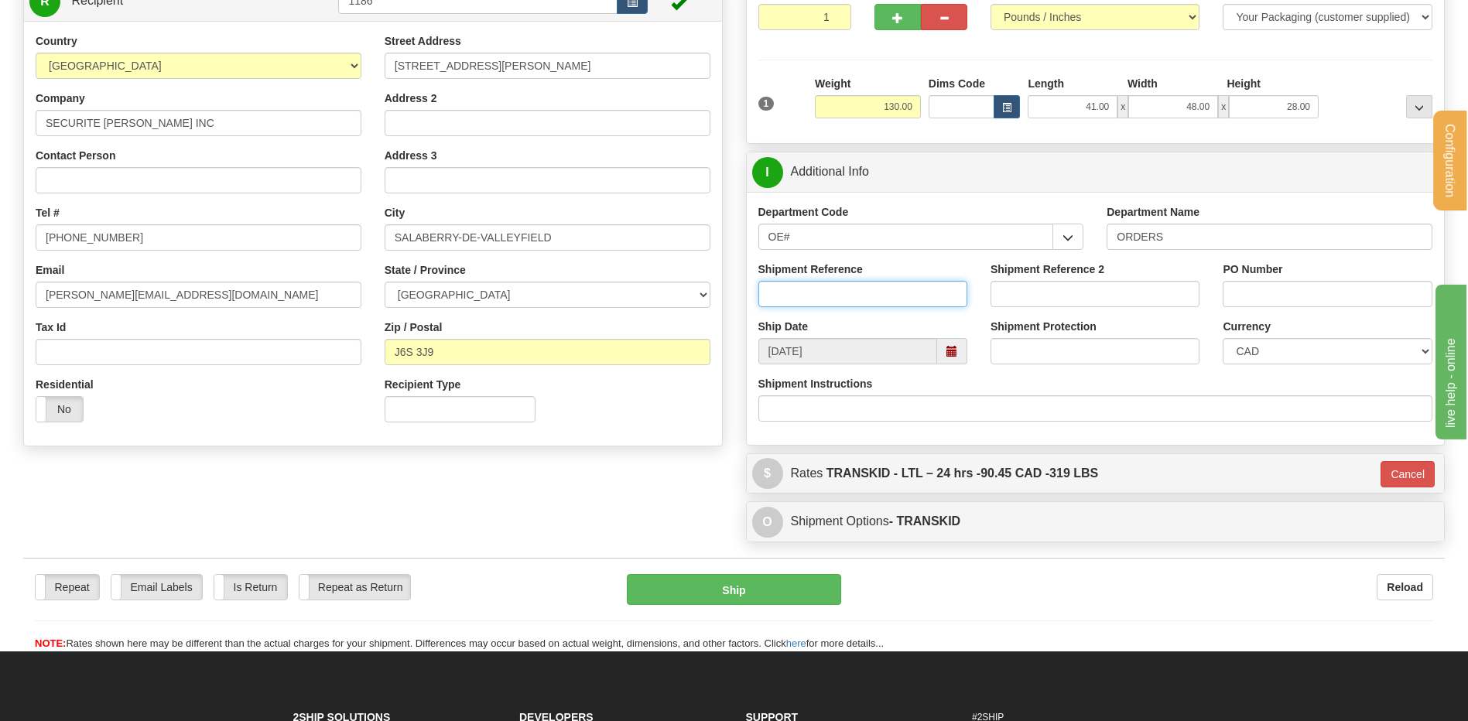
click at [793, 296] on input "Shipment Reference" at bounding box center [862, 294] width 209 height 26
click at [796, 301] on input "Shipment Reference" at bounding box center [862, 294] width 209 height 26
type input "80007097-01/7117/7040/"
click at [1246, 285] on input "PO Number" at bounding box center [1327, 294] width 209 height 26
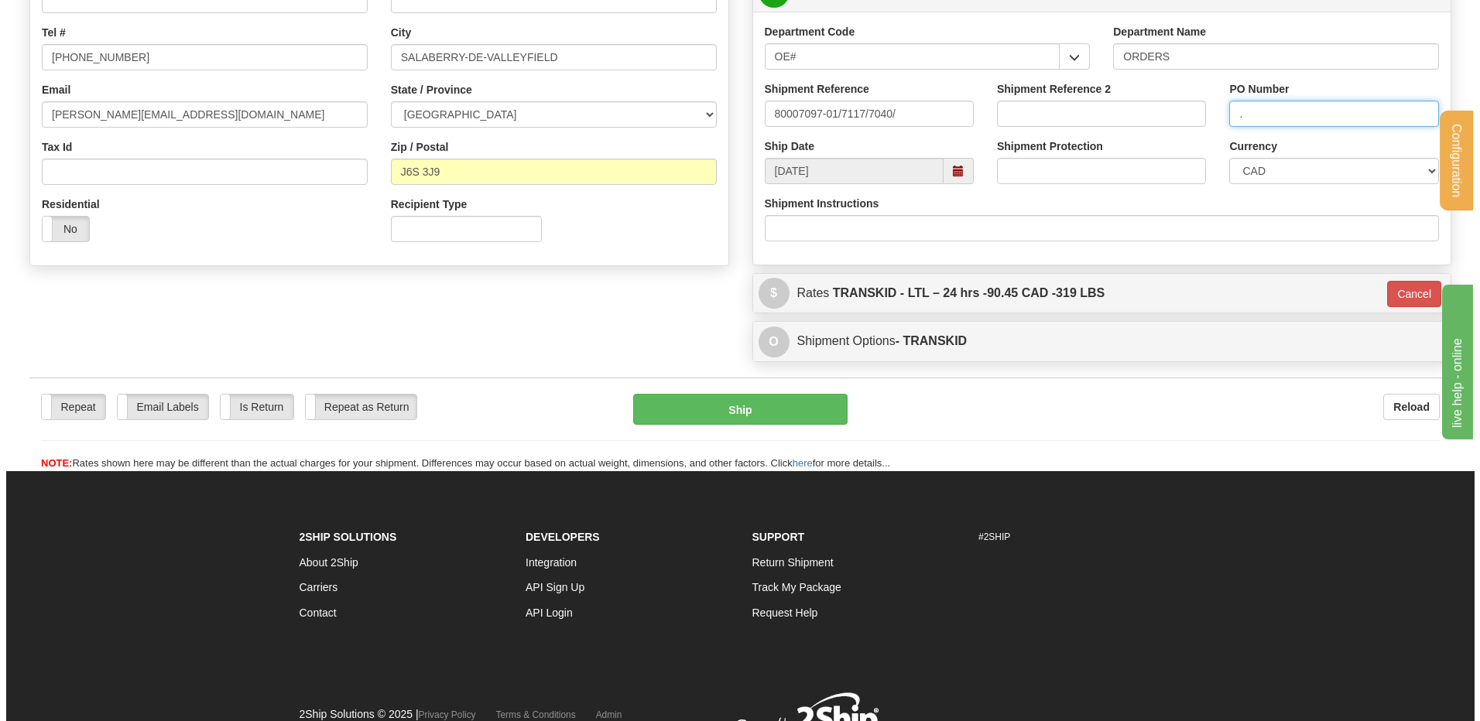
scroll to position [425, 0]
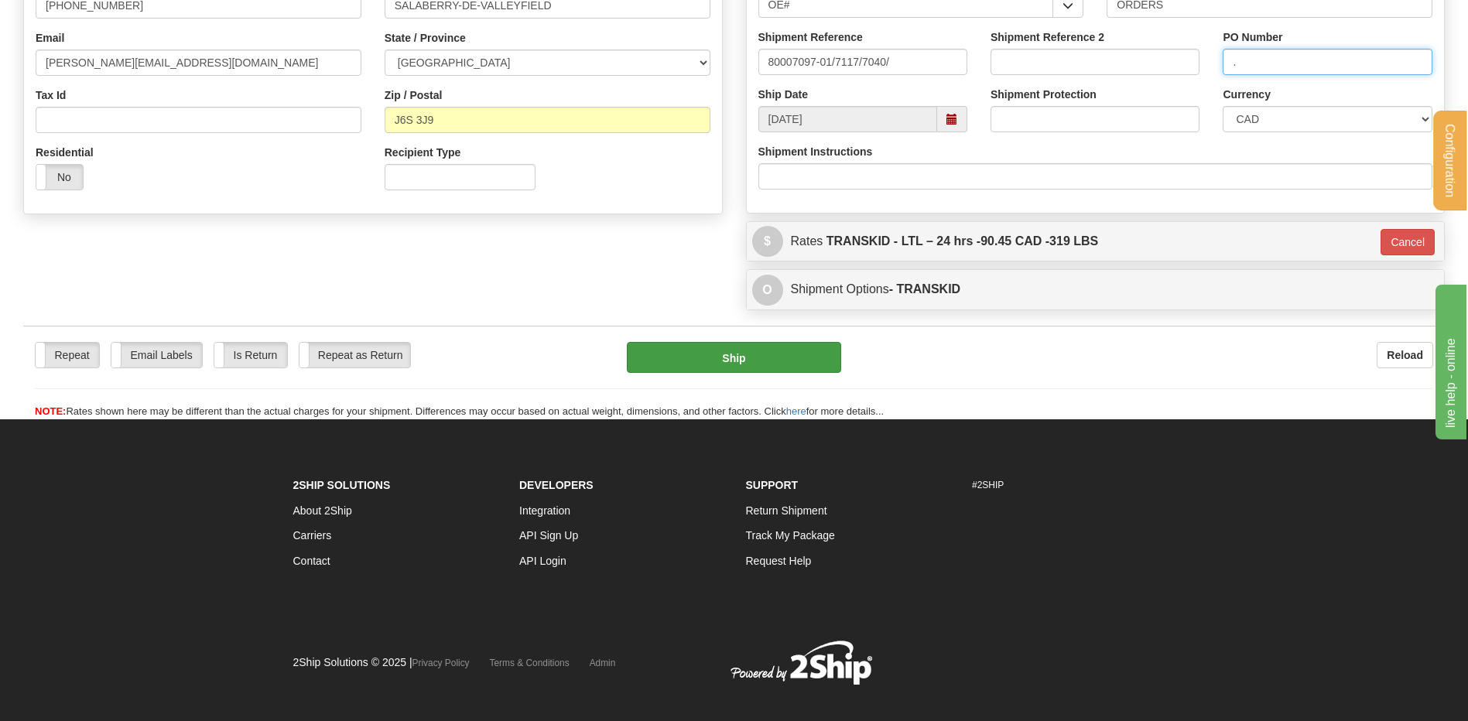
type input "."
click at [803, 360] on button "Ship" at bounding box center [734, 357] width 214 height 31
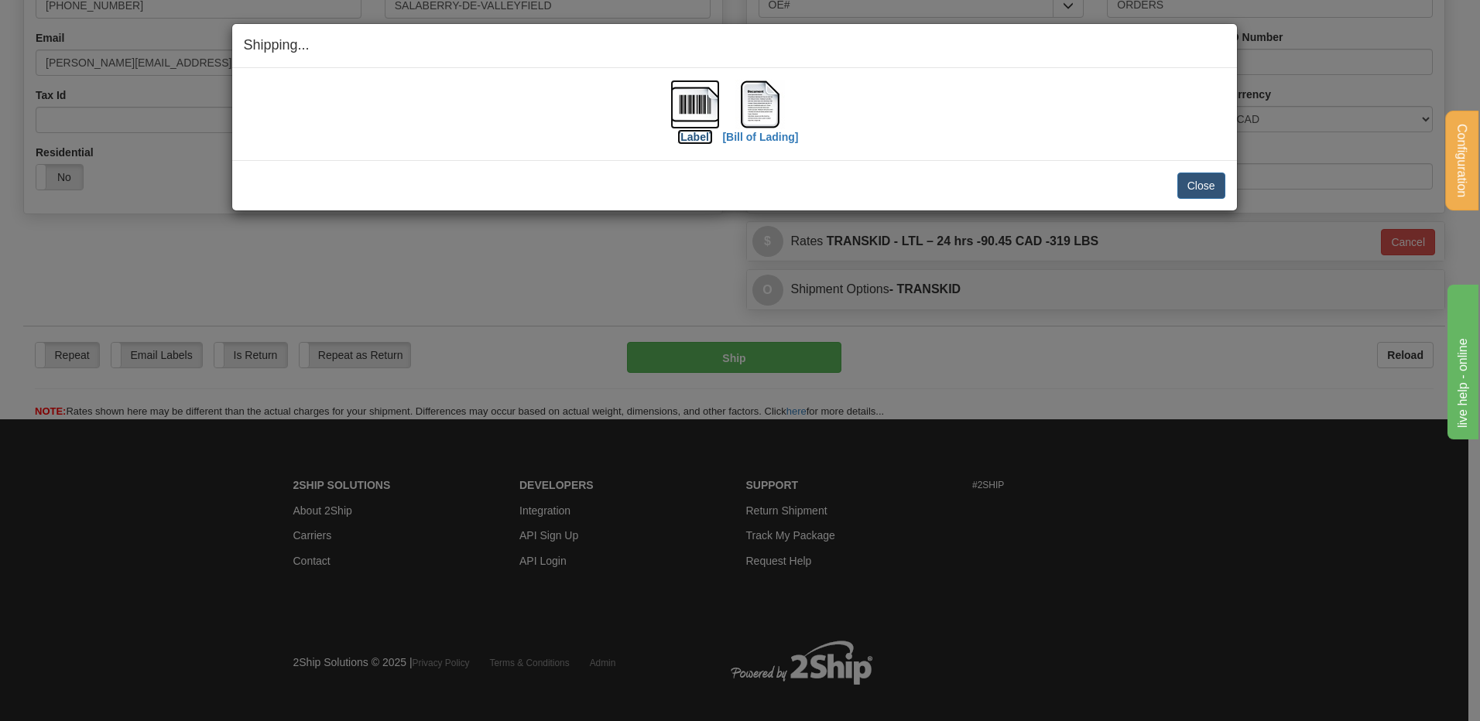
click at [701, 132] on label "[Label]" at bounding box center [695, 136] width 36 height 15
click at [772, 118] on img at bounding box center [760, 105] width 50 height 50
click at [1196, 180] on button "Close" at bounding box center [1201, 186] width 48 height 26
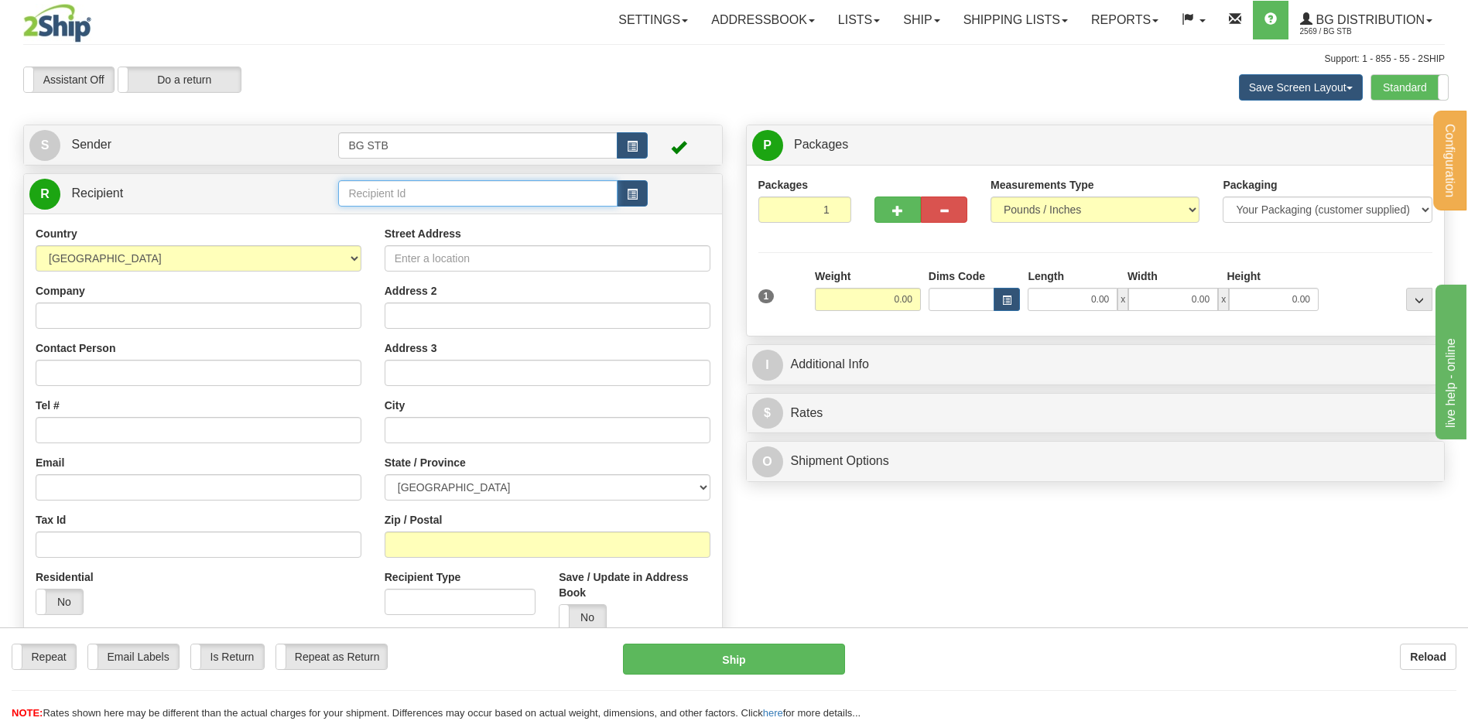
click at [377, 193] on input "text" at bounding box center [477, 193] width 279 height 26
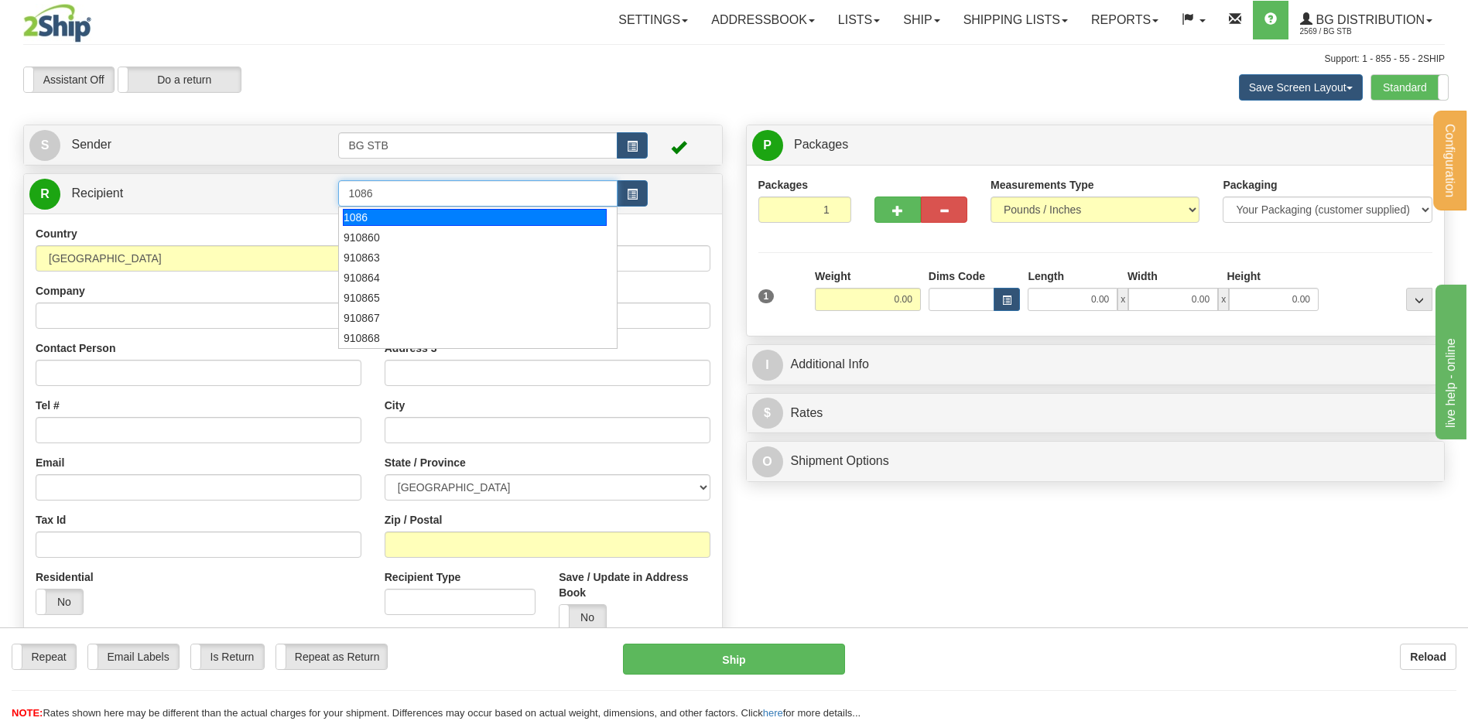
click at [361, 221] on div "1086" at bounding box center [475, 217] width 264 height 17
type input "1086"
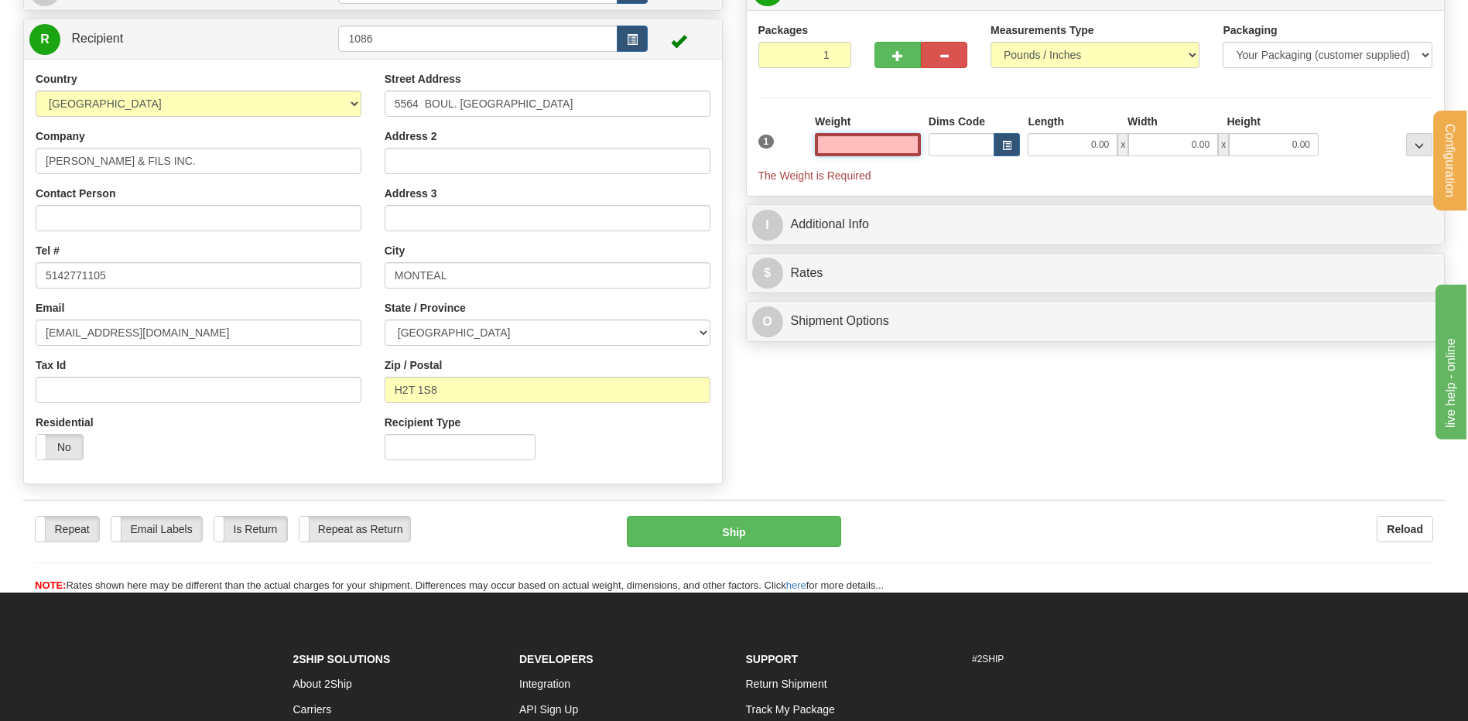
scroll to position [77, 0]
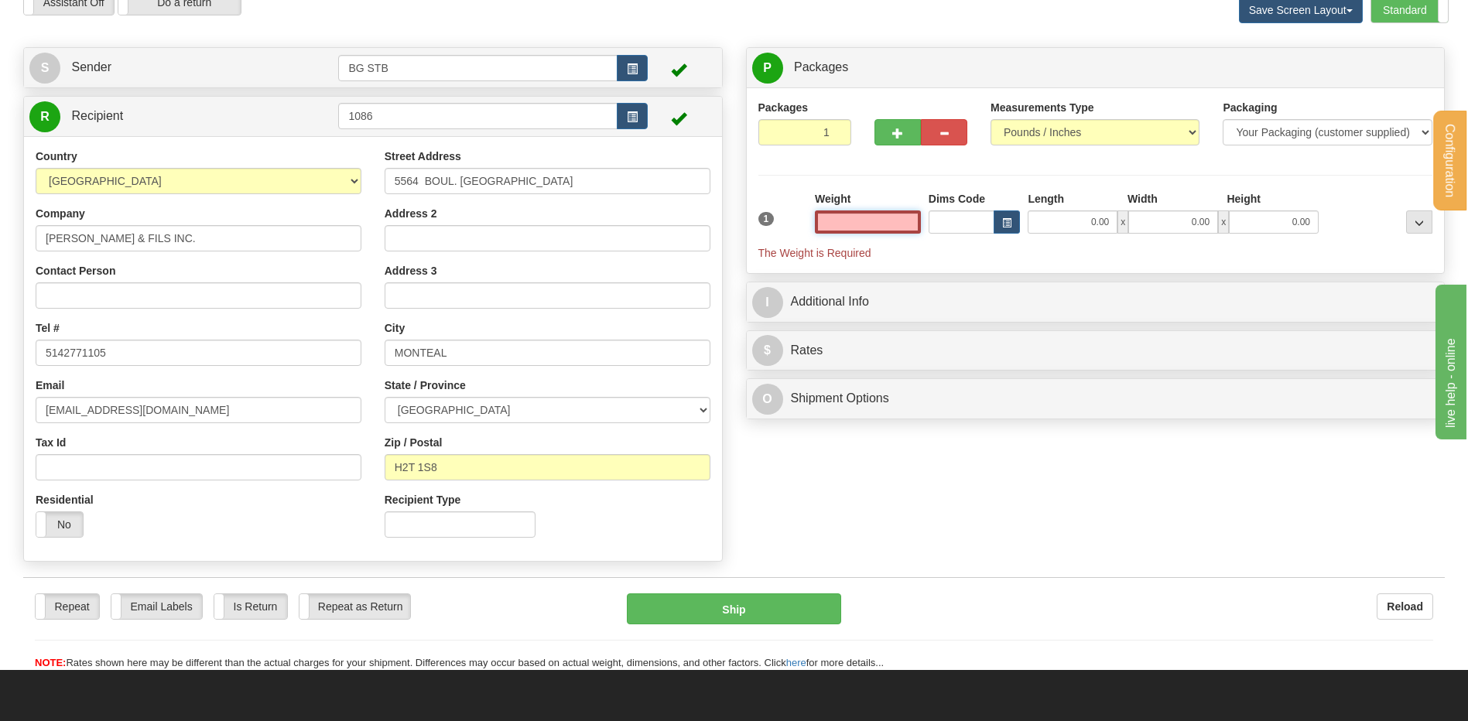
click at [839, 223] on input "text" at bounding box center [868, 221] width 106 height 23
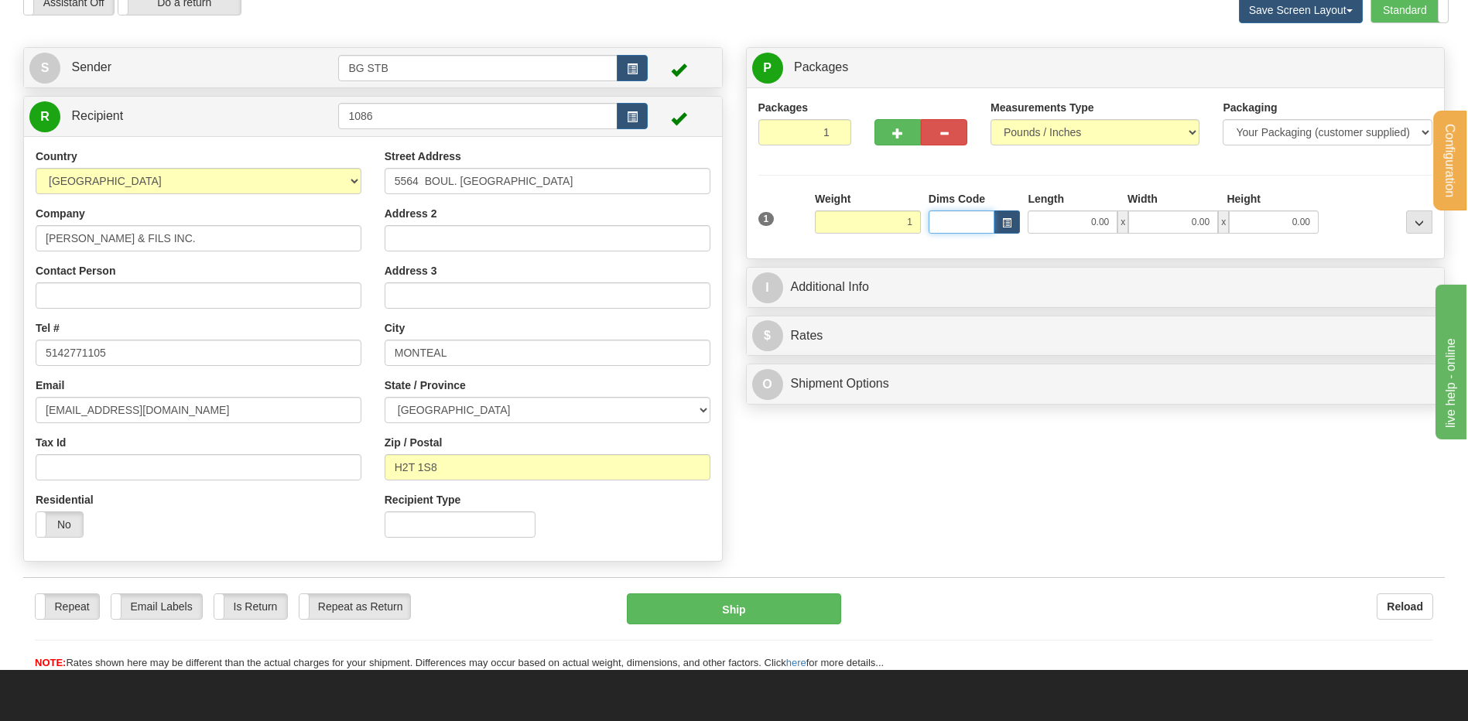
type input "1.00"
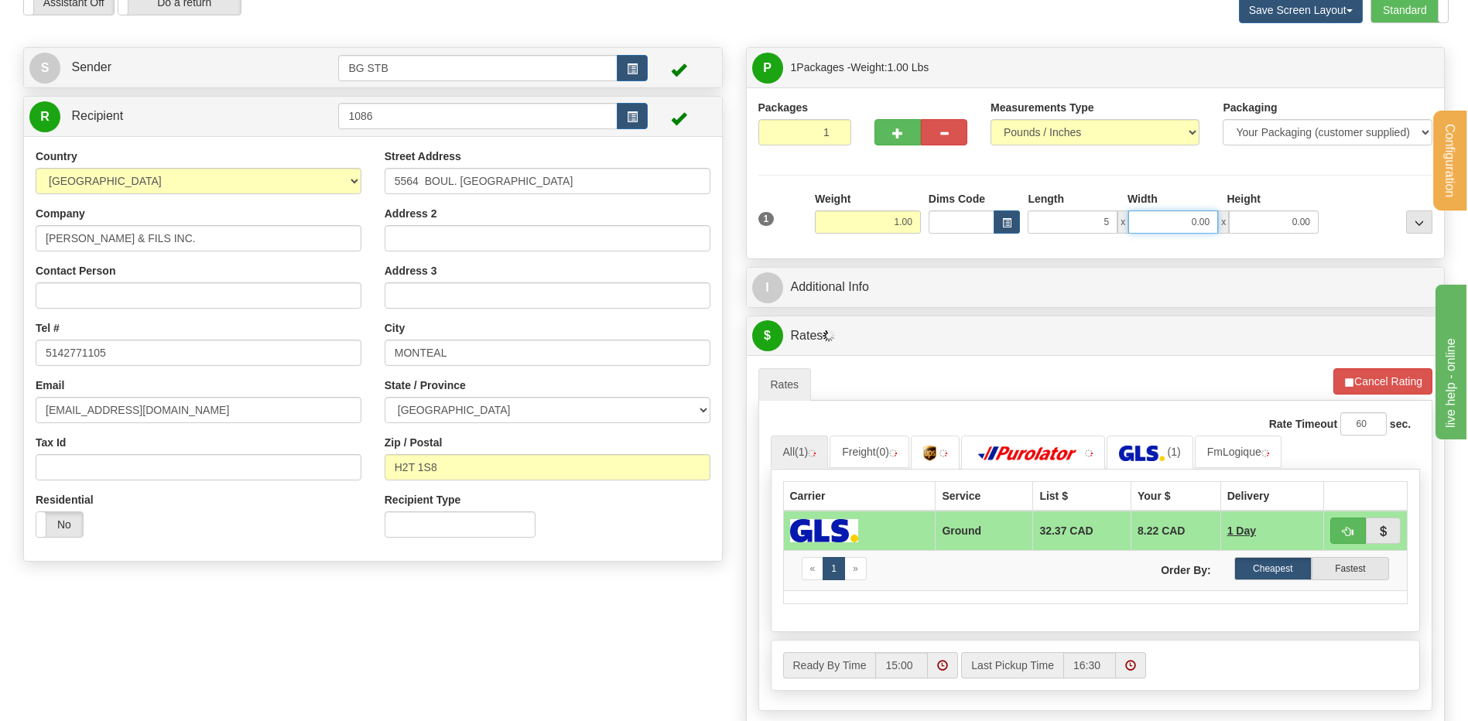
type input "5.00"
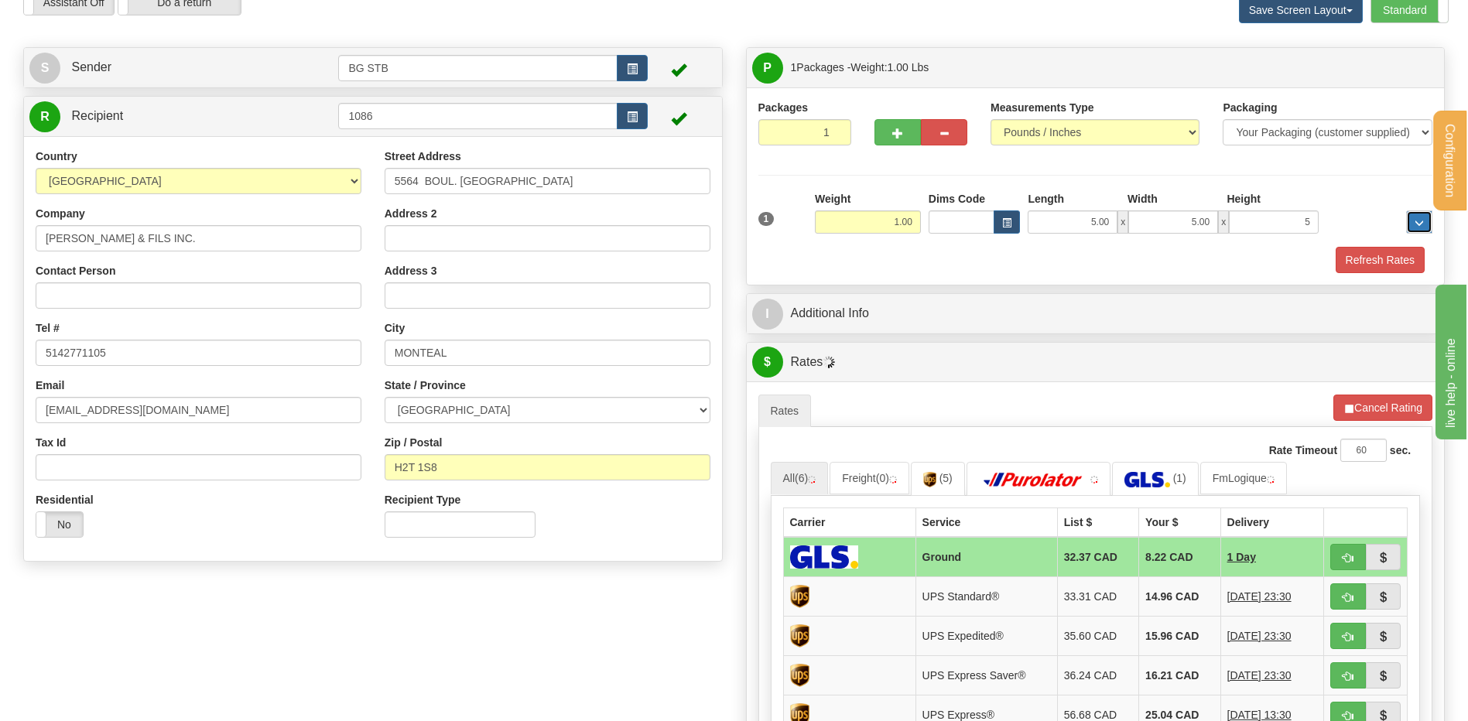
type input "5.00"
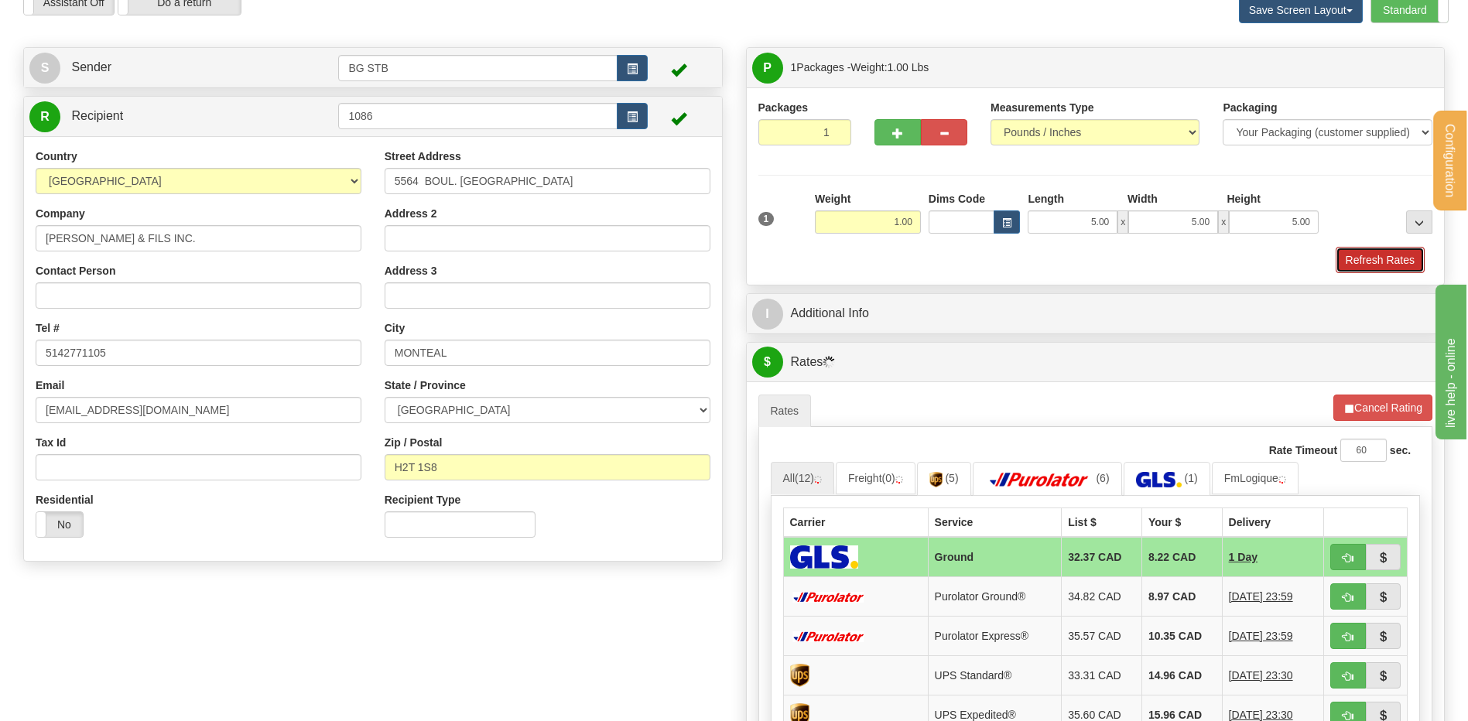
click at [1381, 250] on button "Refresh Rates" at bounding box center [1380, 260] width 89 height 26
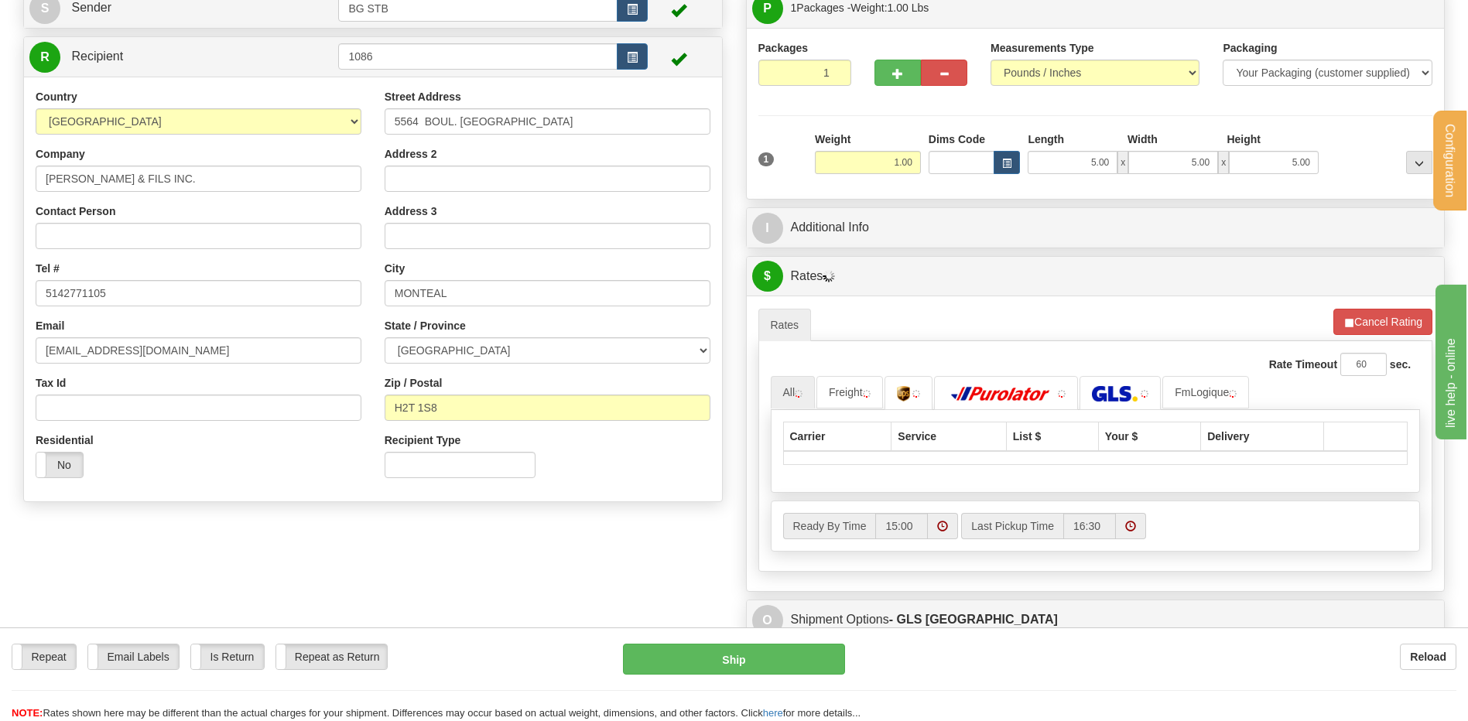
scroll to position [155, 0]
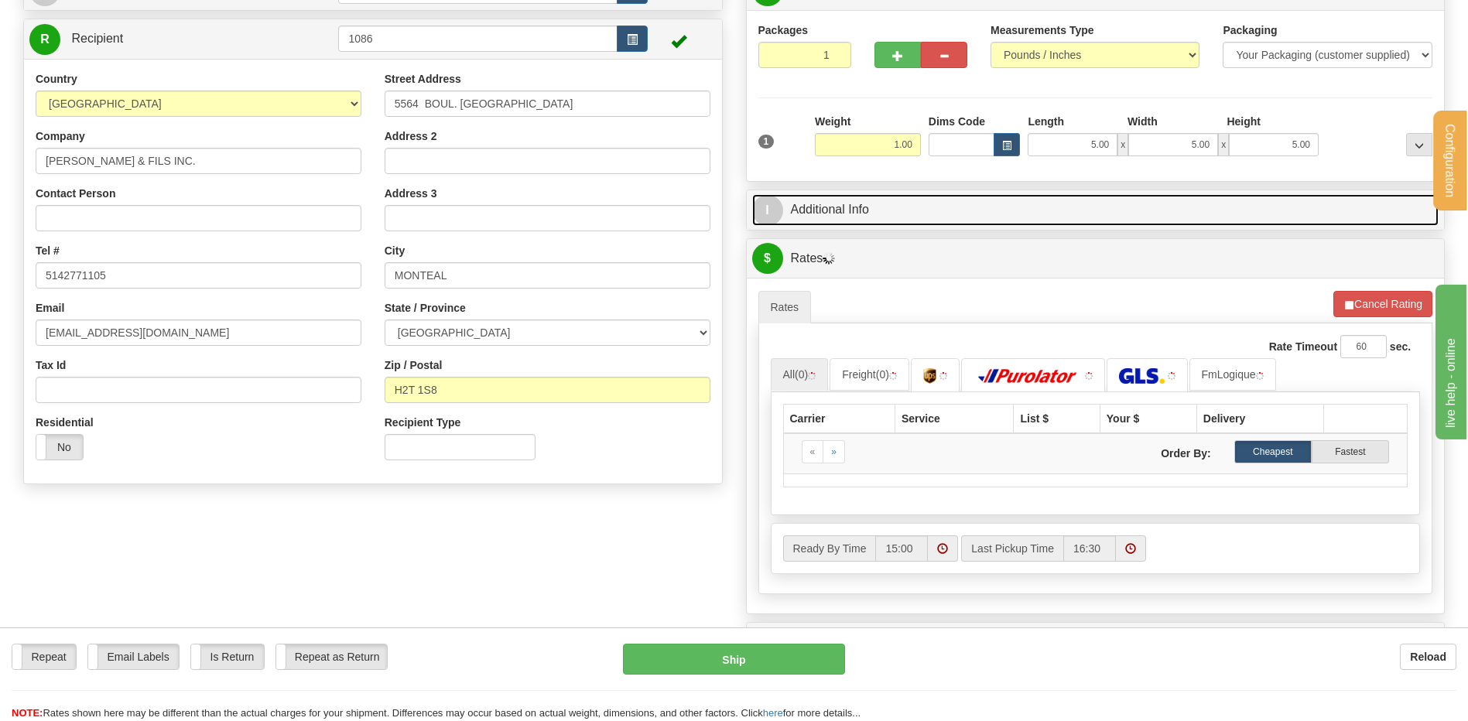
click at [864, 207] on link "I Additional Info" at bounding box center [1095, 210] width 687 height 32
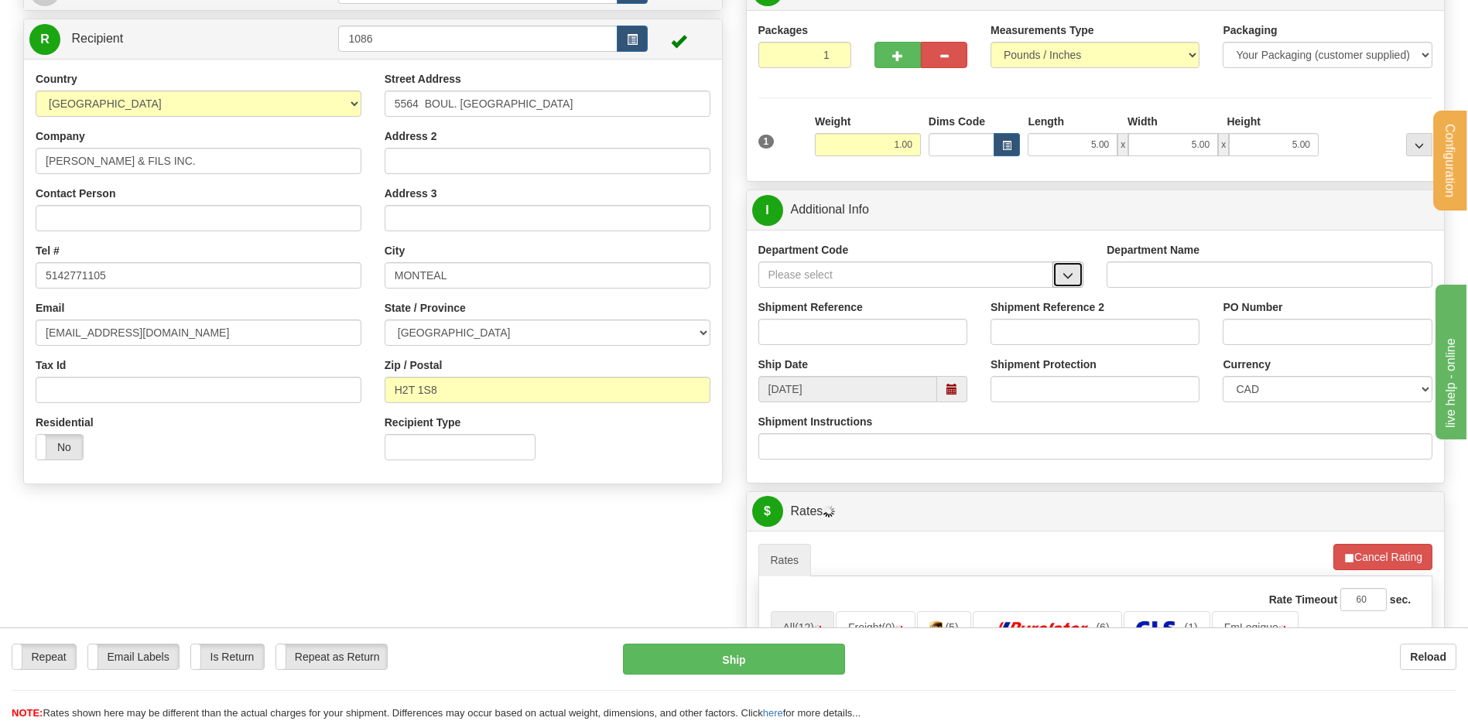
click at [1075, 269] on button "button" at bounding box center [1067, 275] width 31 height 26
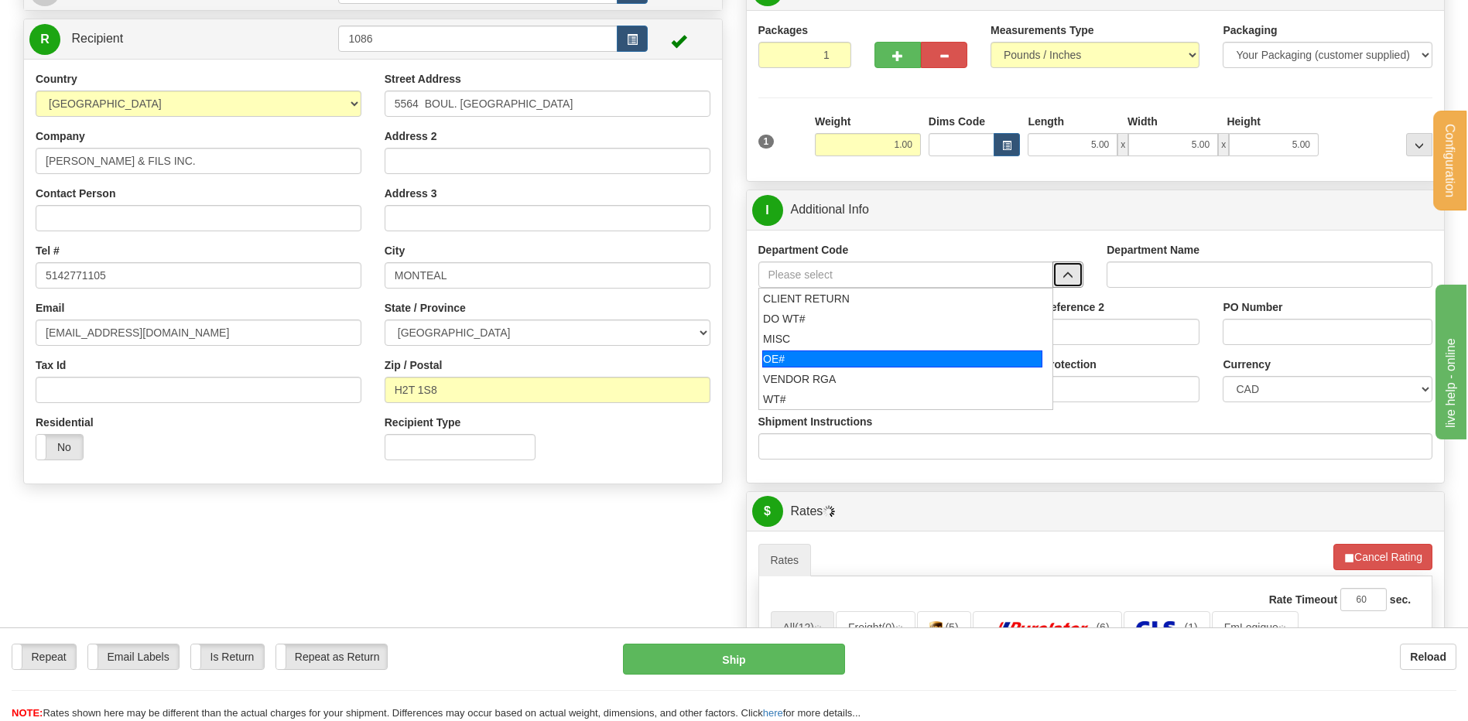
click at [908, 355] on div "OE#" at bounding box center [902, 359] width 280 height 17
type input "OE#"
type input "ORDERS"
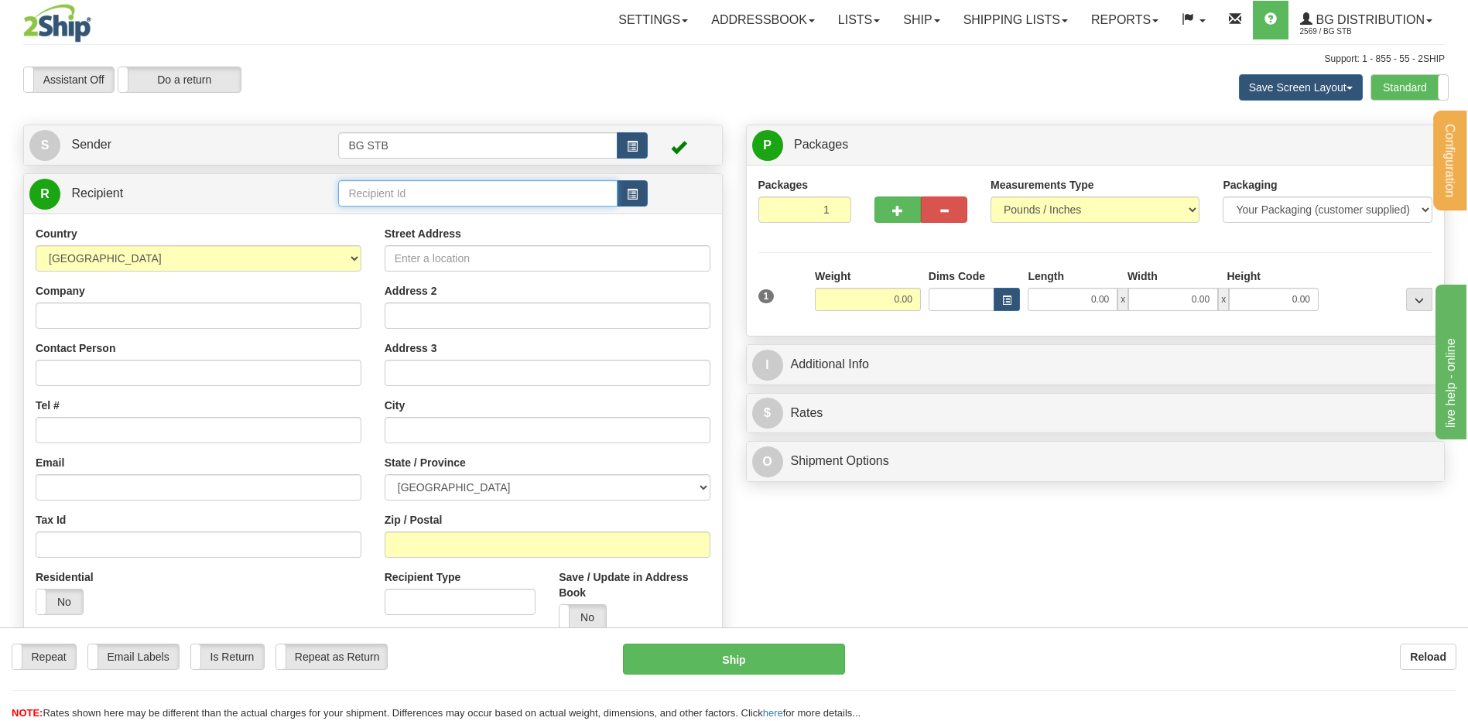
click at [460, 190] on input "text" at bounding box center [477, 193] width 279 height 26
click at [393, 210] on div "1226" at bounding box center [475, 217] width 264 height 17
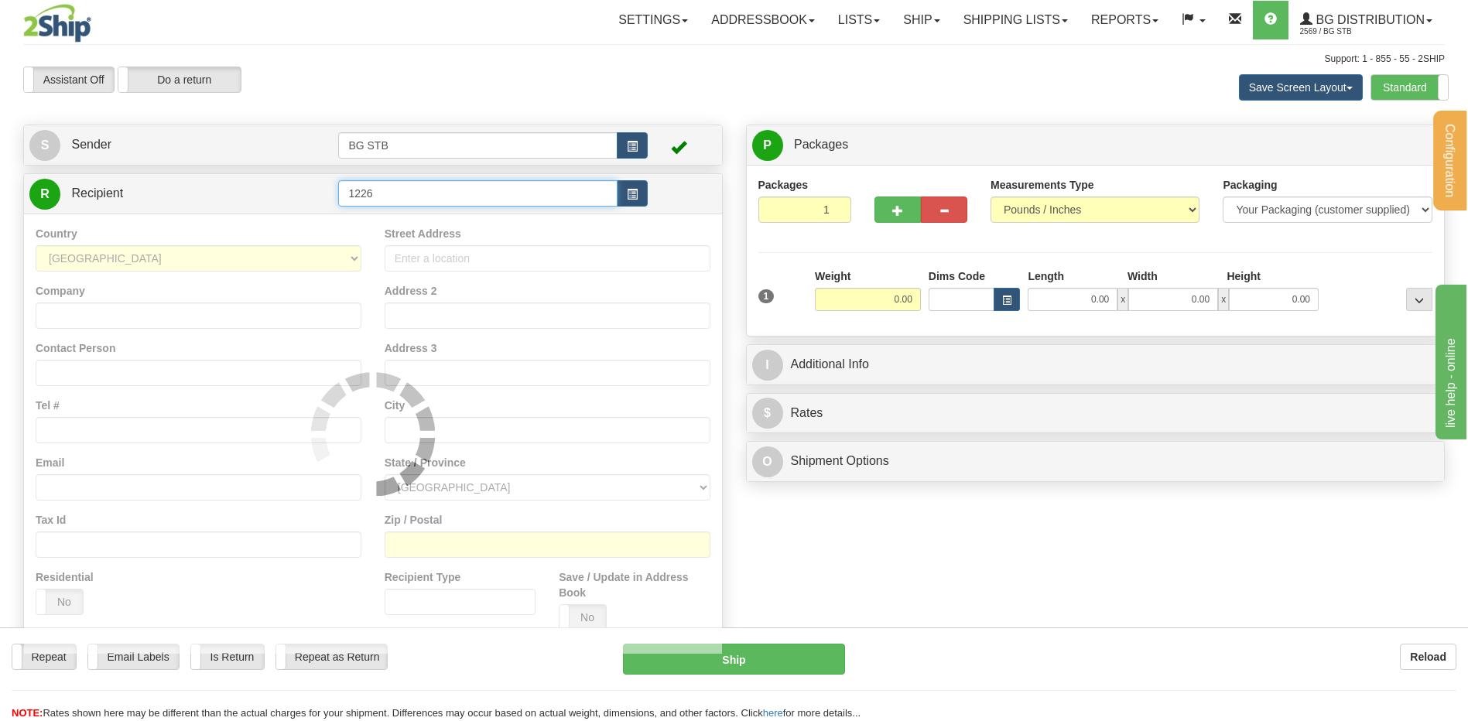
type input "1226"
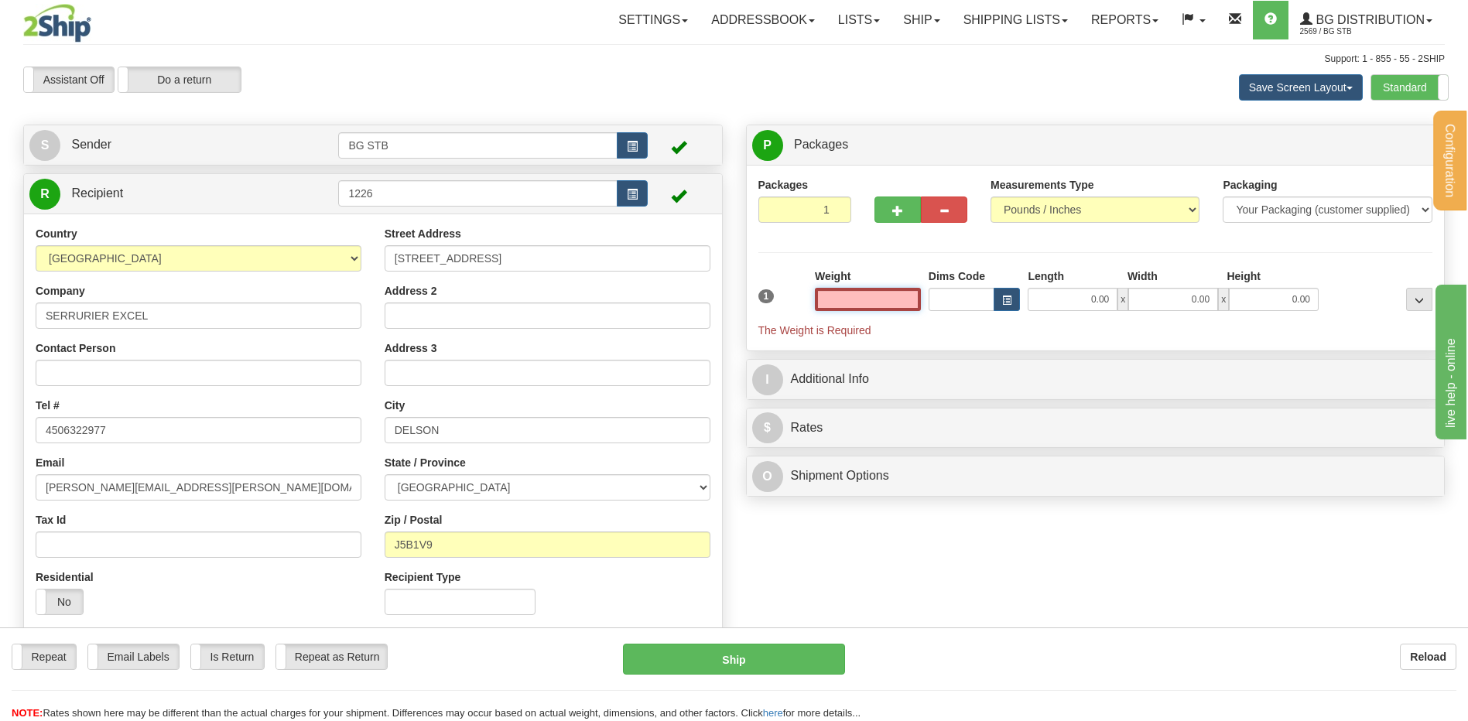
click at [868, 289] on input "text" at bounding box center [868, 299] width 106 height 23
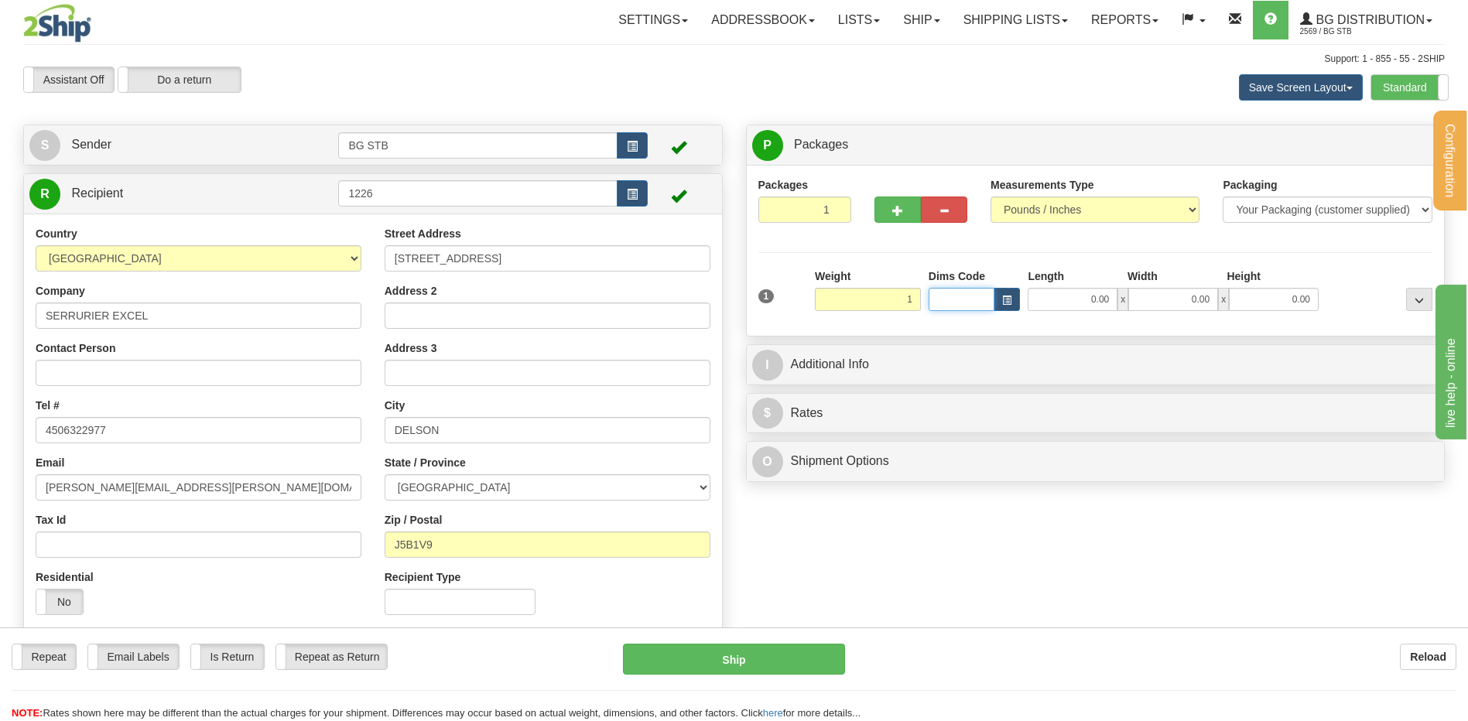
type input "1.00"
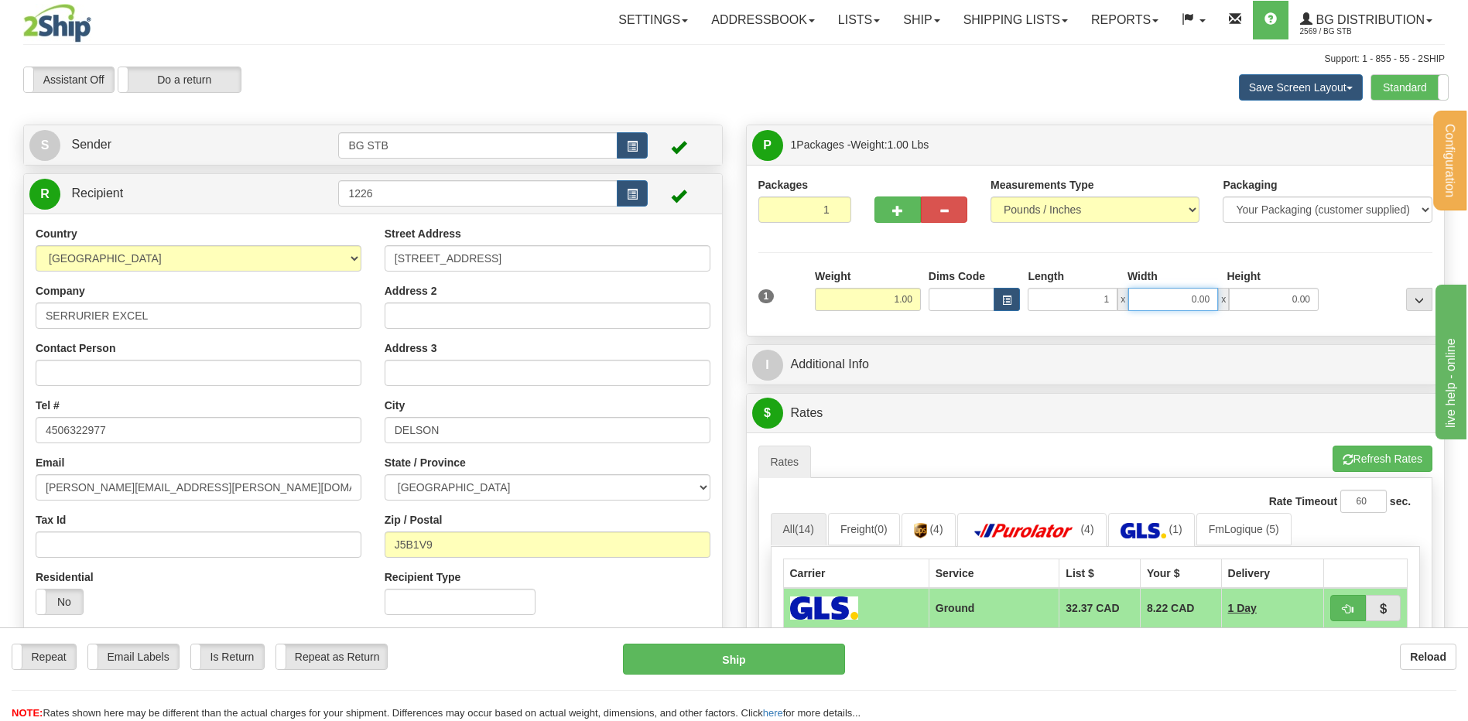
type input "1.00"
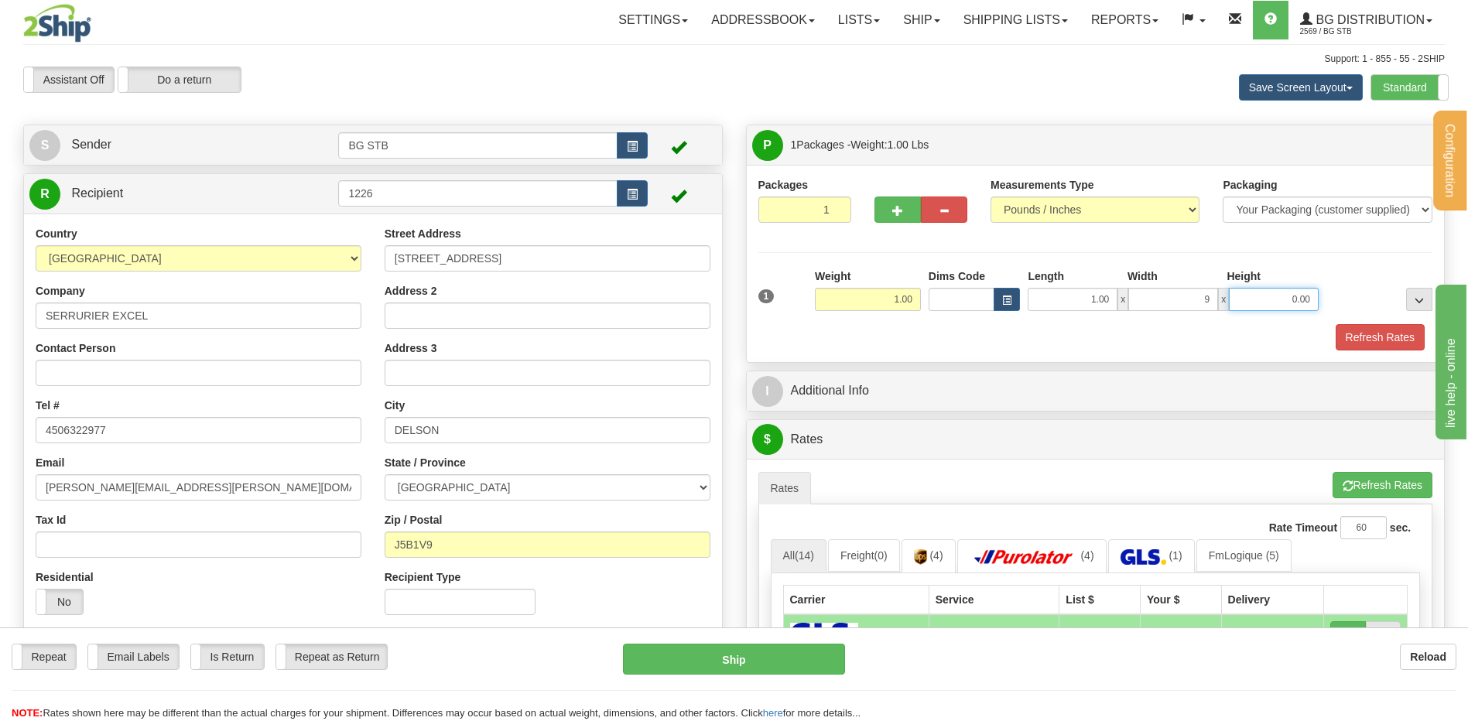
type input "9.00"
type input "11.00"
click at [1390, 347] on button "Refresh Rates" at bounding box center [1380, 337] width 89 height 26
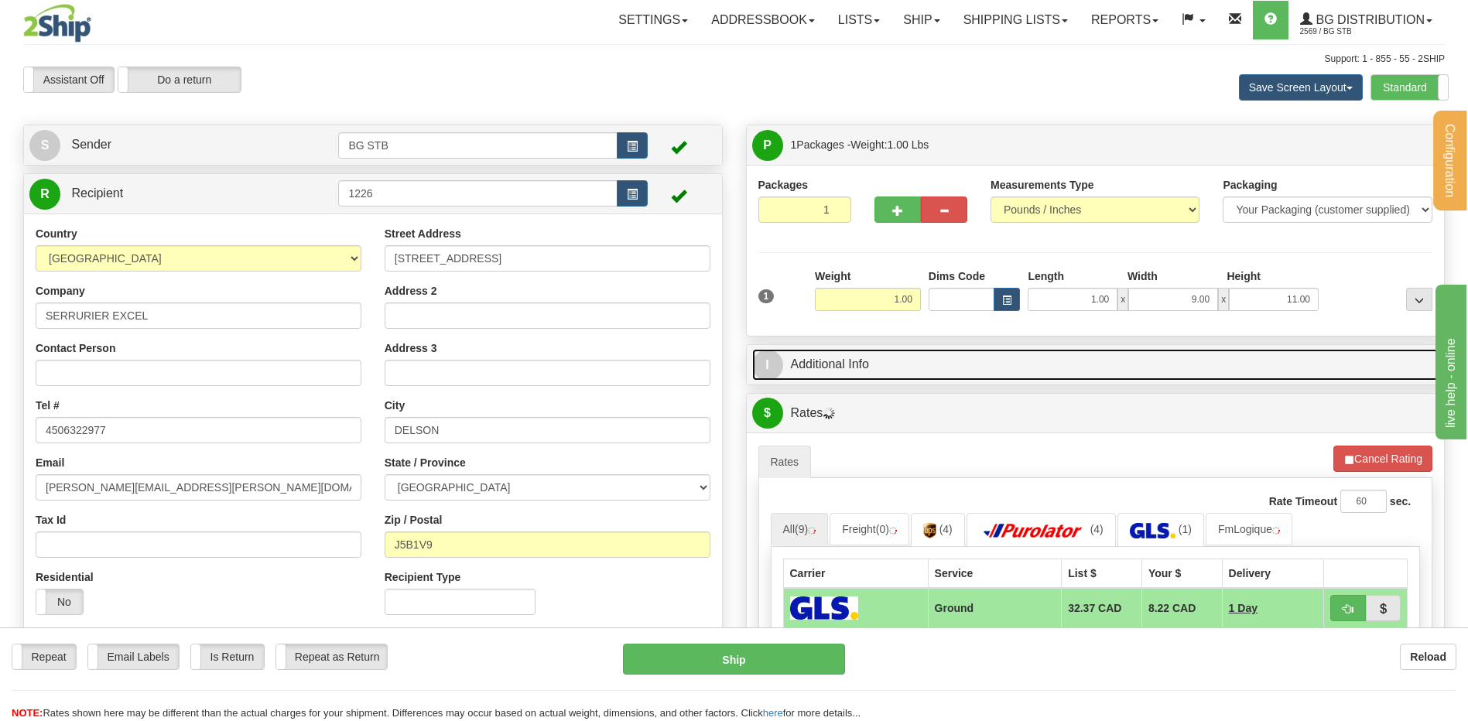
drag, startPoint x: 984, startPoint y: 364, endPoint x: 970, endPoint y: 347, distance: 20.9
click at [984, 364] on link "I Additional Info" at bounding box center [1095, 365] width 687 height 32
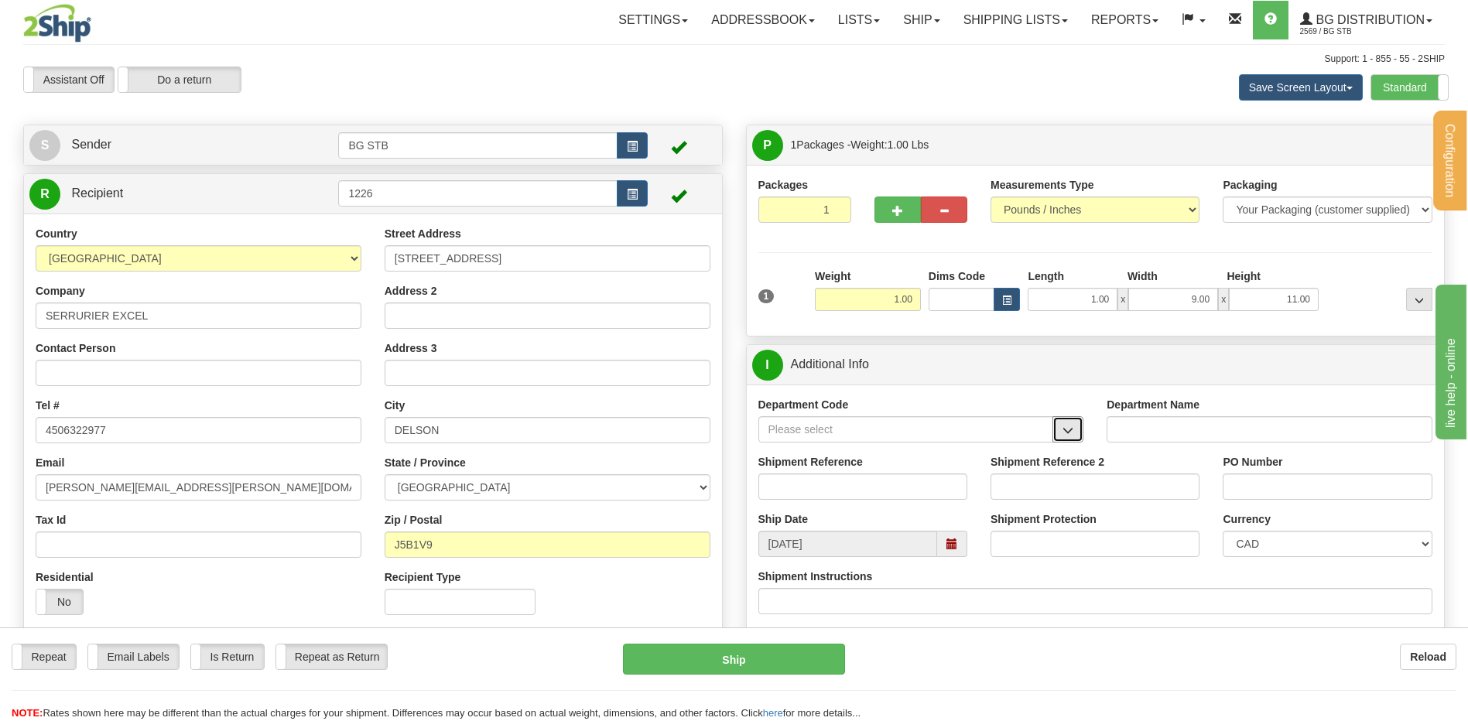
drag, startPoint x: 1070, startPoint y: 416, endPoint x: 1016, endPoint y: 442, distance: 59.9
click at [1071, 417] on button "button" at bounding box center [1067, 429] width 31 height 26
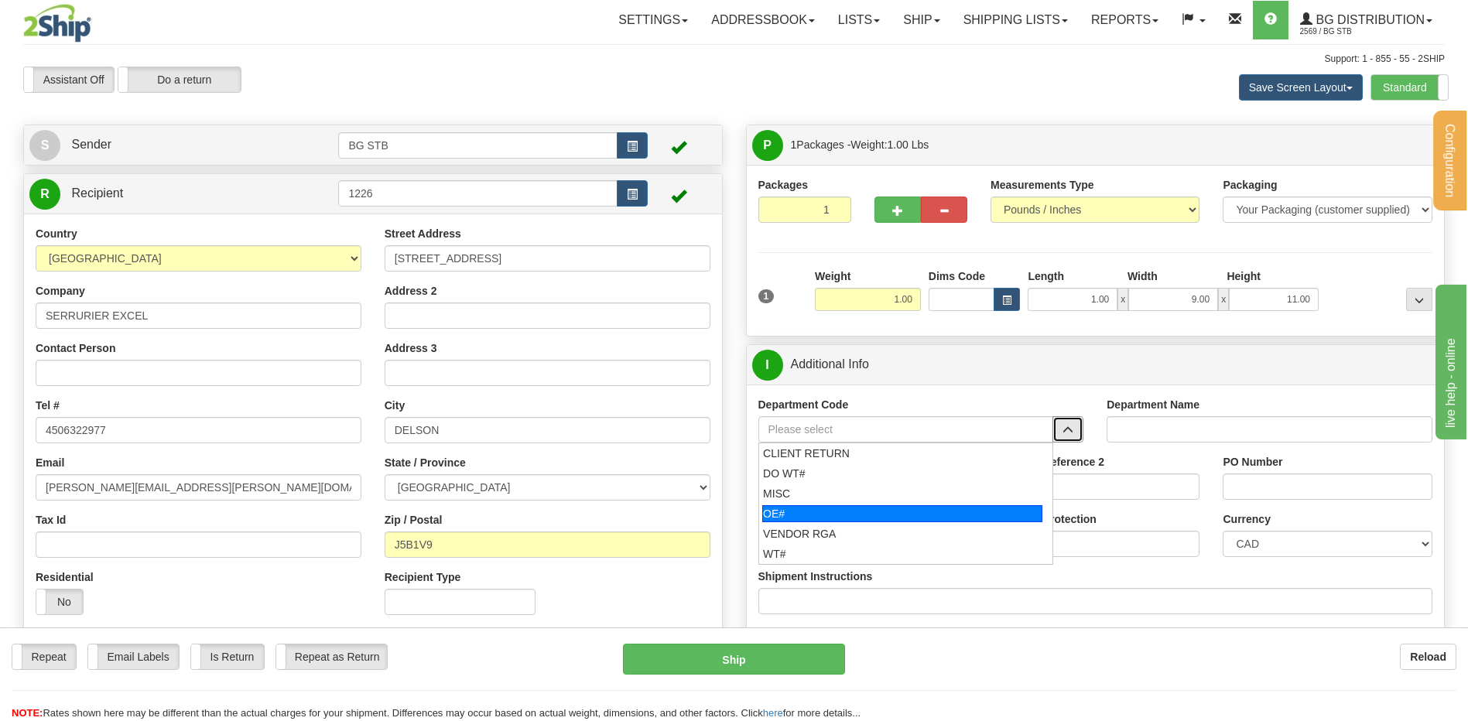
drag, startPoint x: 862, startPoint y: 514, endPoint x: 857, endPoint y: 505, distance: 9.7
click at [861, 514] on div "OE#" at bounding box center [902, 513] width 280 height 17
type input "OE#"
type input "ORDERS"
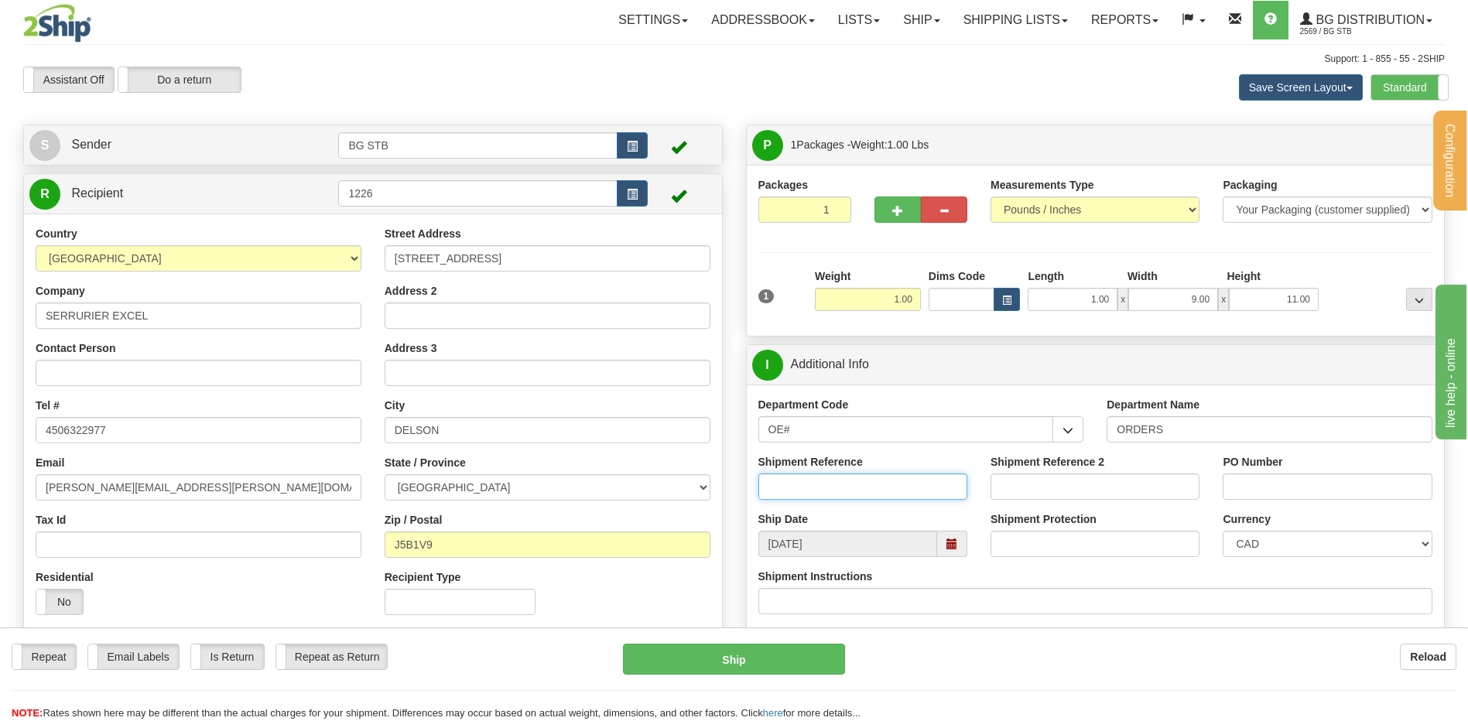
click at [857, 497] on input "Shipment Reference" at bounding box center [862, 487] width 209 height 26
type input "80006868-01"
click at [1280, 497] on input "PO Number" at bounding box center [1327, 487] width 209 height 26
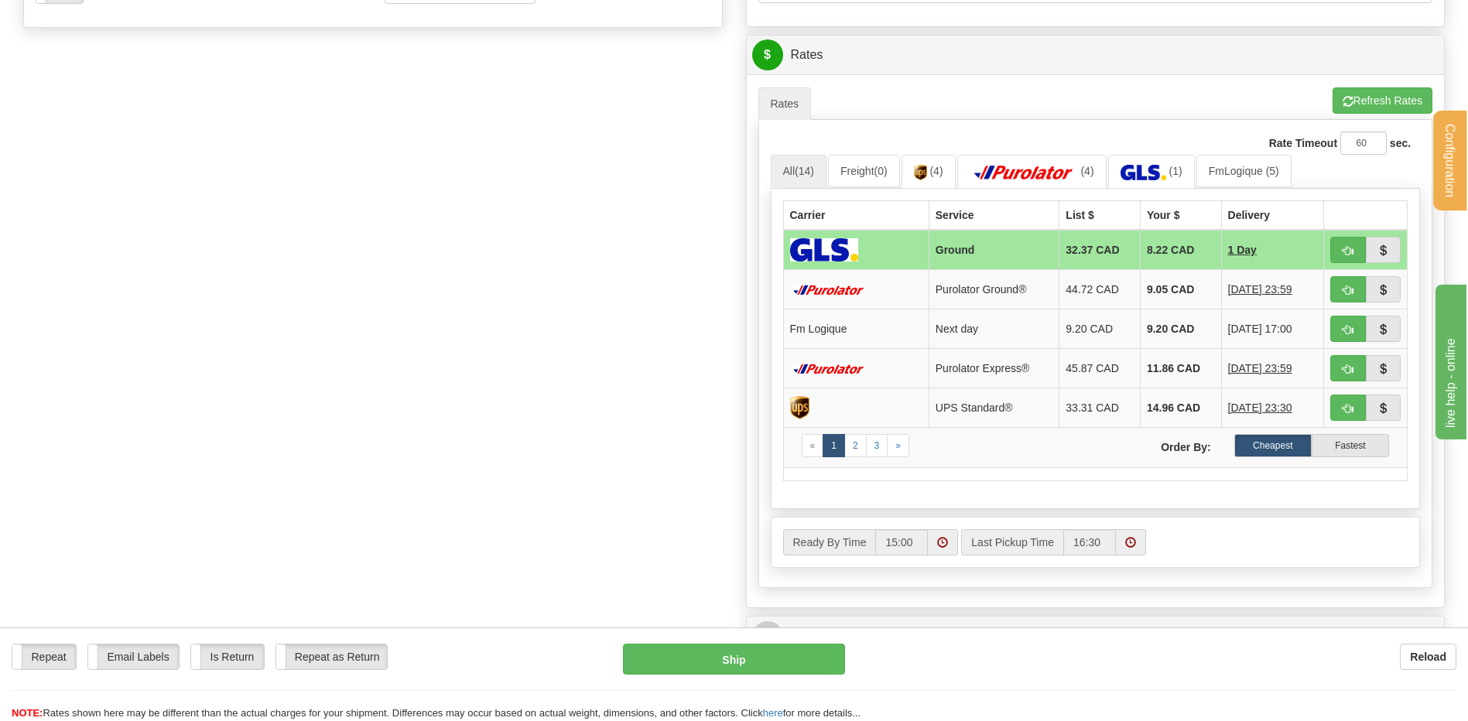
scroll to position [619, 0]
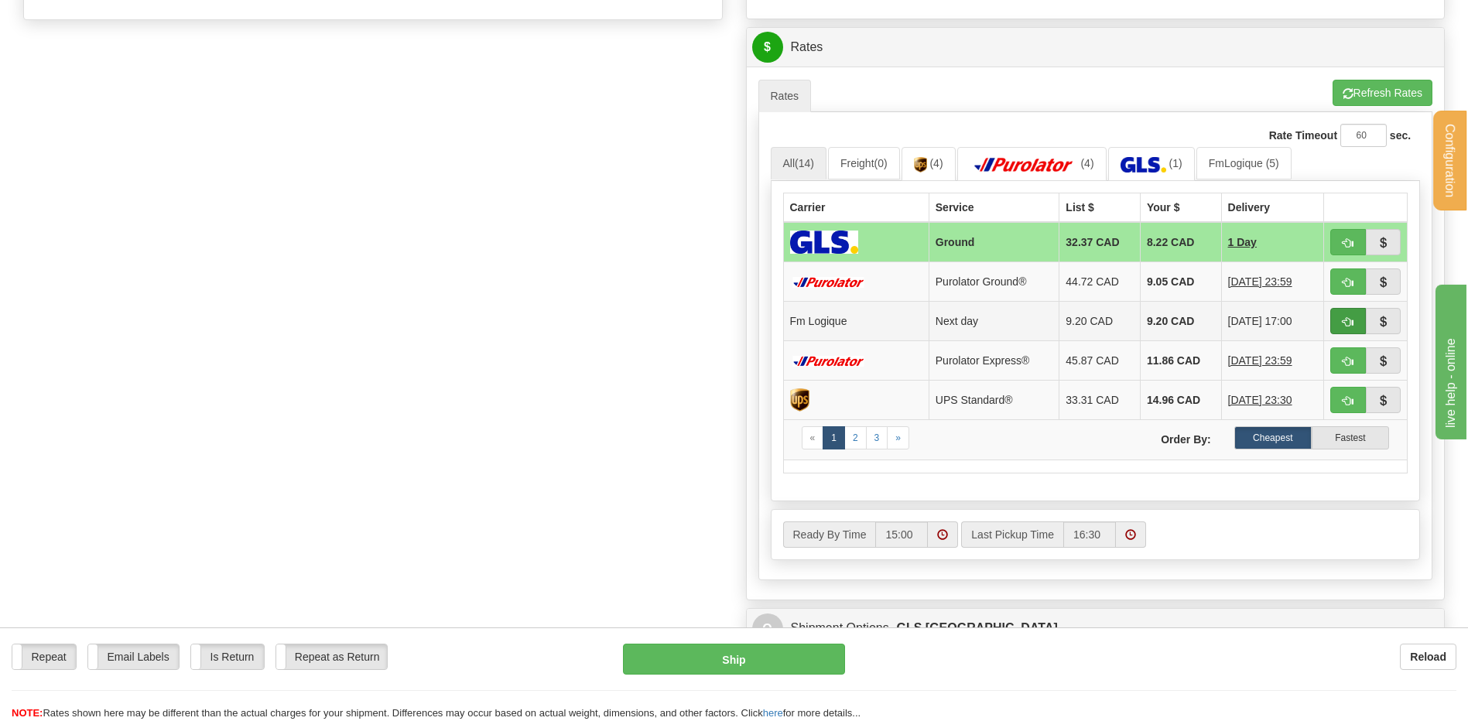
type input "5983"
click at [1343, 318] on span "button" at bounding box center [1348, 322] width 11 height 10
type input "jour"
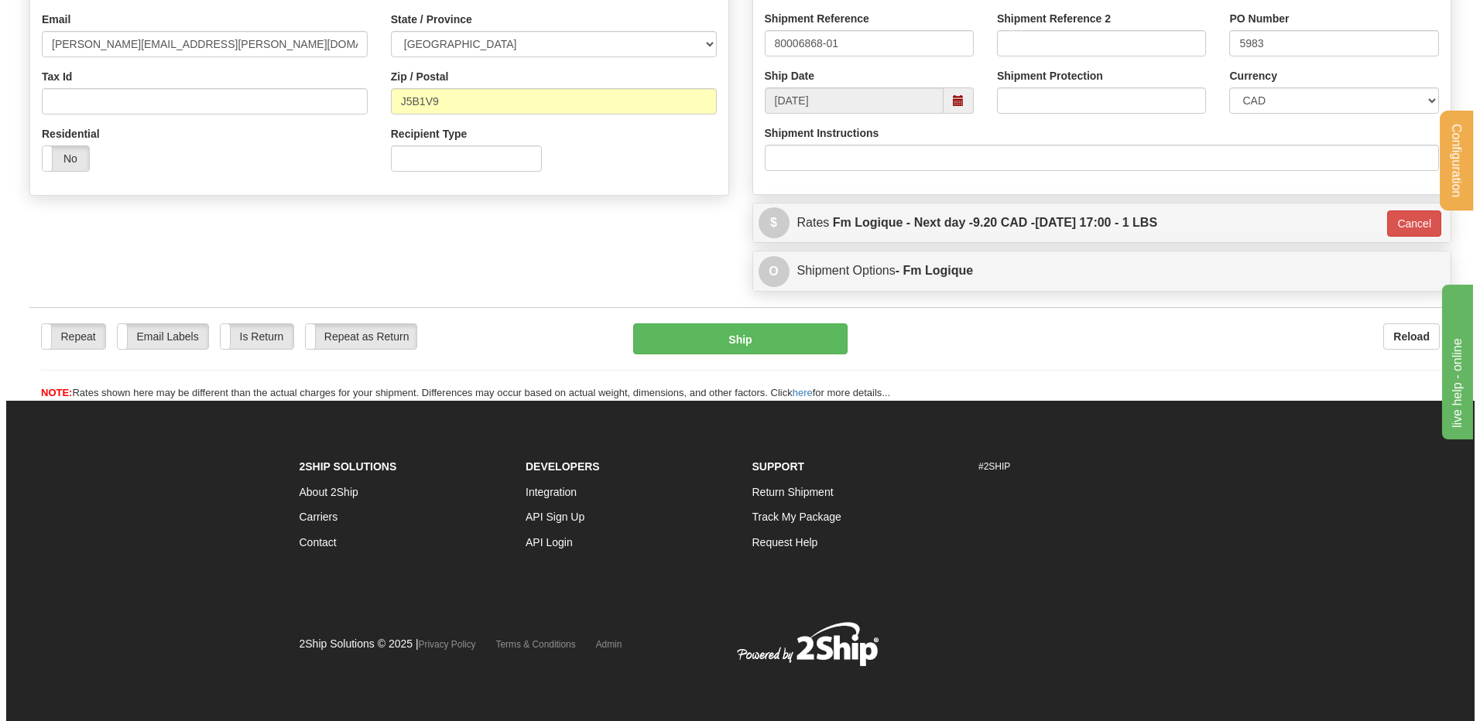
scroll to position [444, 0]
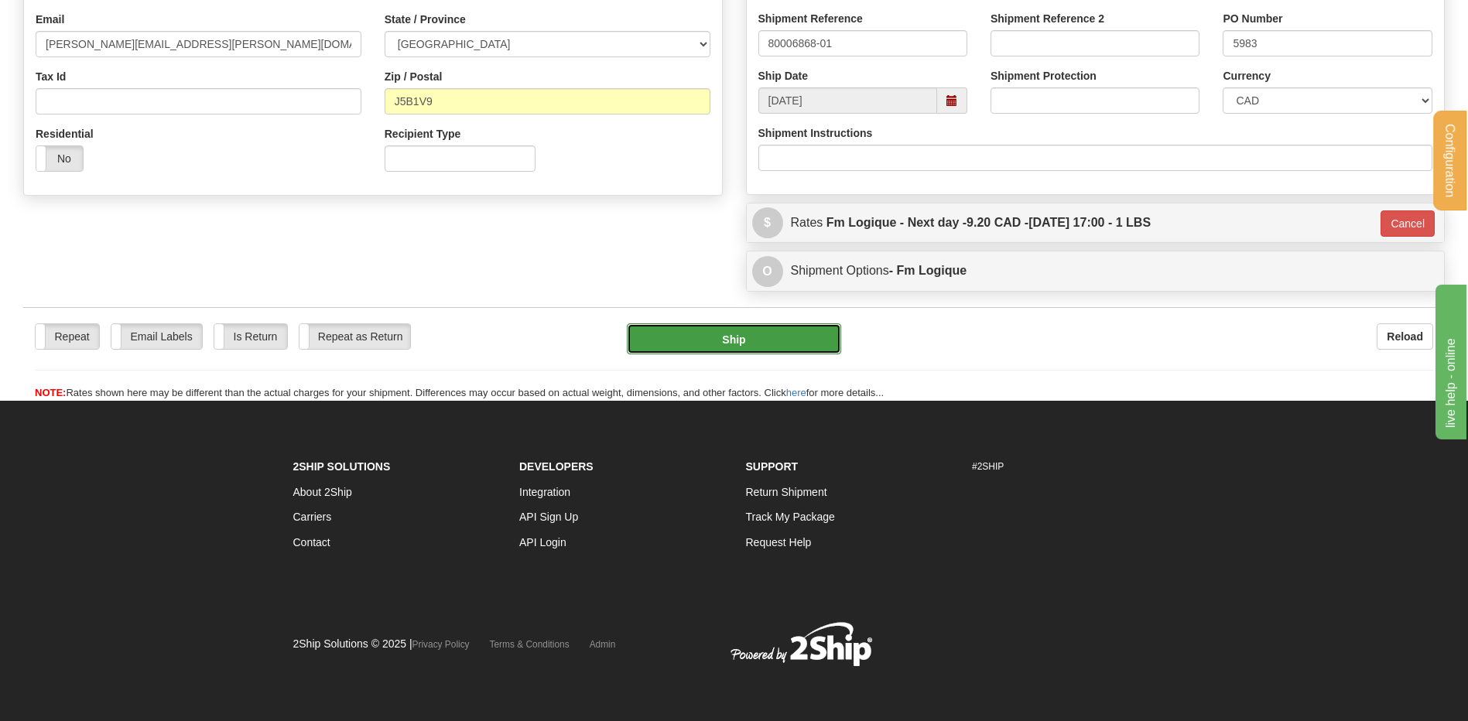
click at [784, 337] on button "Ship" at bounding box center [734, 338] width 214 height 31
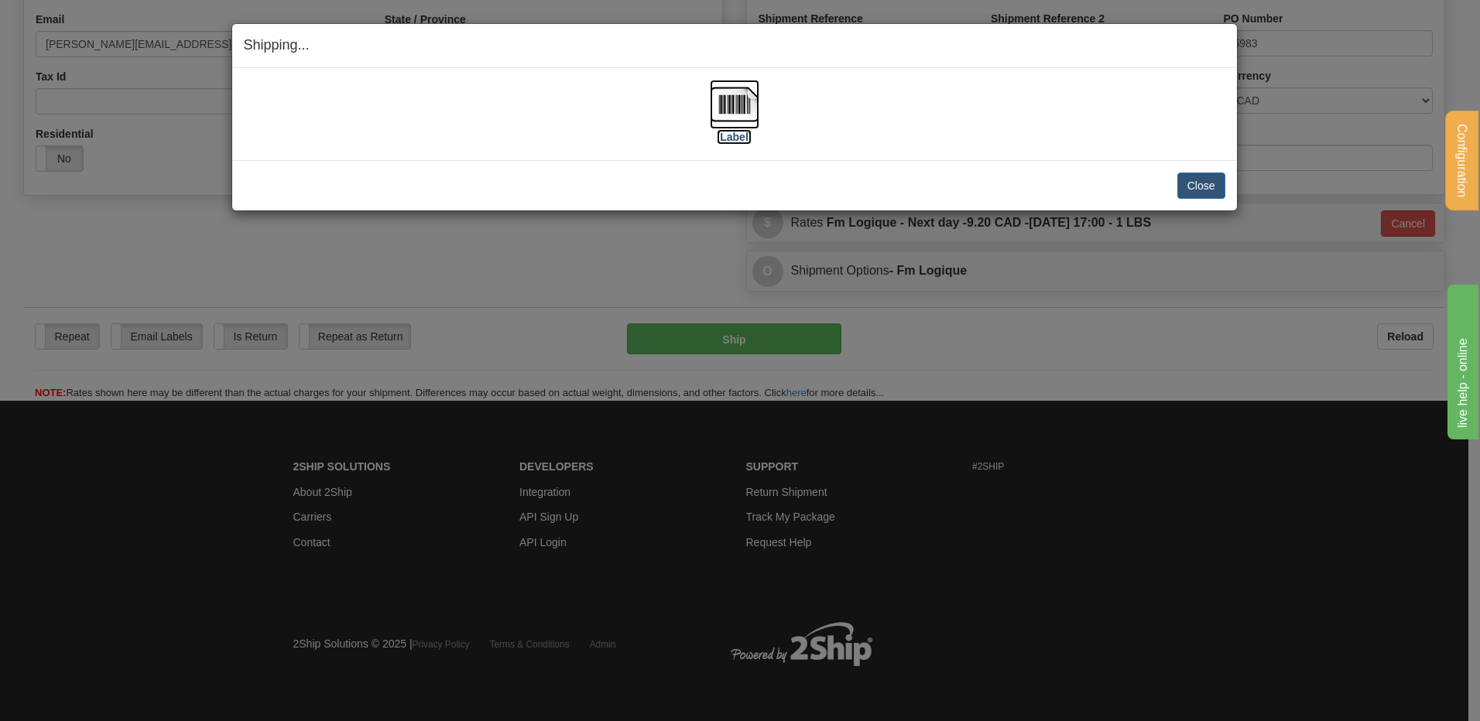
click at [755, 99] on img at bounding box center [735, 105] width 50 height 50
click at [967, 358] on div "Shipping... Your SHIPMENT will EXPIRE in [Label] IMPORTANT NOTICE Embassy / Con…" at bounding box center [740, 360] width 1480 height 721
click at [1197, 190] on button "Close" at bounding box center [1201, 186] width 48 height 26
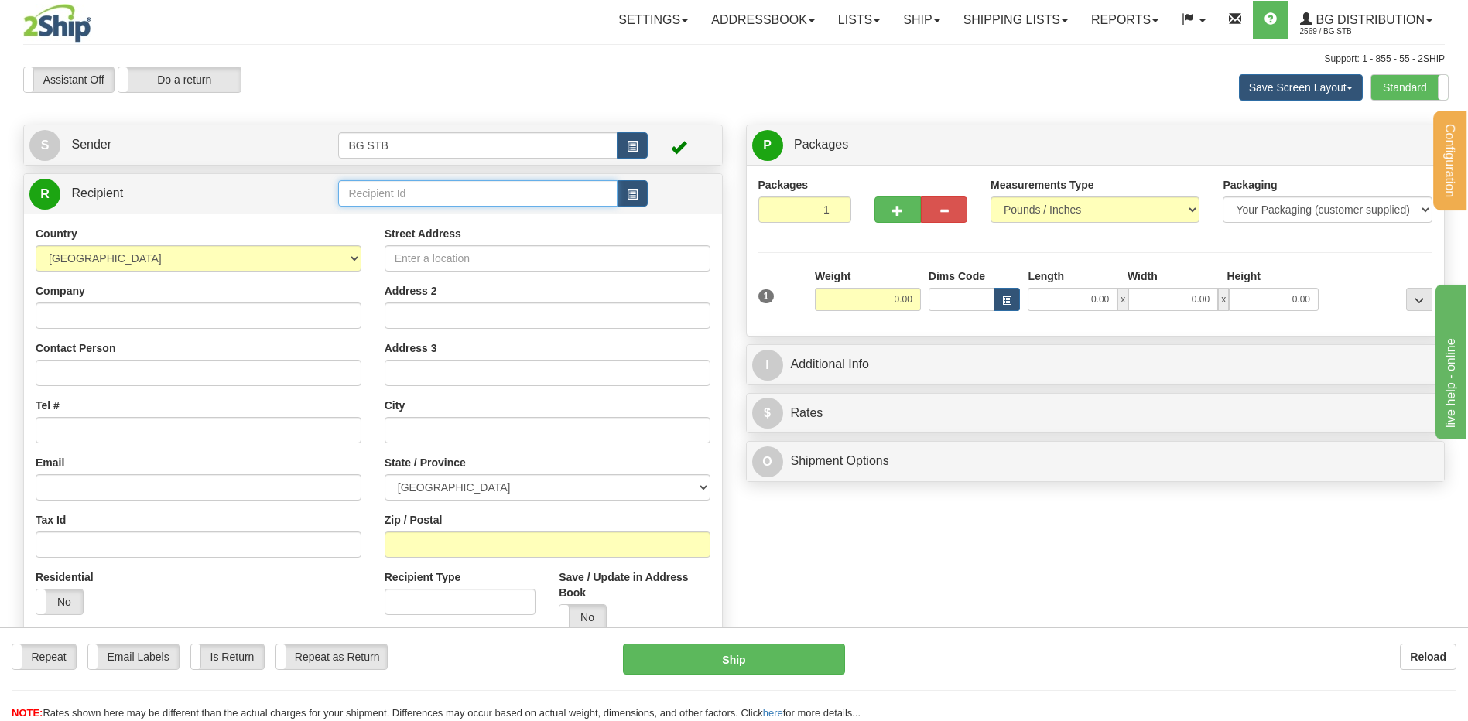
click at [393, 197] on input "text" at bounding box center [477, 193] width 279 height 26
click at [386, 216] on div "1180" at bounding box center [475, 217] width 264 height 17
type input "1180"
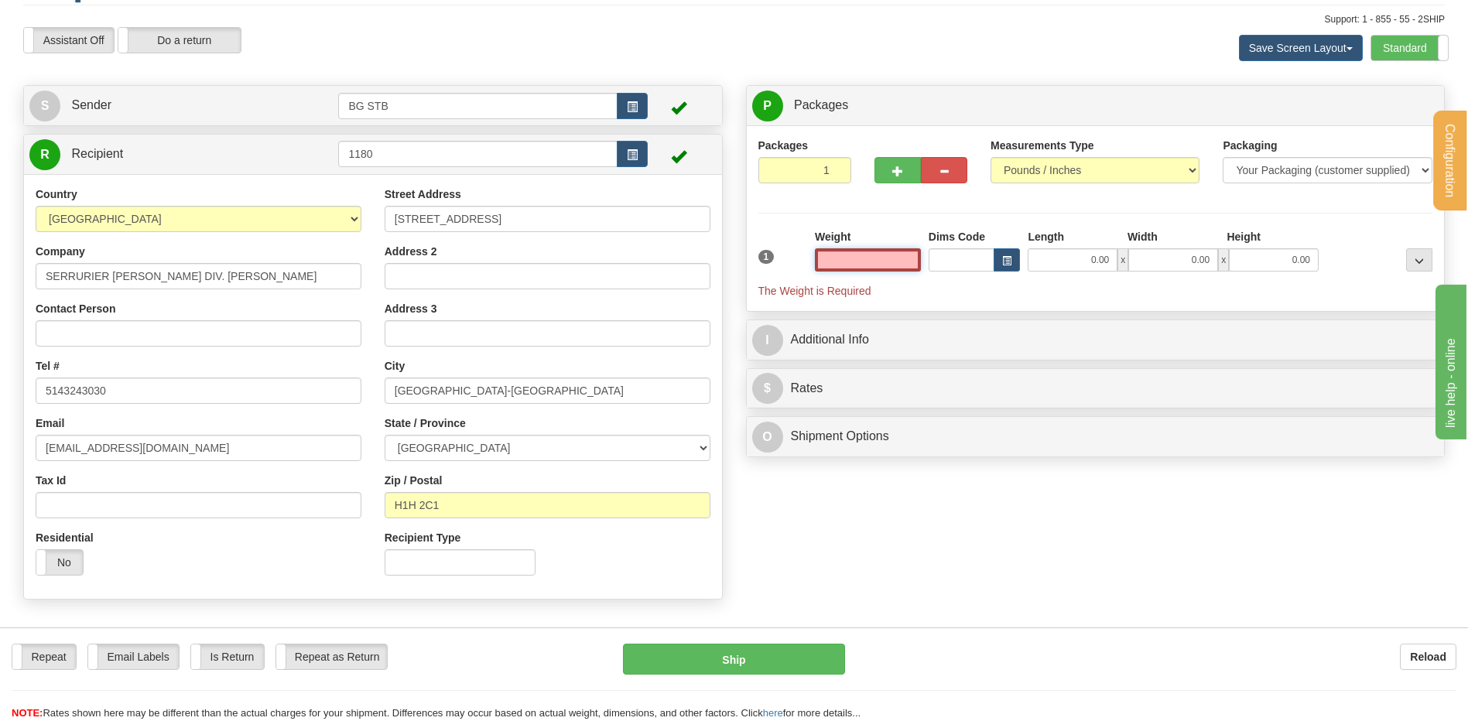
scroll to position [77, 0]
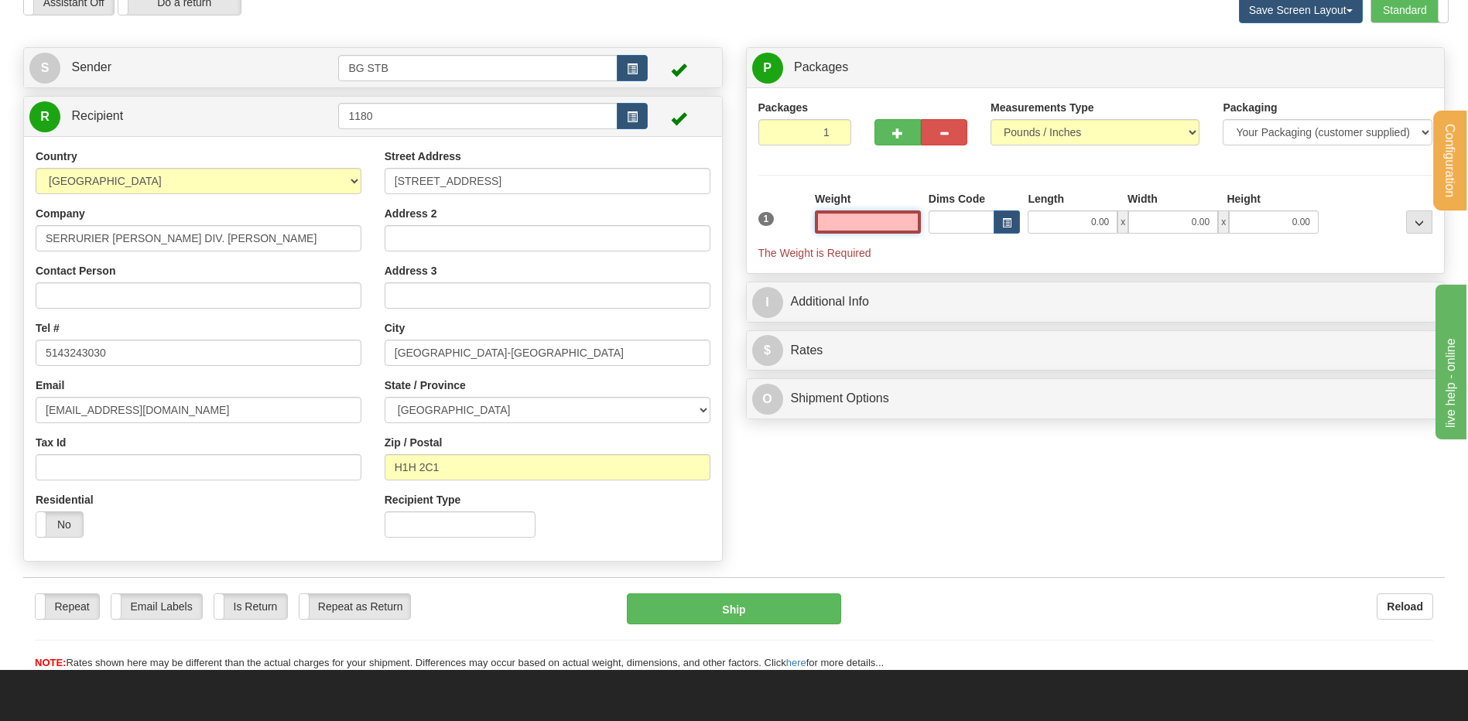
click at [861, 221] on input "text" at bounding box center [868, 221] width 106 height 23
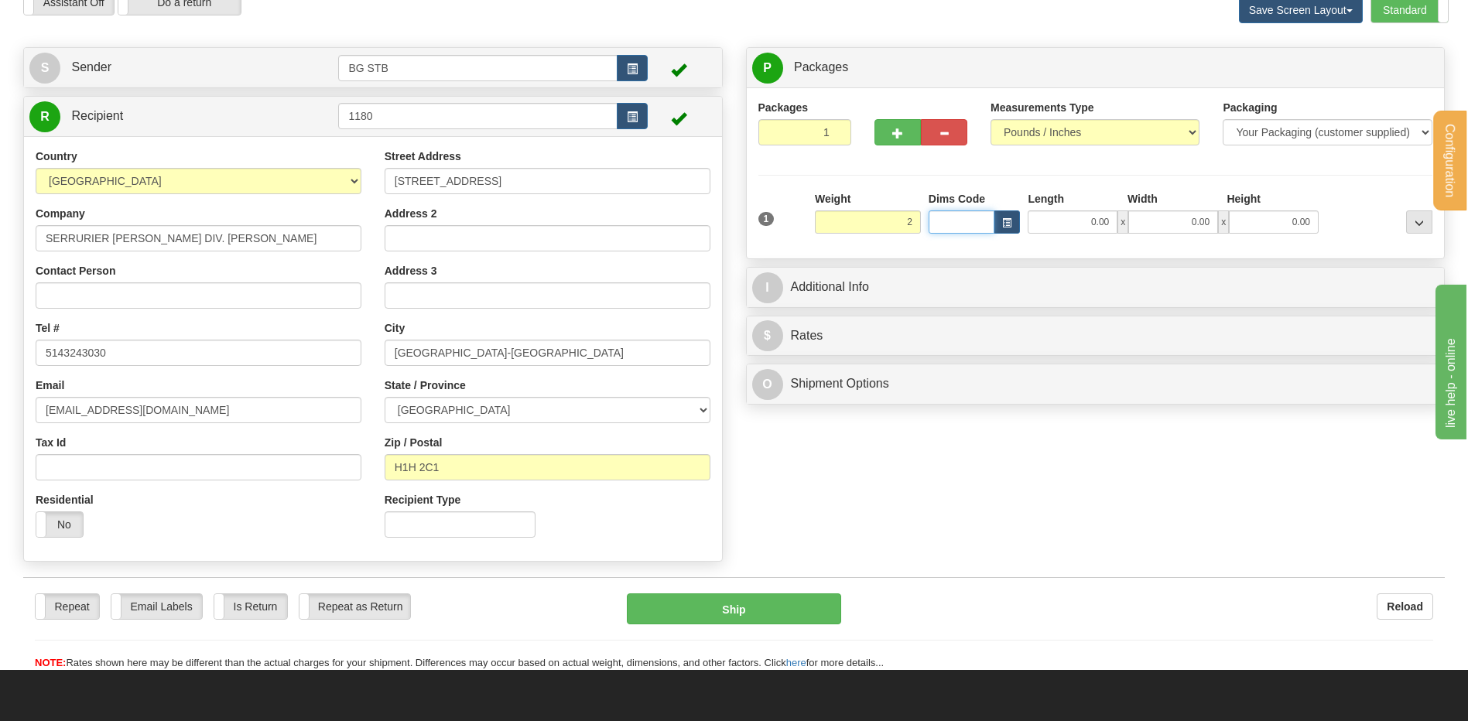
type input "2.00"
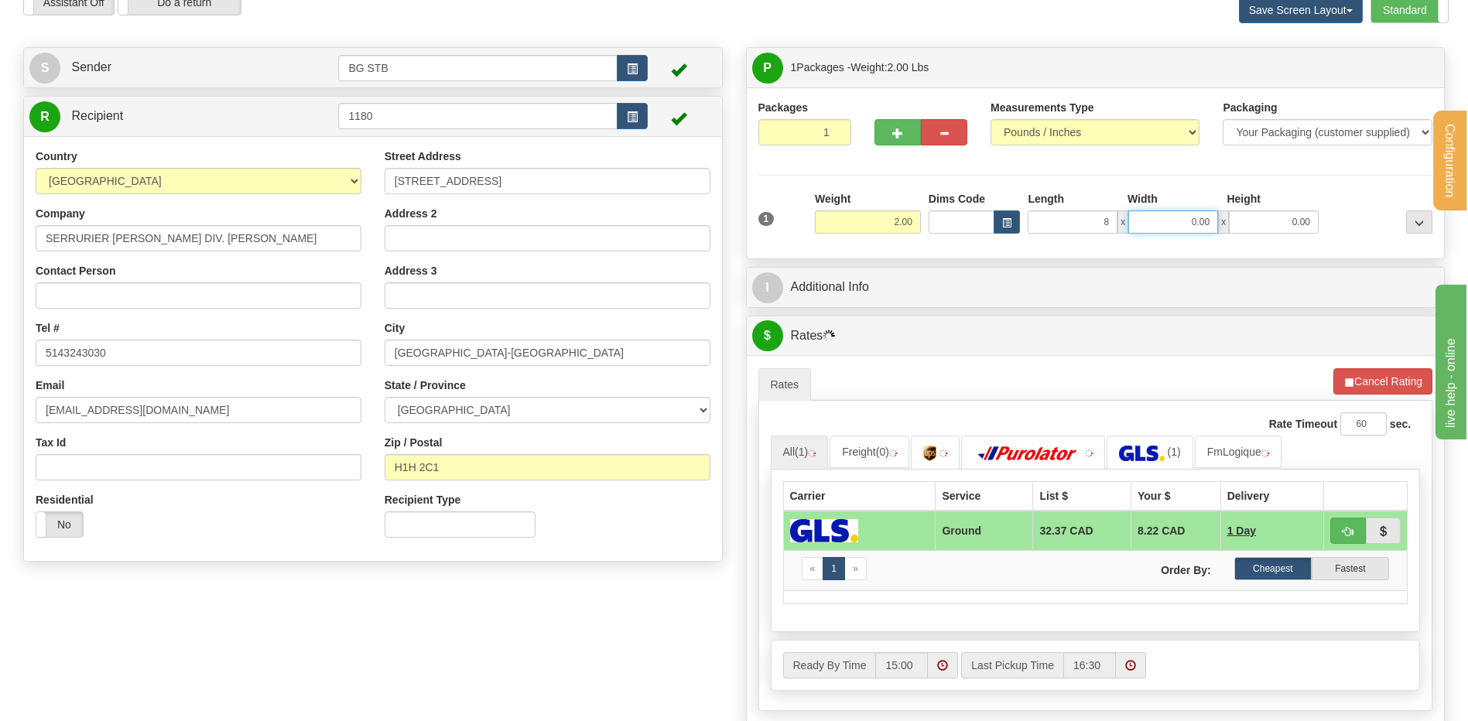
type input "8.00"
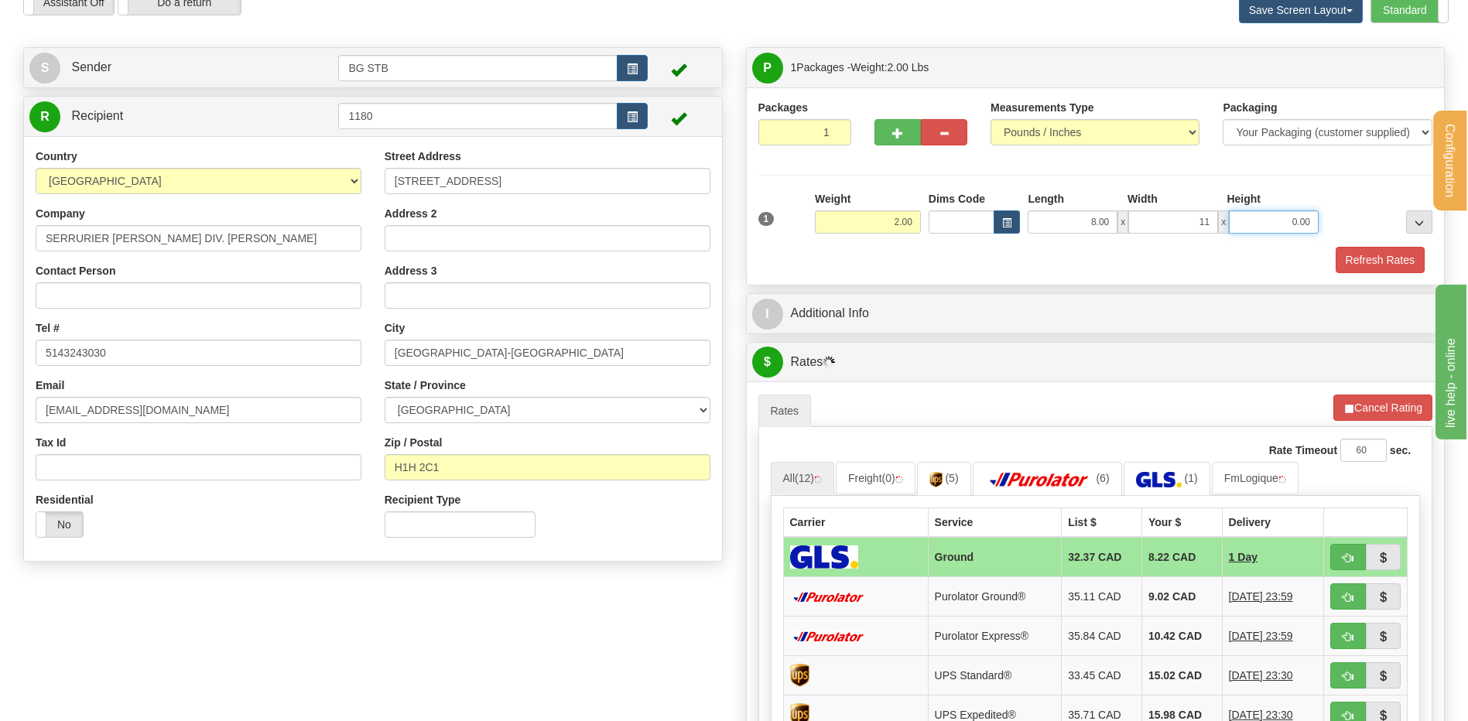
type input "11.00"
type input "1"
type input "1.00"
drag, startPoint x: 1177, startPoint y: 218, endPoint x: 1222, endPoint y: 222, distance: 45.1
click at [1221, 222] on div "8.00 x 11.00 x 1.00" at bounding box center [1173, 221] width 291 height 23
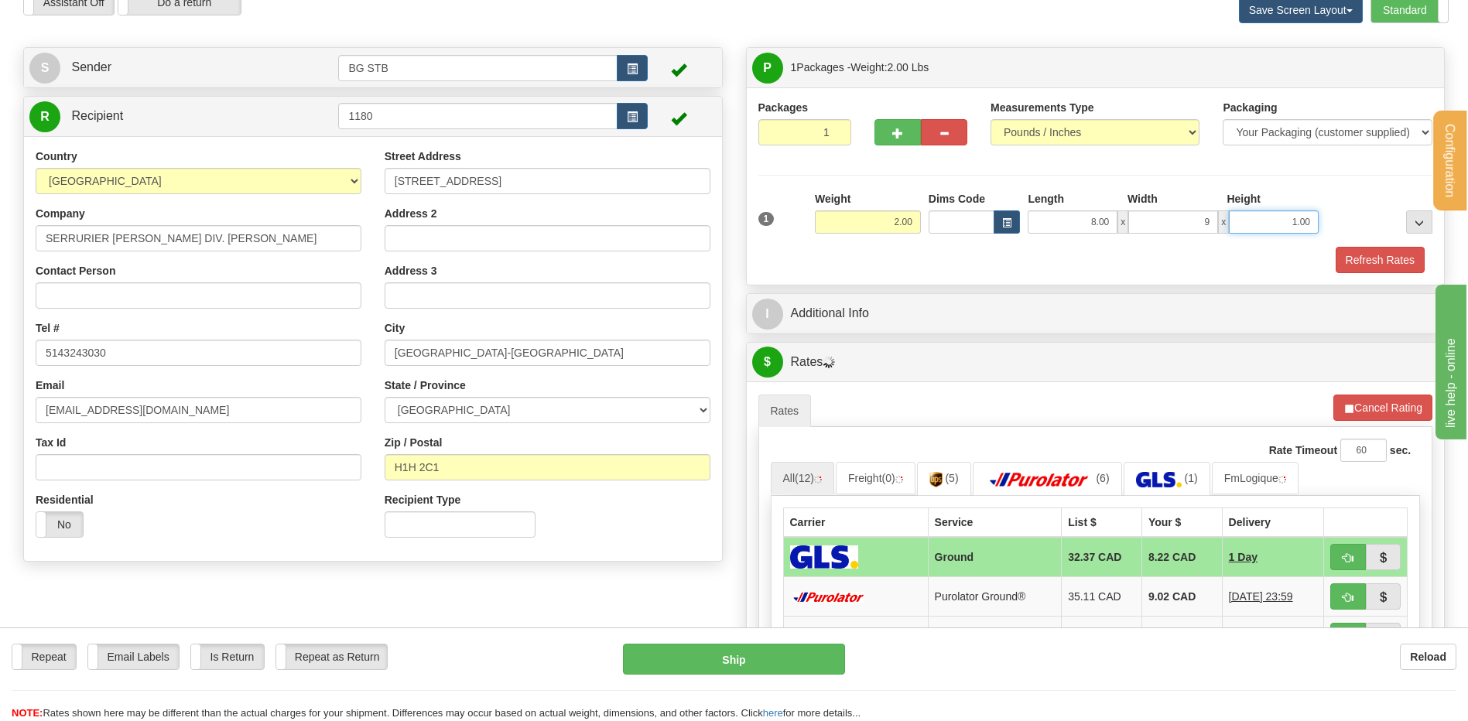
type input "9.00"
click at [1356, 253] on button "Refresh Rates" at bounding box center [1380, 260] width 89 height 26
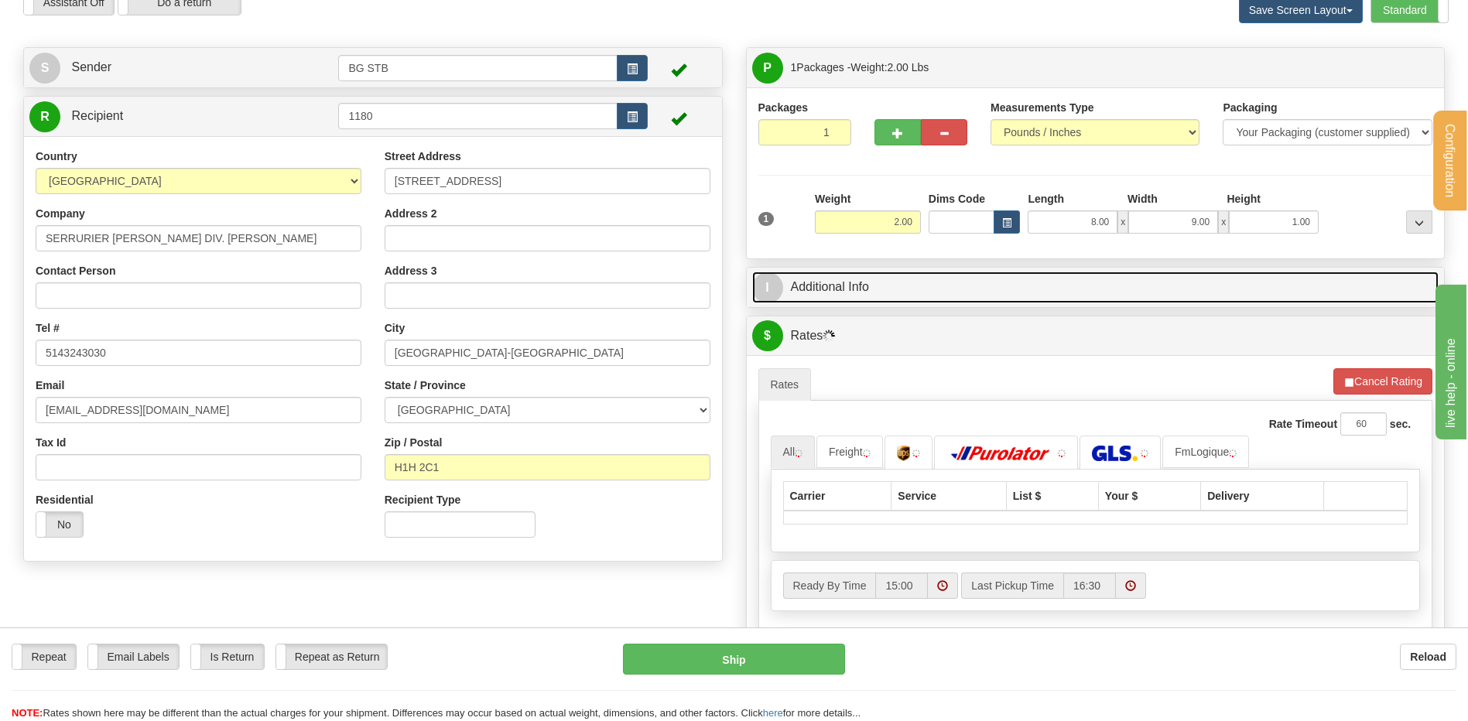
click at [963, 293] on link "I Additional Info" at bounding box center [1095, 288] width 687 height 32
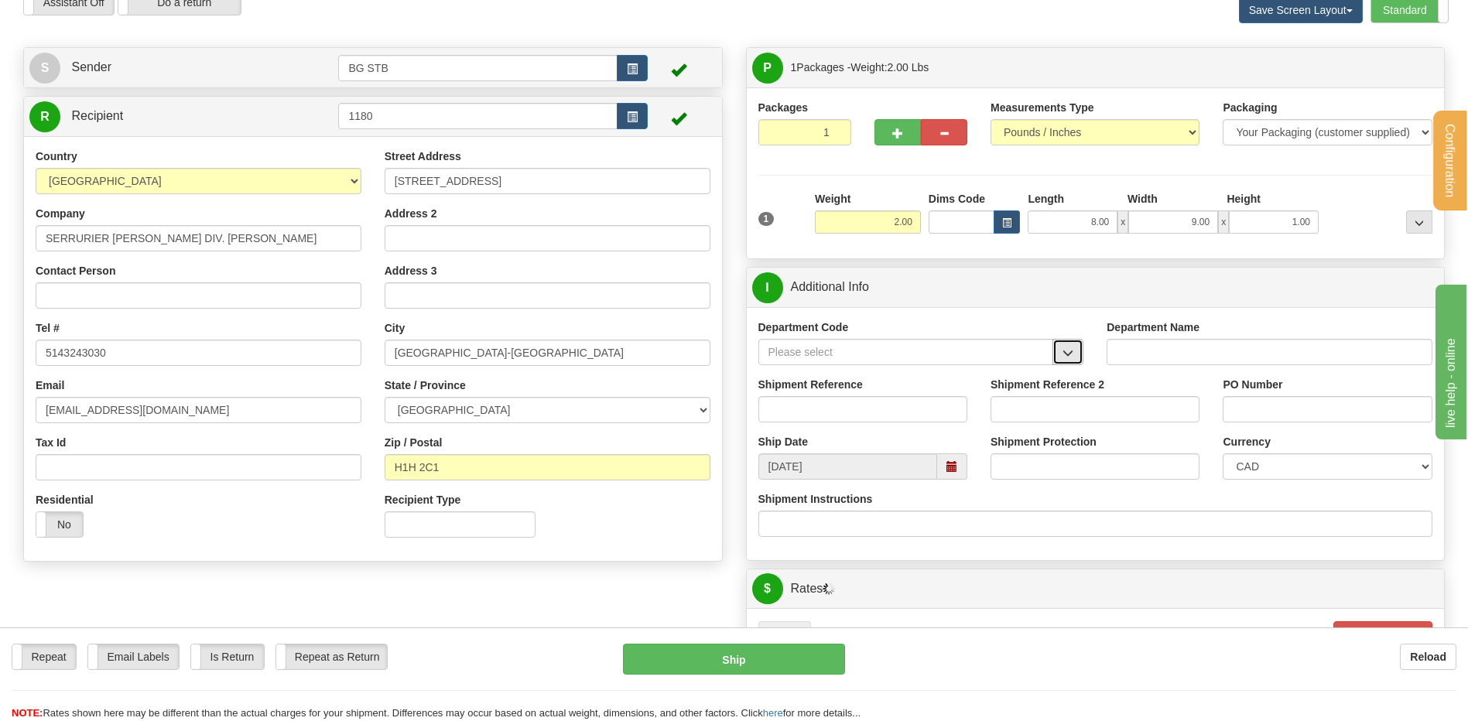
click at [1069, 353] on span "button" at bounding box center [1068, 353] width 11 height 10
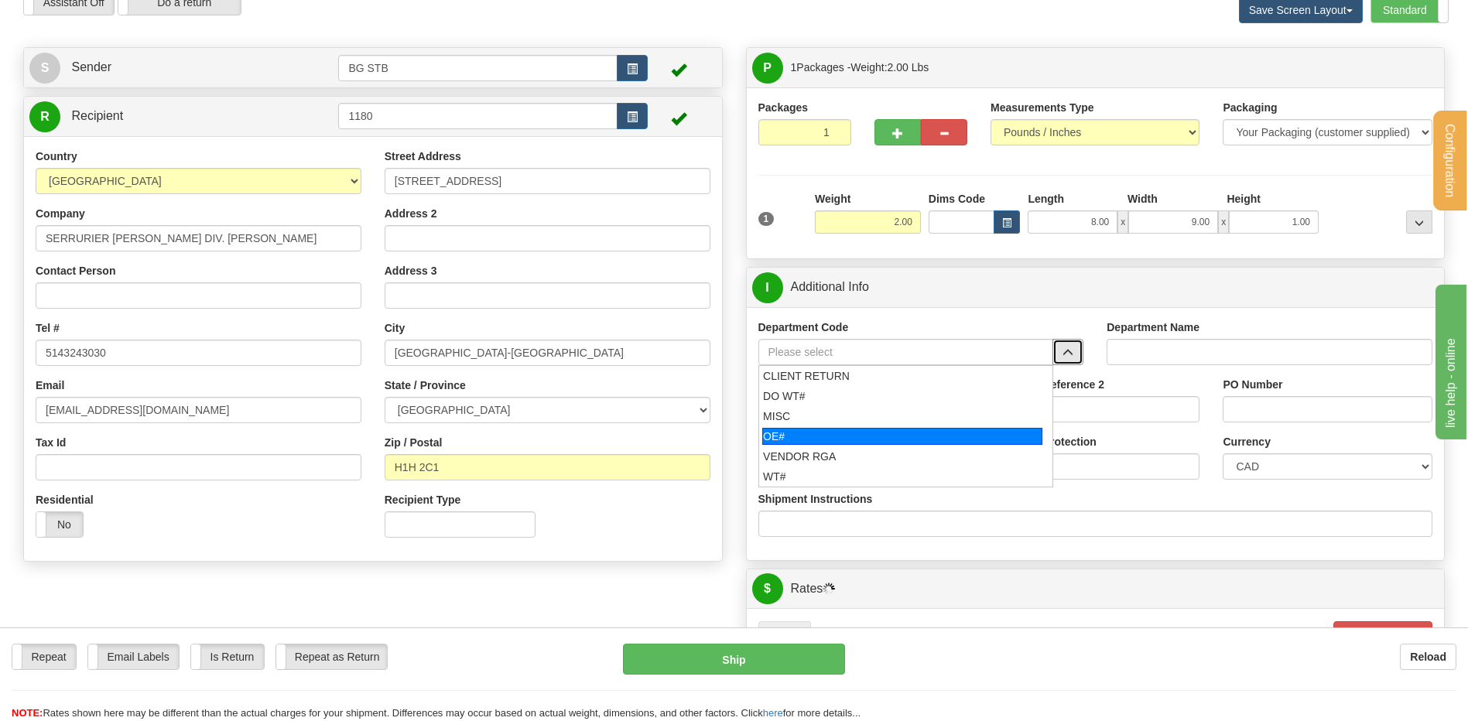
click at [902, 433] on div "OE#" at bounding box center [902, 436] width 280 height 17
type input "OE#"
type input "ORDERS"
click at [899, 416] on input "Shipment Reference" at bounding box center [862, 409] width 209 height 26
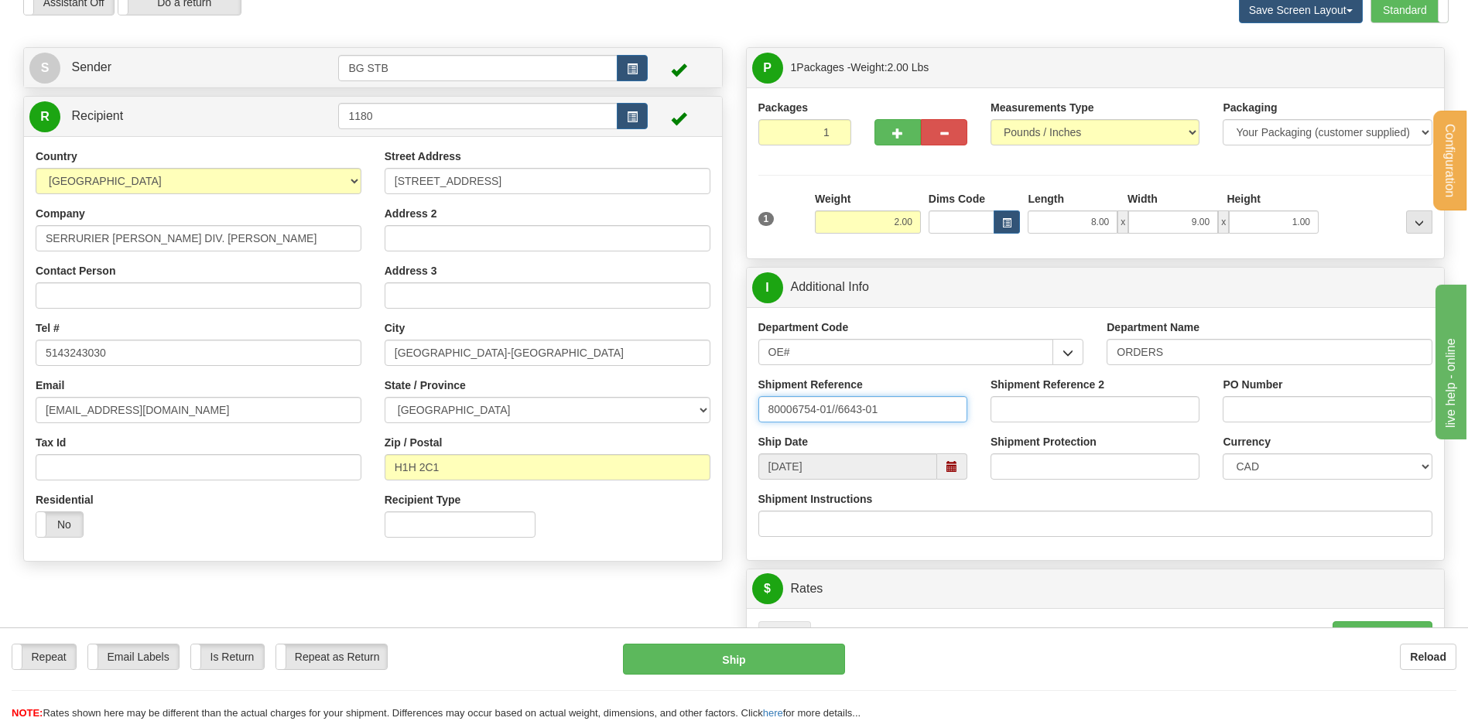
type input "80006754-01//6643-01"
click at [1292, 393] on div "PO Number" at bounding box center [1327, 400] width 209 height 46
click at [1283, 400] on input "PO Number" at bounding box center [1327, 409] width 209 height 26
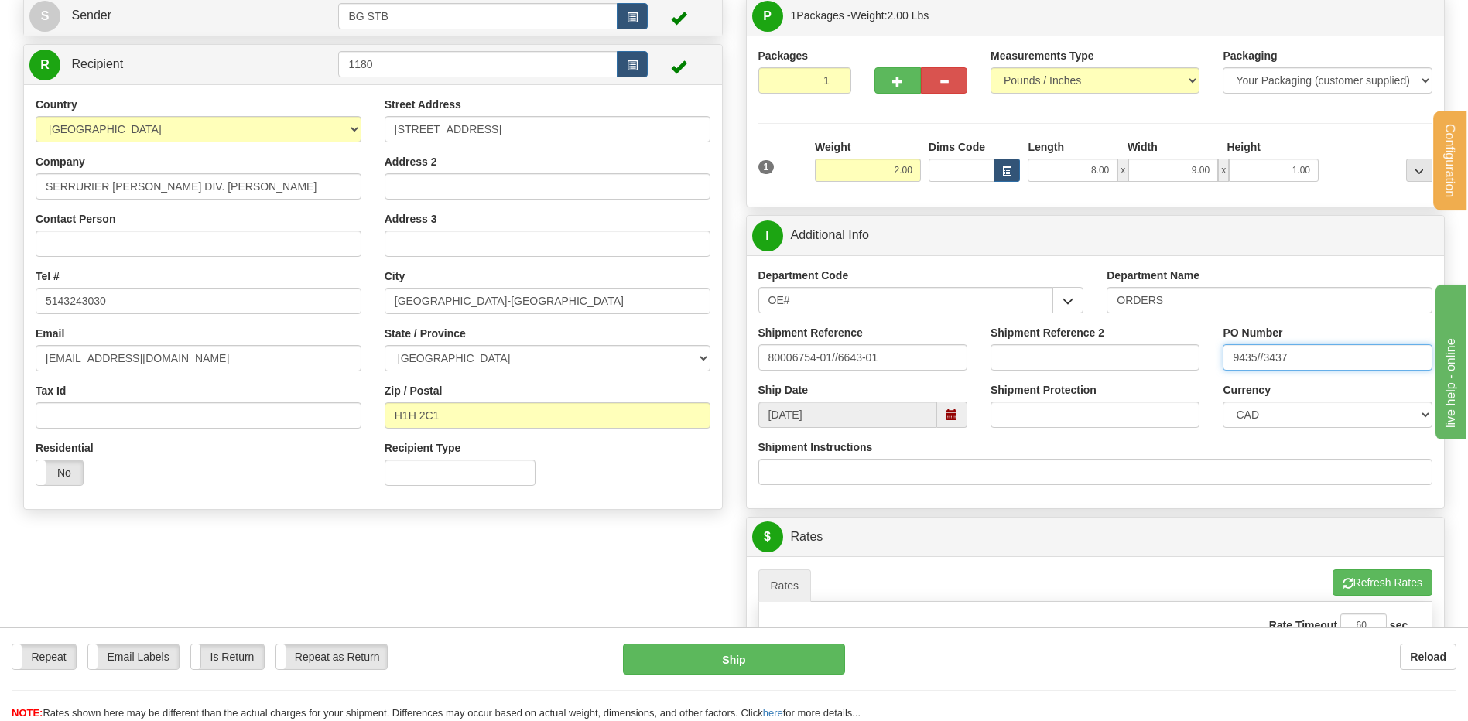
scroll to position [155, 0]
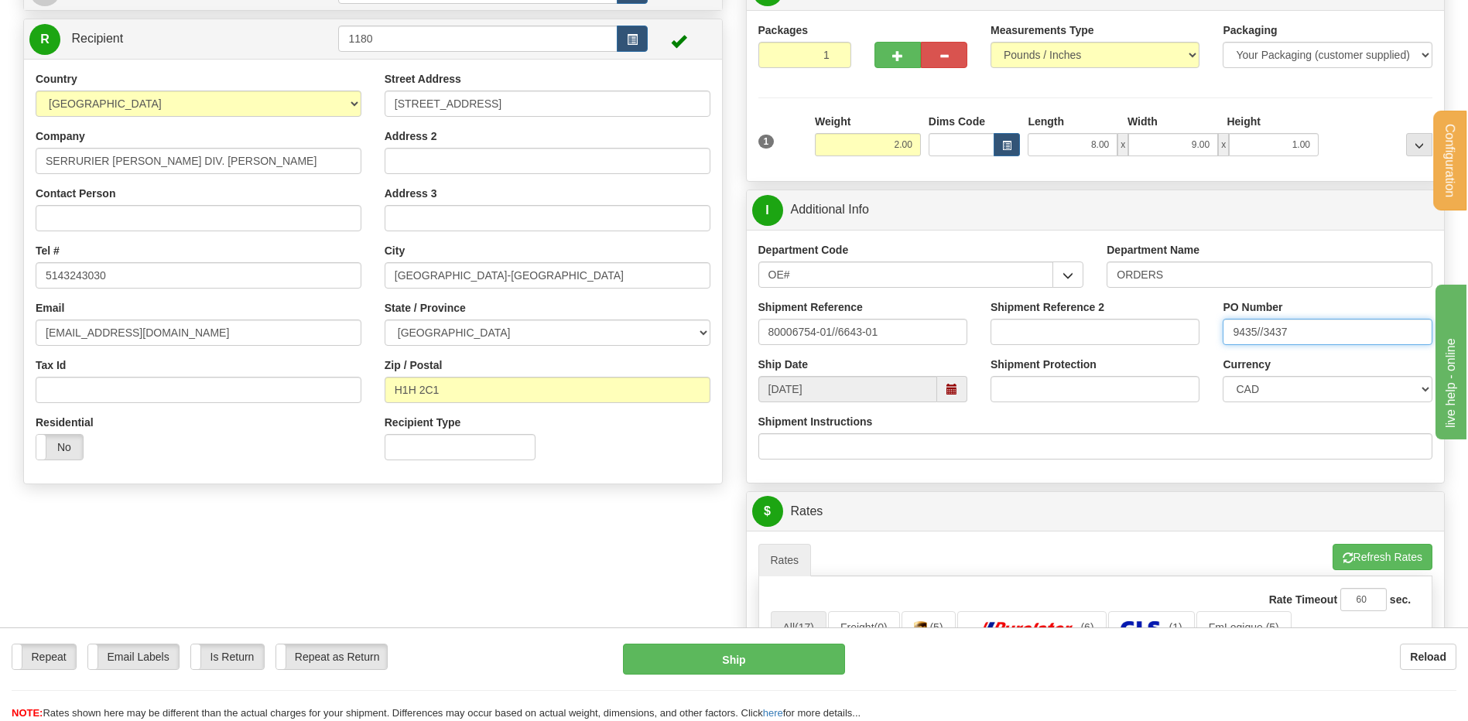
click at [1270, 333] on input "9435//3437" at bounding box center [1327, 332] width 209 height 26
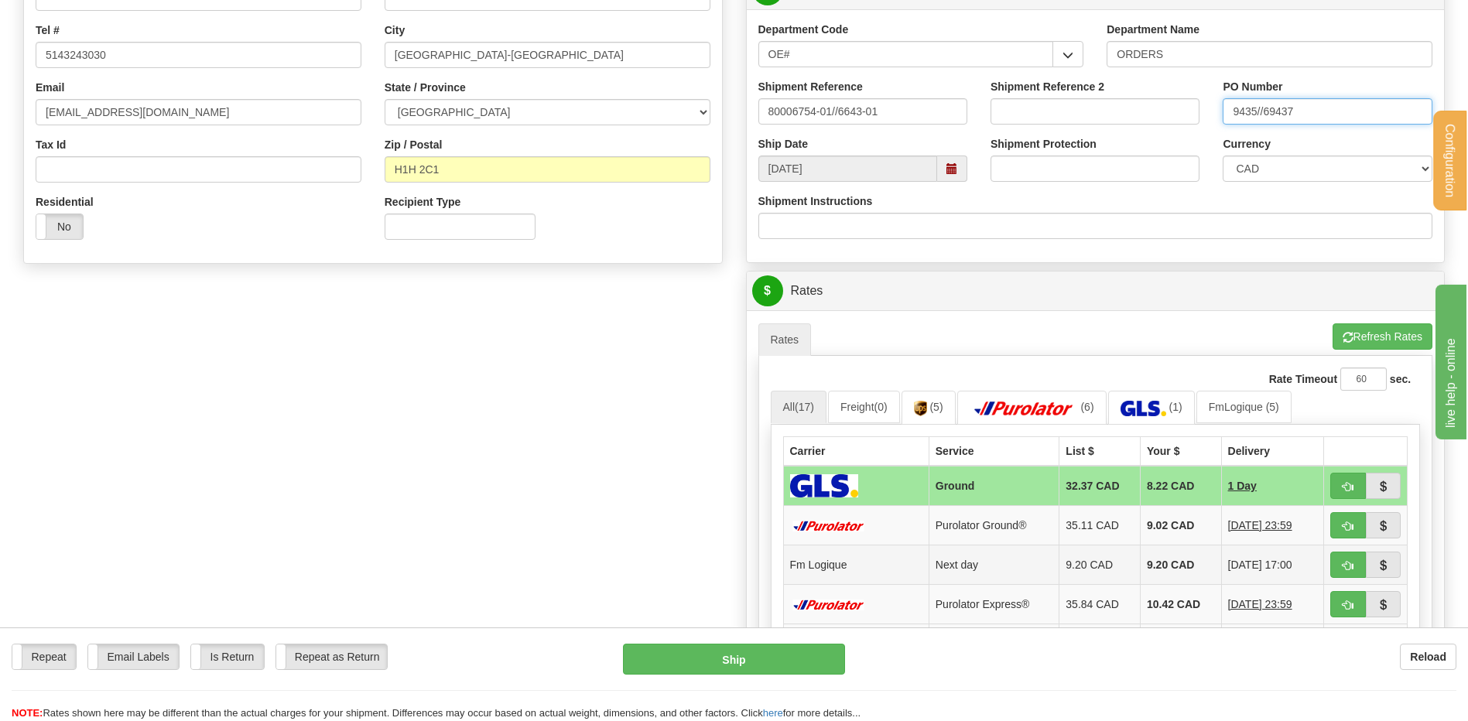
scroll to position [464, 0]
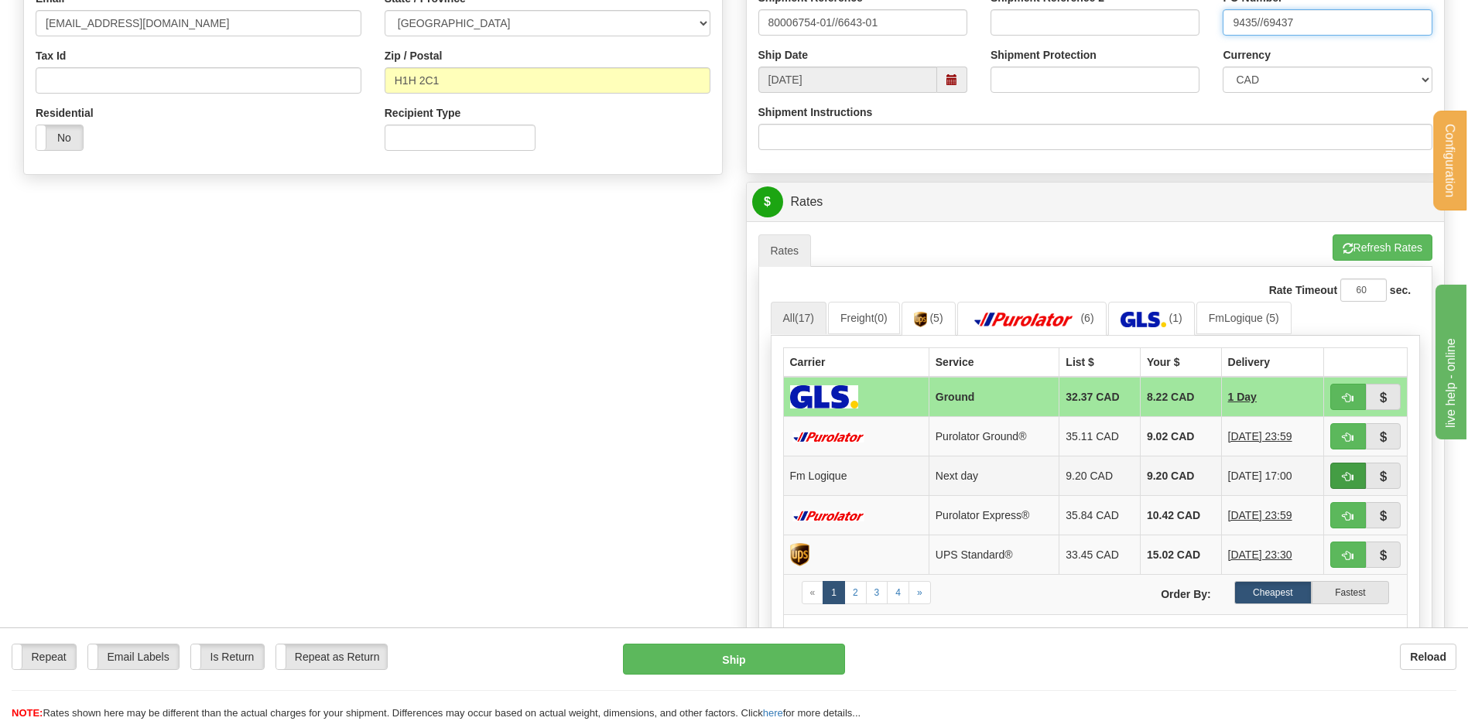
type input "9435//69437"
click at [1362, 471] on button "button" at bounding box center [1348, 476] width 36 height 26
type input "jour"
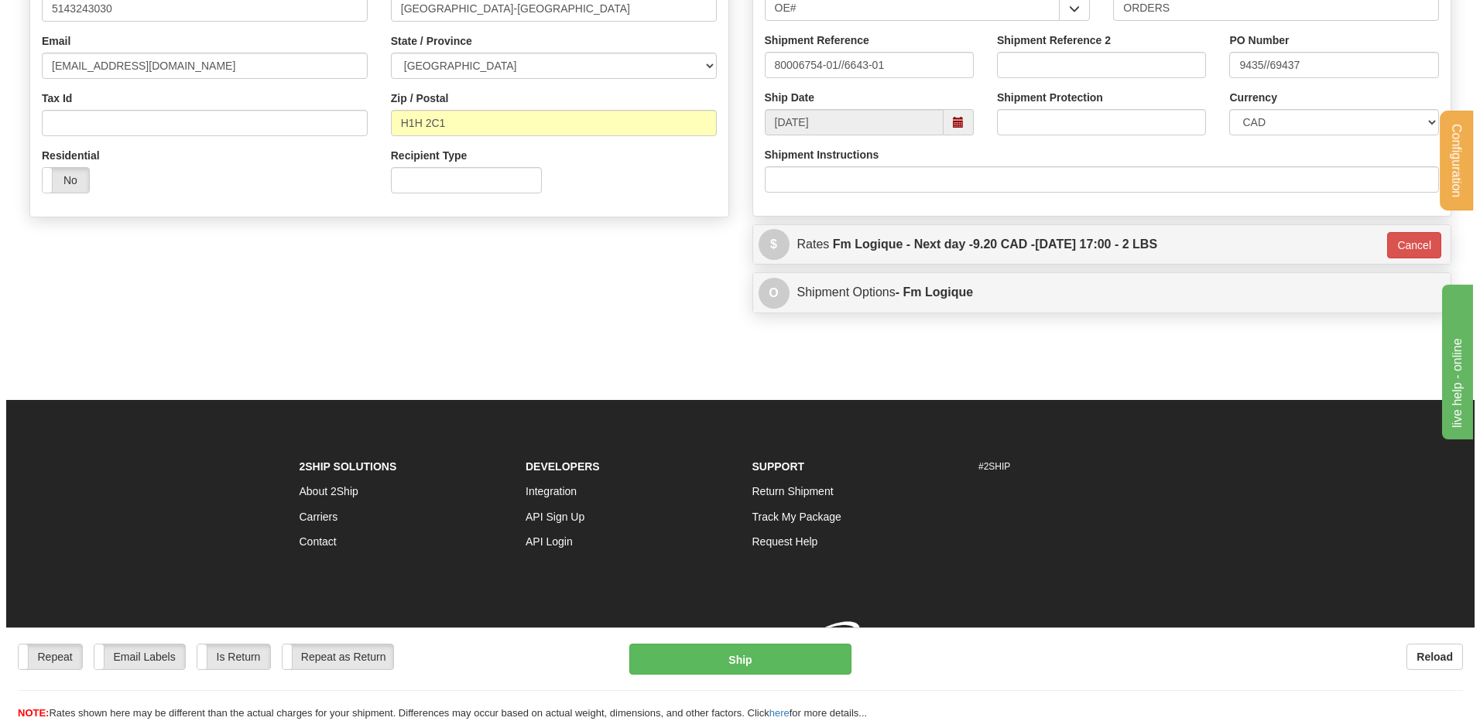
scroll to position [444, 0]
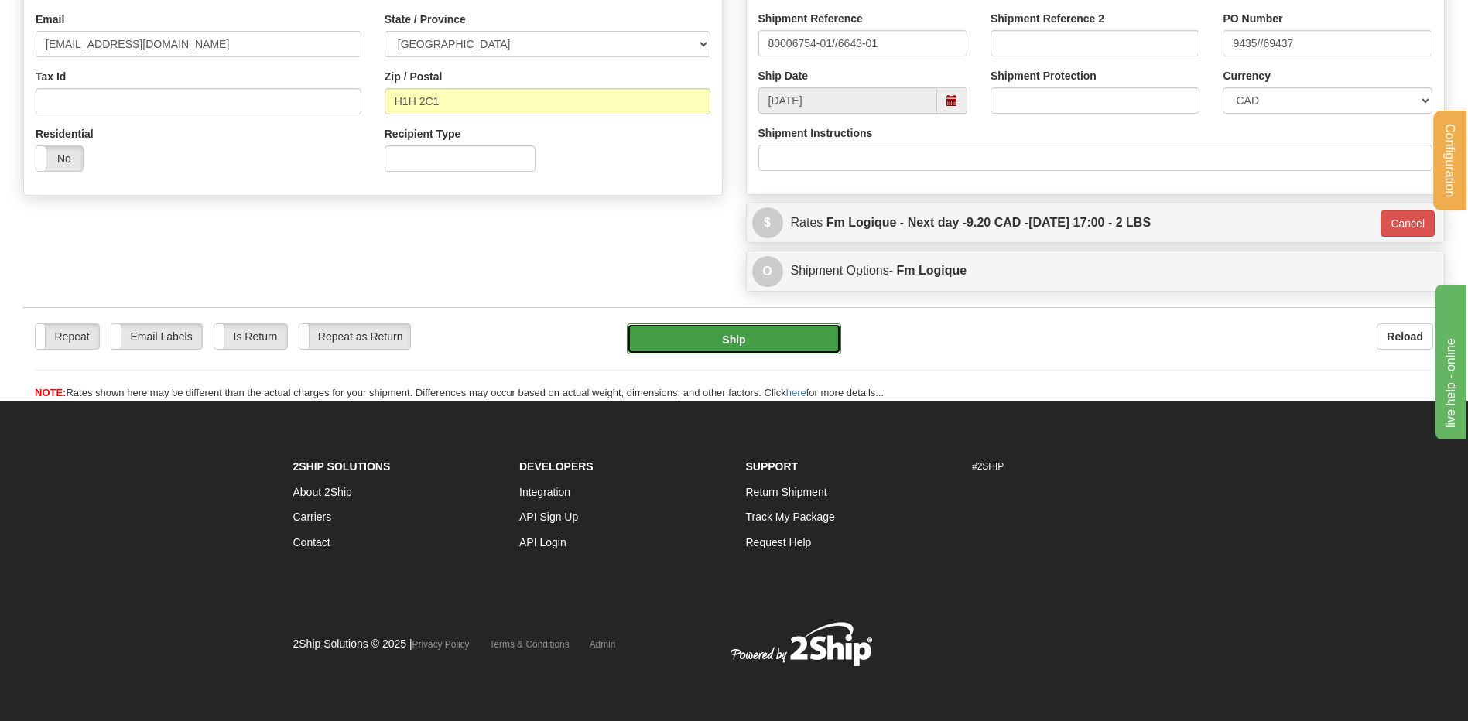
click at [775, 330] on button "Ship" at bounding box center [734, 338] width 214 height 31
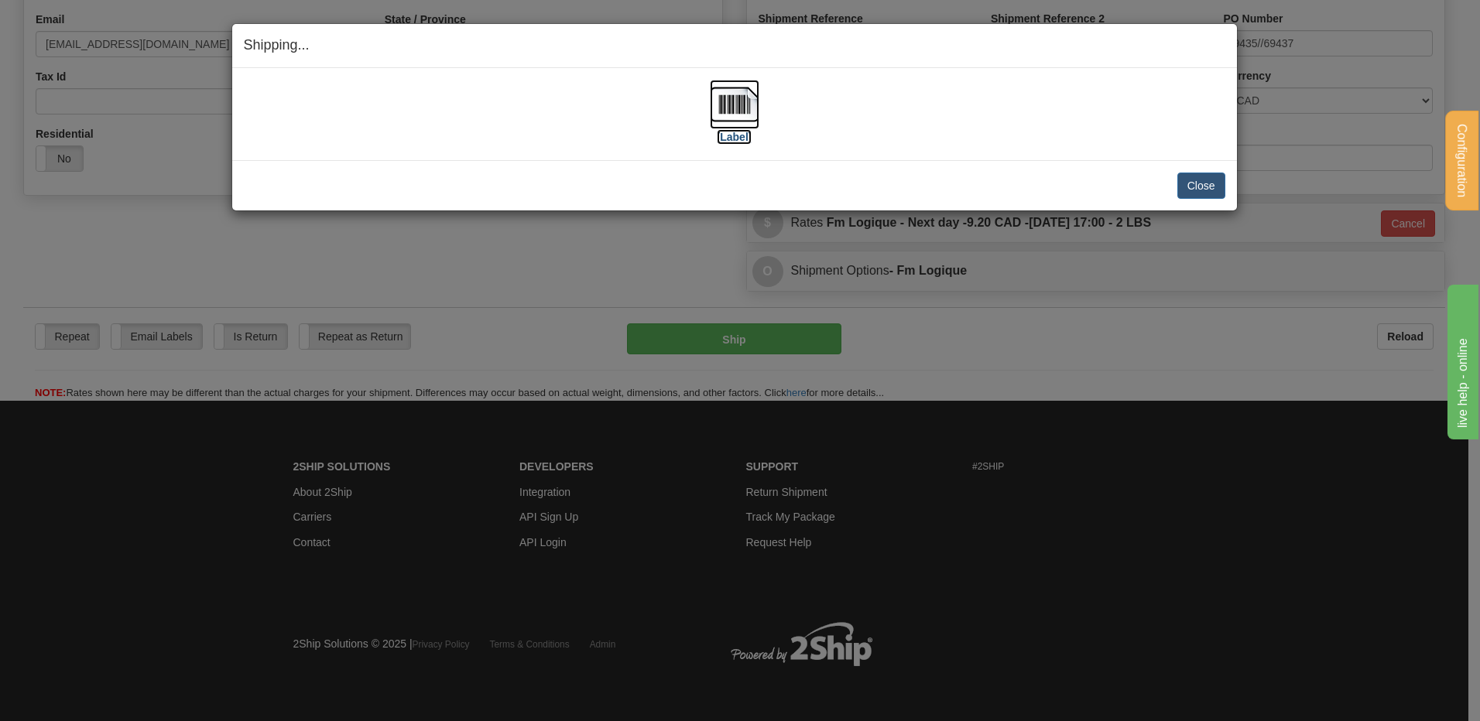
click at [723, 111] on img at bounding box center [735, 105] width 50 height 50
